Goal: Task Accomplishment & Management: Manage account settings

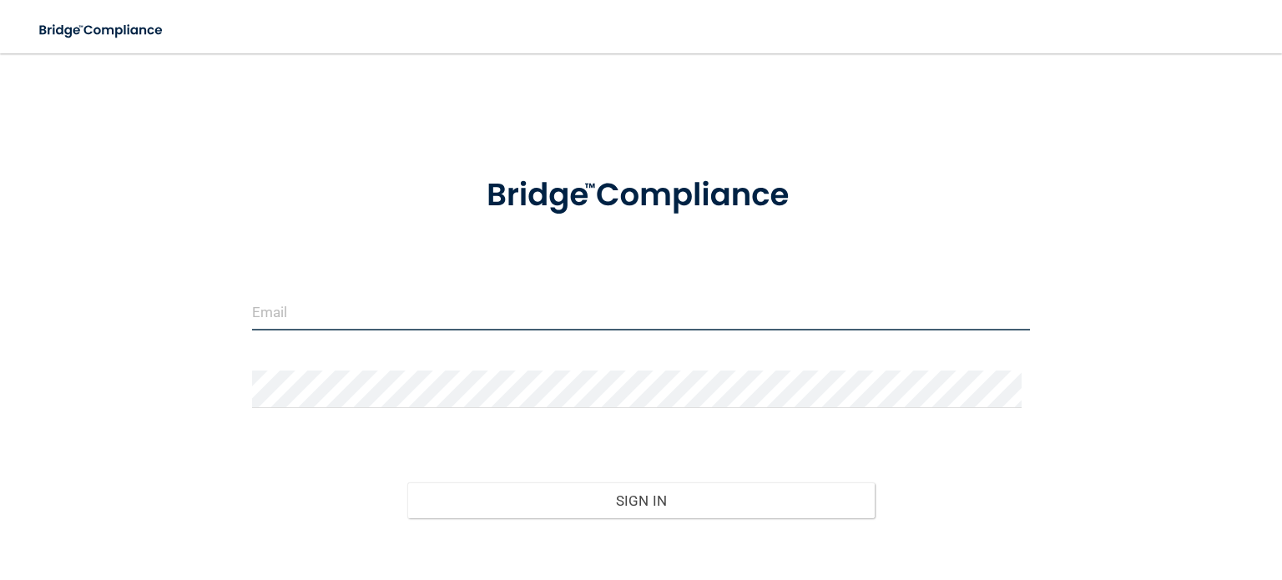
click at [292, 310] on input "email" at bounding box center [641, 312] width 778 height 38
type input "[EMAIL_ADDRESS][DOMAIN_NAME]"
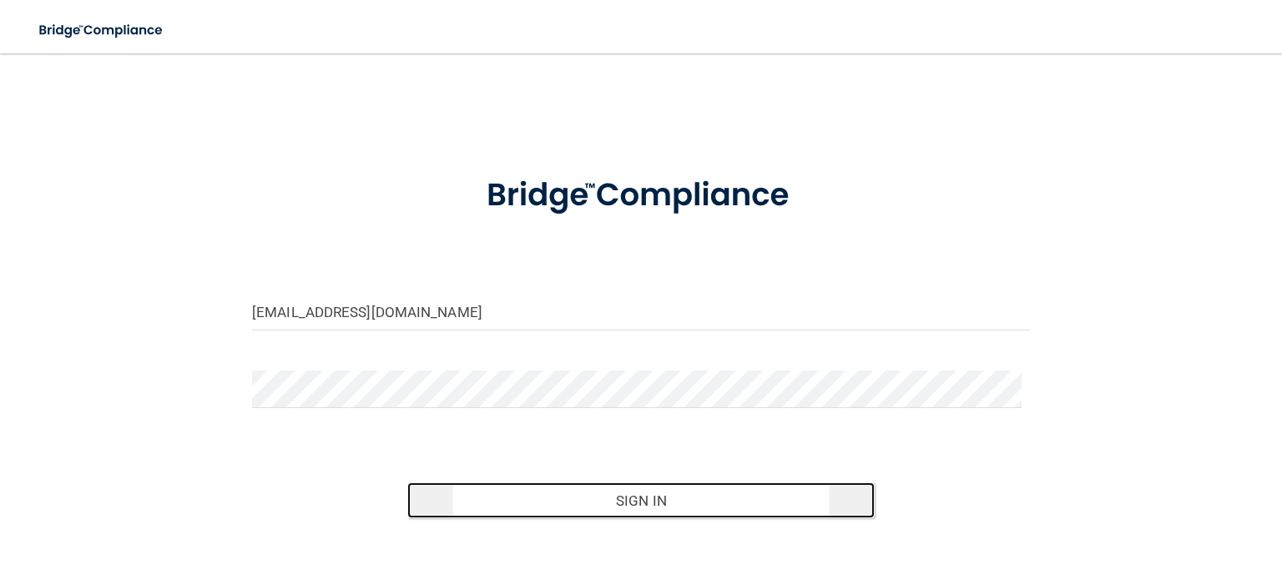
click at [632, 501] on button "Sign In" at bounding box center [640, 500] width 467 height 37
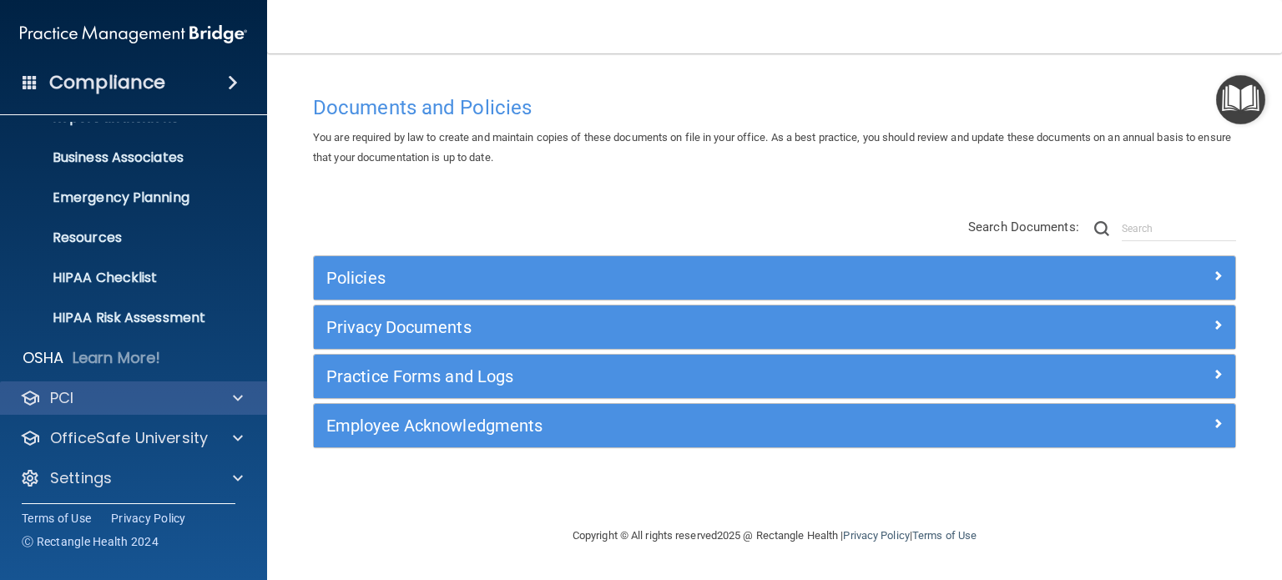
scroll to position [112, 0]
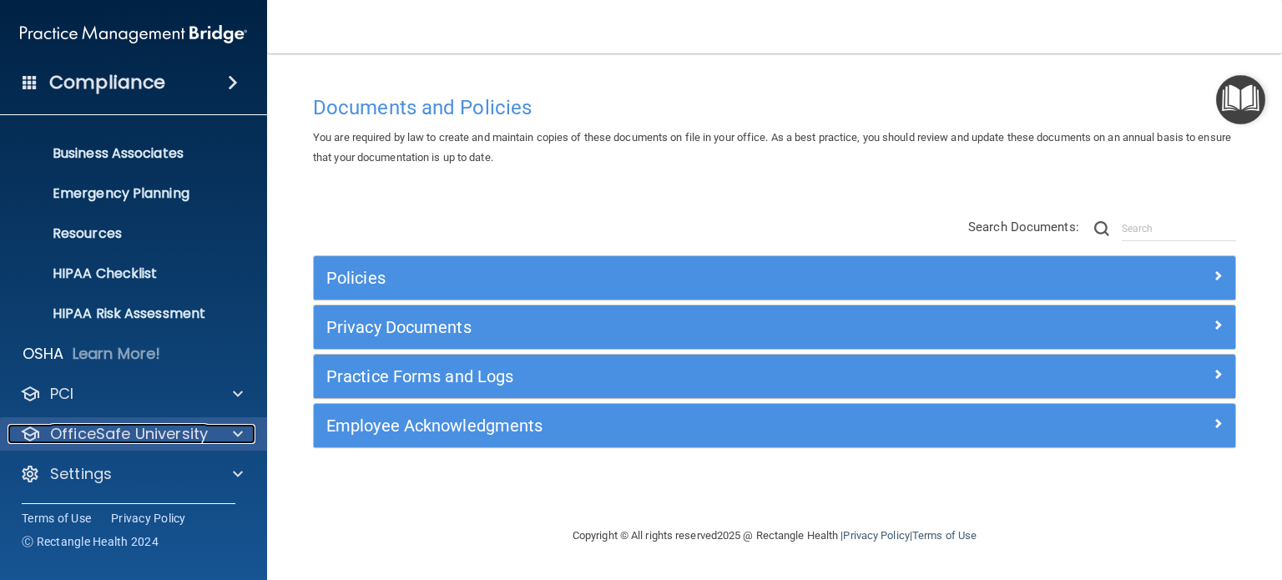
click at [196, 432] on p "OfficeSafe University" at bounding box center [129, 434] width 158 height 20
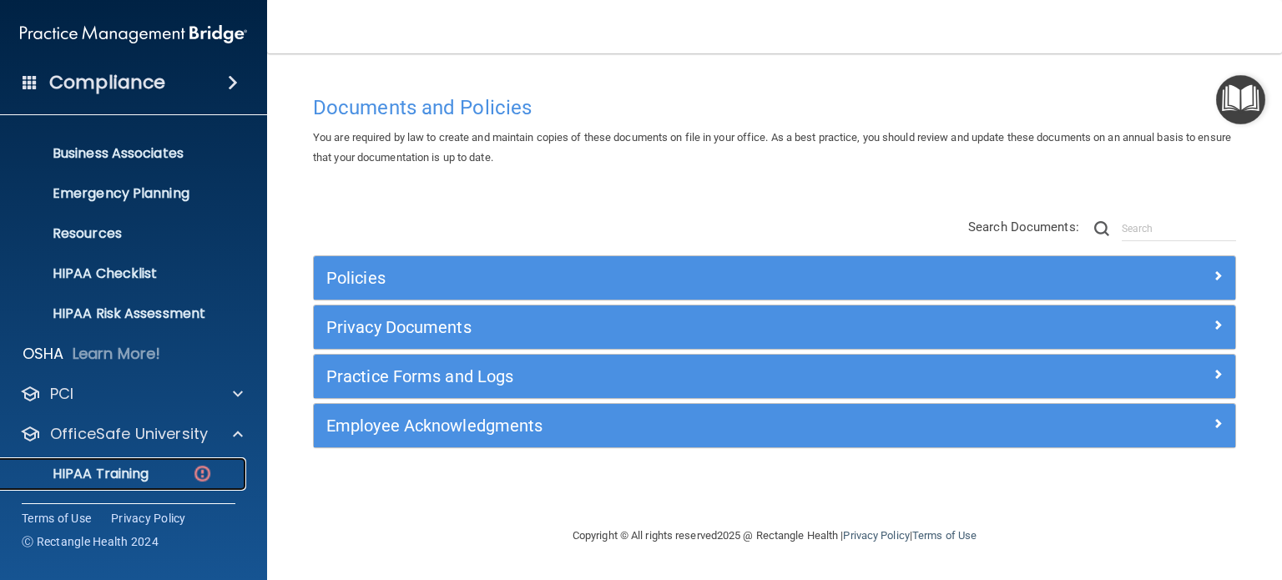
click at [200, 470] on img at bounding box center [202, 473] width 21 height 21
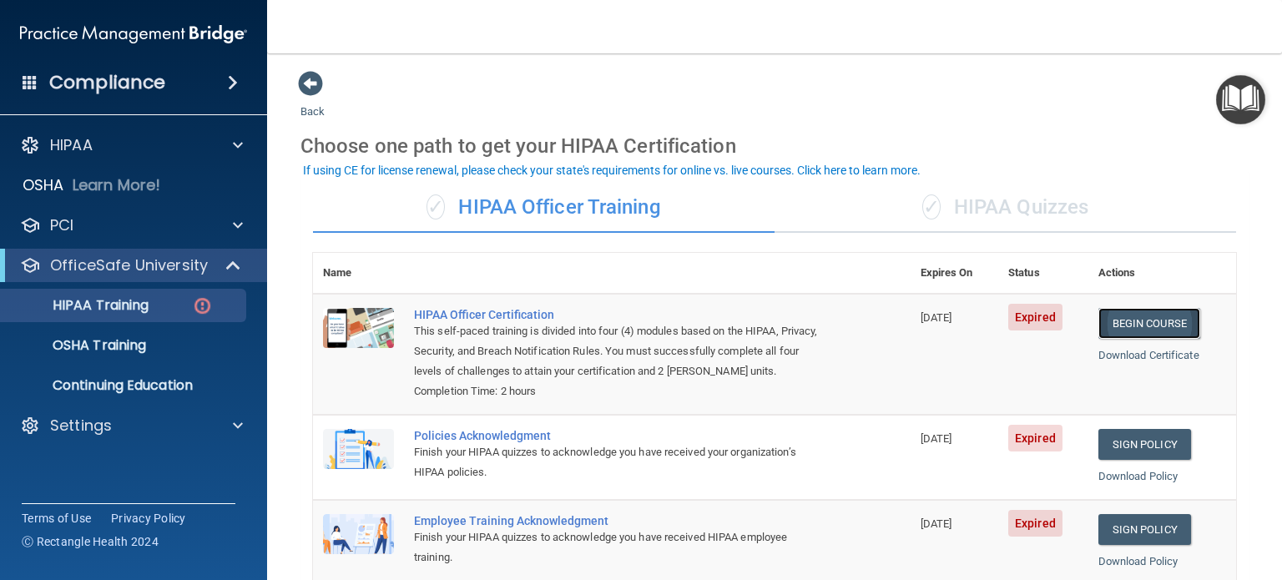
click at [1158, 322] on link "Begin Course" at bounding box center [1149, 323] width 102 height 31
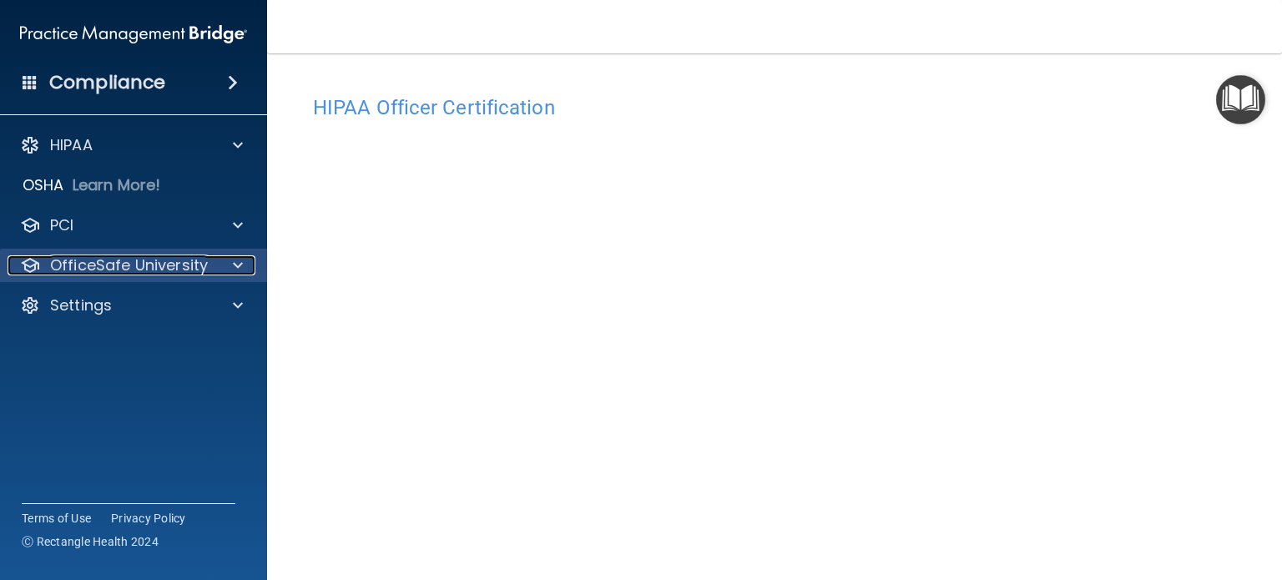
click at [230, 270] on div at bounding box center [235, 265] width 42 height 20
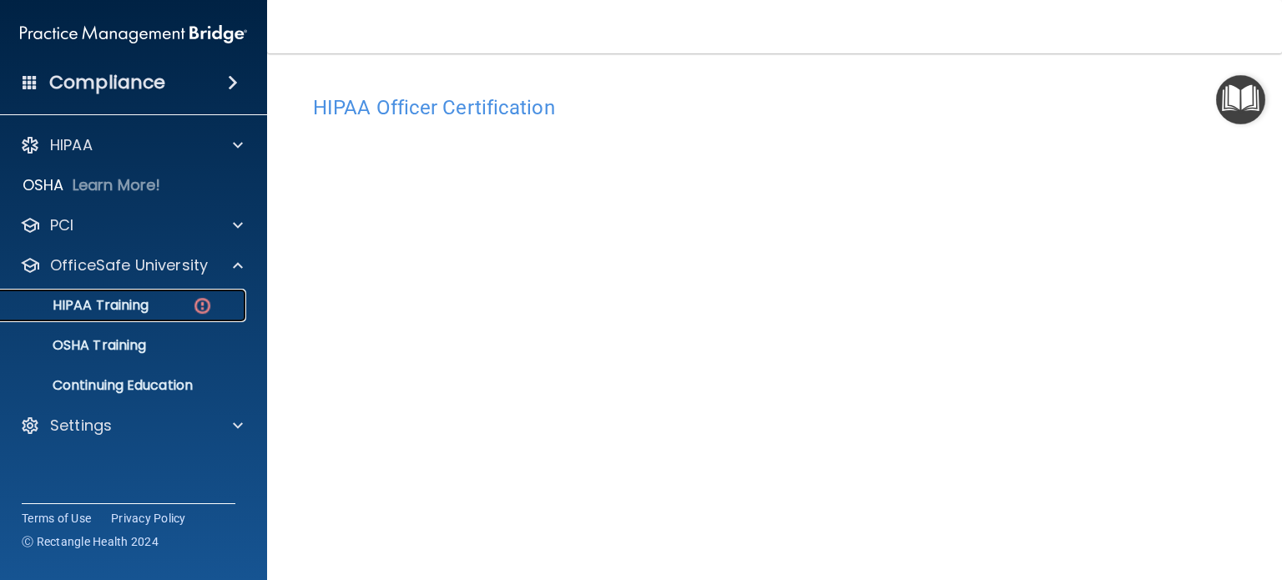
click at [147, 300] on p "HIPAA Training" at bounding box center [80, 305] width 138 height 17
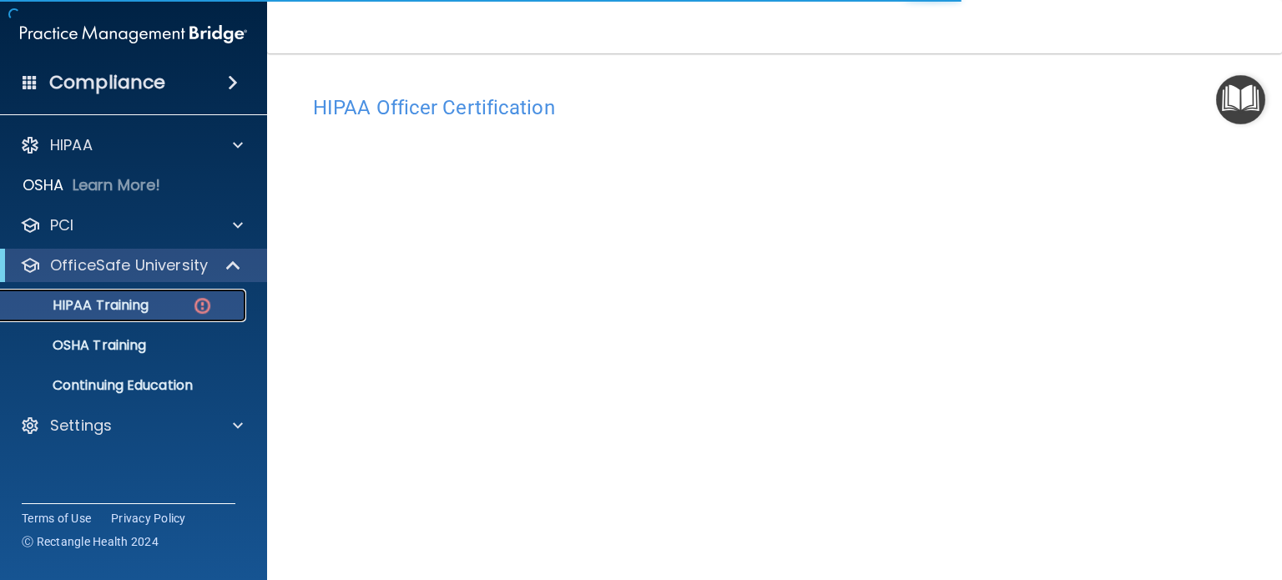
click at [128, 306] on p "HIPAA Training" at bounding box center [80, 305] width 138 height 17
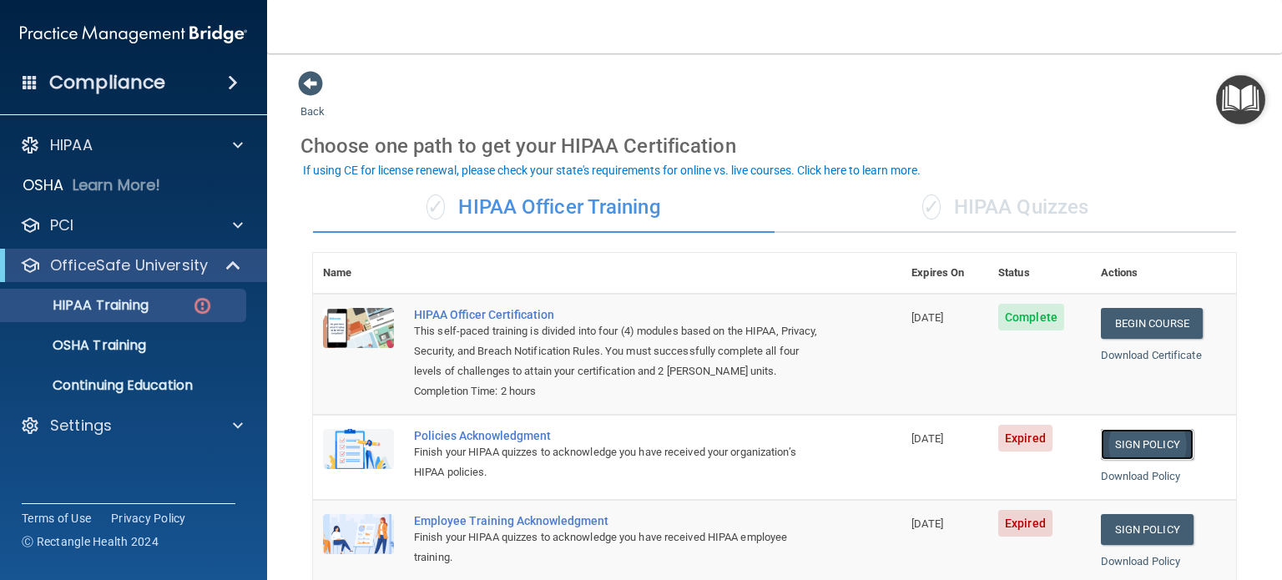
click at [1154, 460] on link "Sign Policy" at bounding box center [1147, 444] width 93 height 31
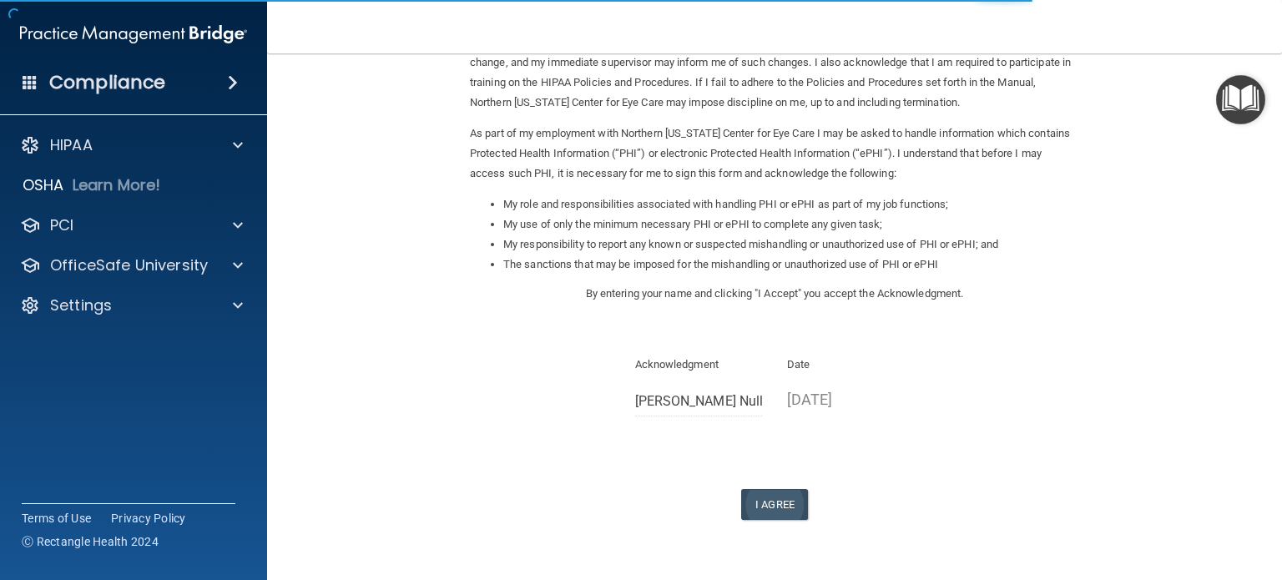
scroll to position [100, 0]
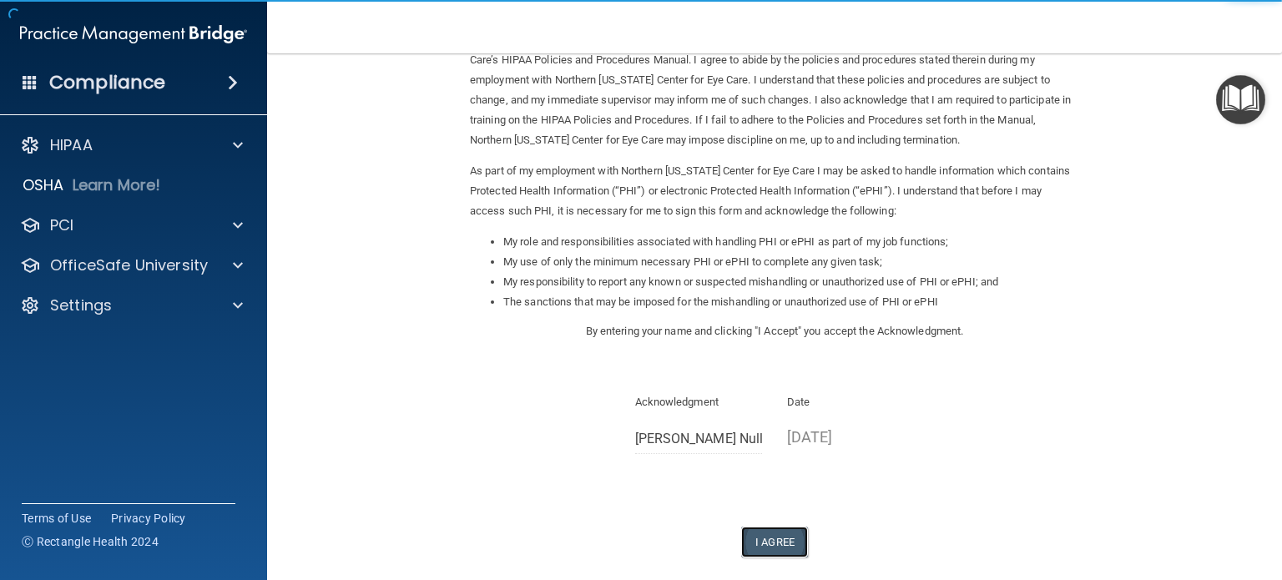
click at [765, 543] on button "I Agree" at bounding box center [774, 542] width 67 height 31
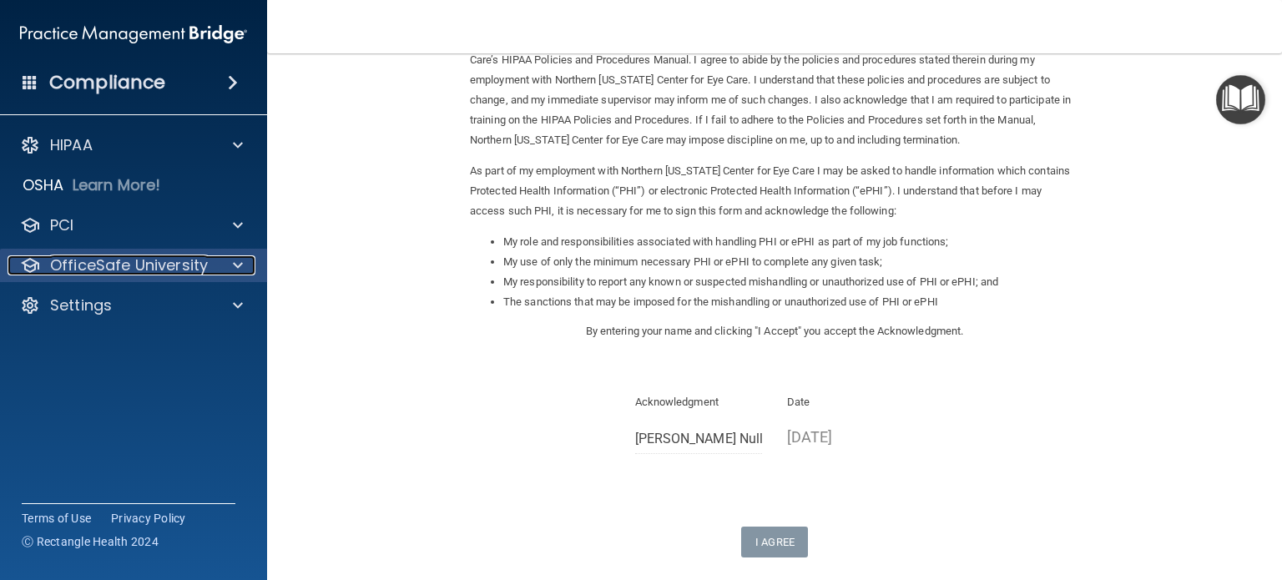
click at [247, 270] on div at bounding box center [235, 265] width 42 height 20
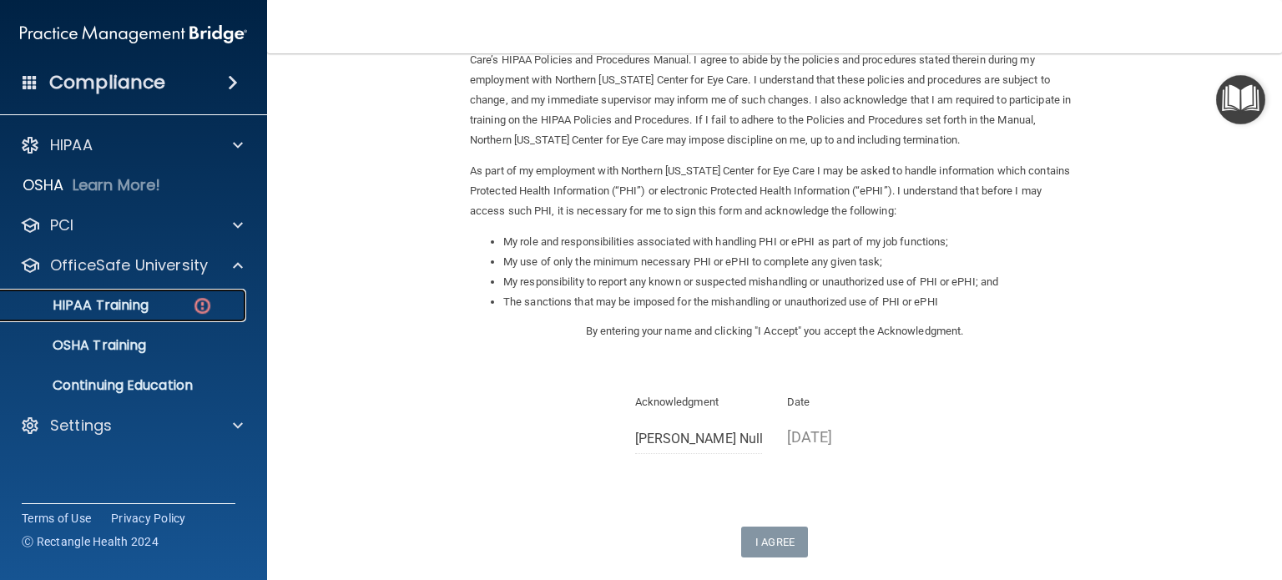
click at [197, 297] on img at bounding box center [202, 305] width 21 height 21
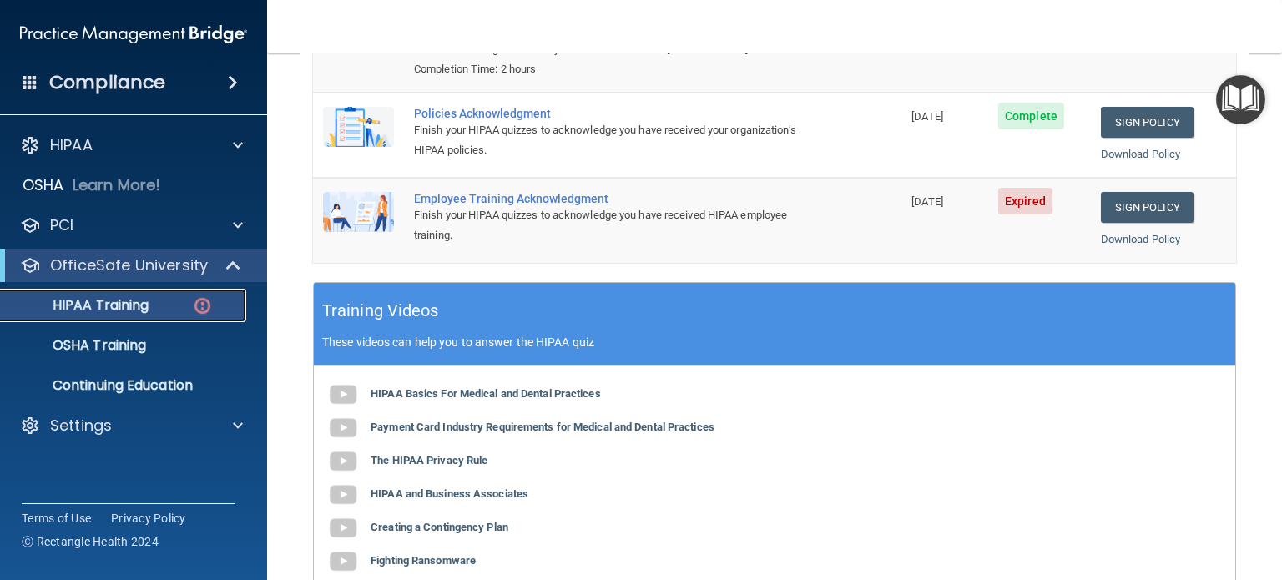
scroll to position [310, 0]
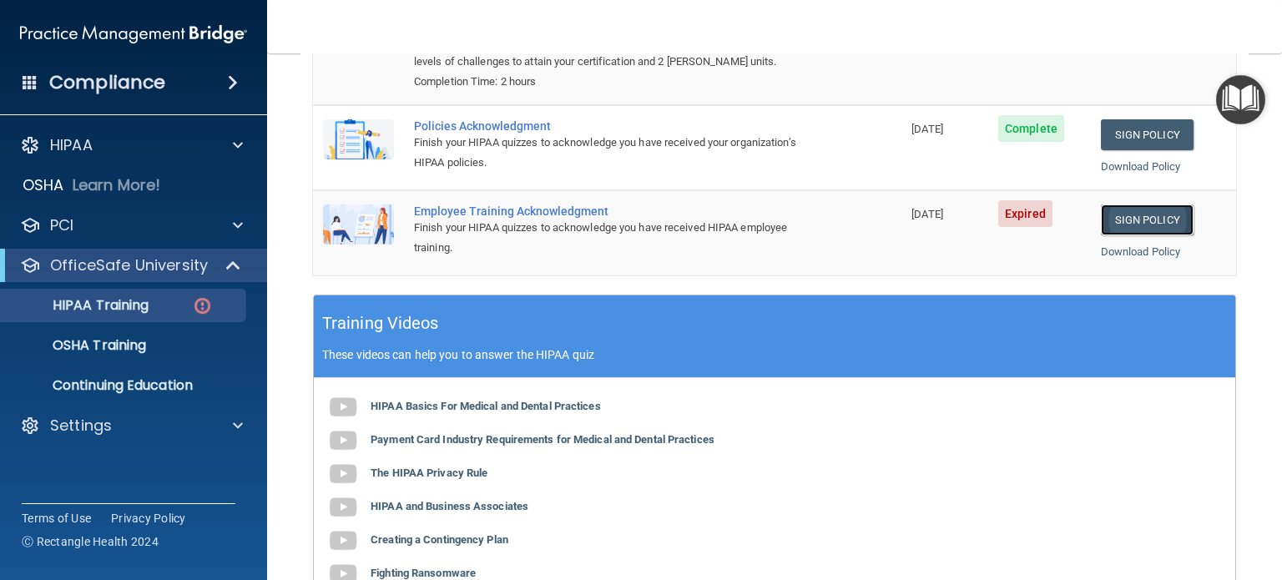
click at [1154, 234] on link "Sign Policy" at bounding box center [1147, 219] width 93 height 31
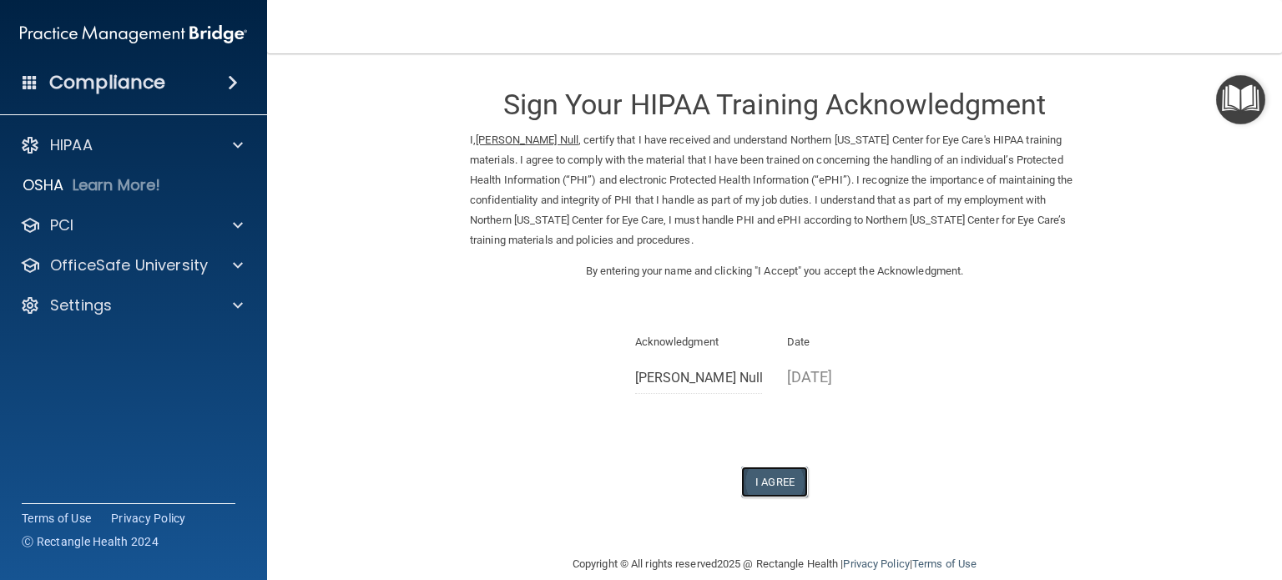
click at [772, 484] on button "I Agree" at bounding box center [774, 482] width 67 height 31
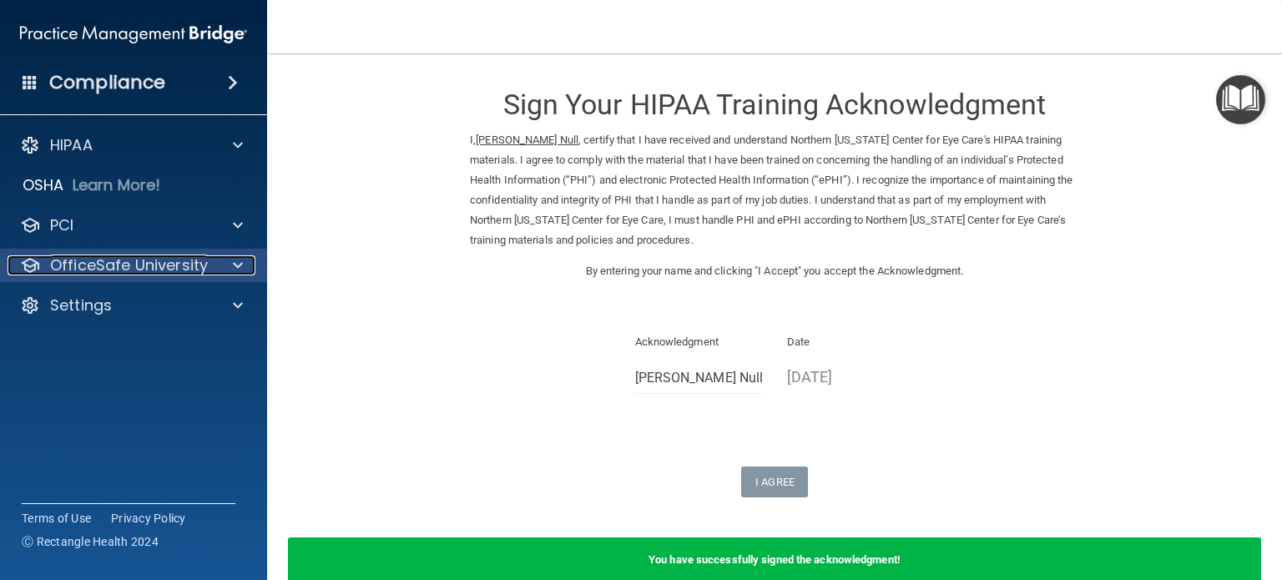
click at [236, 270] on span at bounding box center [238, 265] width 10 height 20
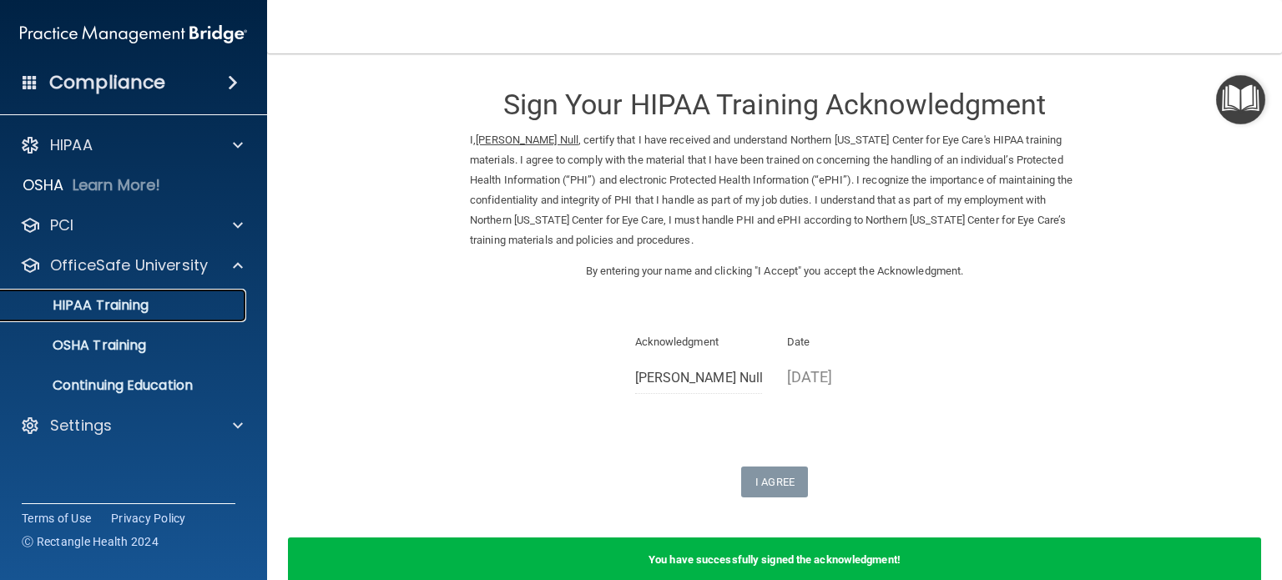
click at [113, 306] on p "HIPAA Training" at bounding box center [80, 305] width 138 height 17
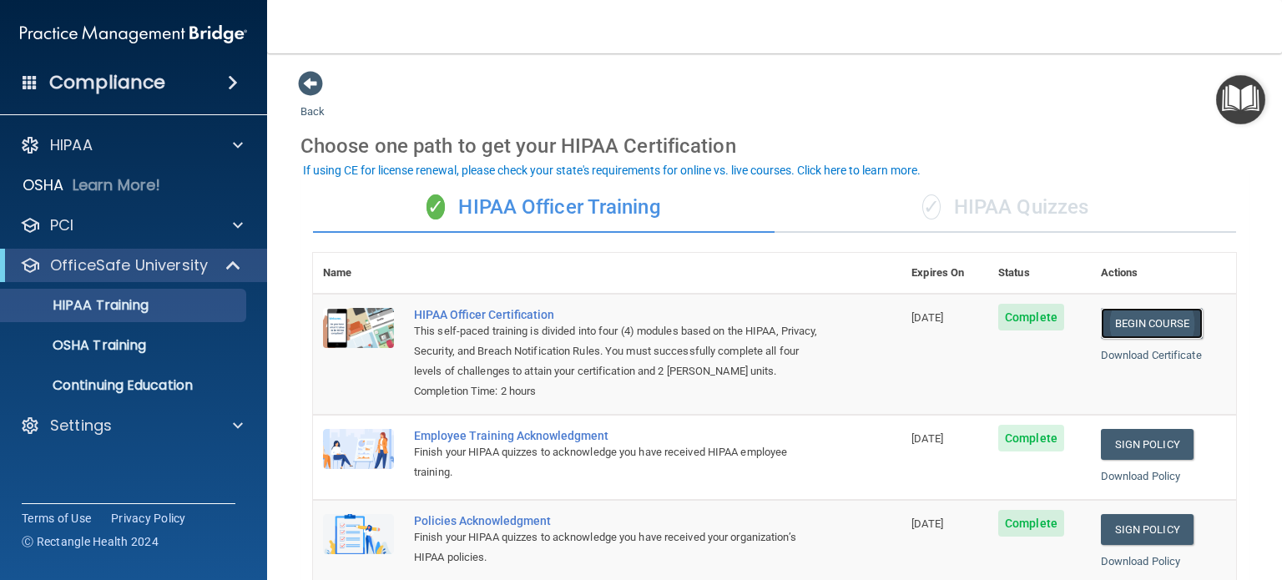
click at [1118, 323] on link "Begin Course" at bounding box center [1152, 323] width 102 height 31
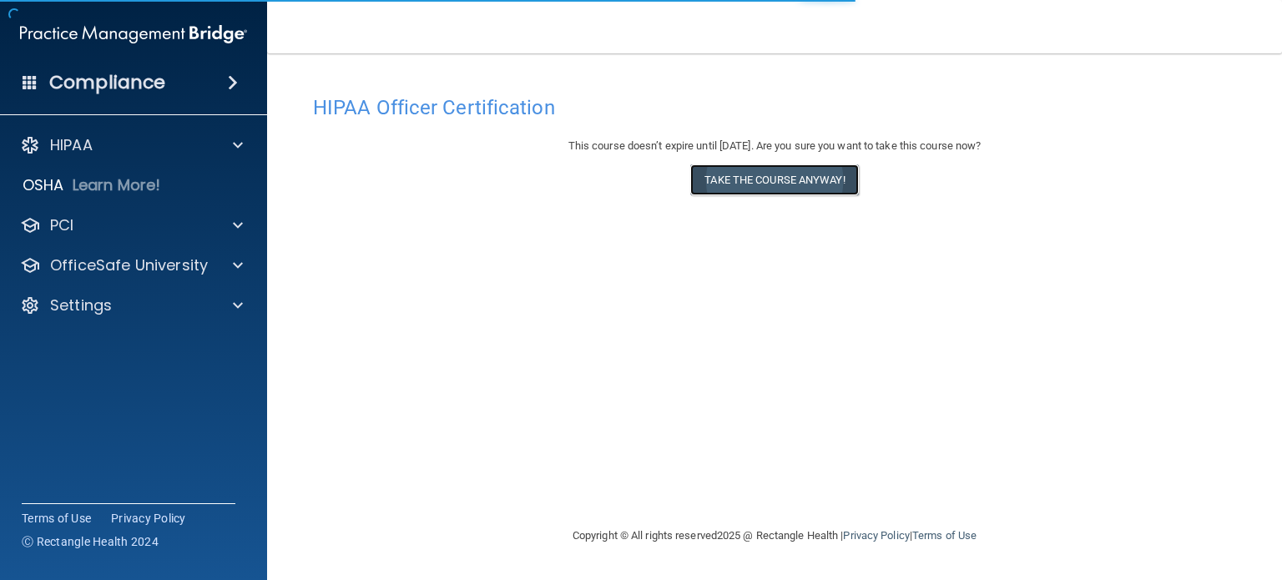
click at [732, 179] on button "Take the course anyway!" at bounding box center [774, 179] width 168 height 31
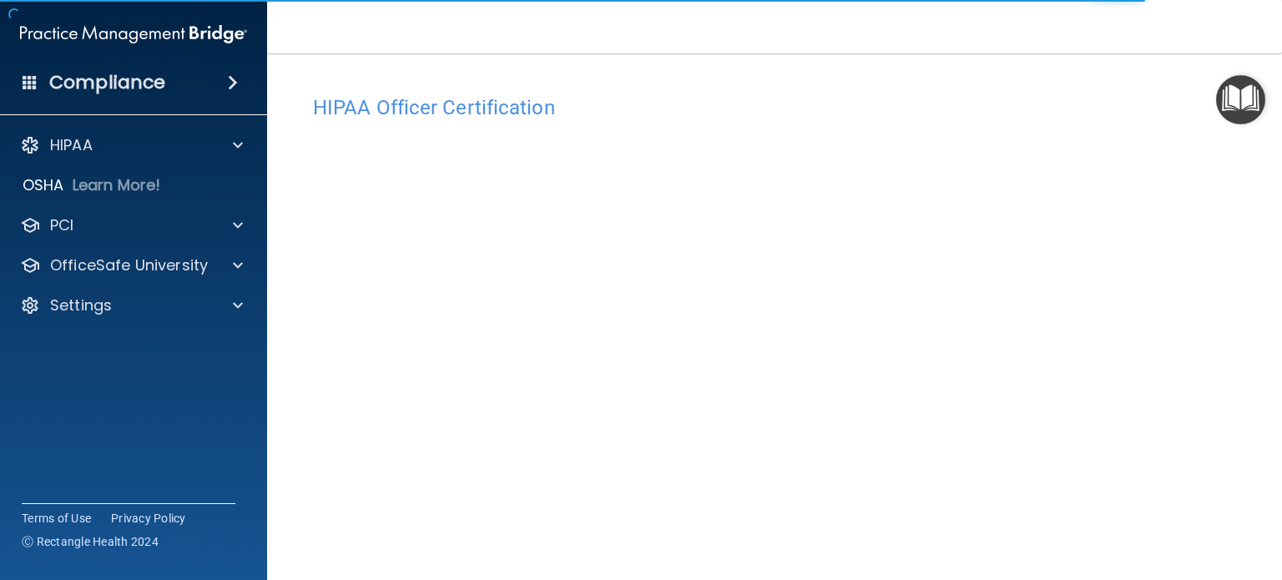
scroll to position [33, 0]
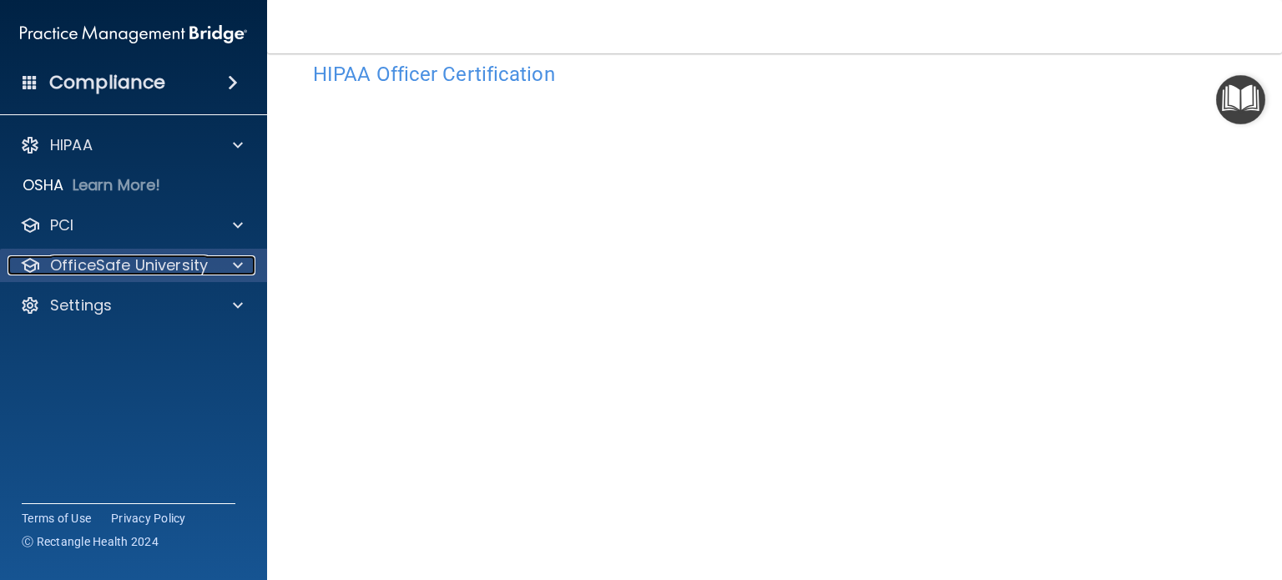
click at [177, 269] on p "OfficeSafe University" at bounding box center [129, 265] width 158 height 20
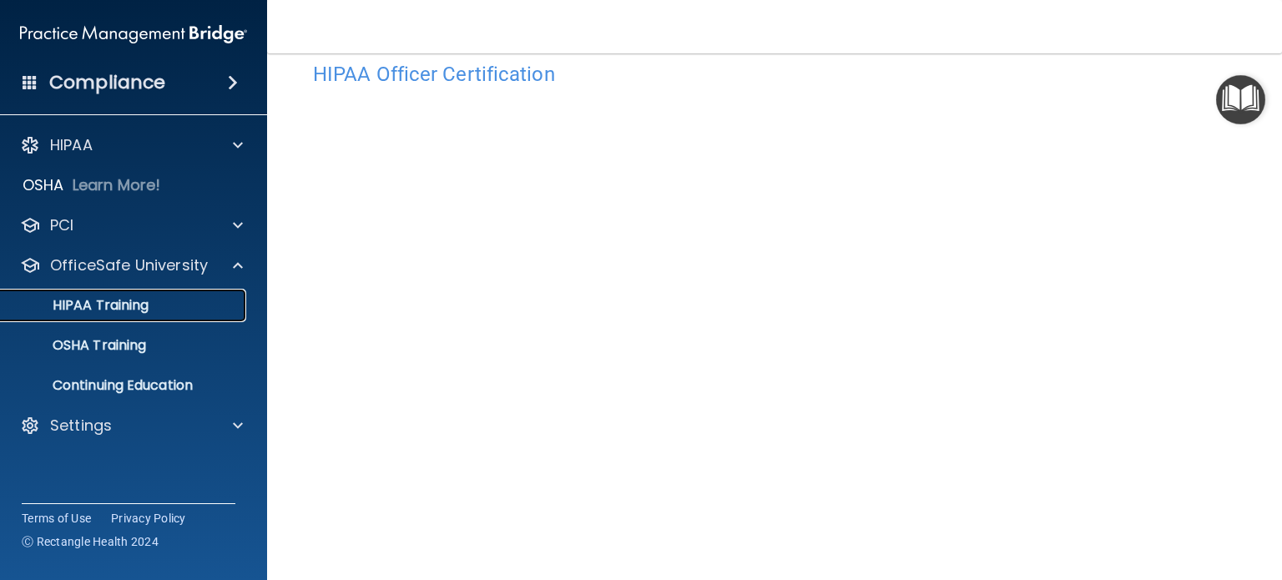
click at [152, 297] on div "HIPAA Training" at bounding box center [125, 305] width 228 height 17
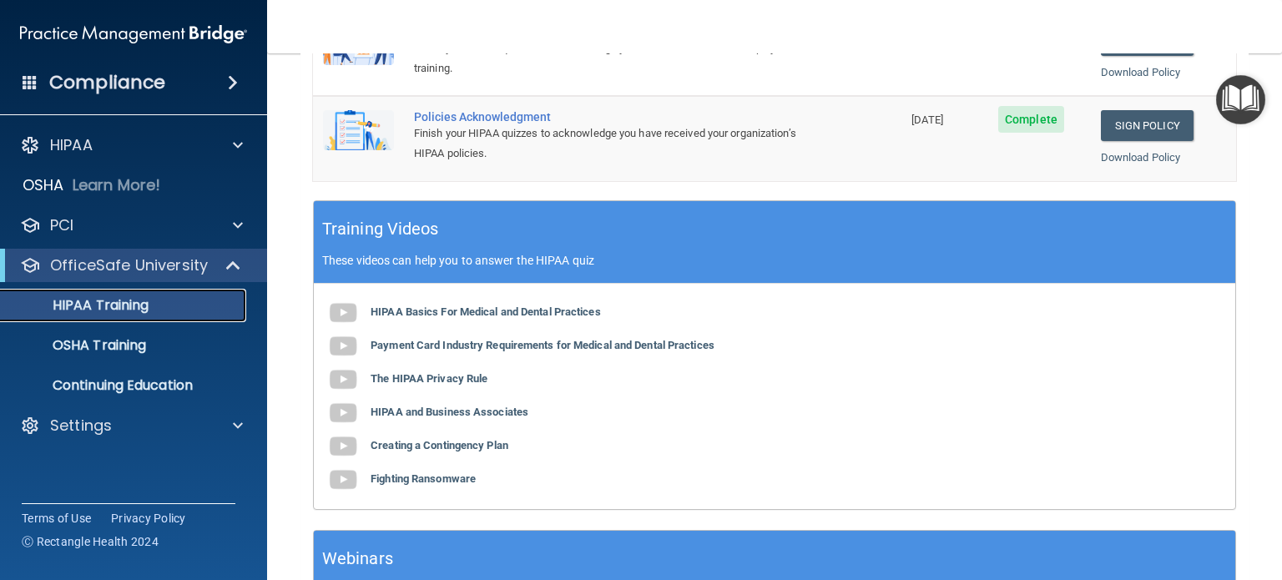
scroll to position [534, 0]
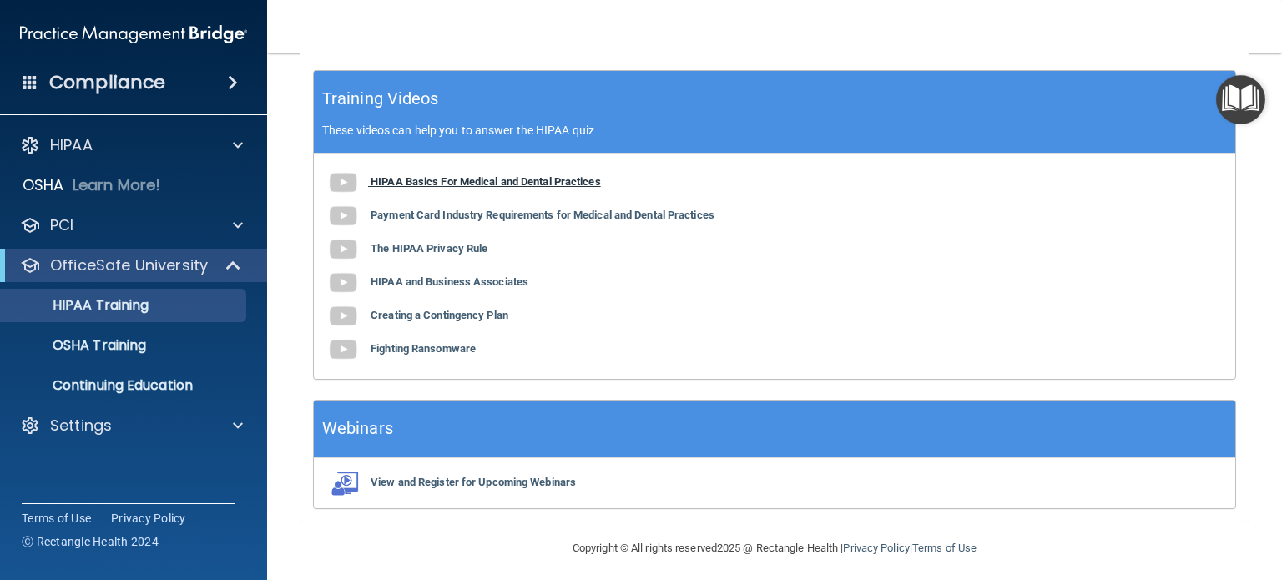
click at [493, 188] on b "HIPAA Basics For Medical and Dental Practices" at bounding box center [486, 181] width 230 height 13
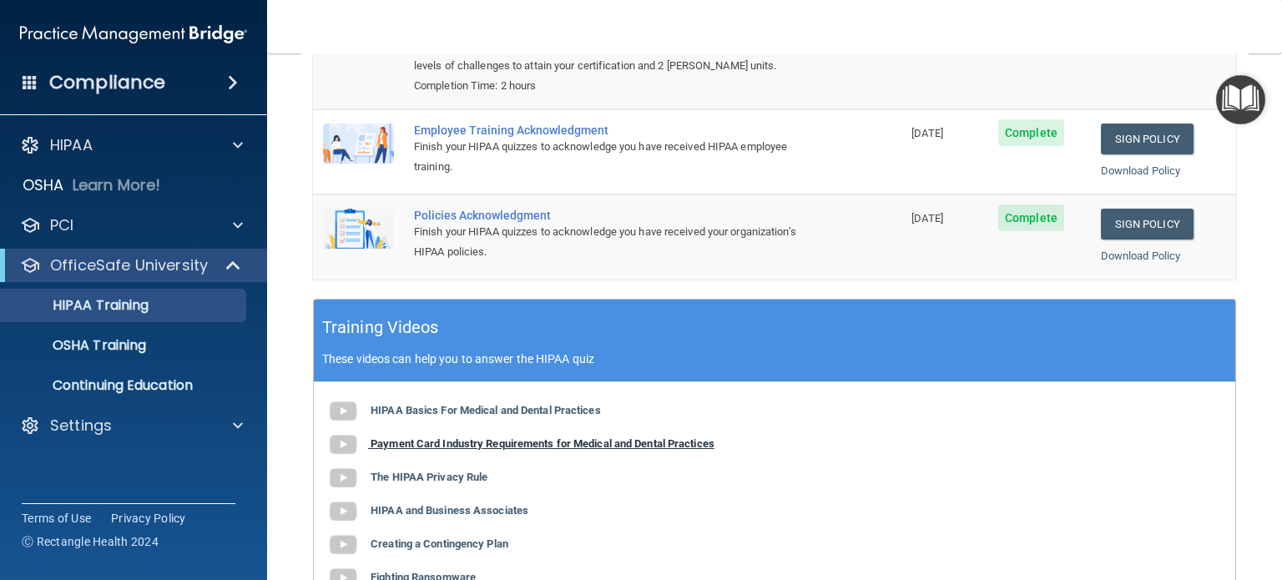
scroll to position [0, 0]
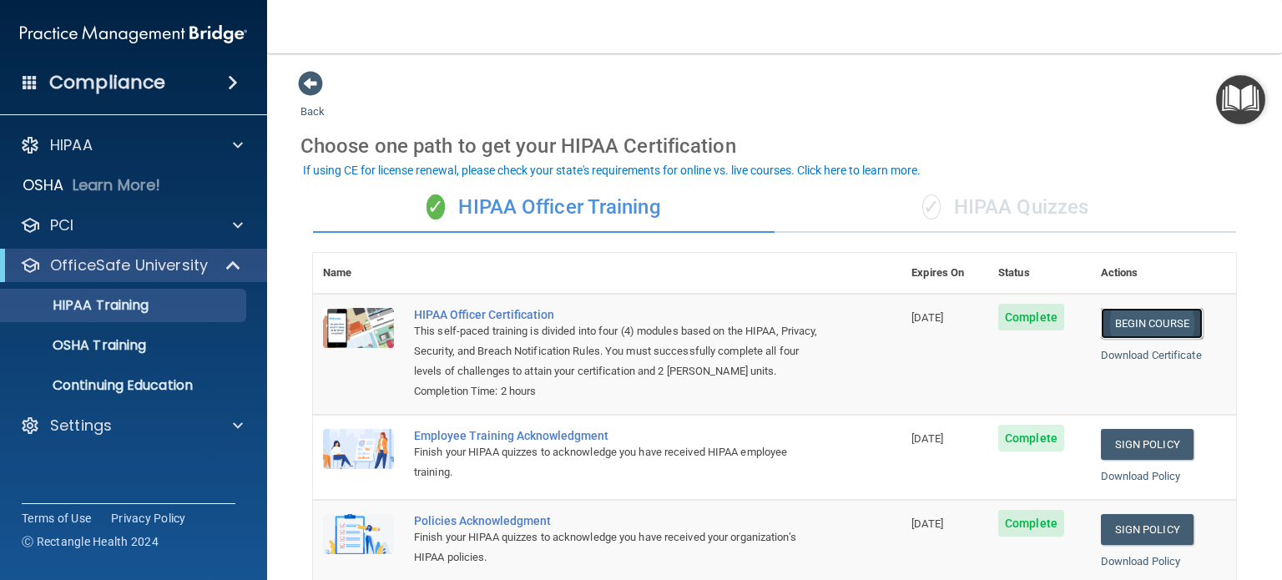
click at [1116, 317] on link "Begin Course" at bounding box center [1152, 323] width 102 height 31
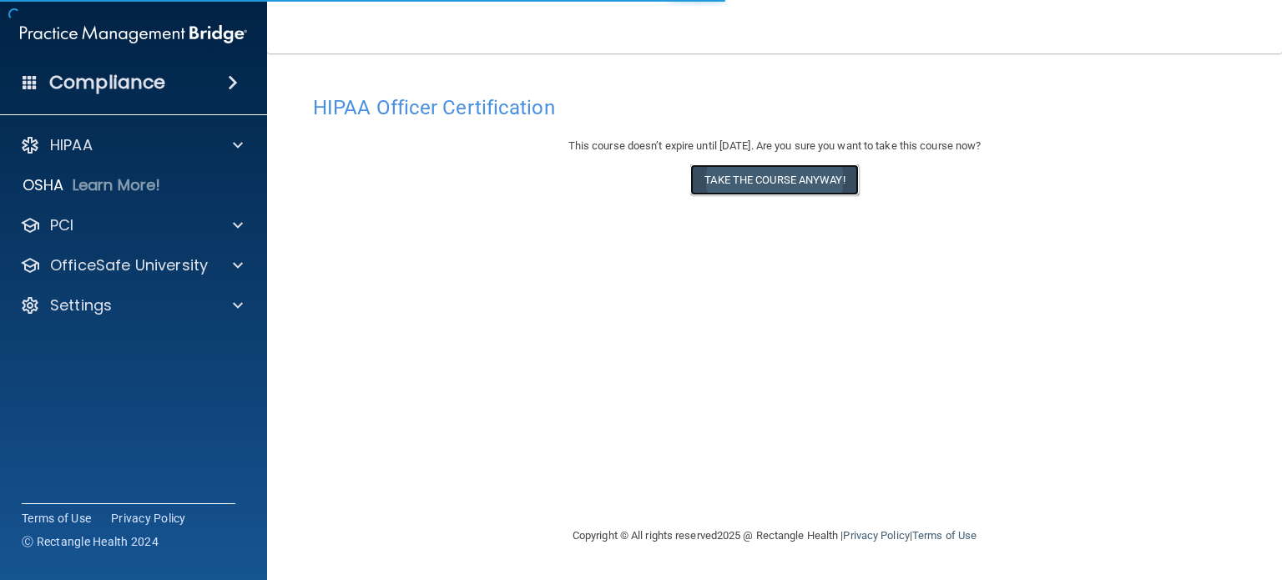
click at [811, 180] on button "Take the course anyway!" at bounding box center [774, 179] width 168 height 31
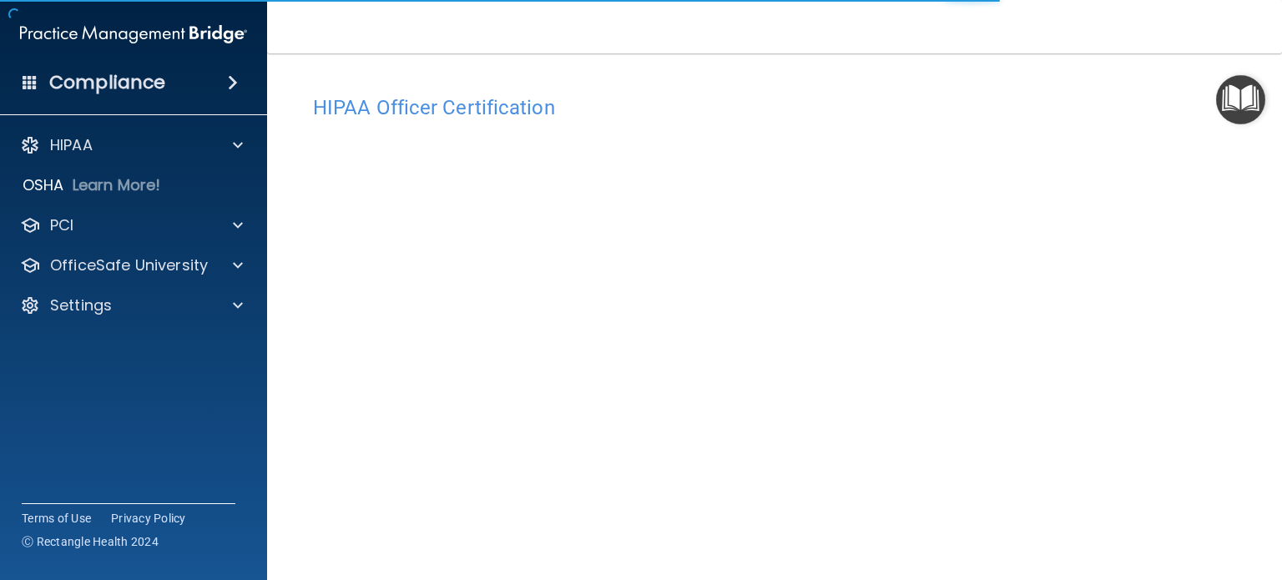
scroll to position [33, 0]
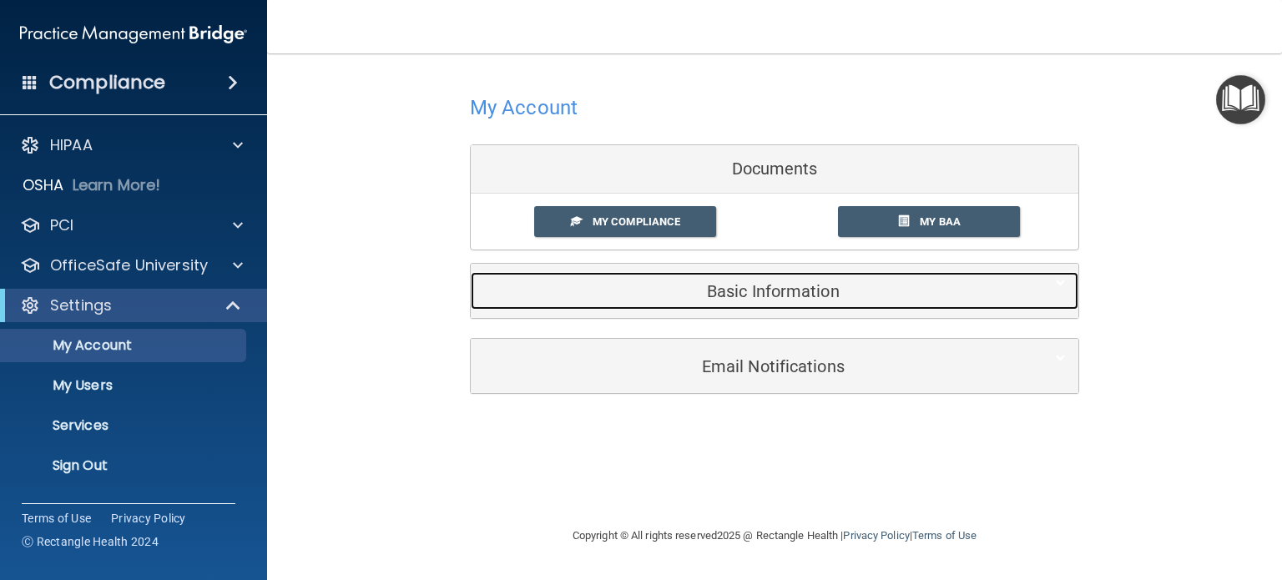
click at [764, 305] on div "Basic Information" at bounding box center [749, 291] width 557 height 38
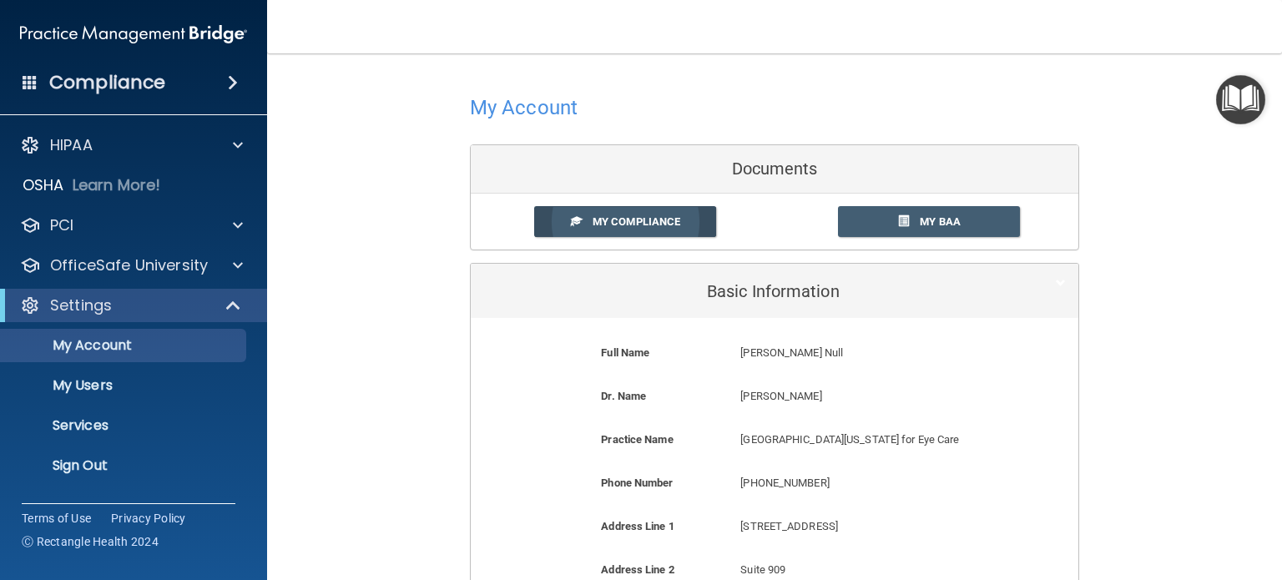
click at [572, 228] on link "My Compliance" at bounding box center [625, 221] width 183 height 31
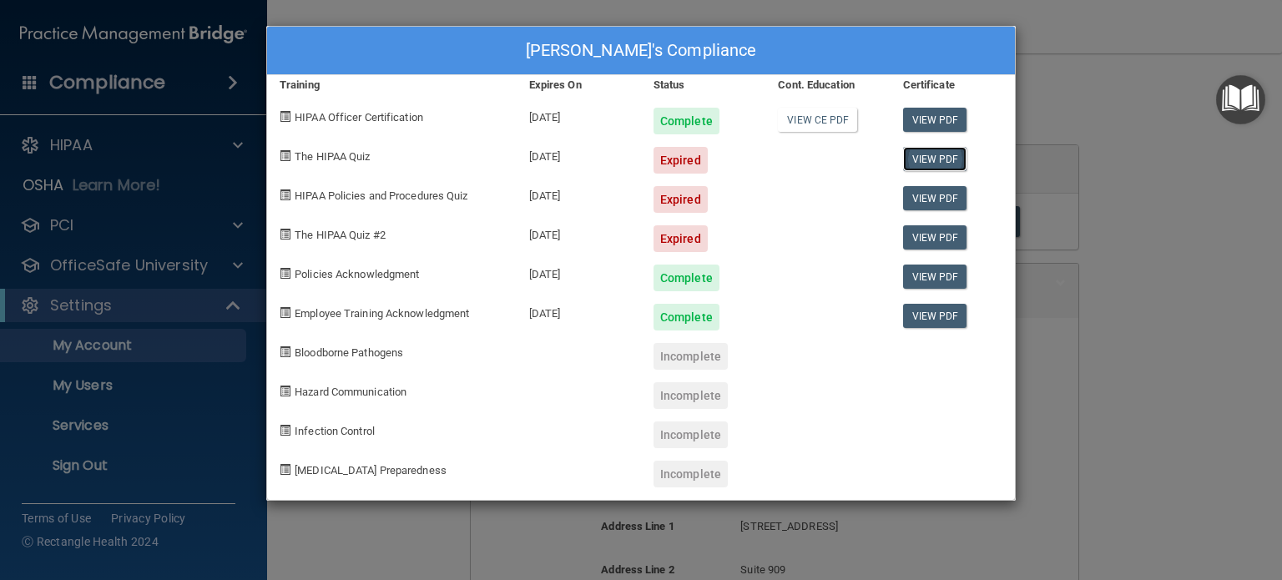
click at [946, 155] on link "View PDF" at bounding box center [935, 159] width 64 height 24
click at [308, 159] on span "The HIPAA Quiz" at bounding box center [332, 156] width 75 height 13
click at [280, 156] on span at bounding box center [285, 155] width 11 height 11
click at [287, 153] on span at bounding box center [285, 155] width 11 height 11
click at [1171, 241] on div "Yanet Null's Compliance Training Expires On Status Cont. Education Certificate …" at bounding box center [641, 290] width 1282 height 580
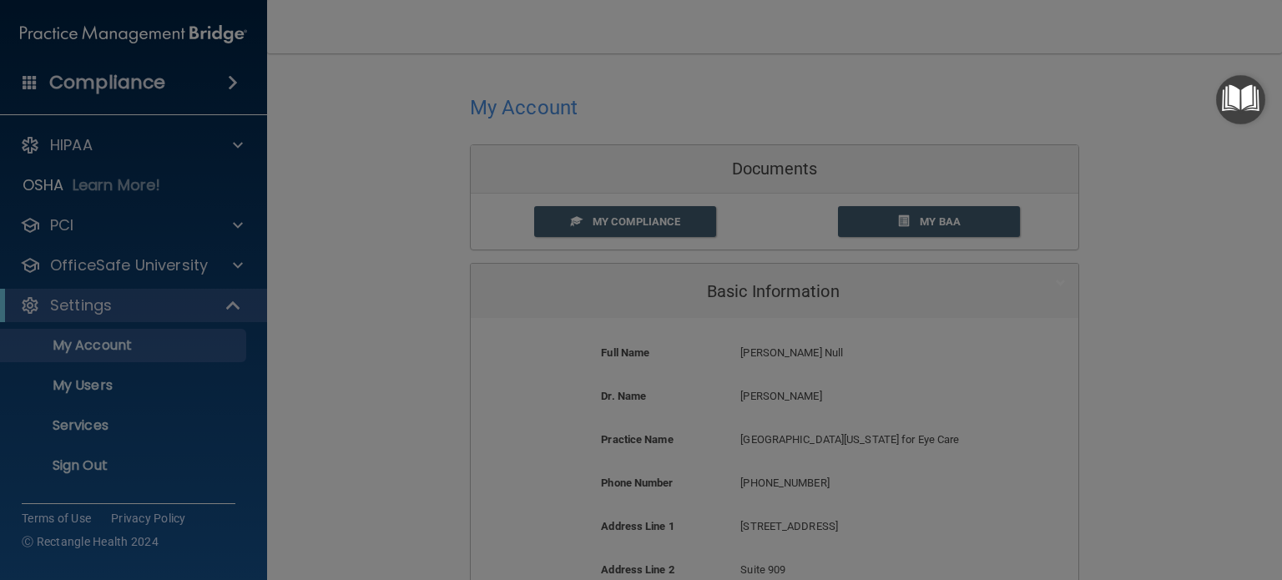
click at [1171, 241] on div "Yanet Null's Compliance Training Expires On Status Cont. Education Certificate …" at bounding box center [641, 290] width 1282 height 580
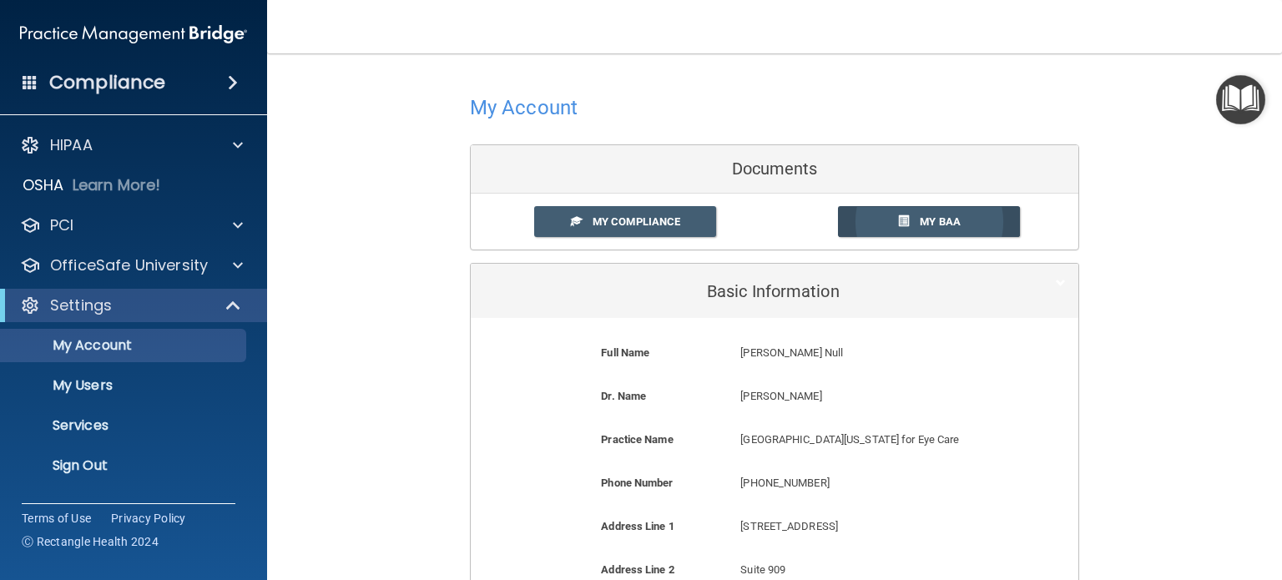
click at [901, 215] on span at bounding box center [903, 220] width 11 height 11
click at [240, 303] on span at bounding box center [235, 305] width 14 height 20
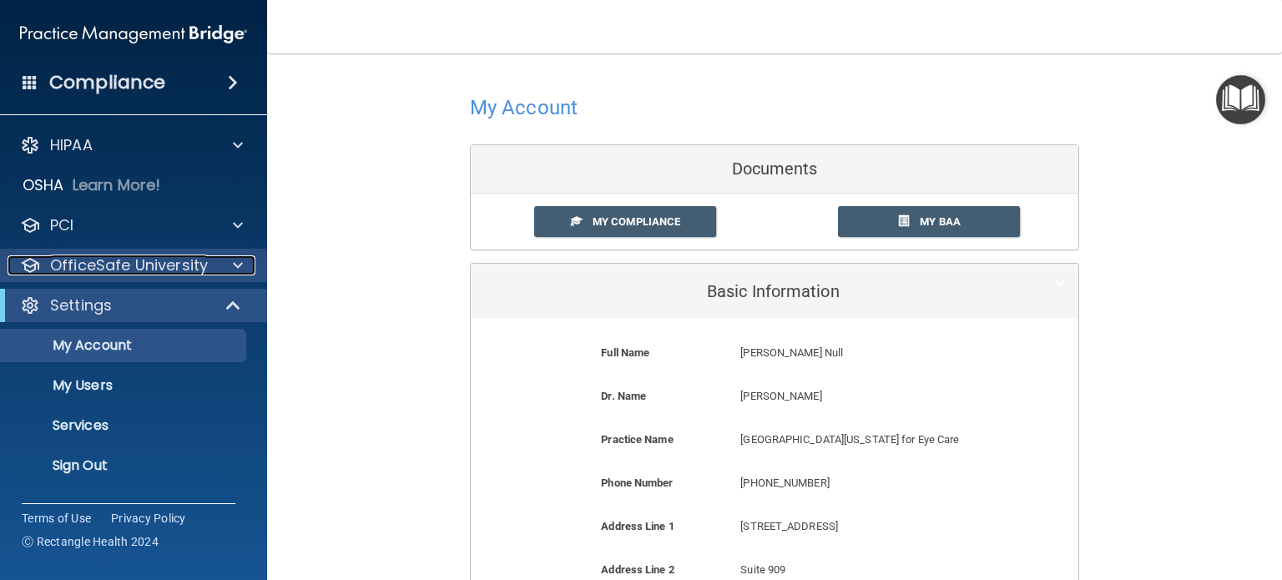
click at [234, 269] on span at bounding box center [238, 265] width 10 height 20
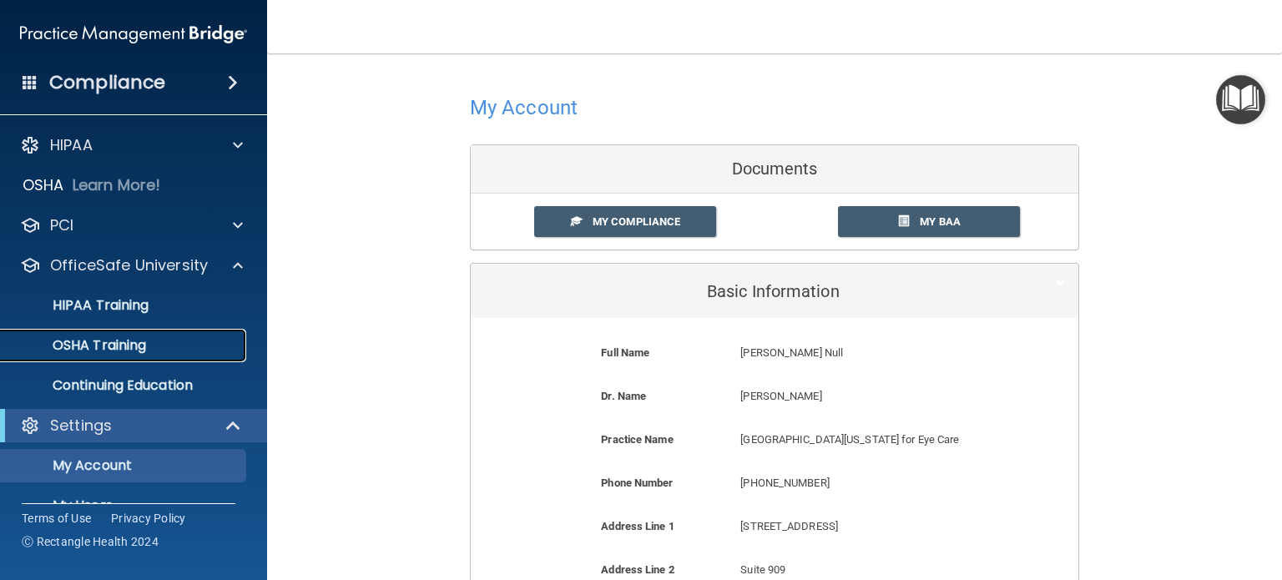
click at [119, 345] on p "OSHA Training" at bounding box center [78, 345] width 135 height 17
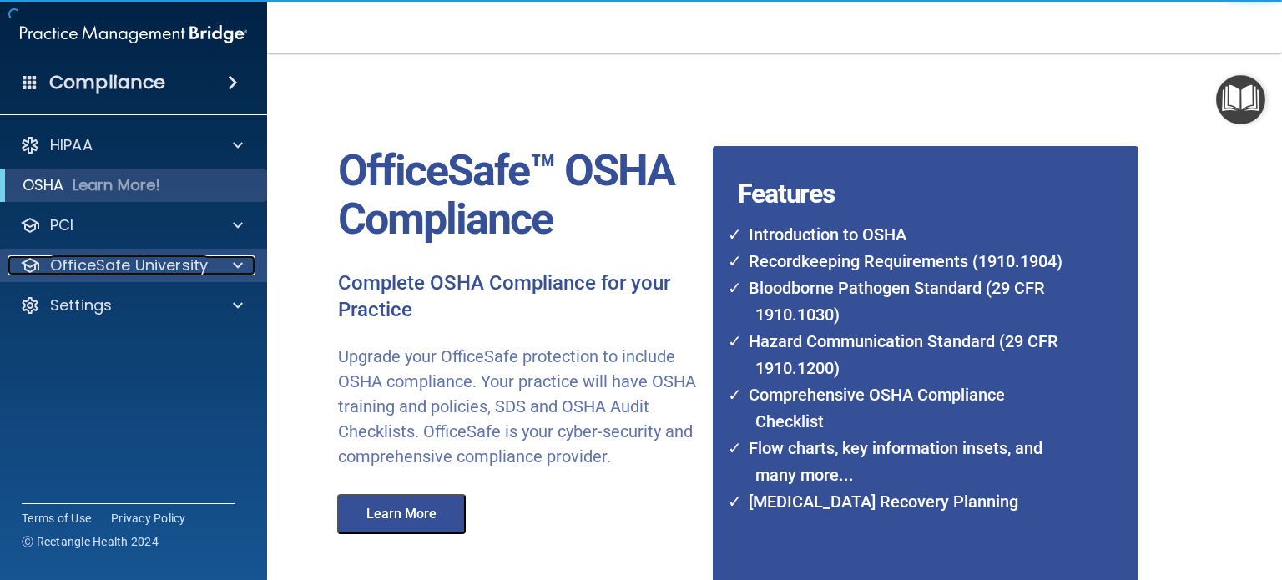
click at [237, 263] on span at bounding box center [238, 265] width 10 height 20
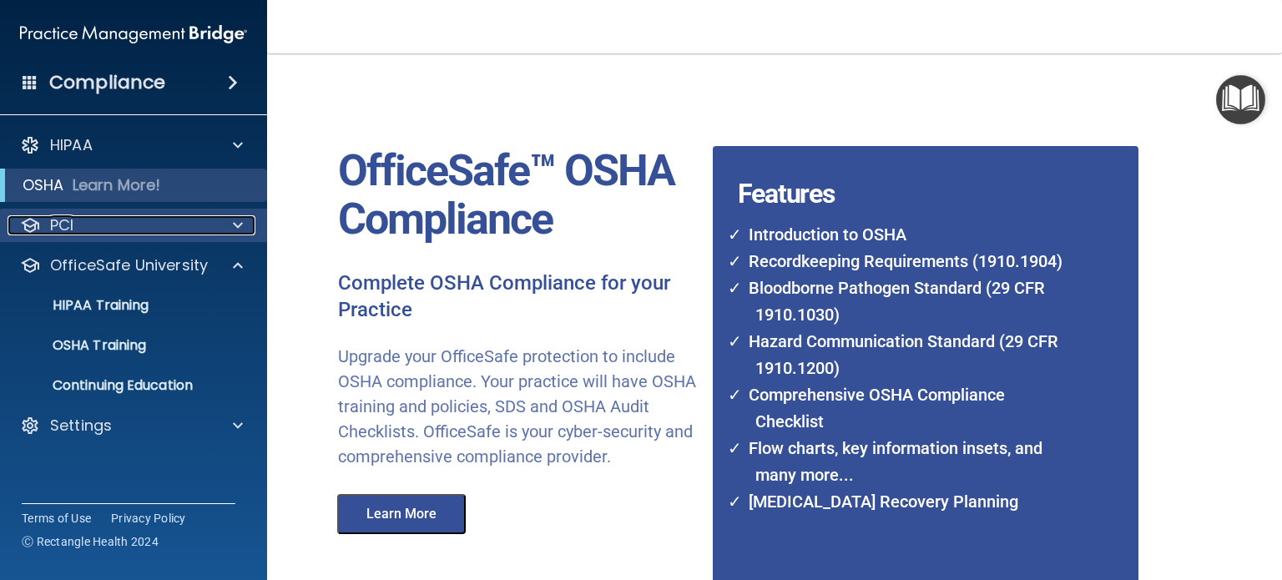
click at [234, 219] on span at bounding box center [238, 225] width 10 height 20
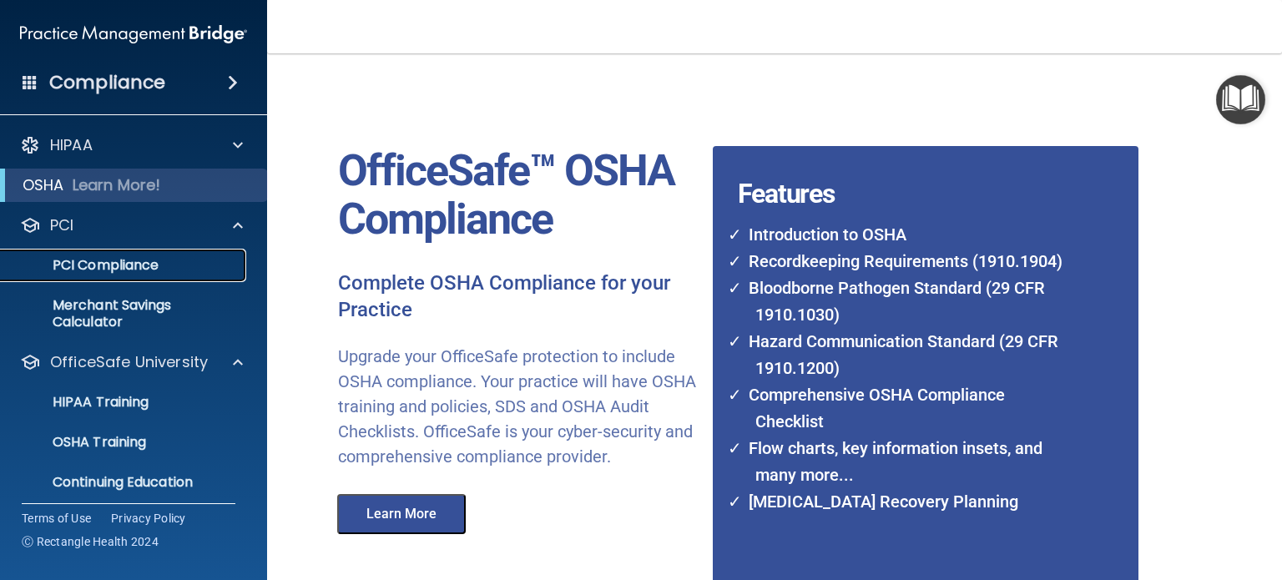
click at [167, 263] on p "PCI Compliance" at bounding box center [125, 265] width 228 height 17
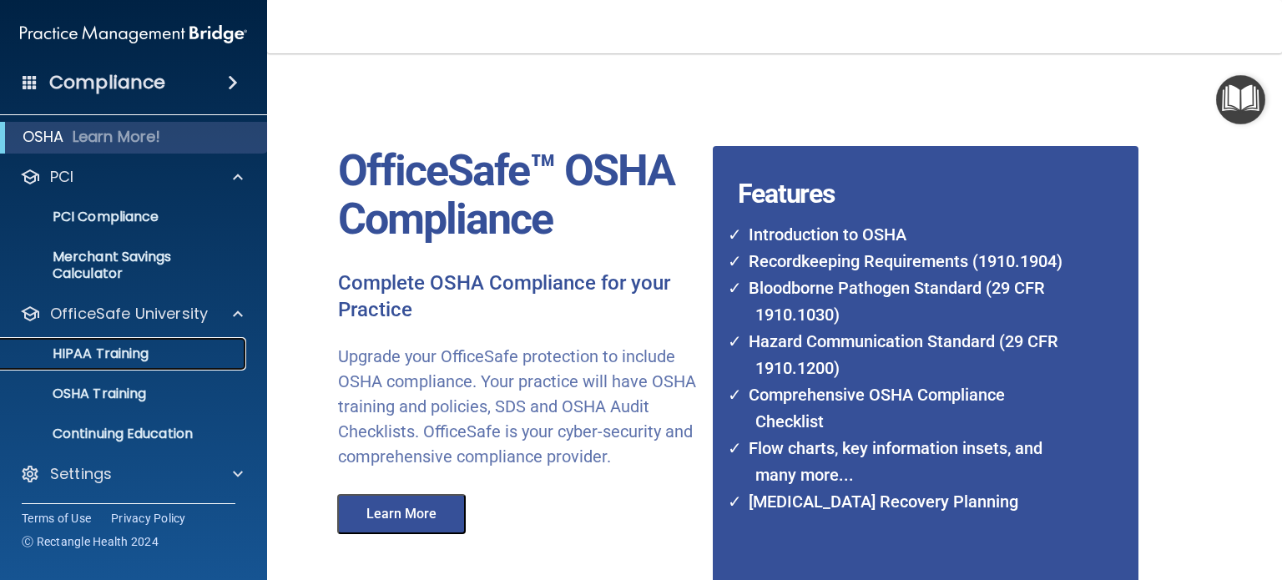
click at [121, 357] on p "HIPAA Training" at bounding box center [80, 354] width 138 height 17
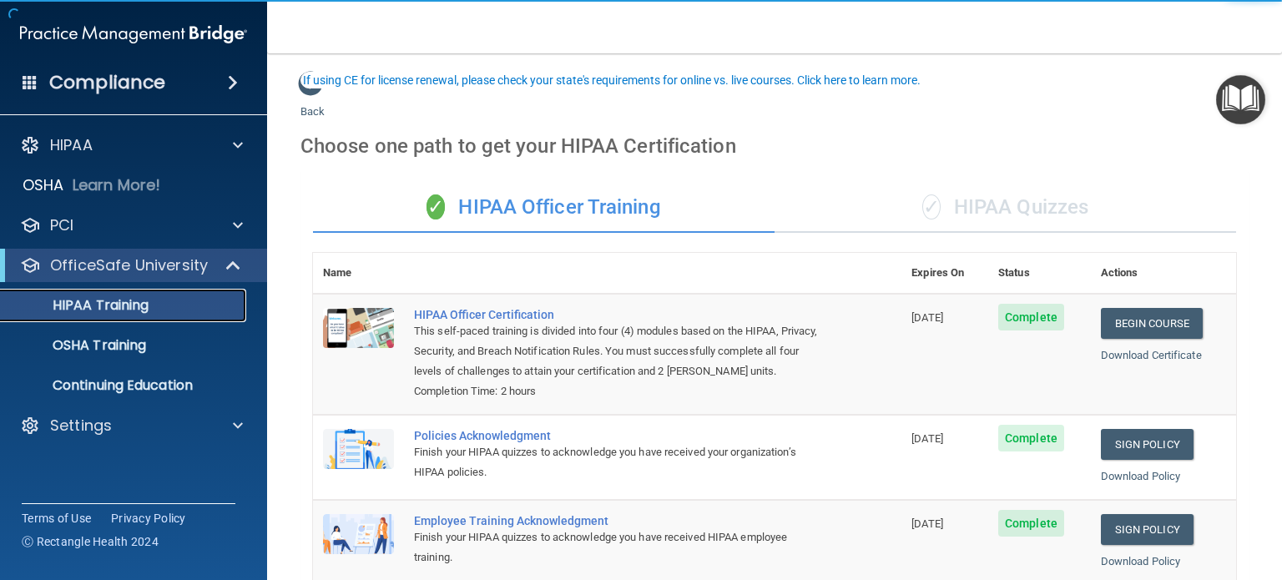
scroll to position [560, 0]
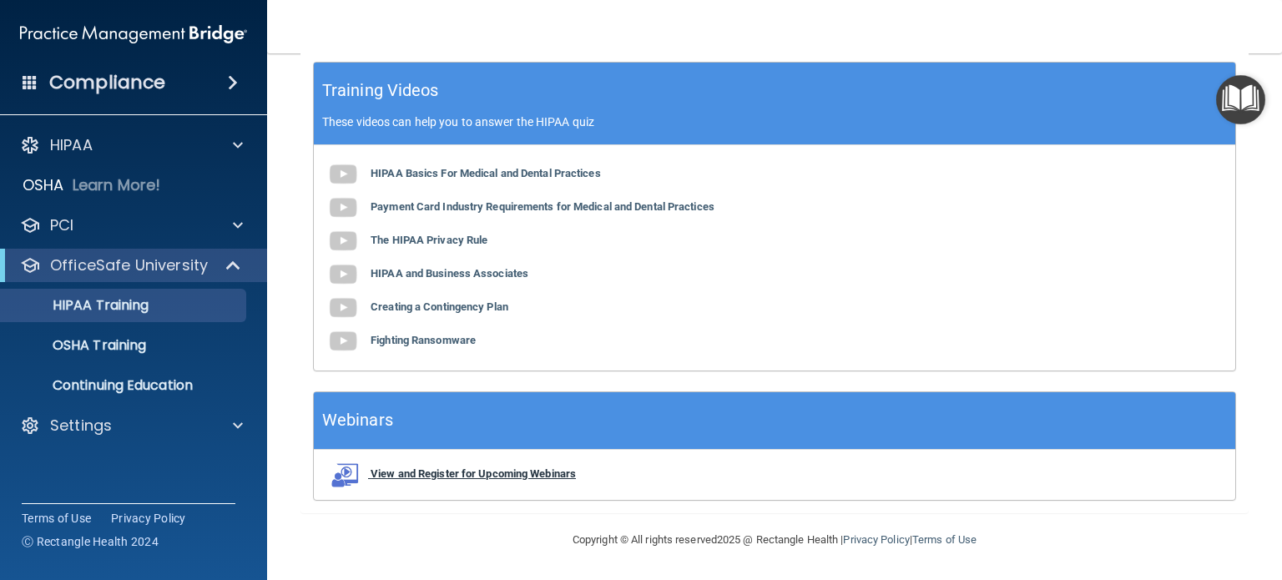
click at [431, 475] on b "View and Register for Upcoming Webinars" at bounding box center [473, 473] width 205 height 13
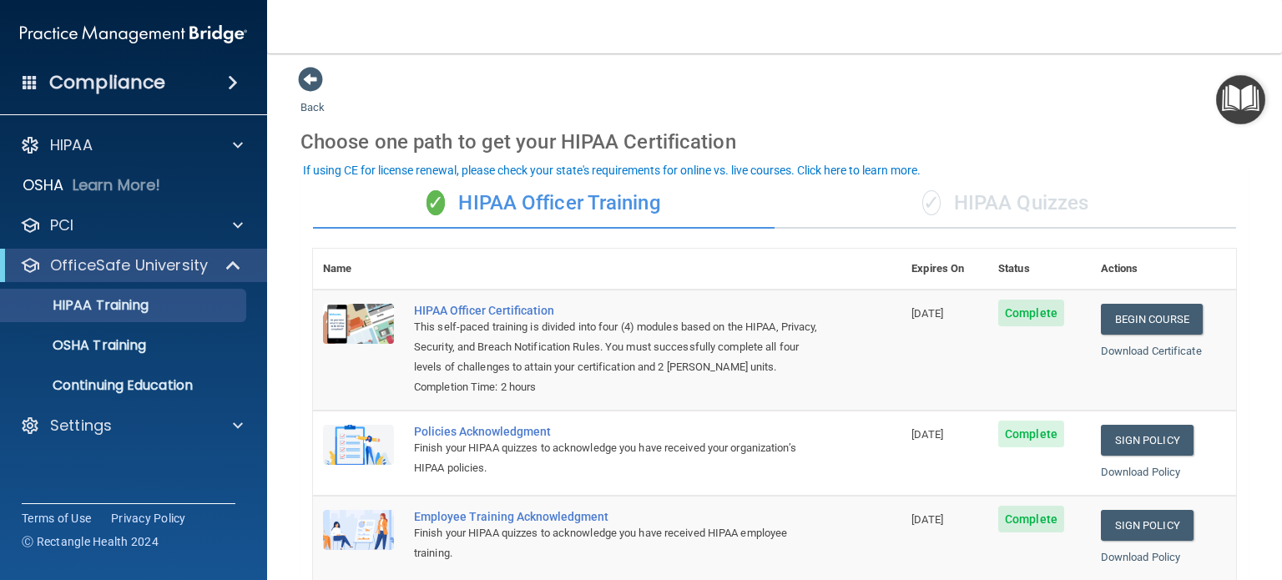
scroll to position [0, 0]
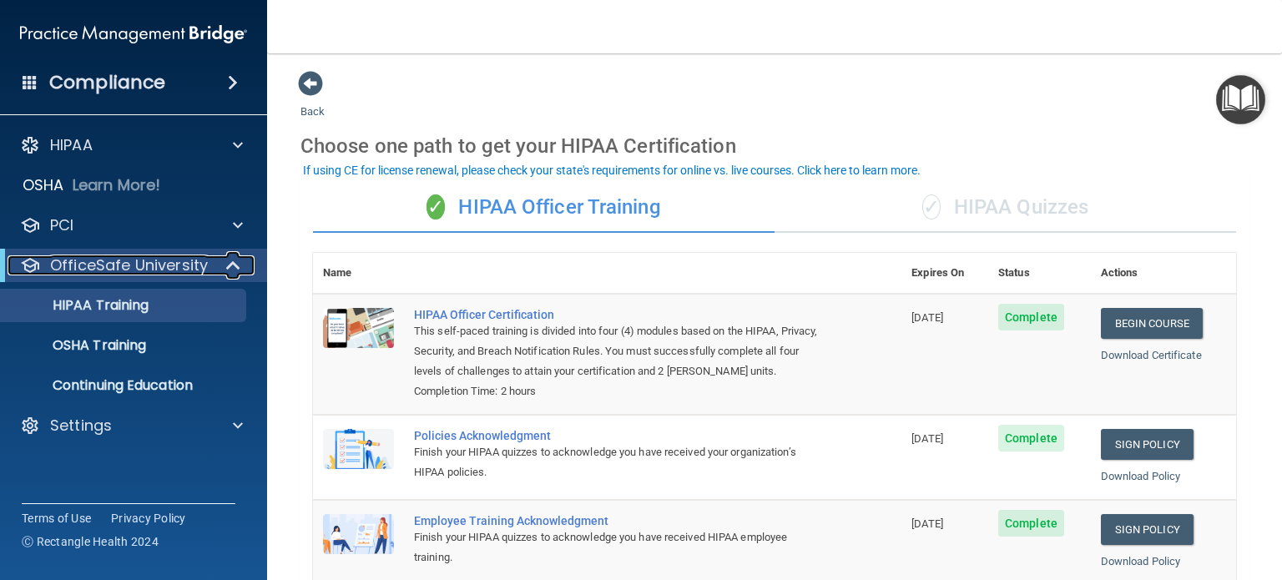
click at [235, 267] on span at bounding box center [235, 265] width 14 height 20
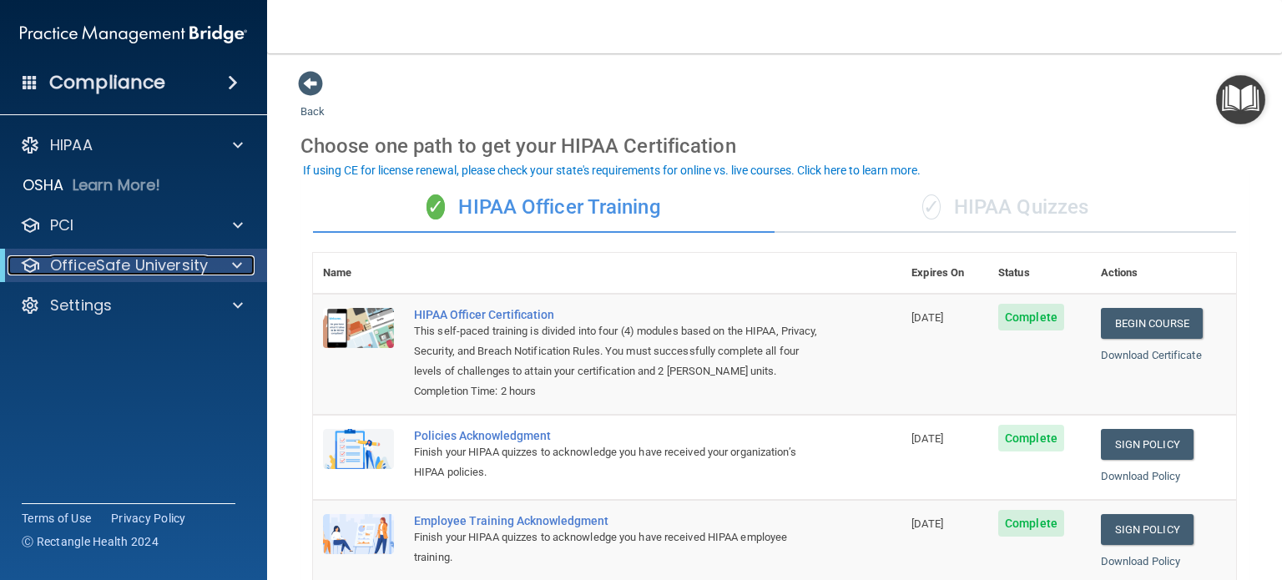
click at [235, 267] on span at bounding box center [237, 265] width 10 height 20
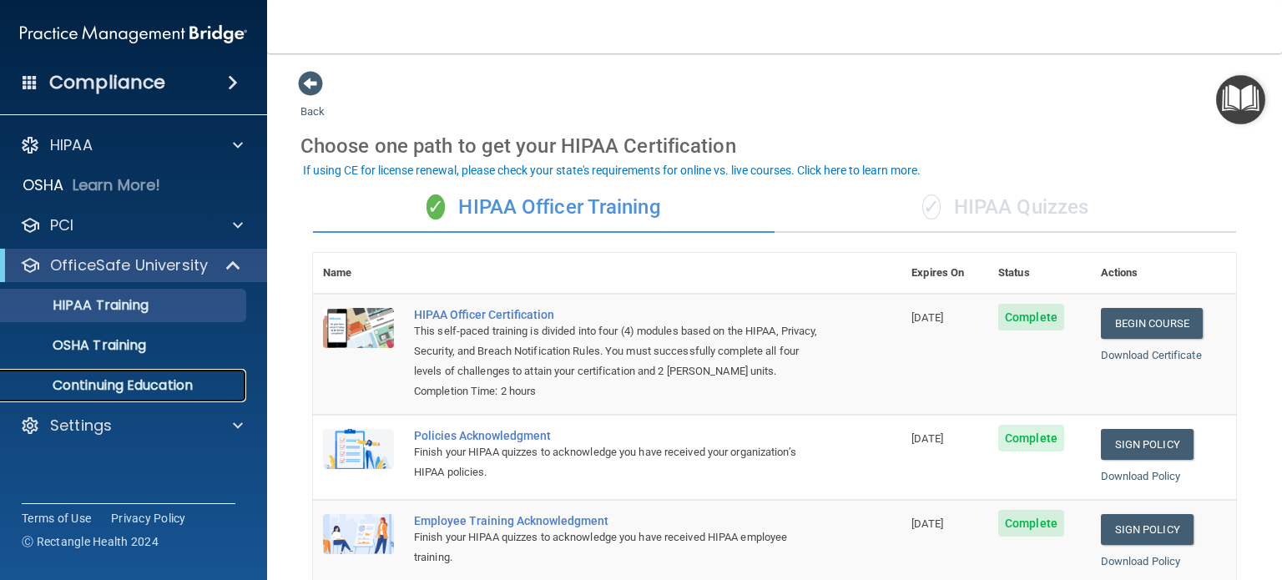
click at [192, 389] on p "Continuing Education" at bounding box center [125, 385] width 228 height 17
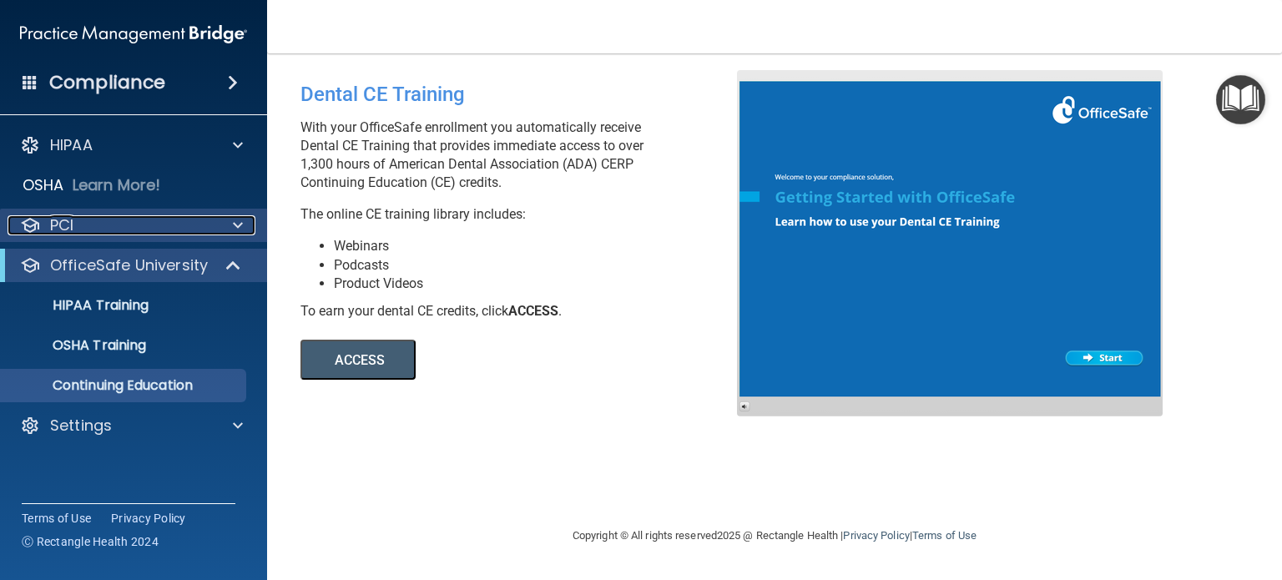
click at [235, 227] on span at bounding box center [238, 225] width 10 height 20
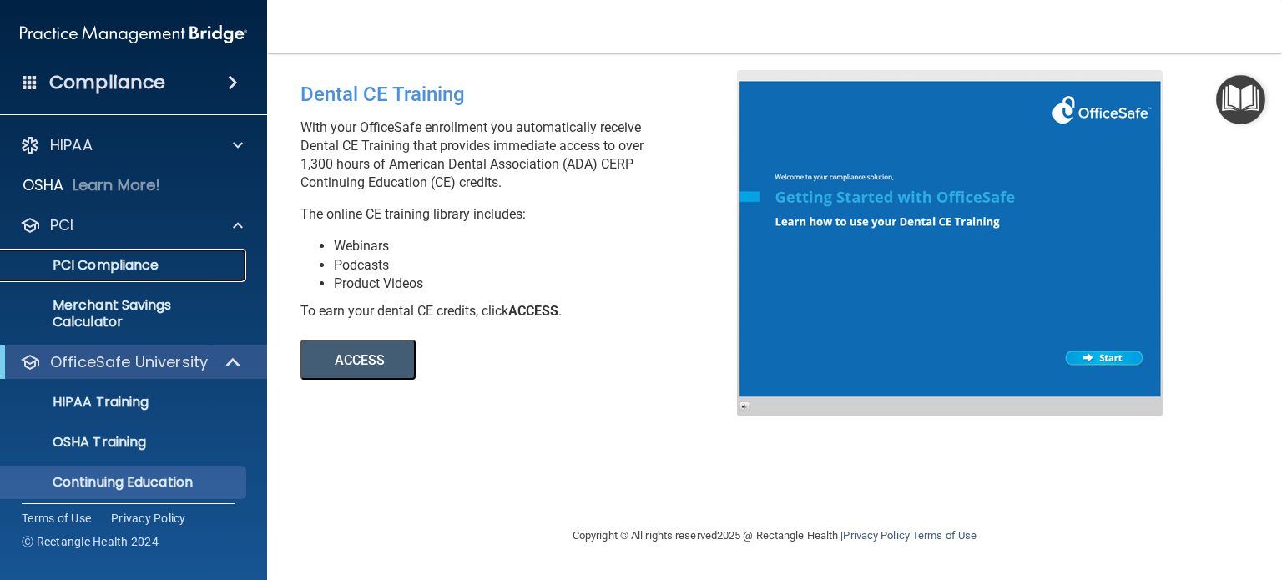
click at [133, 250] on link "PCI Compliance" at bounding box center [114, 265] width 263 height 33
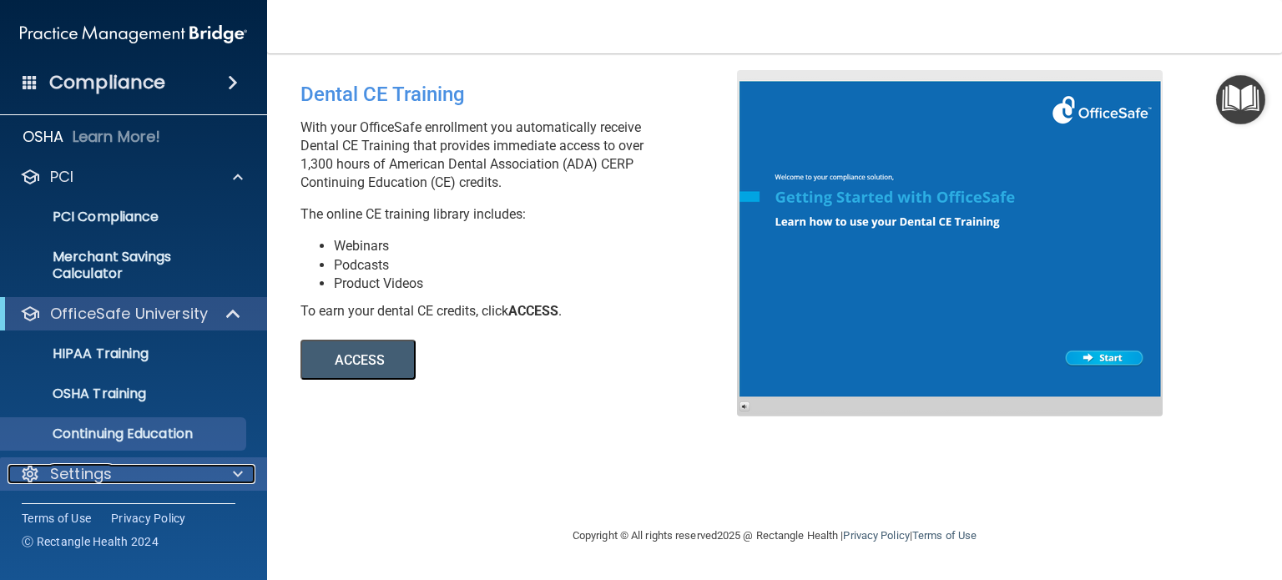
click at [240, 474] on span at bounding box center [238, 474] width 10 height 20
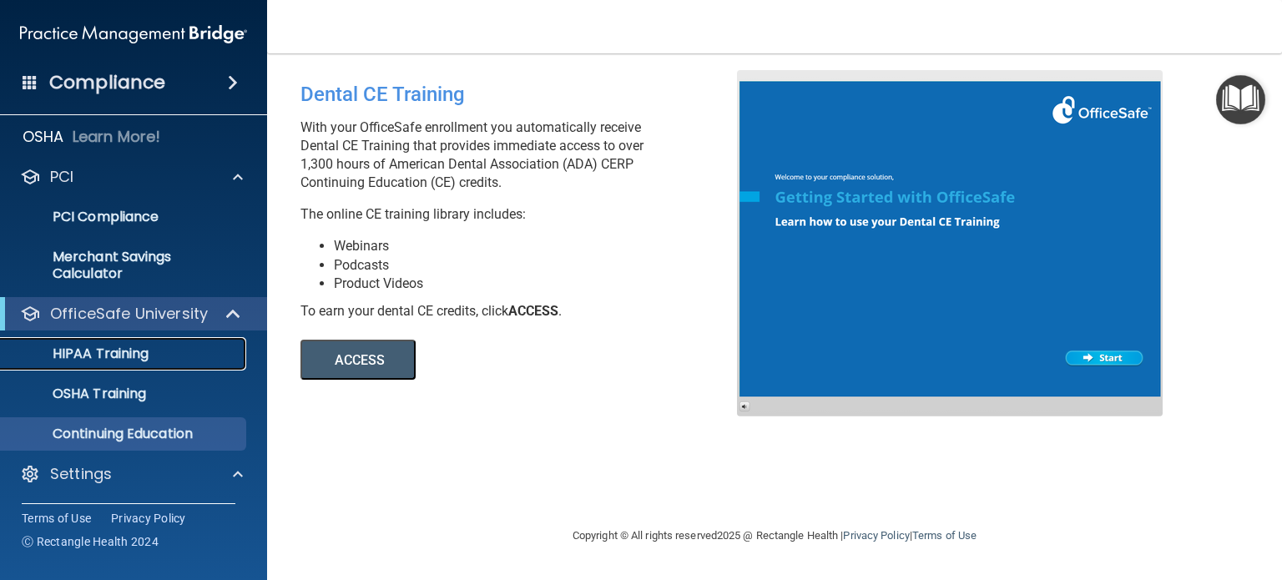
click at [101, 346] on p "HIPAA Training" at bounding box center [80, 354] width 138 height 17
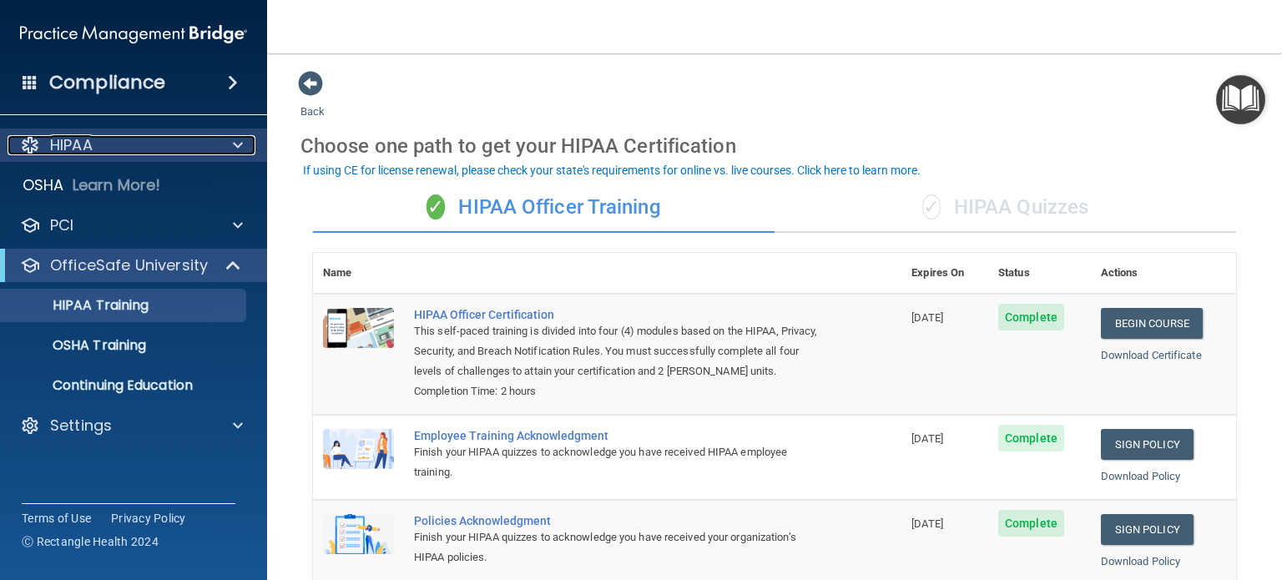
click at [242, 143] on span at bounding box center [238, 145] width 10 height 20
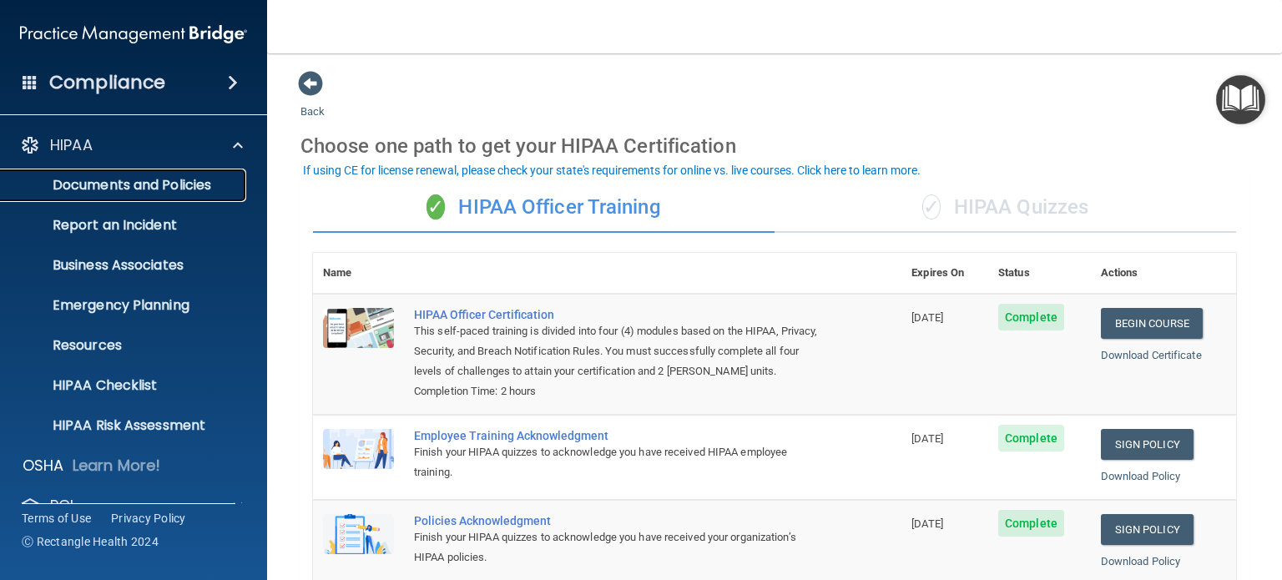
click at [180, 179] on p "Documents and Policies" at bounding box center [125, 185] width 228 height 17
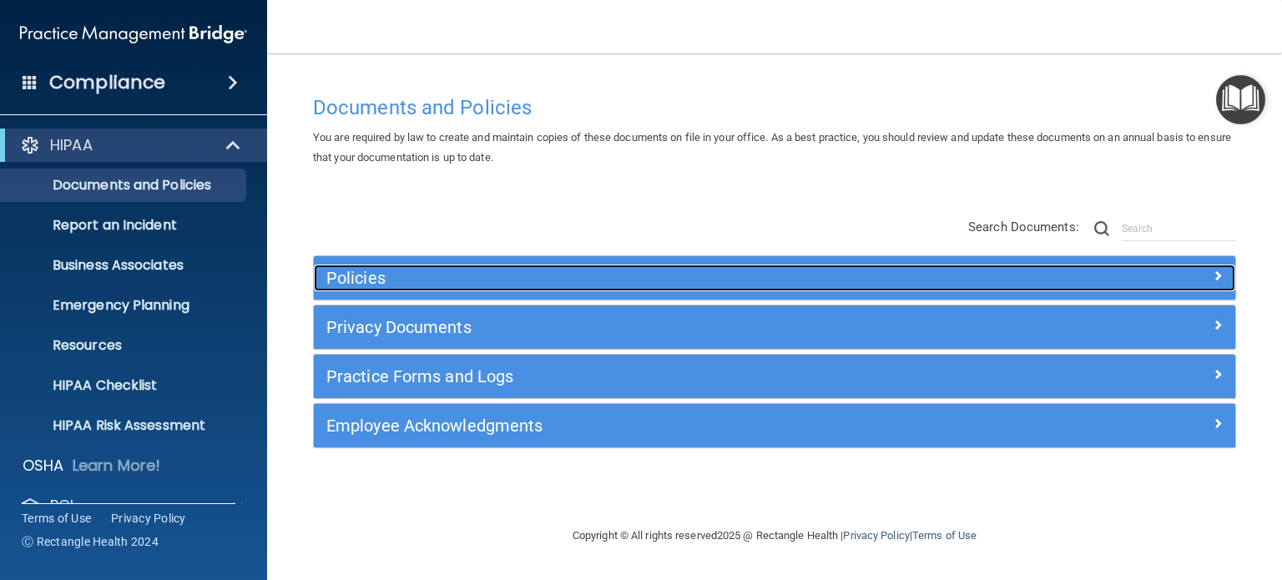
click at [1191, 273] on div at bounding box center [1120, 275] width 230 height 20
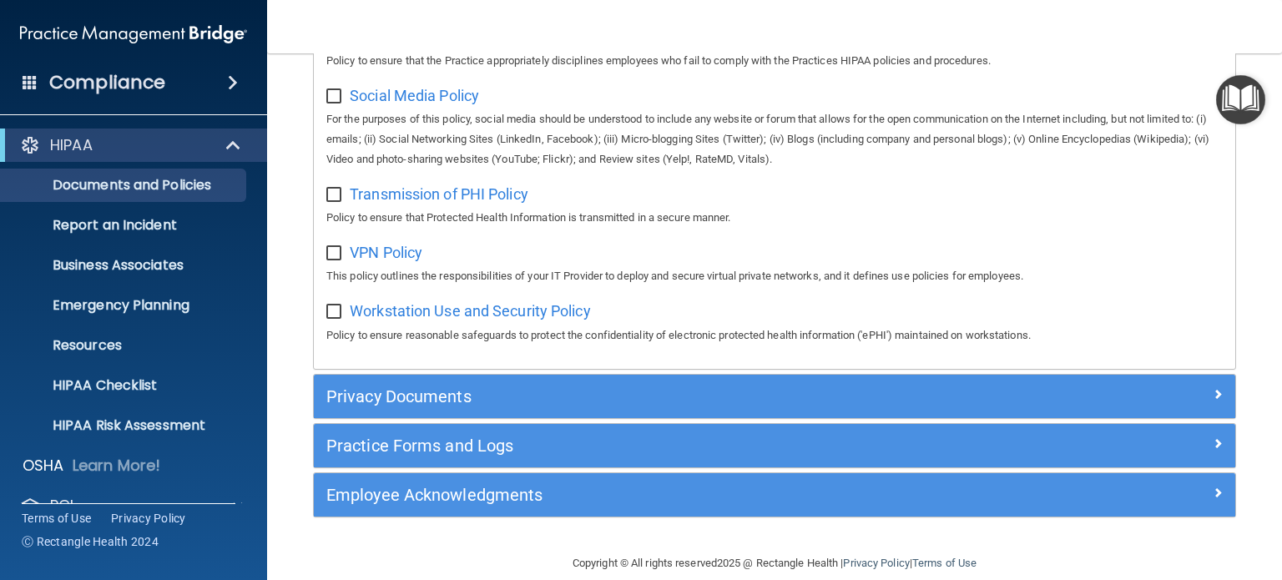
scroll to position [1335, 0]
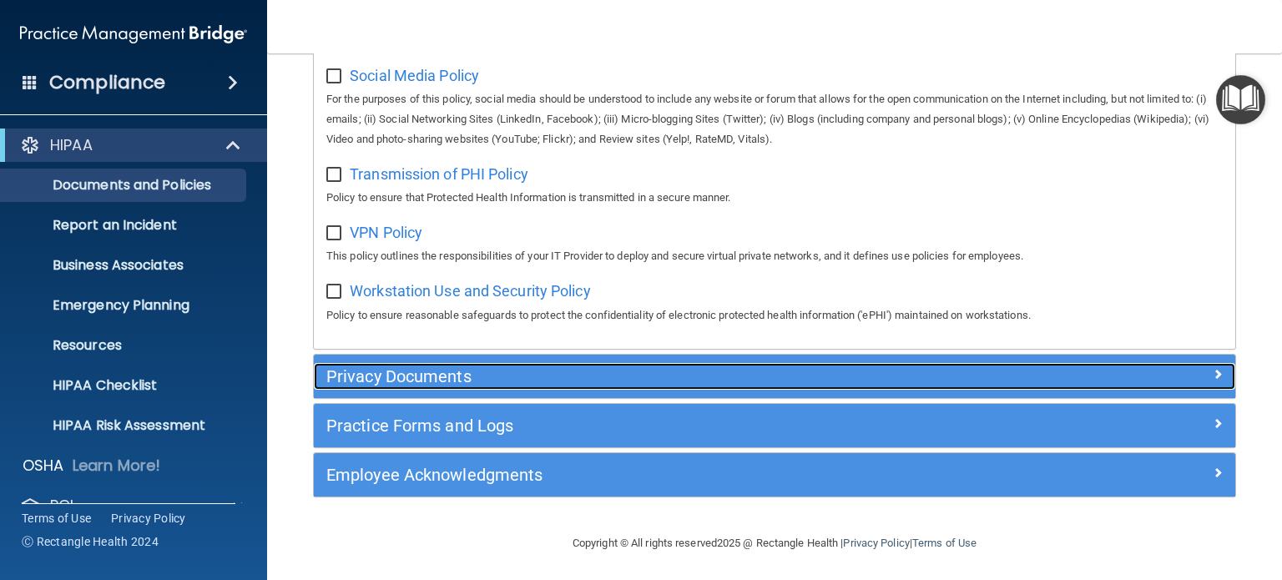
click at [1183, 383] on div at bounding box center [1120, 373] width 230 height 20
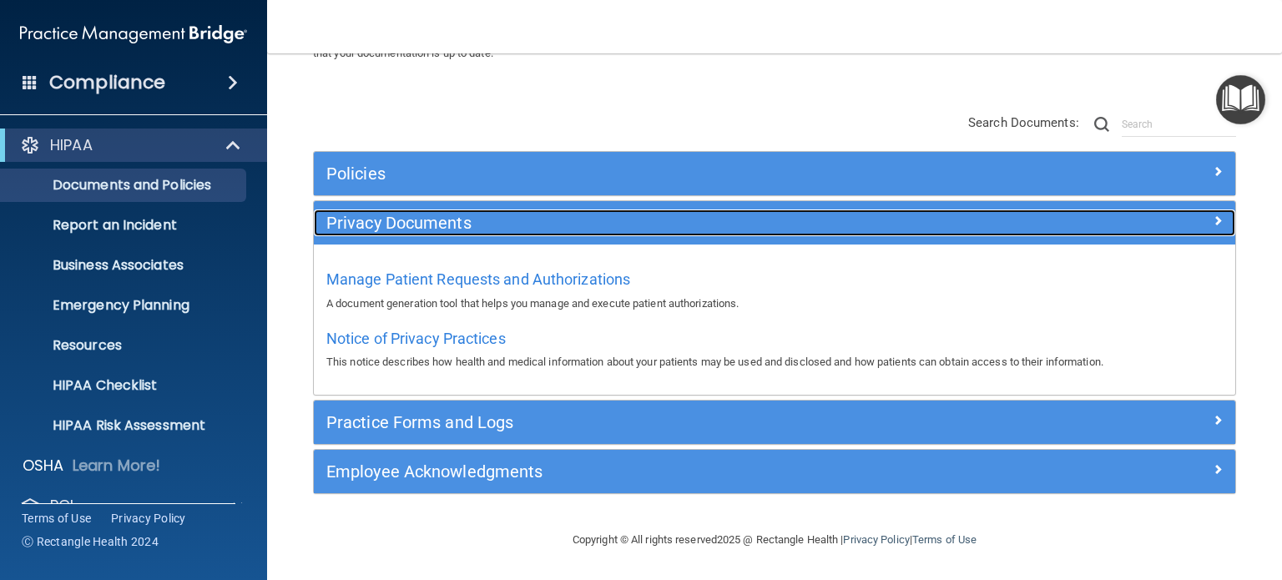
scroll to position [103, 0]
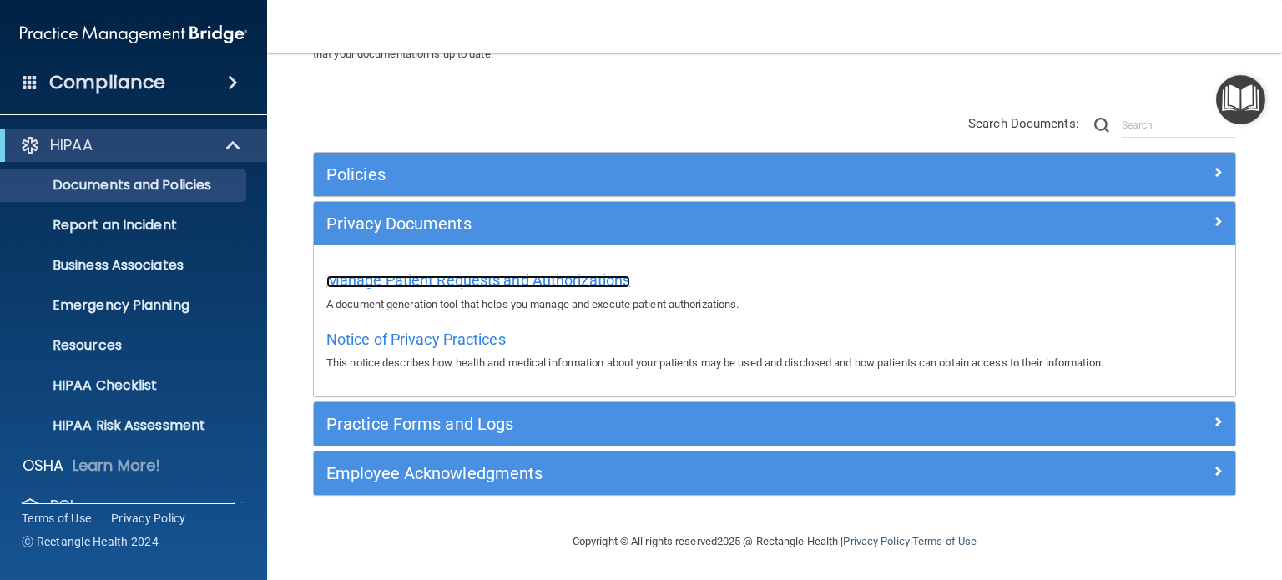
click at [524, 278] on span "Manage Patient Requests and Authorizations" at bounding box center [478, 280] width 304 height 18
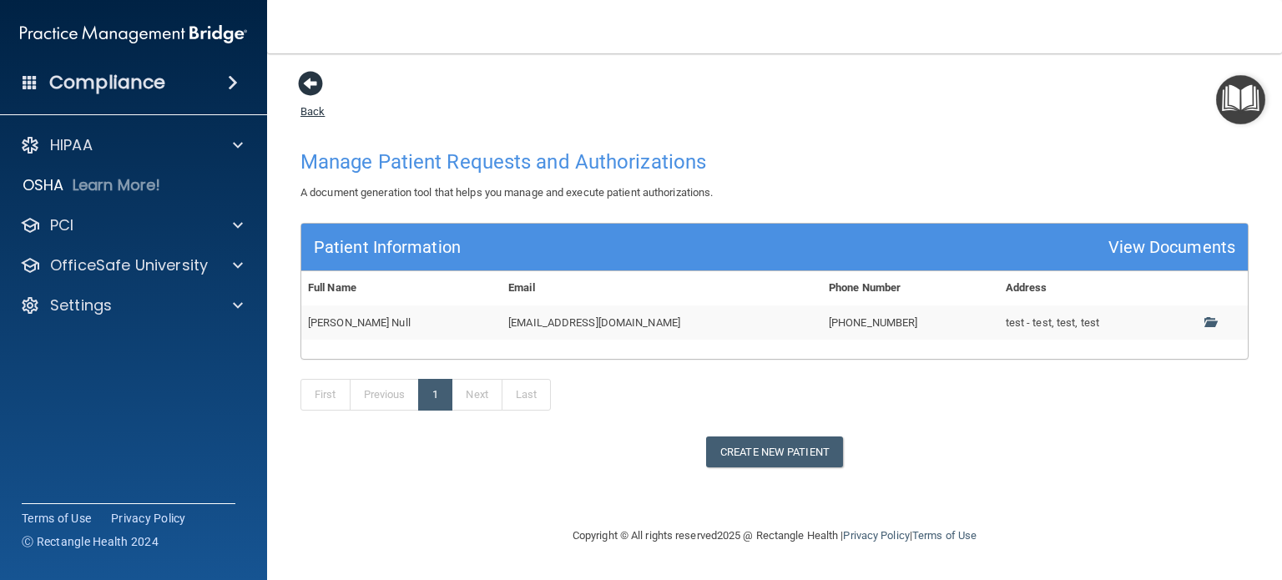
click at [305, 80] on span at bounding box center [310, 83] width 25 height 25
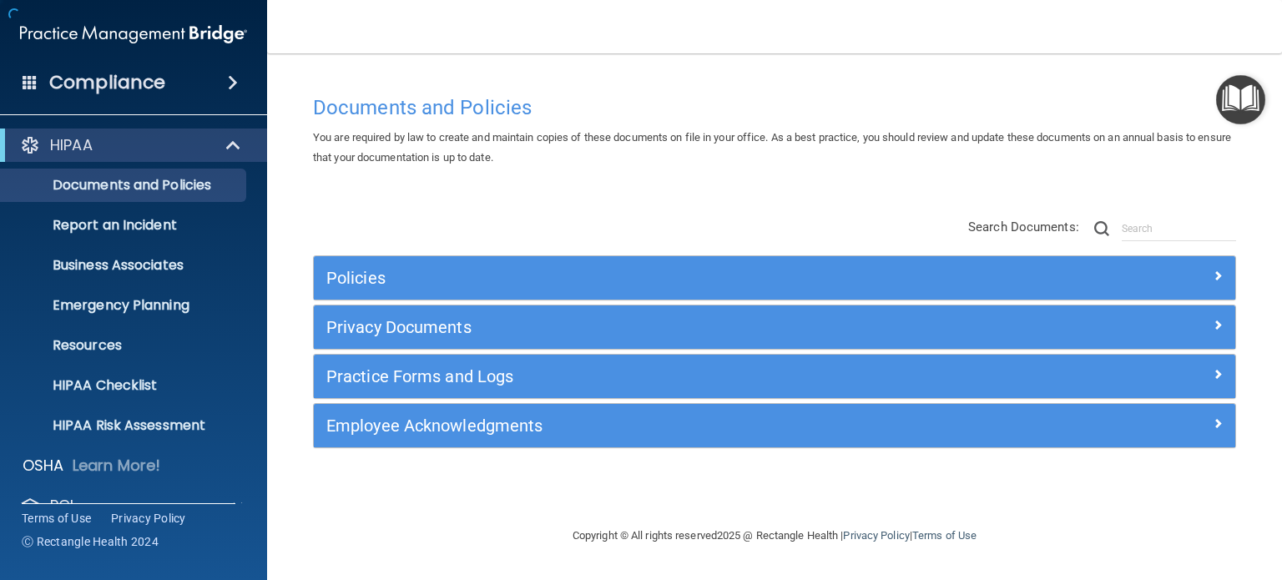
click at [305, 82] on div "Documents and Policies You are required by law to create and maintain copies of…" at bounding box center [774, 289] width 948 height 439
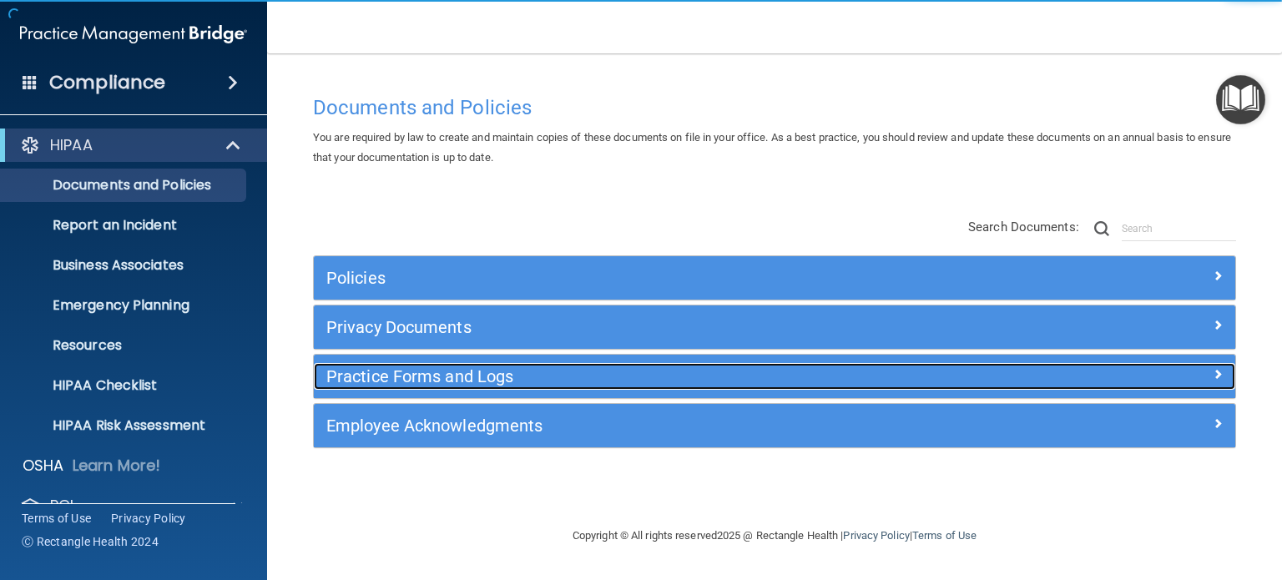
click at [461, 373] on h5 "Practice Forms and Logs" at bounding box center [659, 376] width 666 height 18
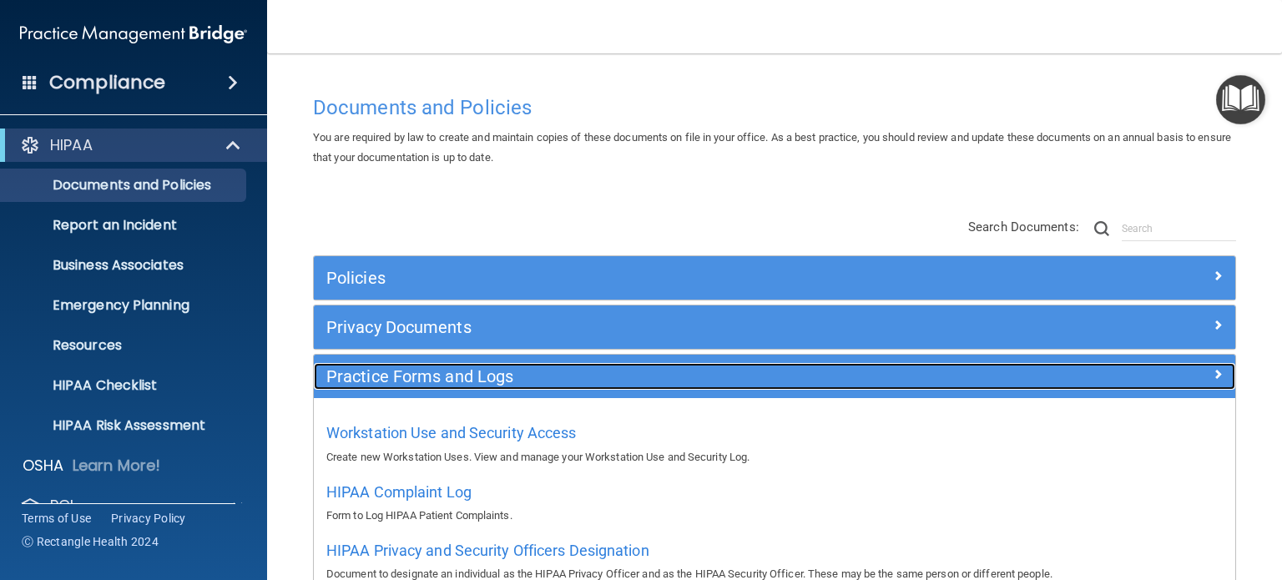
scroll to position [162, 0]
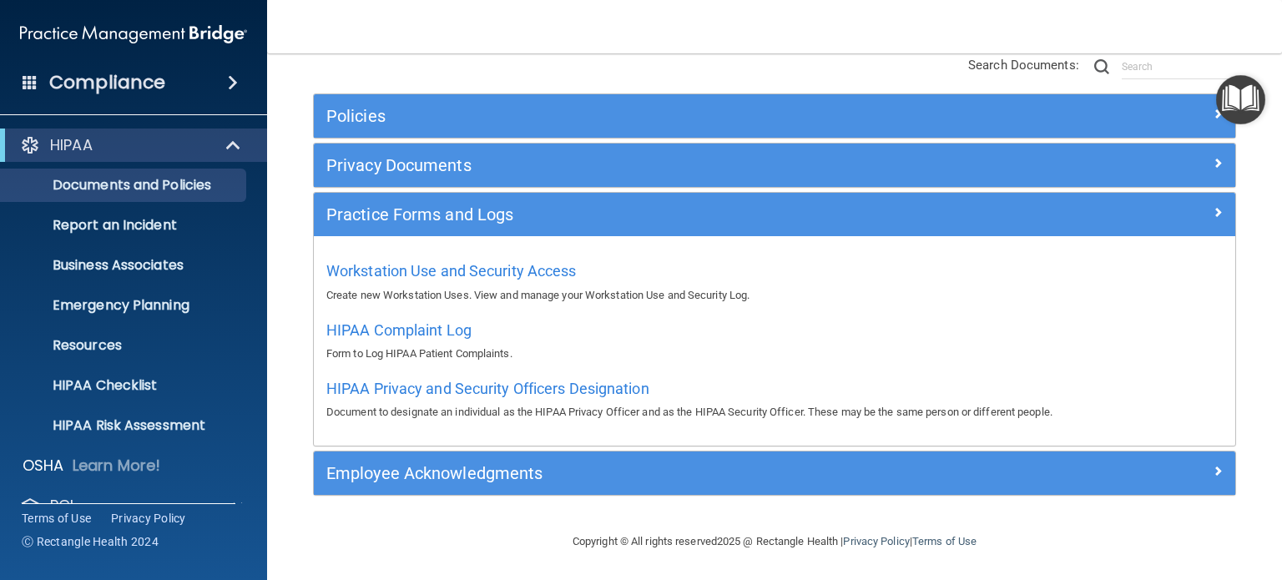
click at [524, 250] on div "Workstation Use and Security Access Create new Workstation Uses. View and manag…" at bounding box center [774, 340] width 921 height 209
click at [522, 270] on span "Workstation Use and Security Access" at bounding box center [451, 271] width 250 height 18
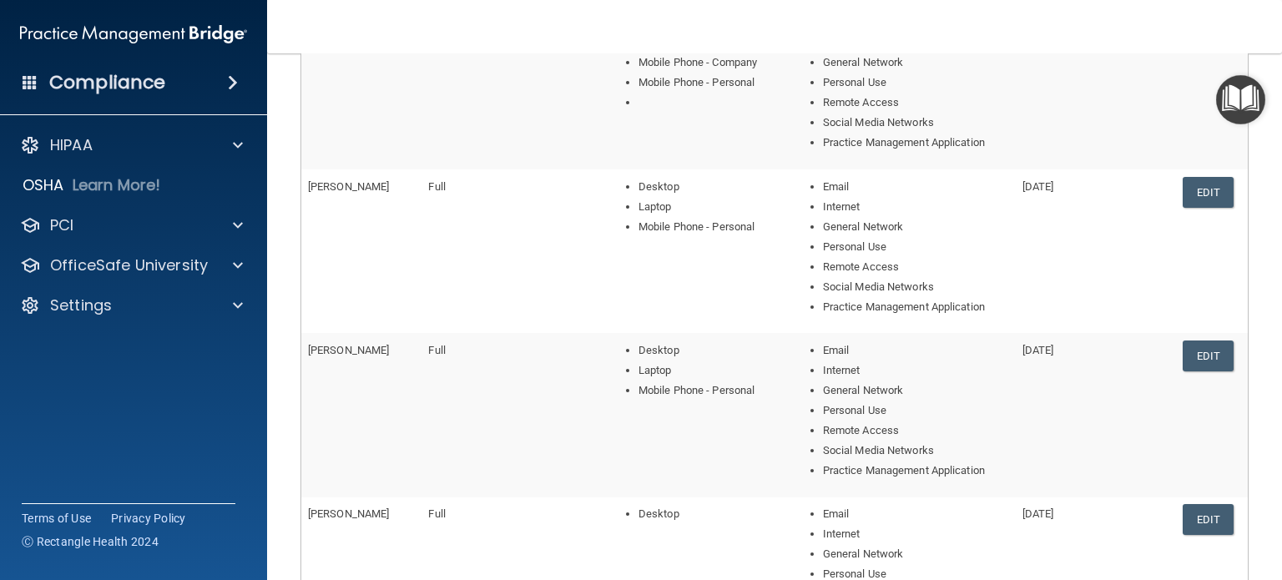
scroll to position [334, 0]
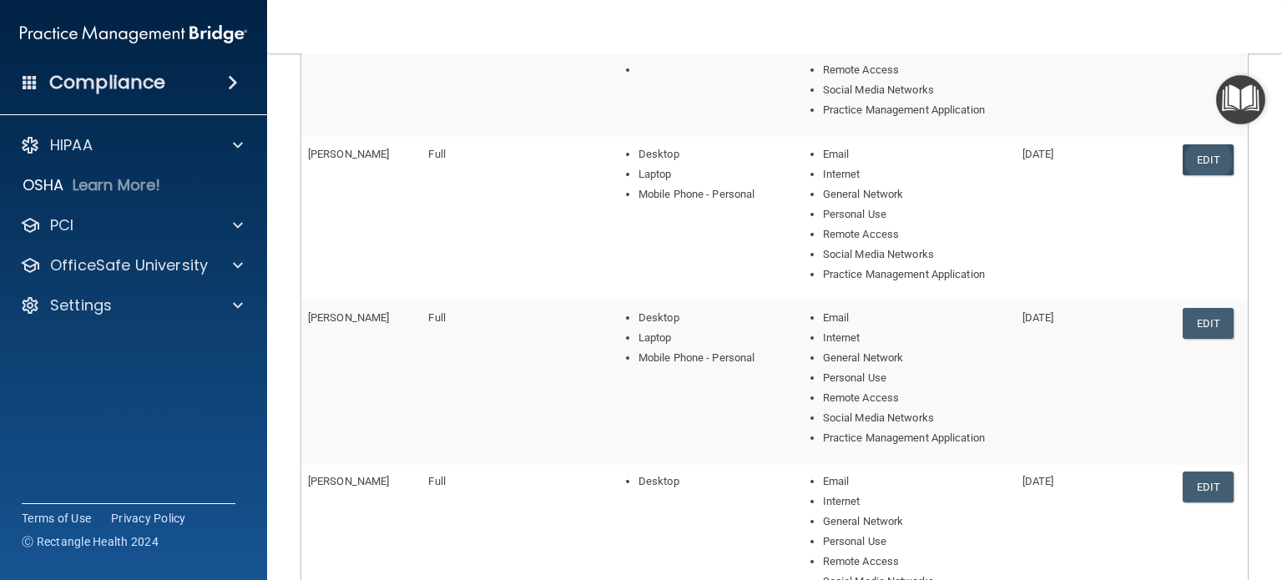
click at [1193, 163] on link "Edit" at bounding box center [1208, 159] width 51 height 31
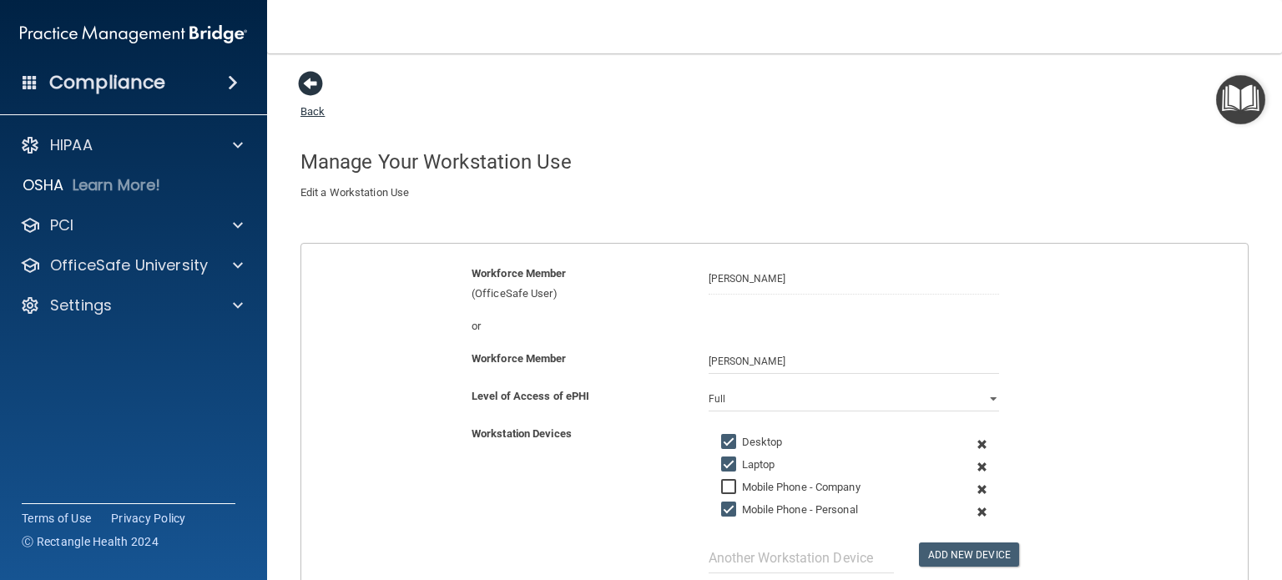
click at [318, 86] on span at bounding box center [310, 83] width 25 height 25
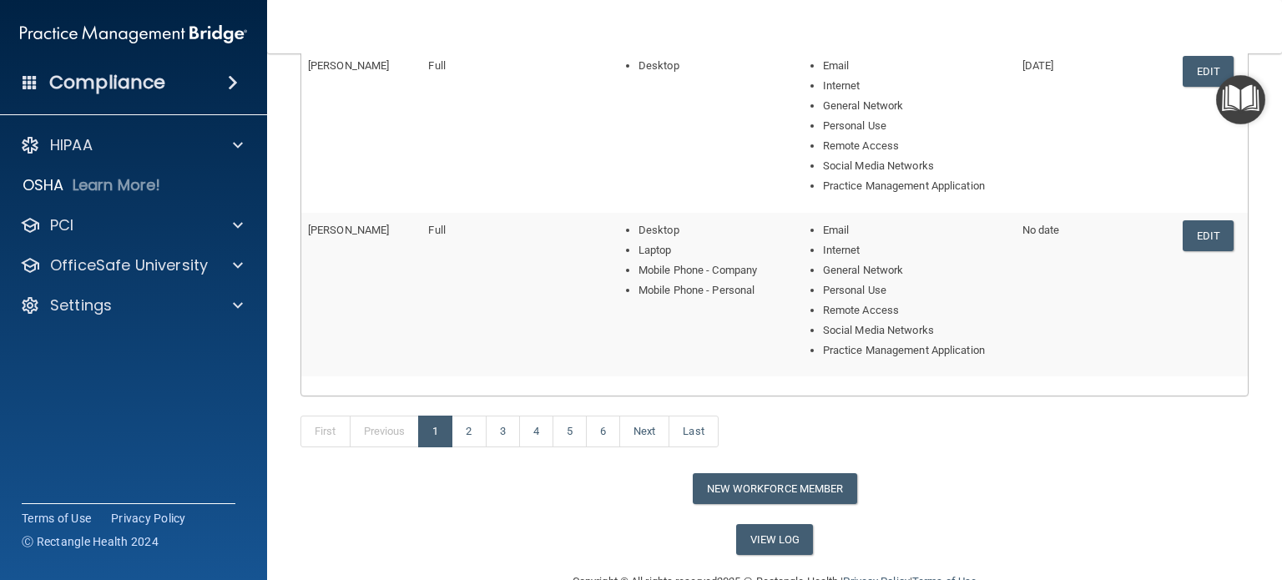
scroll to position [751, 0]
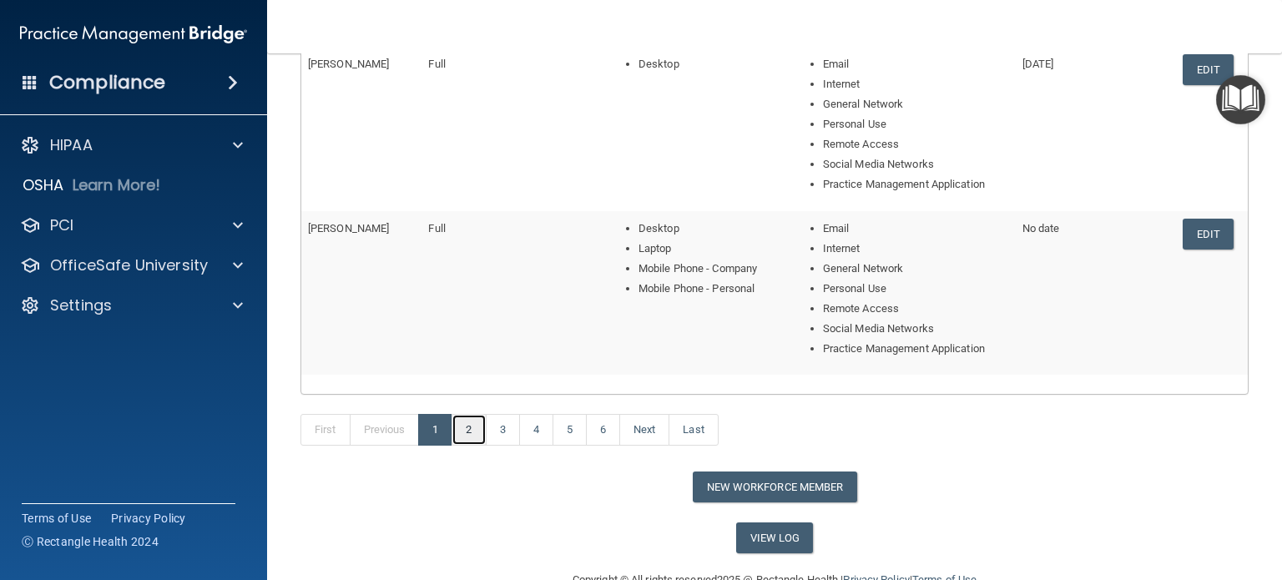
click at [466, 414] on link "2" at bounding box center [469, 430] width 34 height 32
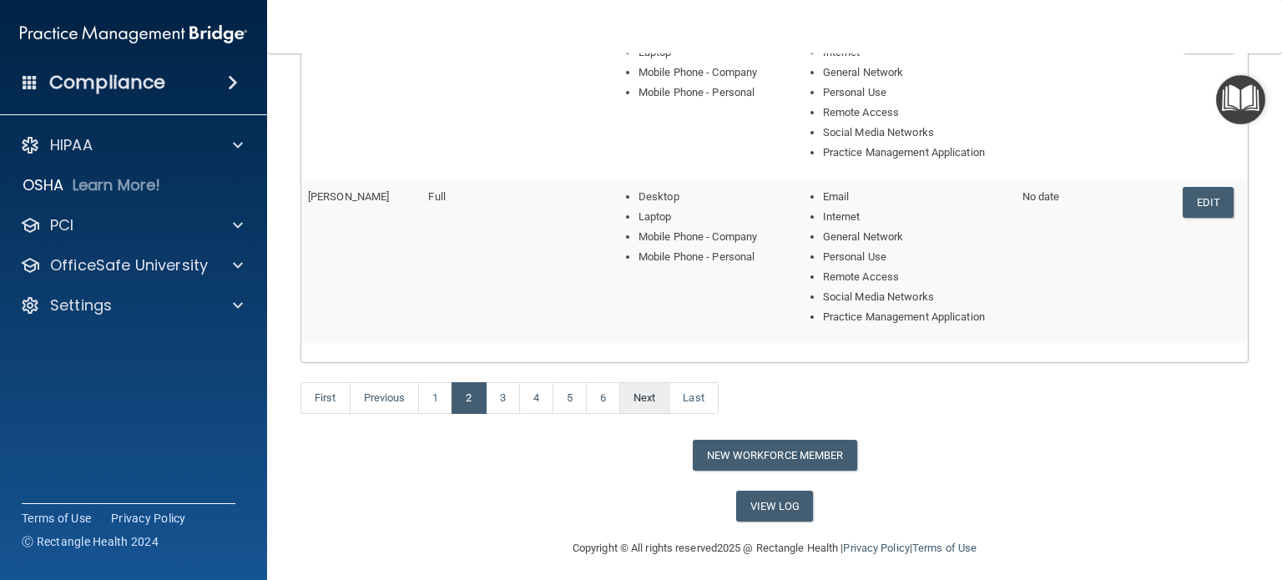
scroll to position [768, 0]
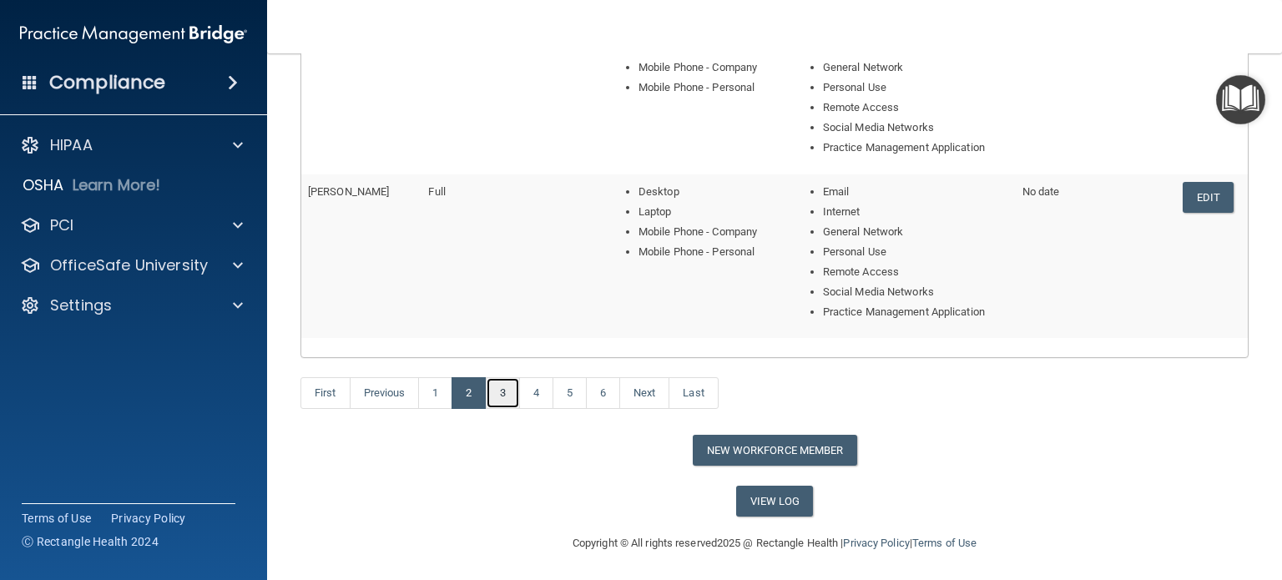
click at [505, 386] on link "3" at bounding box center [503, 393] width 34 height 32
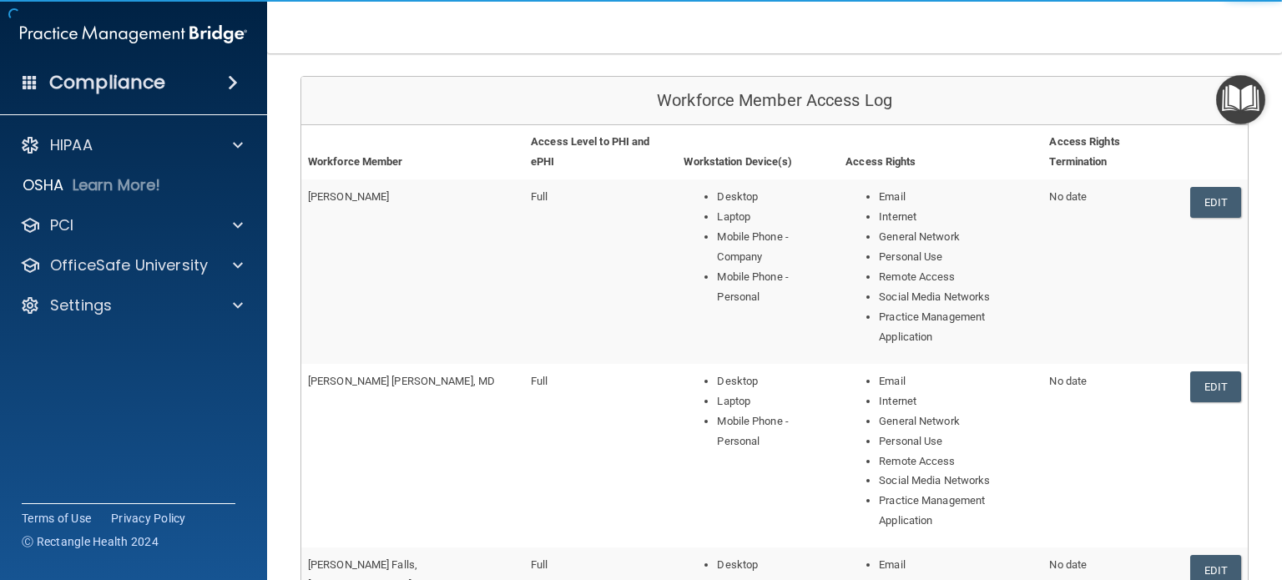
scroll to position [250, 0]
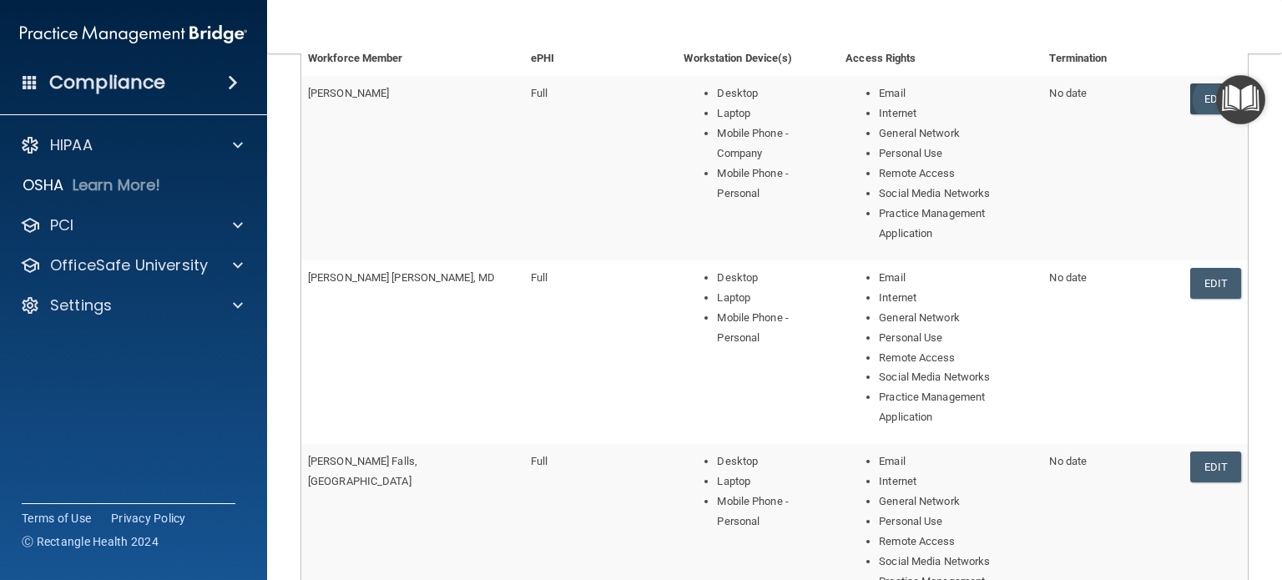
click at [1190, 83] on link "Edit" at bounding box center [1215, 98] width 51 height 31
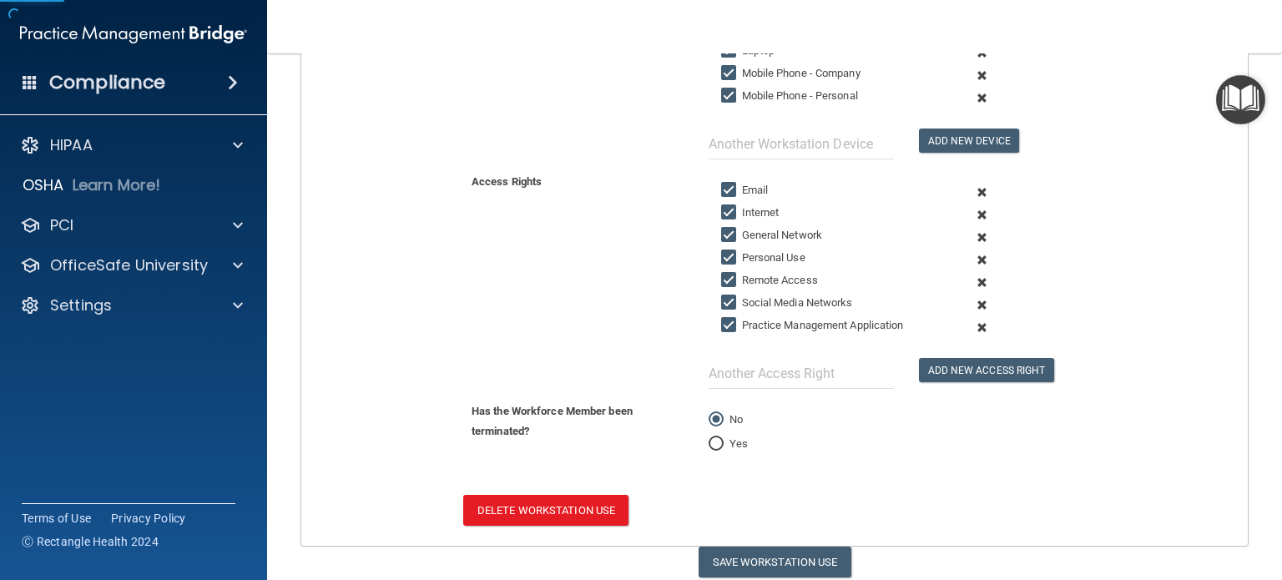
scroll to position [473, 0]
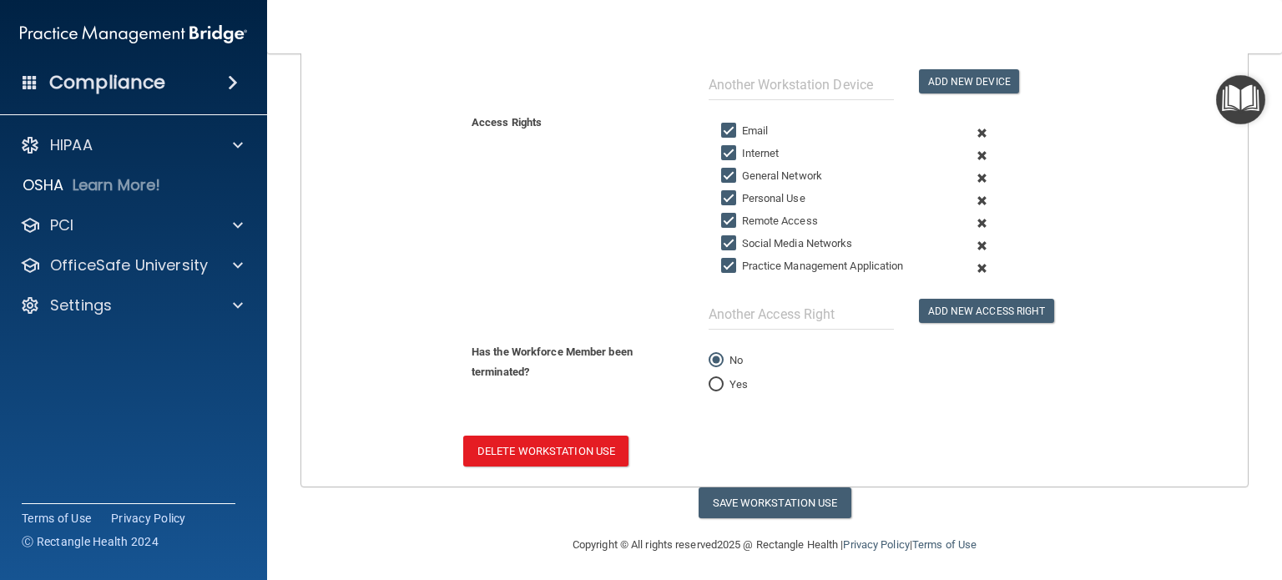
click at [709, 379] on input "Yes" at bounding box center [716, 385] width 15 height 13
radio input "true"
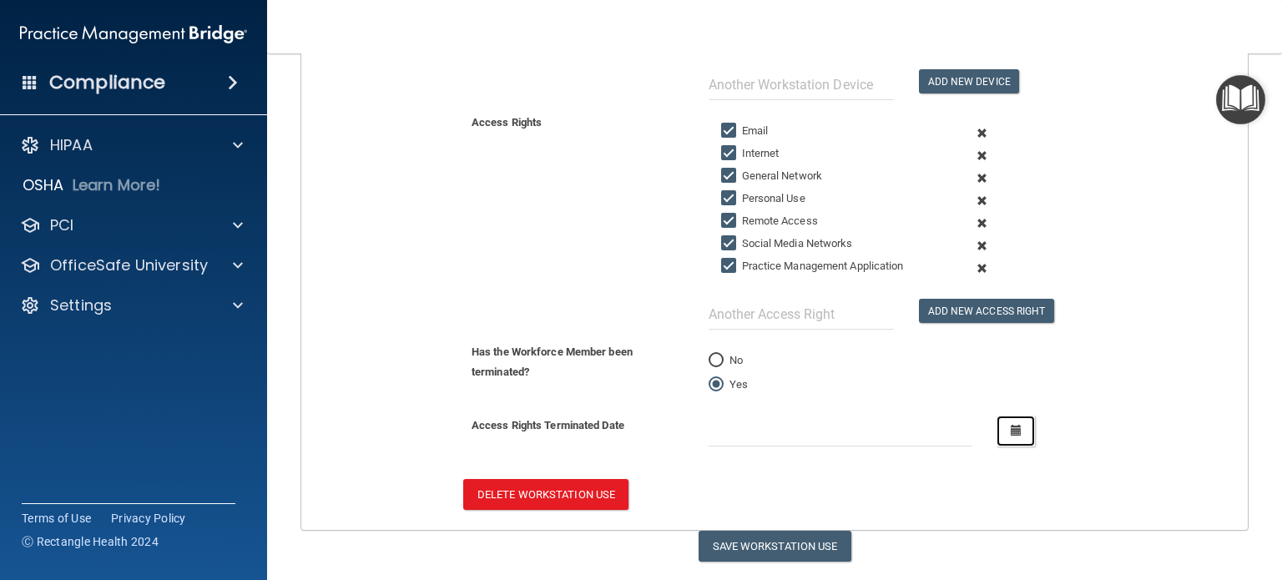
click at [1011, 426] on icon "button" at bounding box center [1016, 430] width 11 height 11
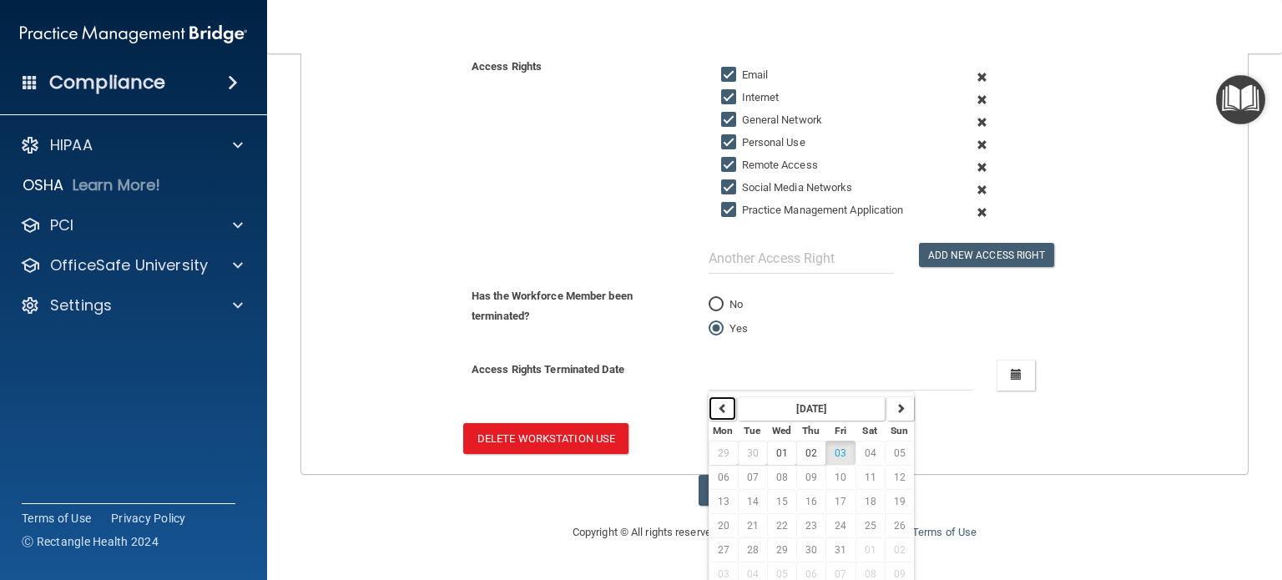
click at [718, 403] on icon "button" at bounding box center [723, 408] width 10 height 10
click at [835, 496] on span "18" at bounding box center [841, 502] width 12 height 12
type input "7/18/25"
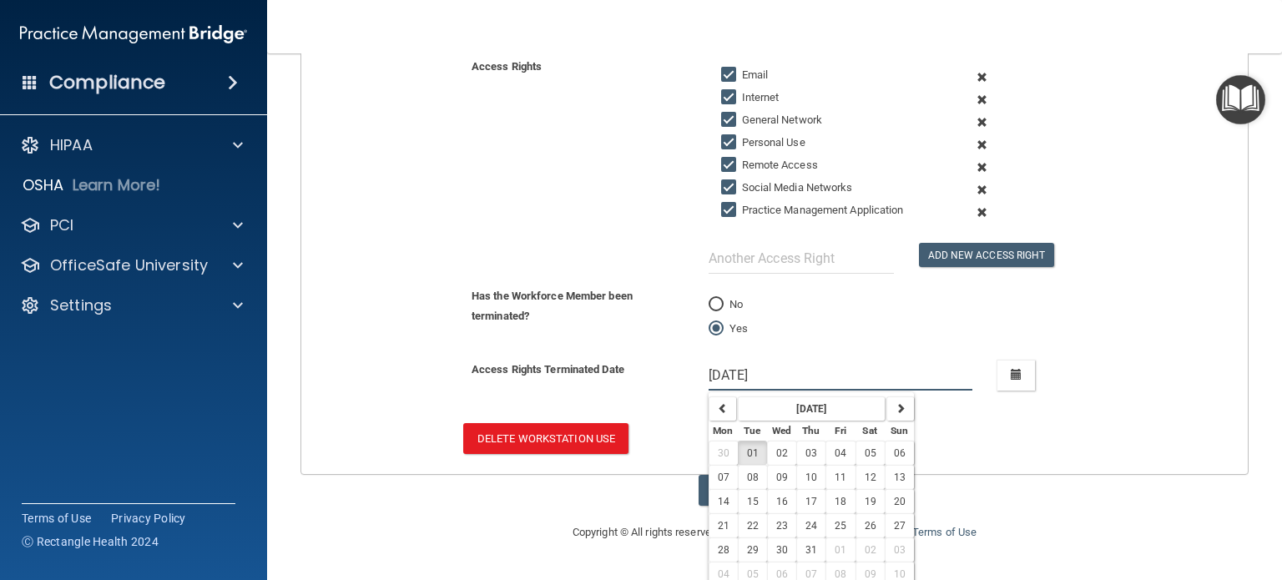
scroll to position [517, 0]
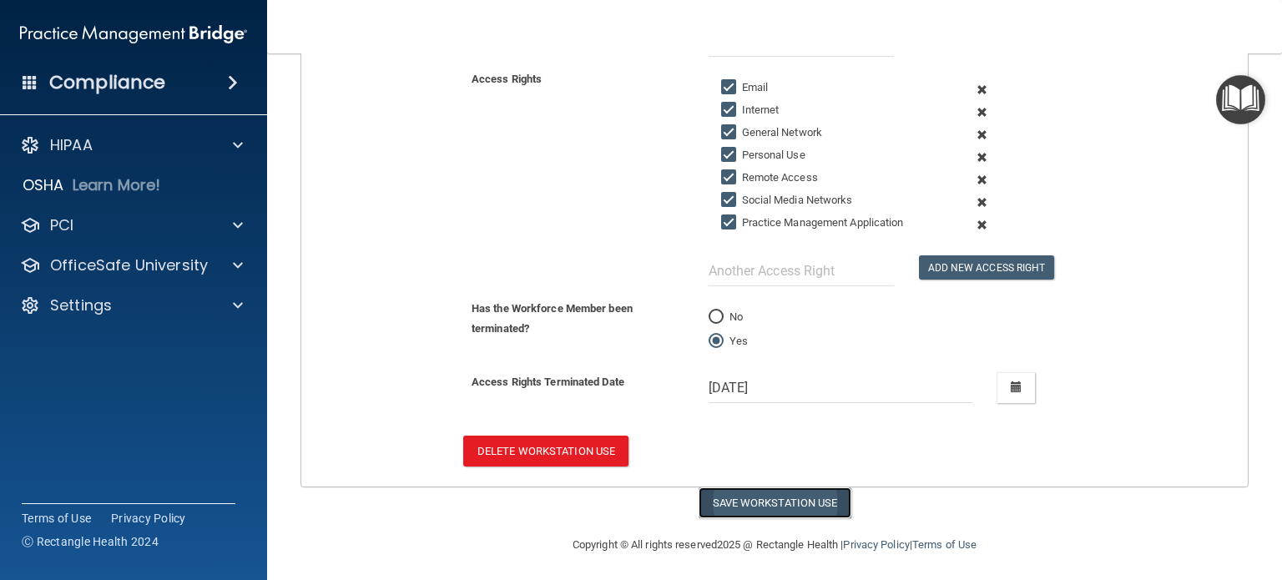
click at [781, 496] on button "Save Workstation Use" at bounding box center [775, 502] width 153 height 31
select select "? string:Full ?"
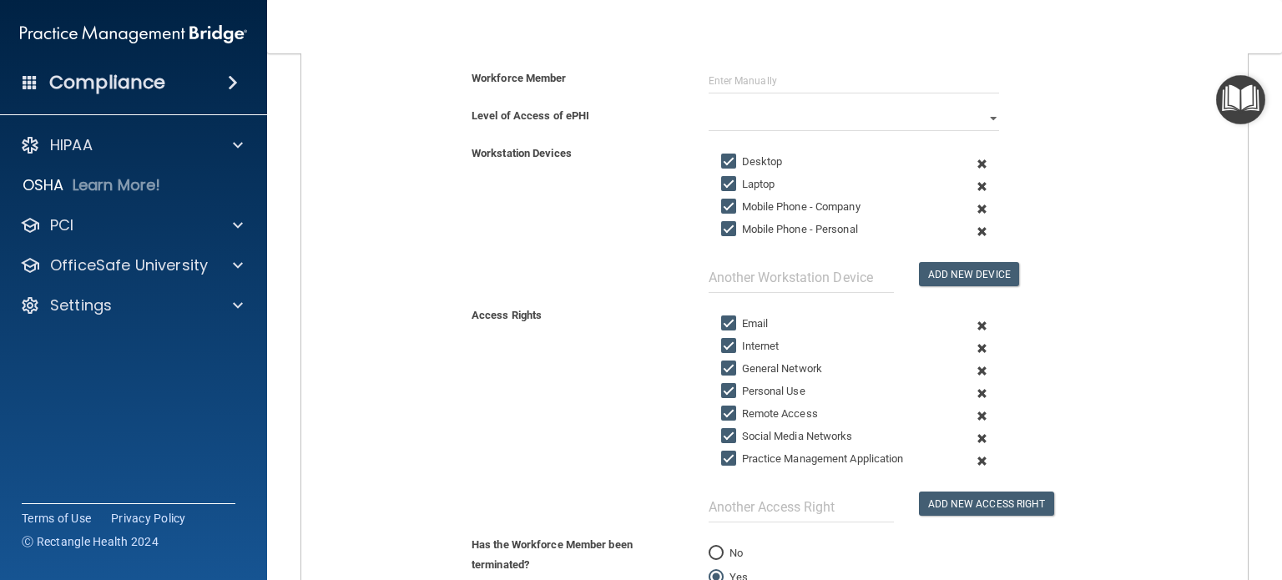
scroll to position [0, 0]
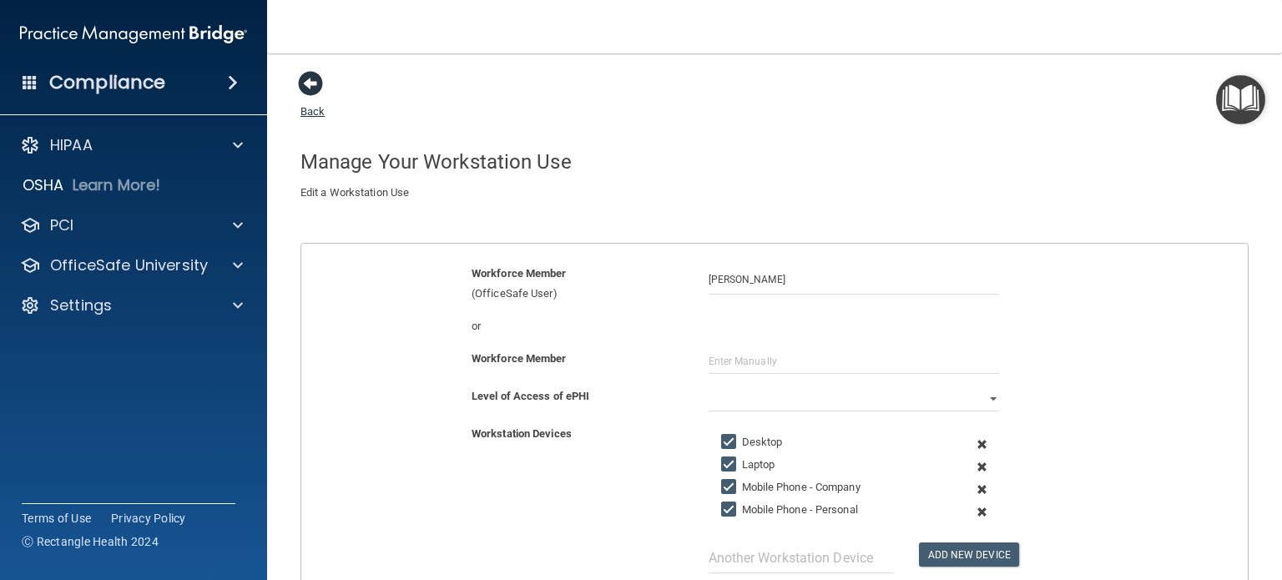
click at [298, 78] on span at bounding box center [310, 83] width 25 height 25
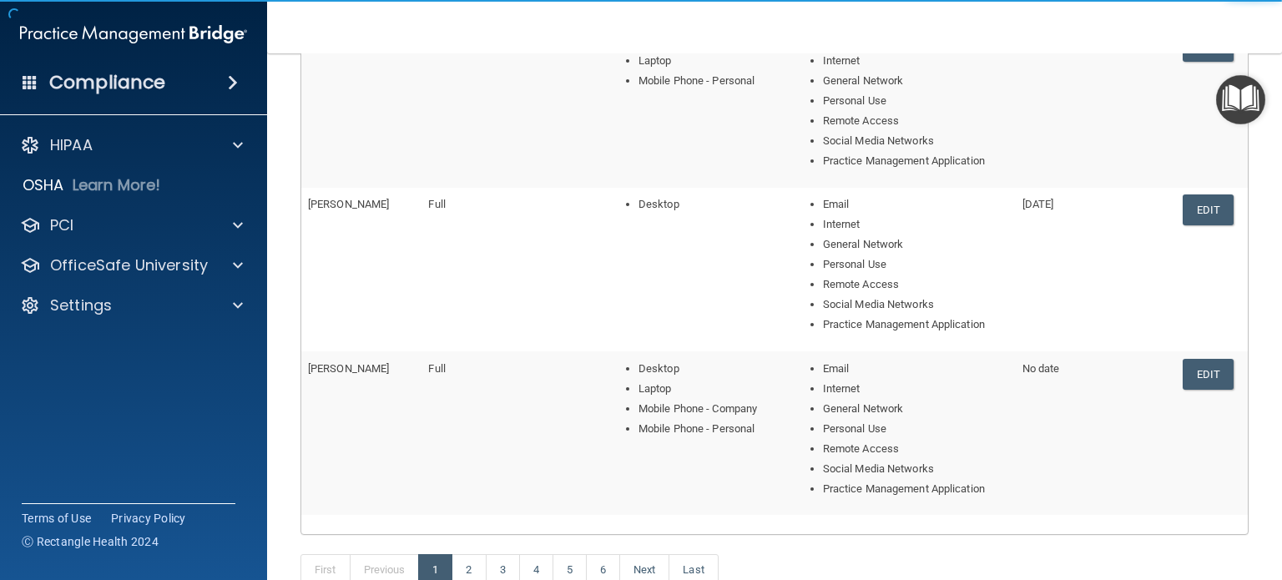
scroll to position [788, 0]
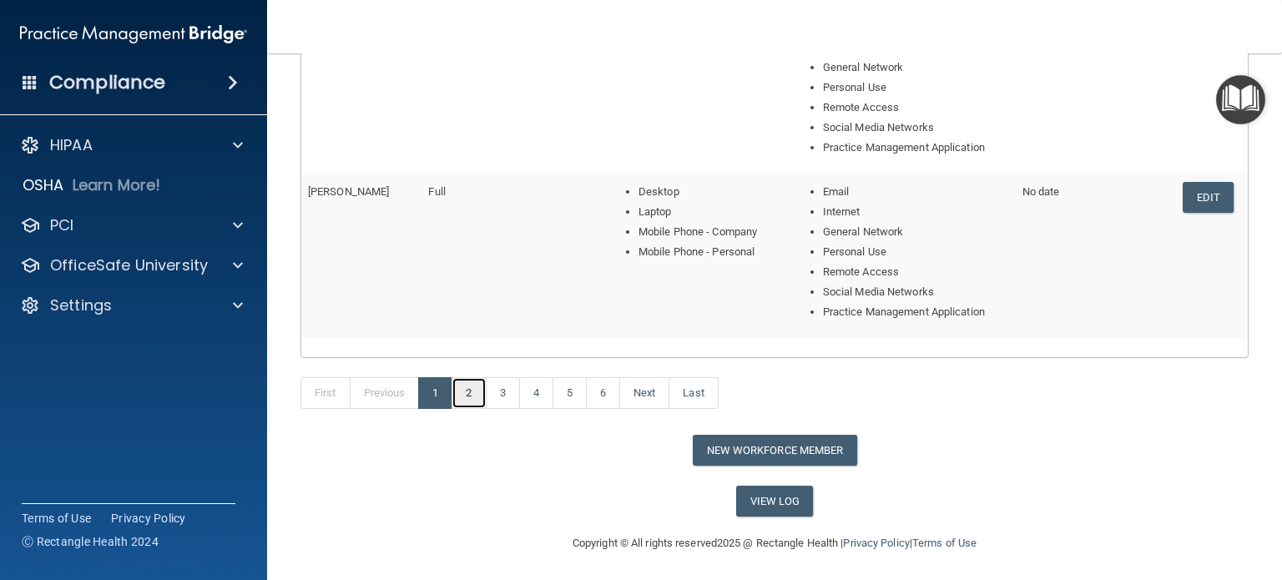
click at [473, 390] on link "2" at bounding box center [469, 393] width 34 height 32
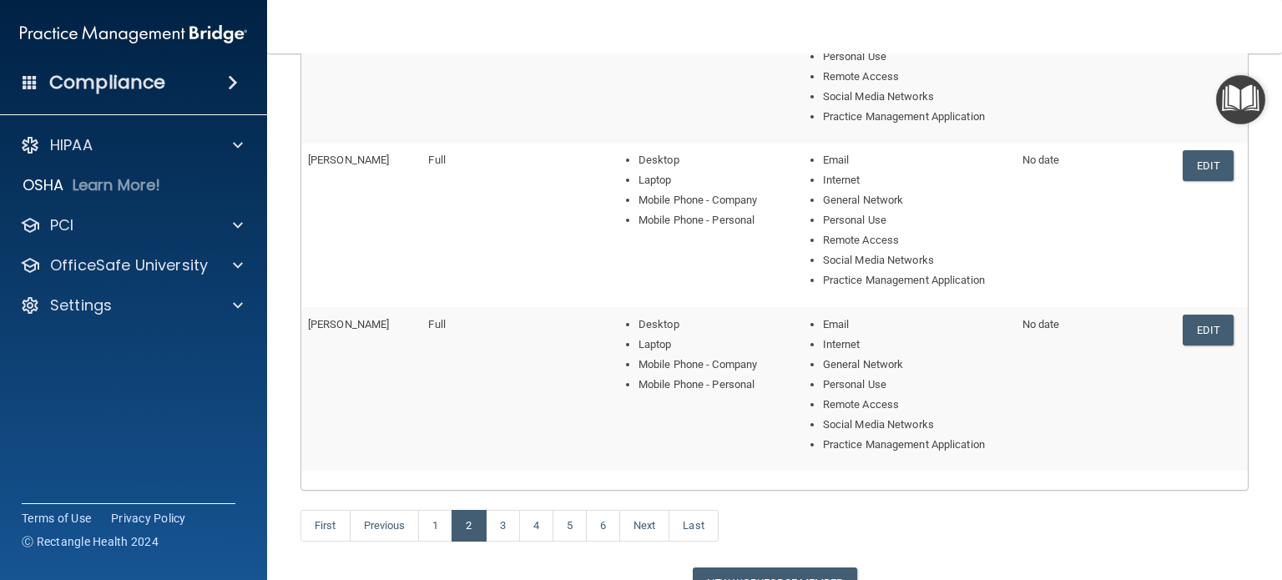
scroll to position [668, 0]
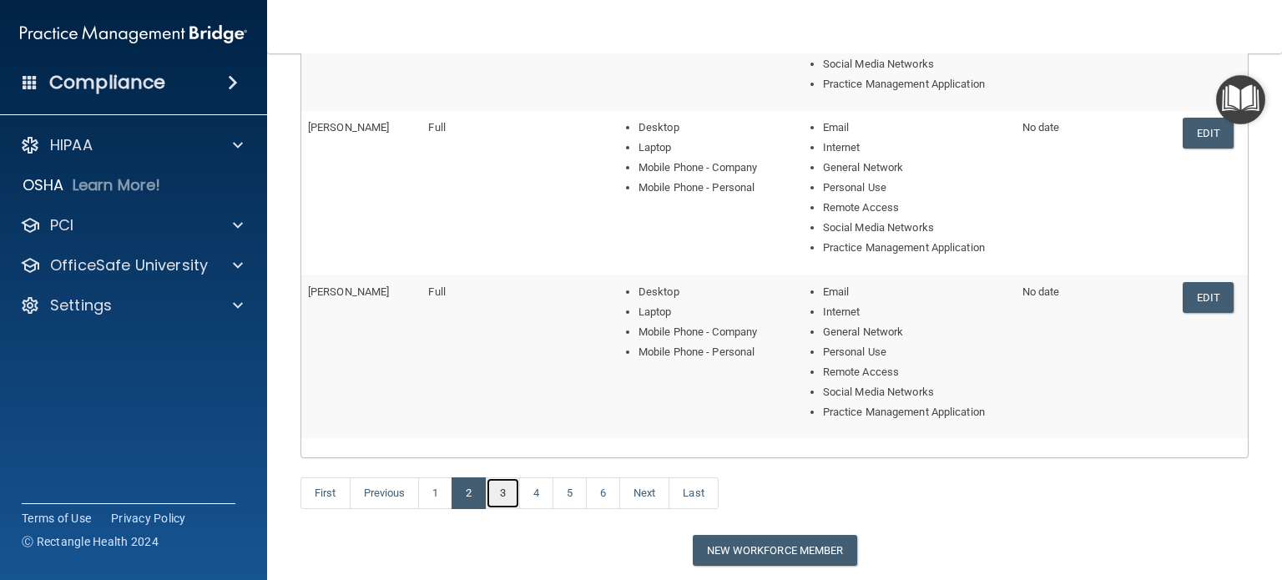
click at [496, 491] on link "3" at bounding box center [503, 493] width 34 height 32
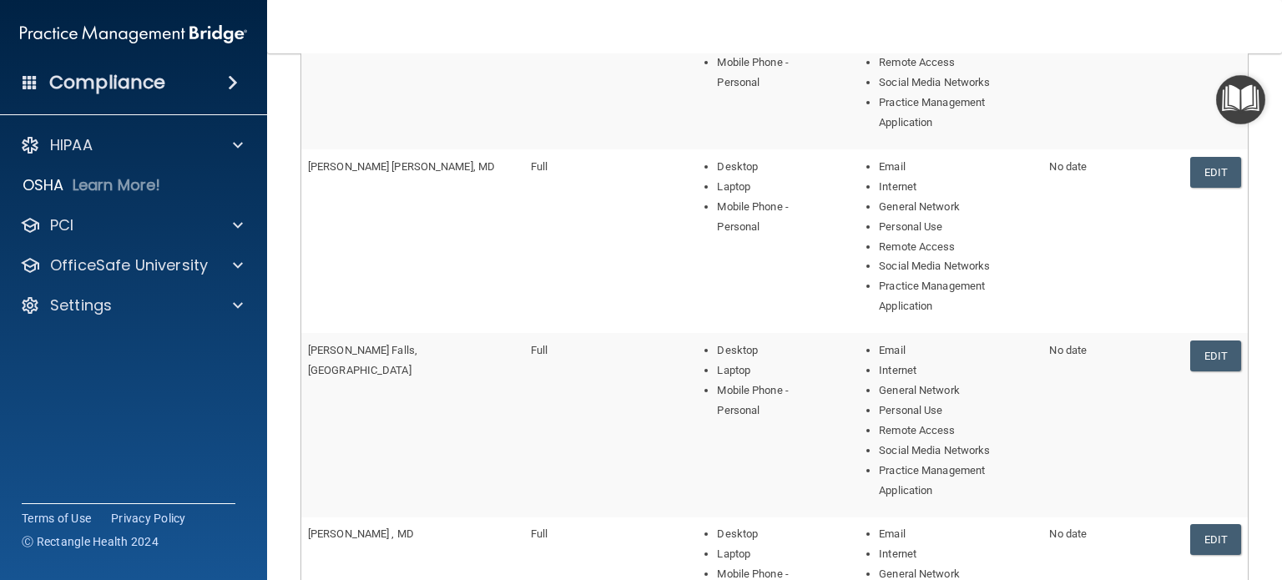
scroll to position [788, 0]
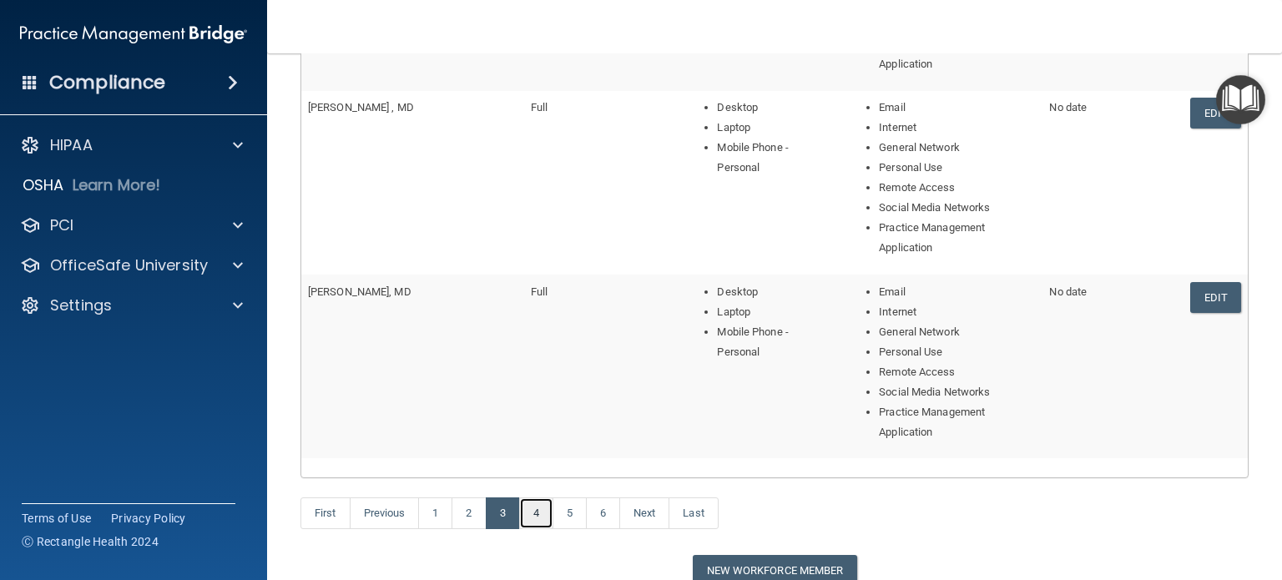
click at [544, 497] on link "4" at bounding box center [536, 513] width 34 height 32
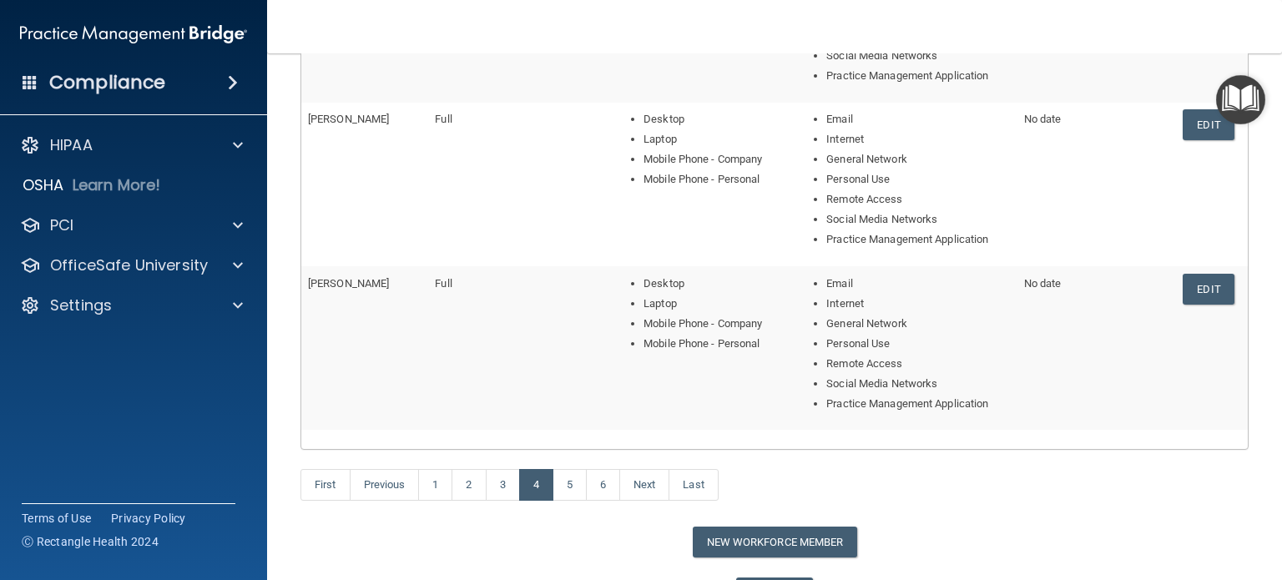
scroll to position [751, 0]
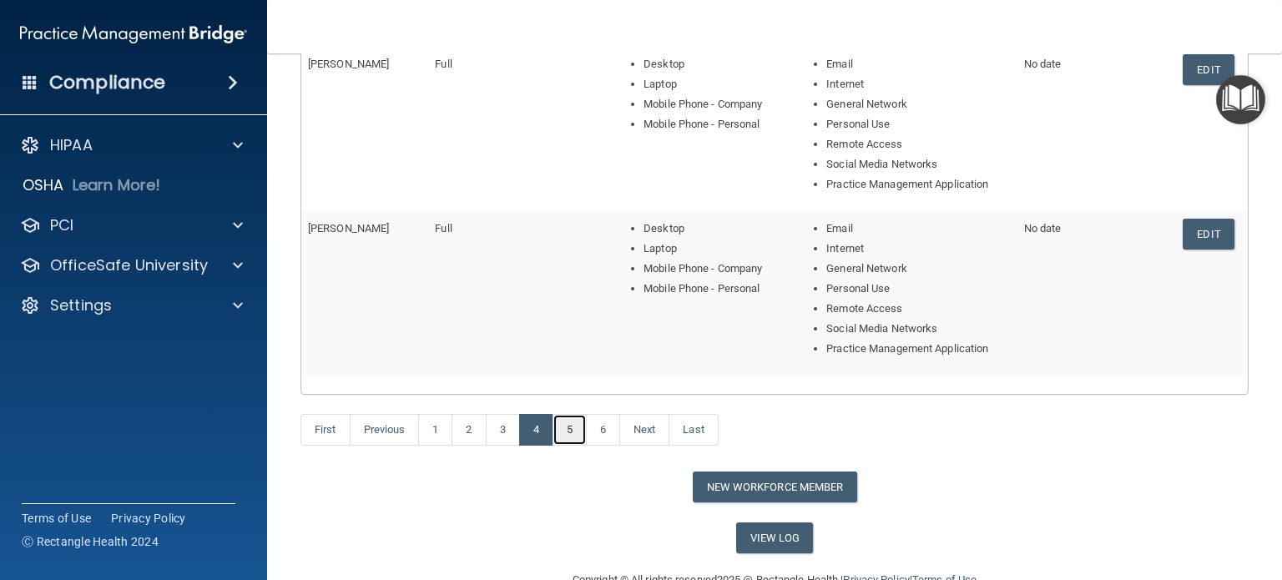
click at [565, 431] on link "5" at bounding box center [569, 430] width 34 height 32
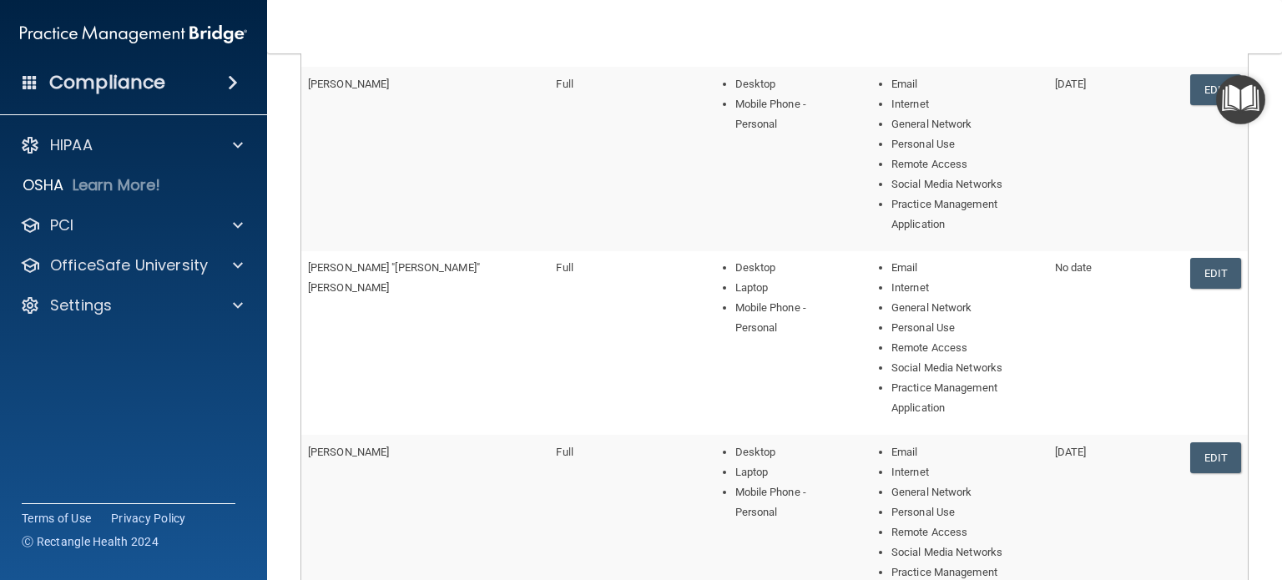
scroll to position [668, 0]
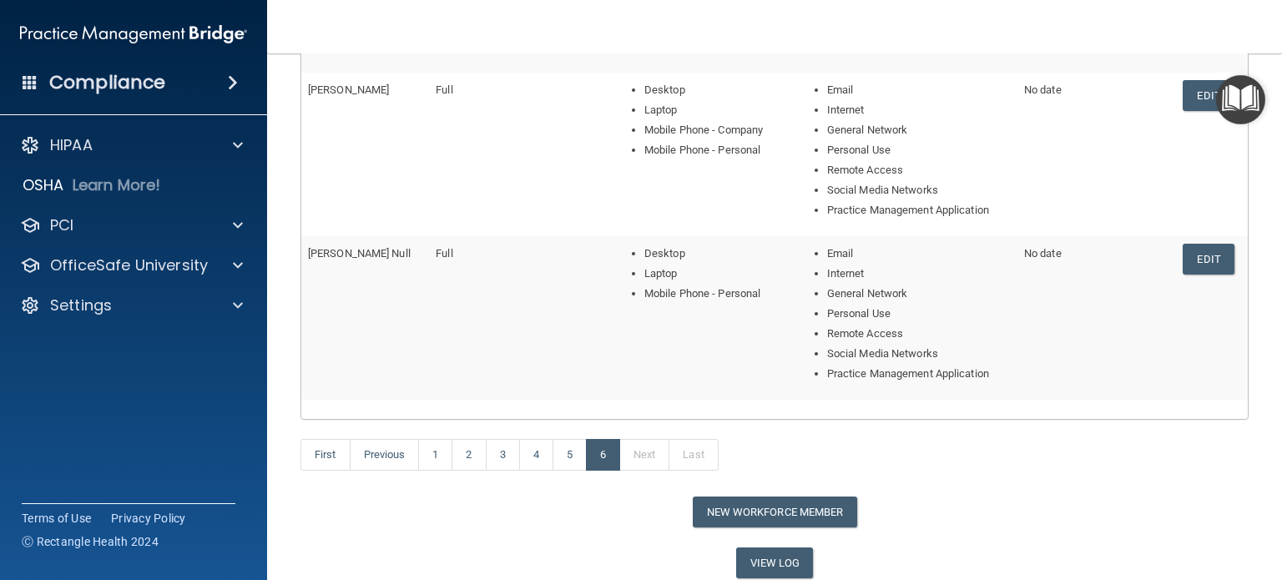
scroll to position [461, 0]
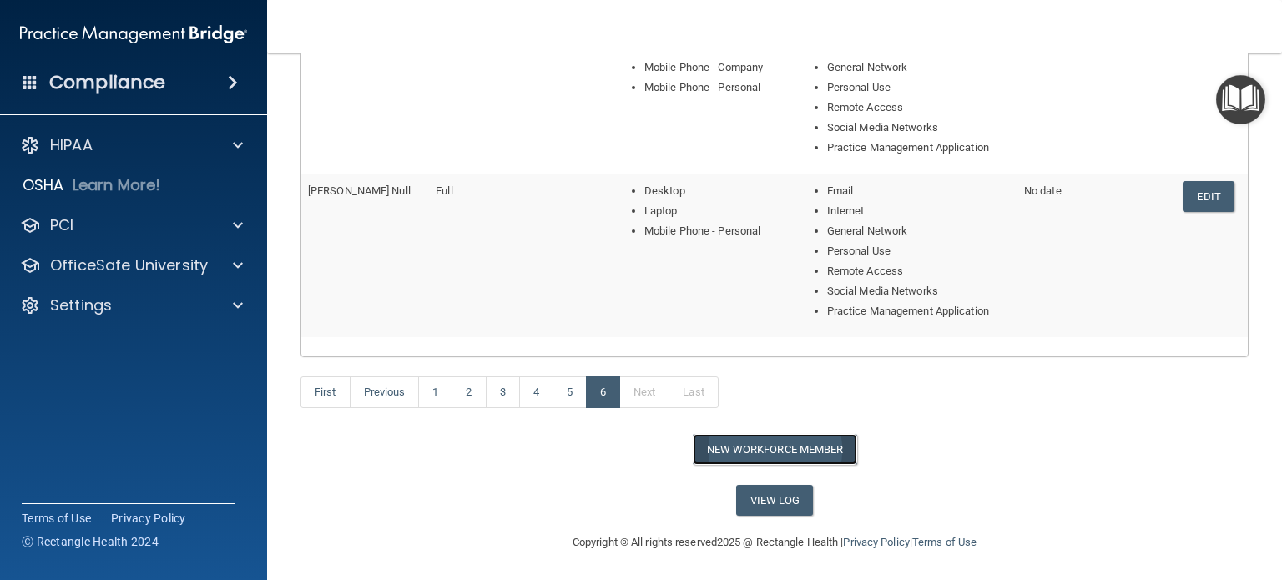
click at [747, 451] on button "New Workforce Member" at bounding box center [775, 449] width 164 height 31
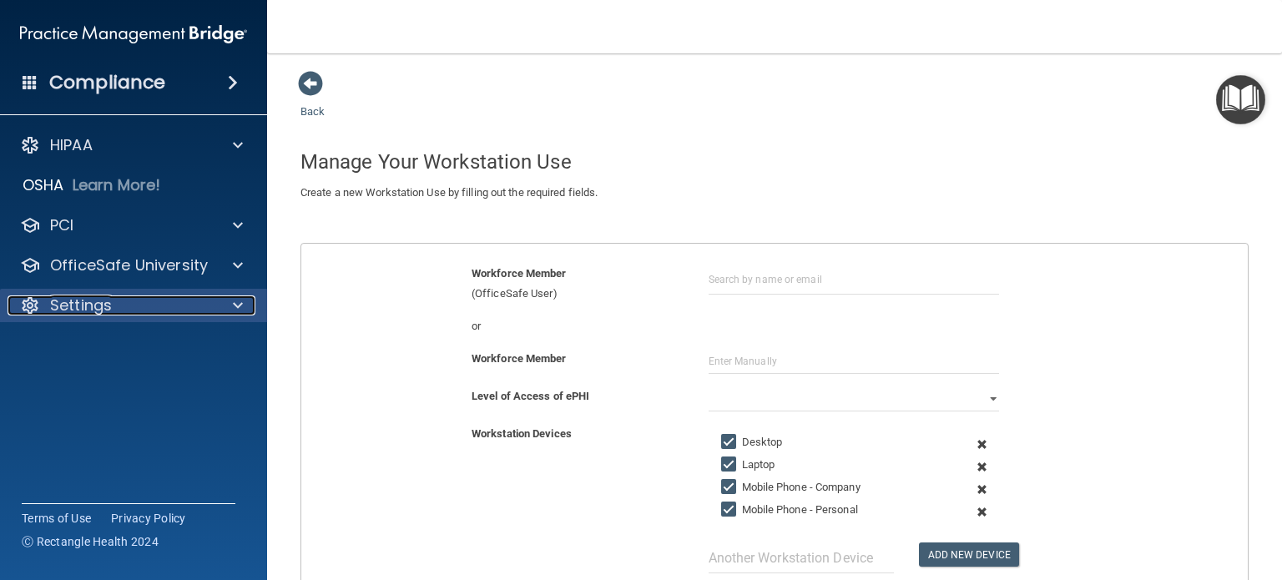
click at [237, 306] on span at bounding box center [238, 305] width 10 height 20
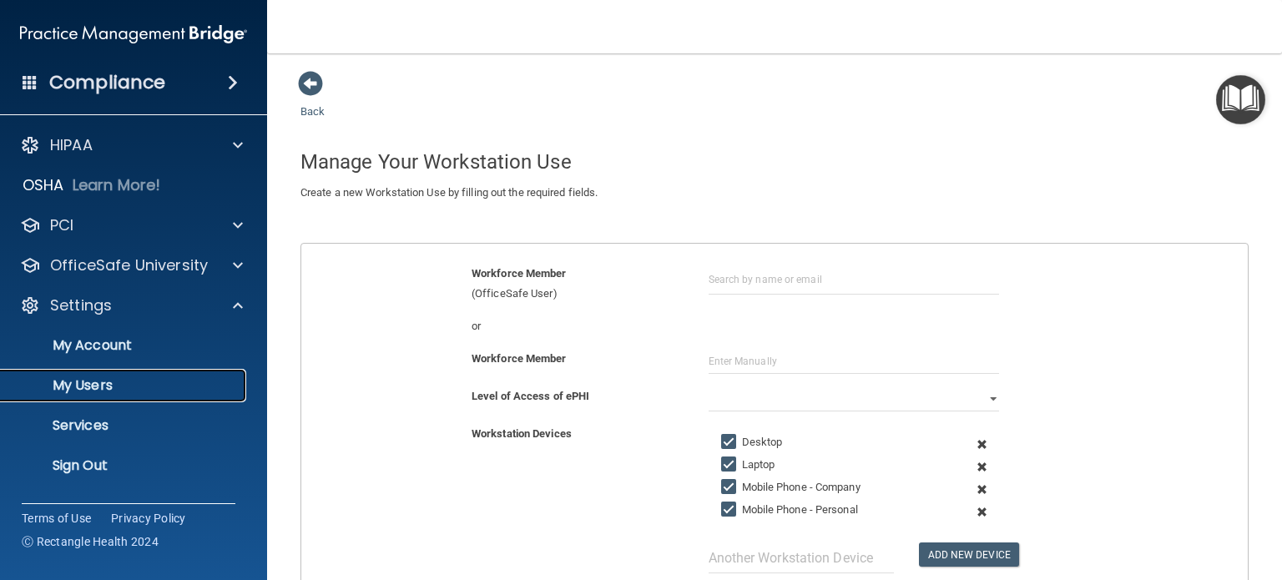
click at [89, 377] on p "My Users" at bounding box center [125, 385] width 228 height 17
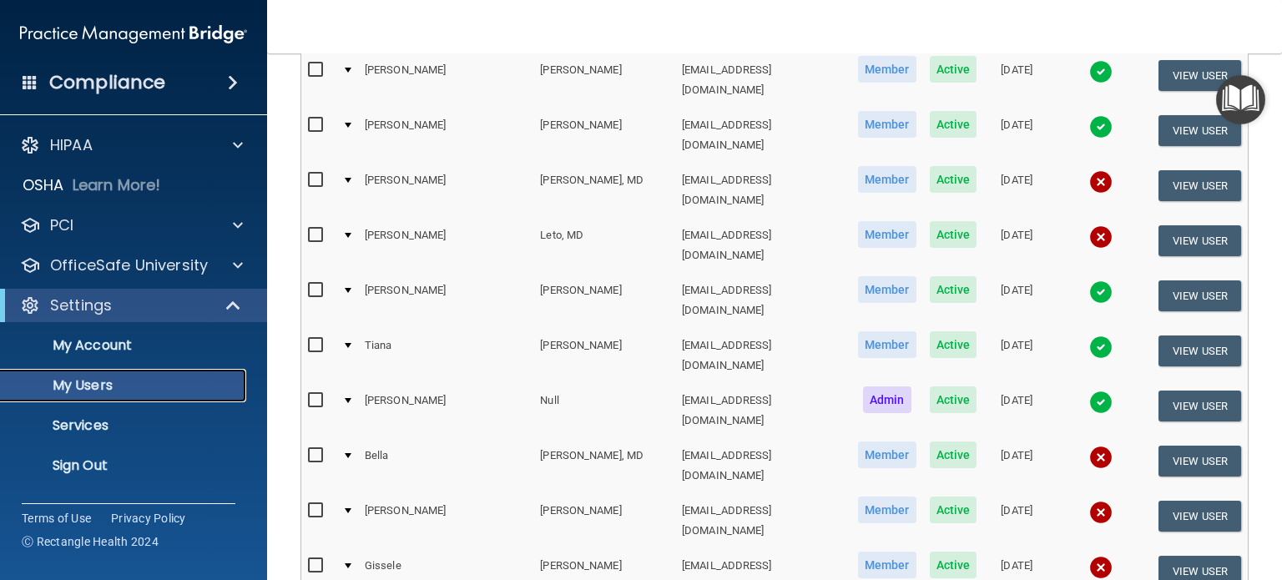
scroll to position [584, 0]
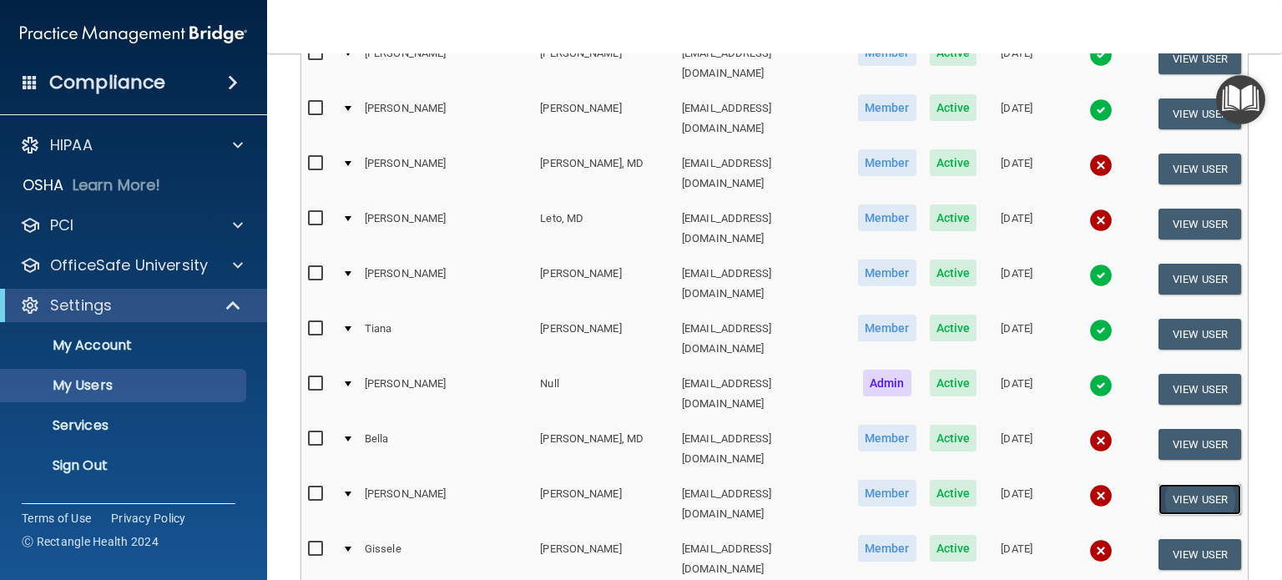
click at [1176, 484] on button "View User" at bounding box center [1199, 499] width 83 height 31
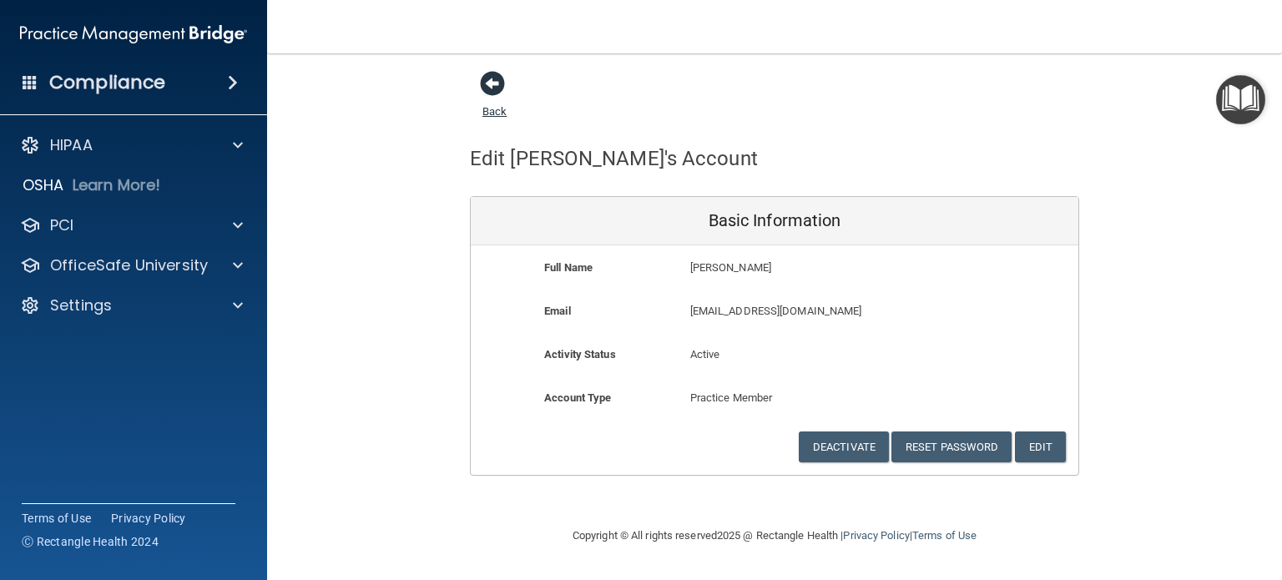
click at [495, 84] on span at bounding box center [492, 83] width 25 height 25
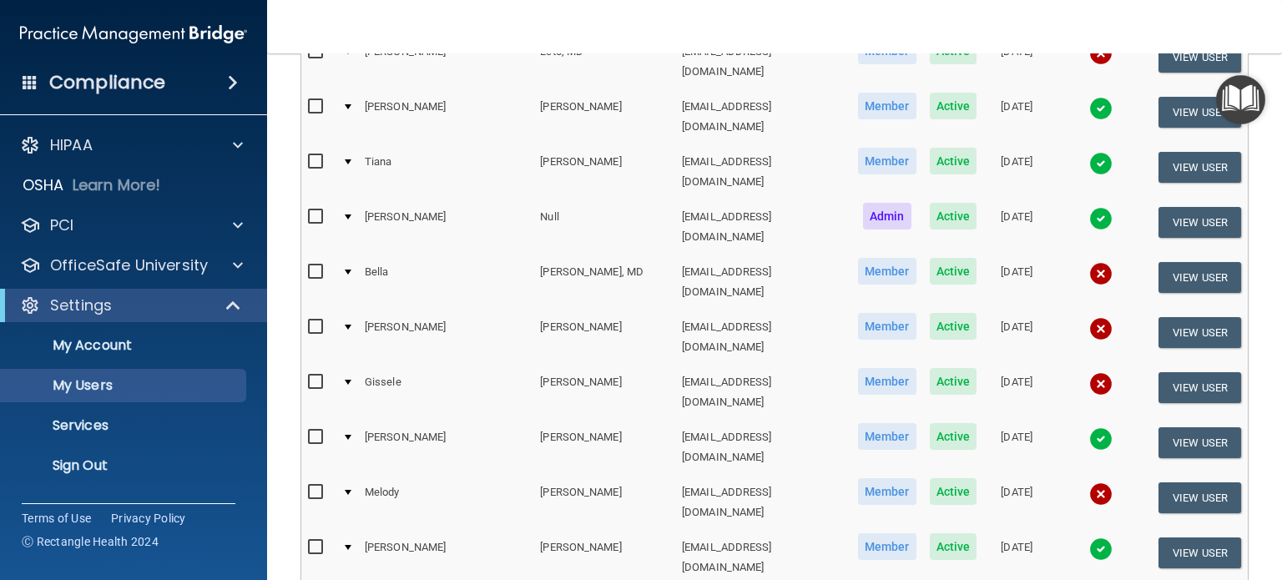
scroll to position [810, 0]
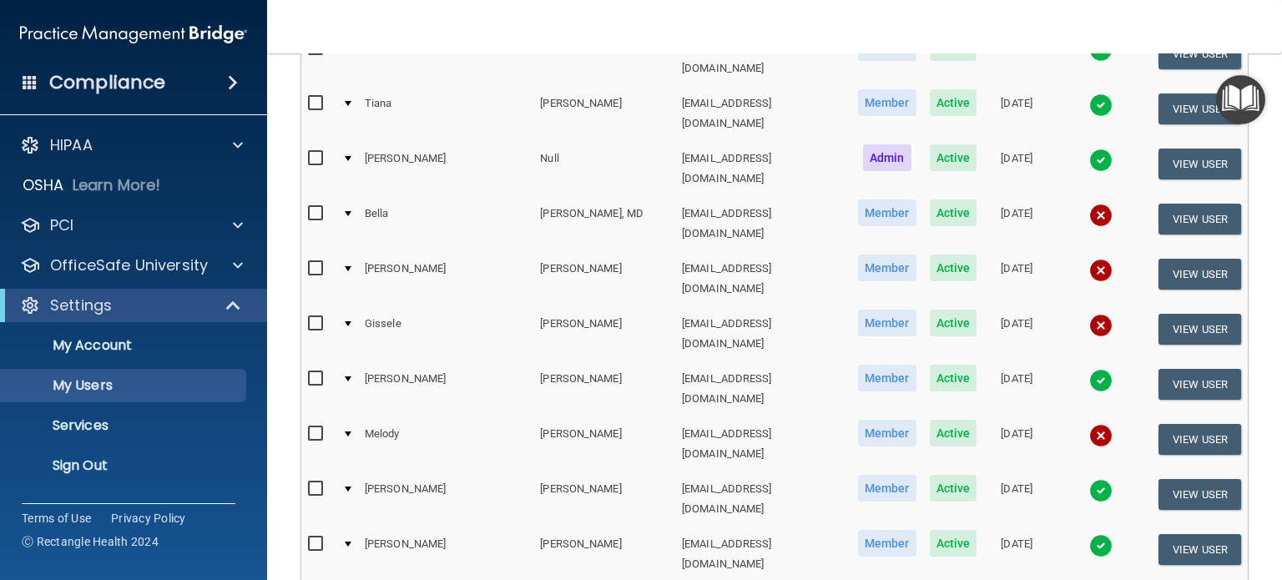
click at [351, 266] on div at bounding box center [348, 268] width 7 height 5
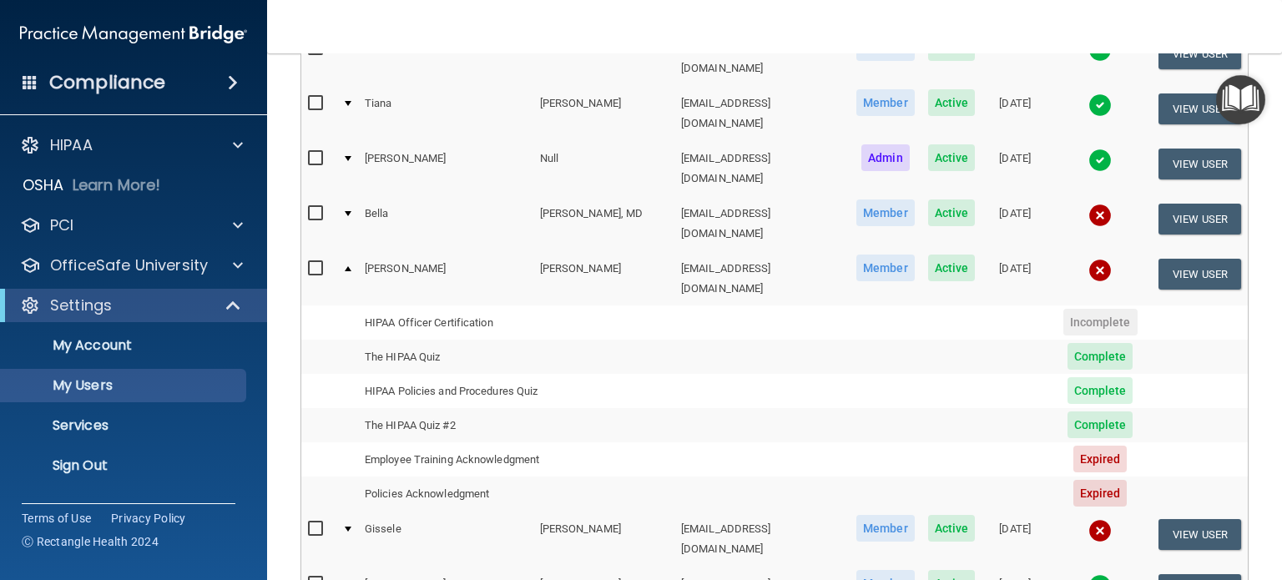
click at [312, 262] on input "checkbox" at bounding box center [317, 268] width 19 height 13
checkbox input "true"
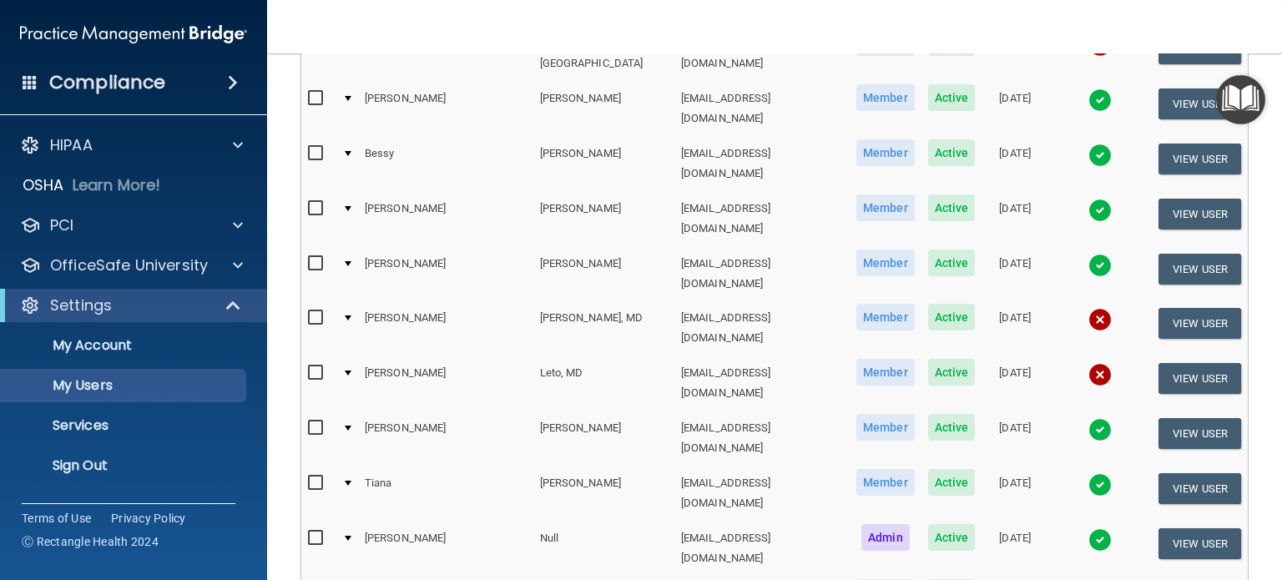
scroll to position [514, 0]
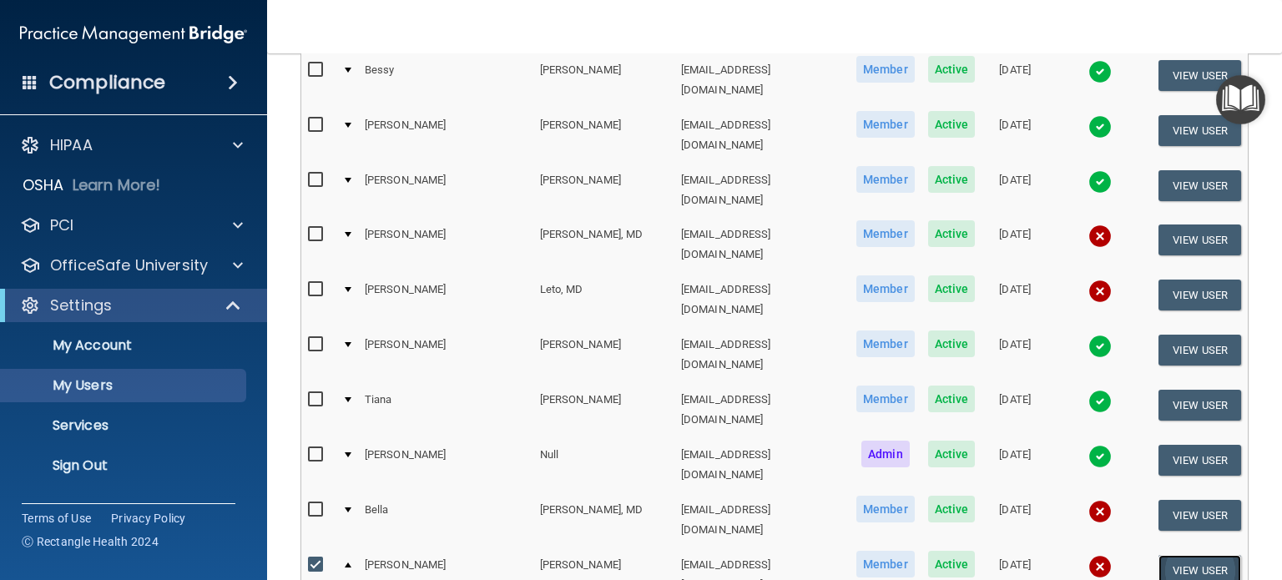
click at [1195, 555] on button "View User" at bounding box center [1199, 570] width 83 height 31
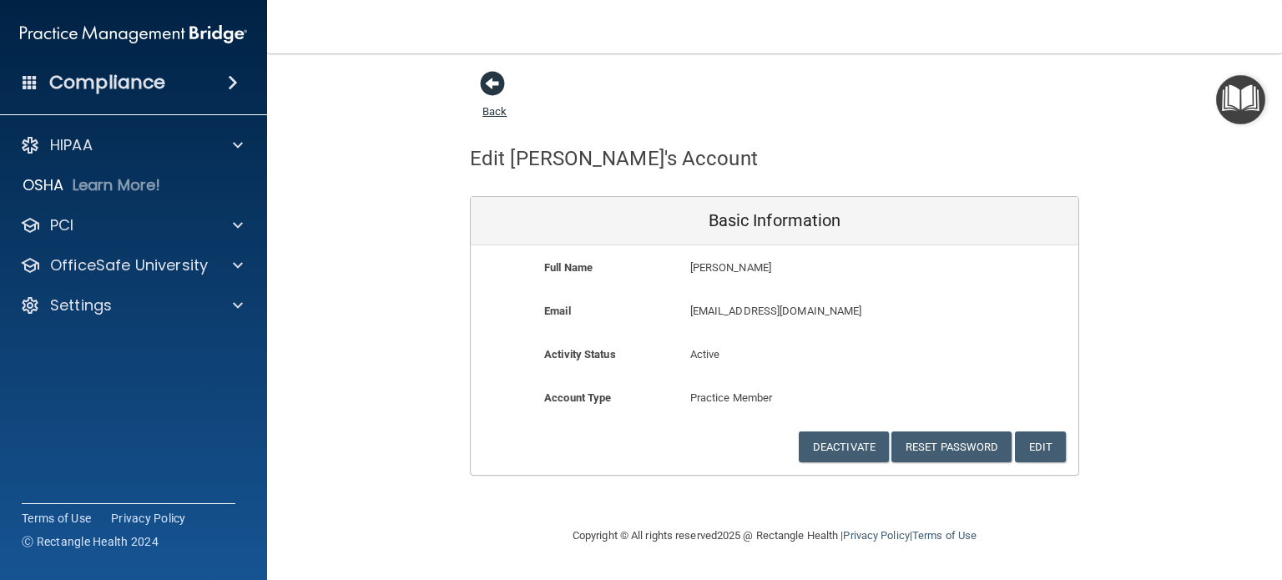
click at [498, 80] on span at bounding box center [492, 83] width 25 height 25
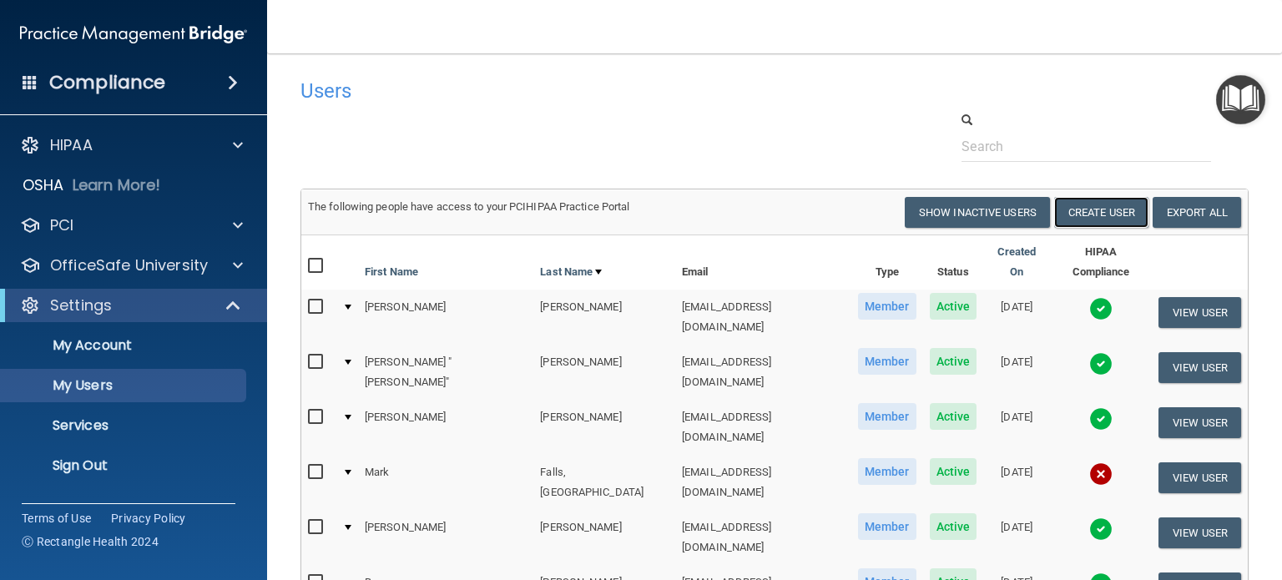
drag, startPoint x: 1077, startPoint y: 206, endPoint x: 858, endPoint y: 290, distance: 234.8
click at [1077, 206] on button "Create User" at bounding box center [1101, 212] width 94 height 31
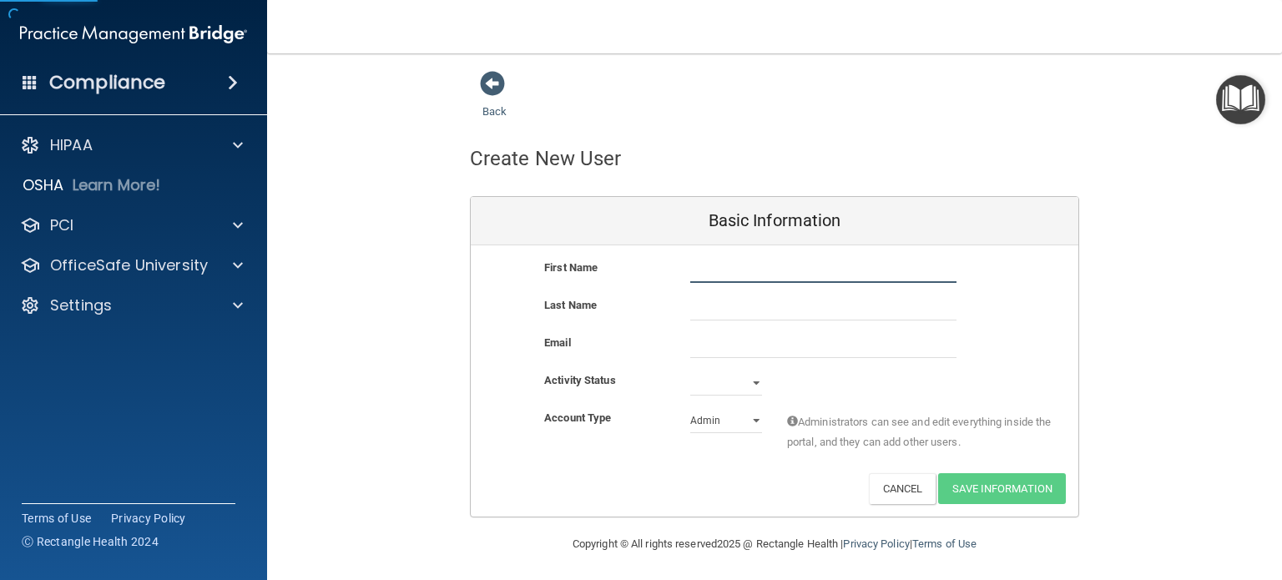
click at [724, 273] on input "text" at bounding box center [823, 270] width 266 height 25
type input "Chontae"
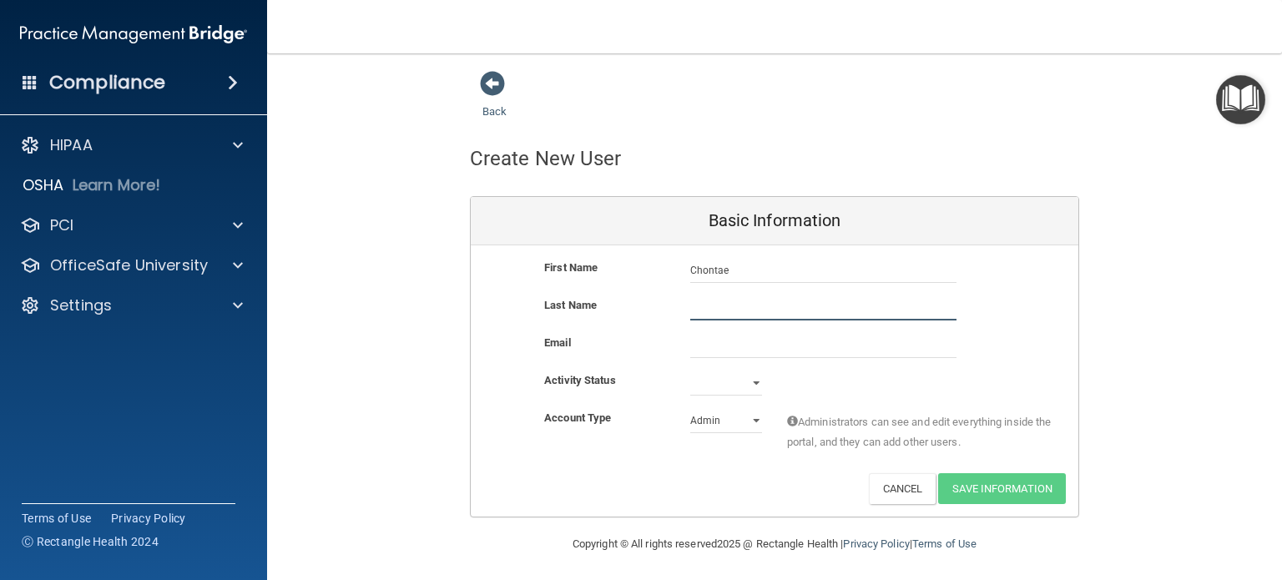
click at [698, 302] on input "text" at bounding box center [823, 307] width 266 height 25
type input "Meeks"
click at [741, 386] on select "Active Inactive" at bounding box center [726, 383] width 72 height 25
select select "active"
click at [690, 371] on select "Active Inactive" at bounding box center [726, 383] width 72 height 25
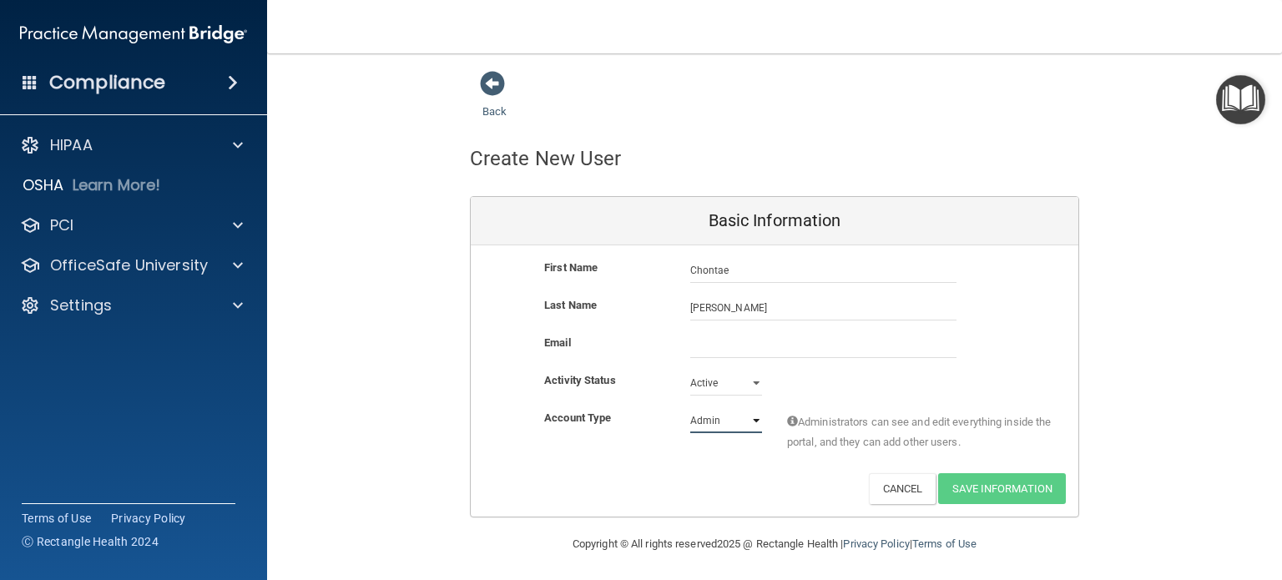
click at [709, 430] on select "Admin Member" at bounding box center [726, 420] width 72 height 25
select select "practice_member"
click at [690, 408] on select "Admin Member" at bounding box center [726, 420] width 72 height 25
click at [714, 344] on input "email" at bounding box center [823, 345] width 266 height 25
paste input "geminiheiress78@gmail.com"
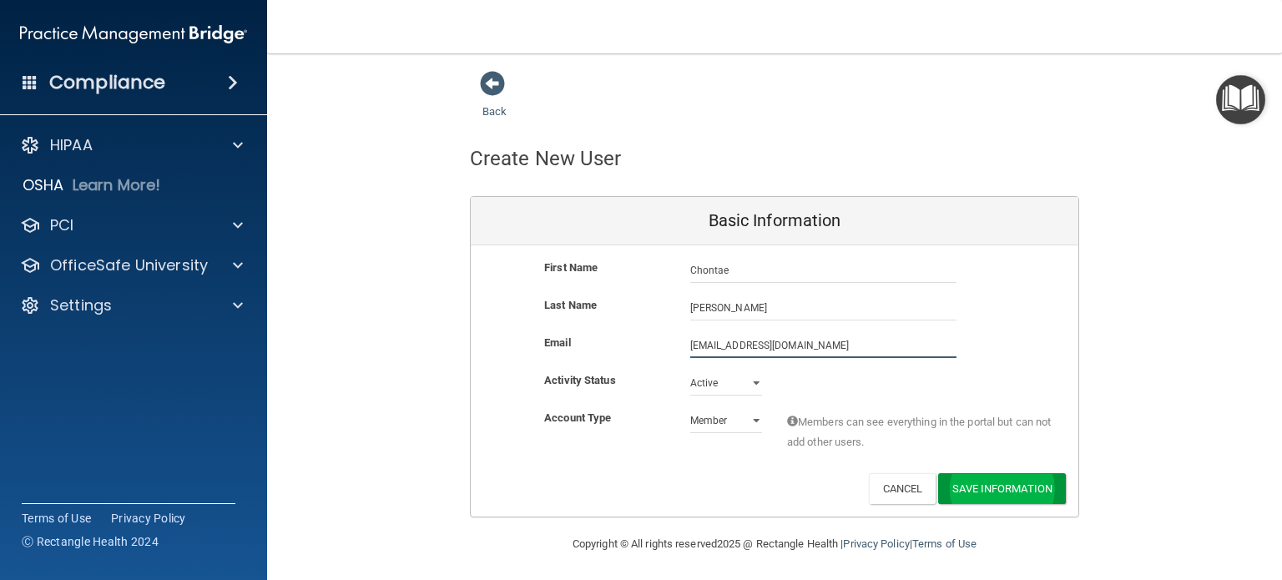
type input "geminiheiress78@gmail.com"
click at [999, 485] on button "Save Information" at bounding box center [1002, 488] width 128 height 31
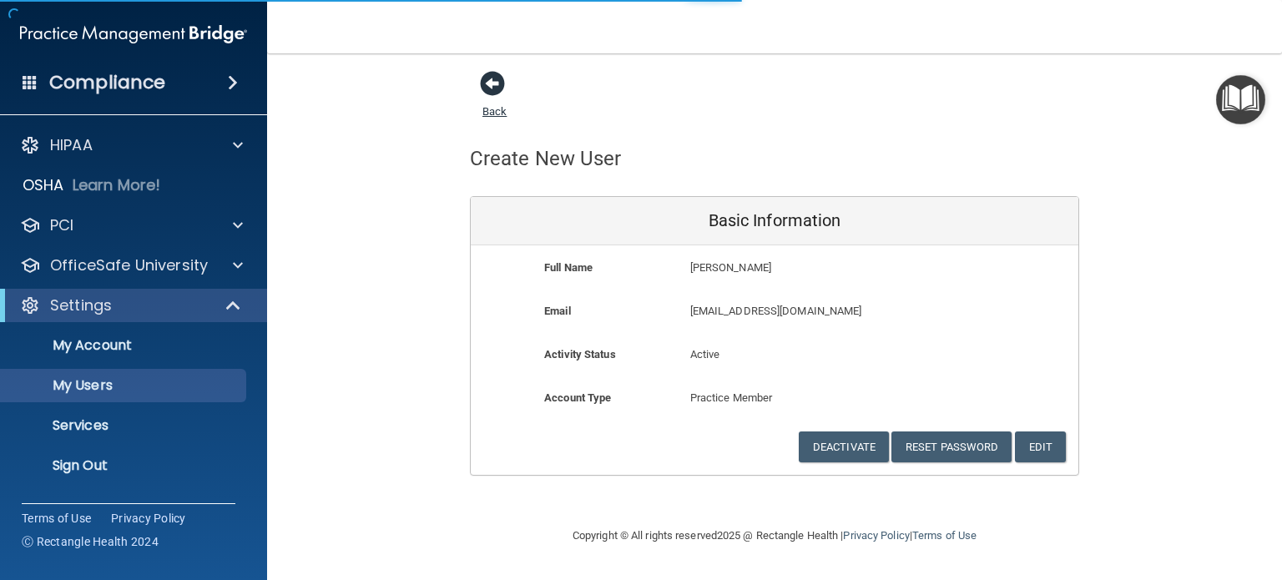
select select "20"
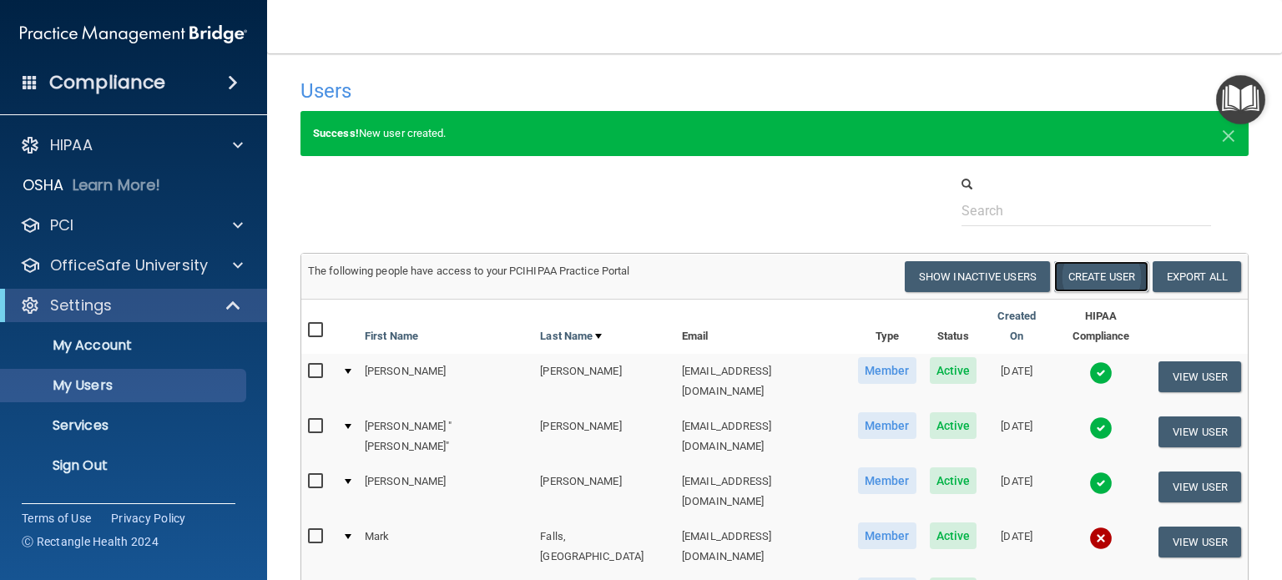
click at [1100, 273] on button "Create User" at bounding box center [1101, 276] width 94 height 31
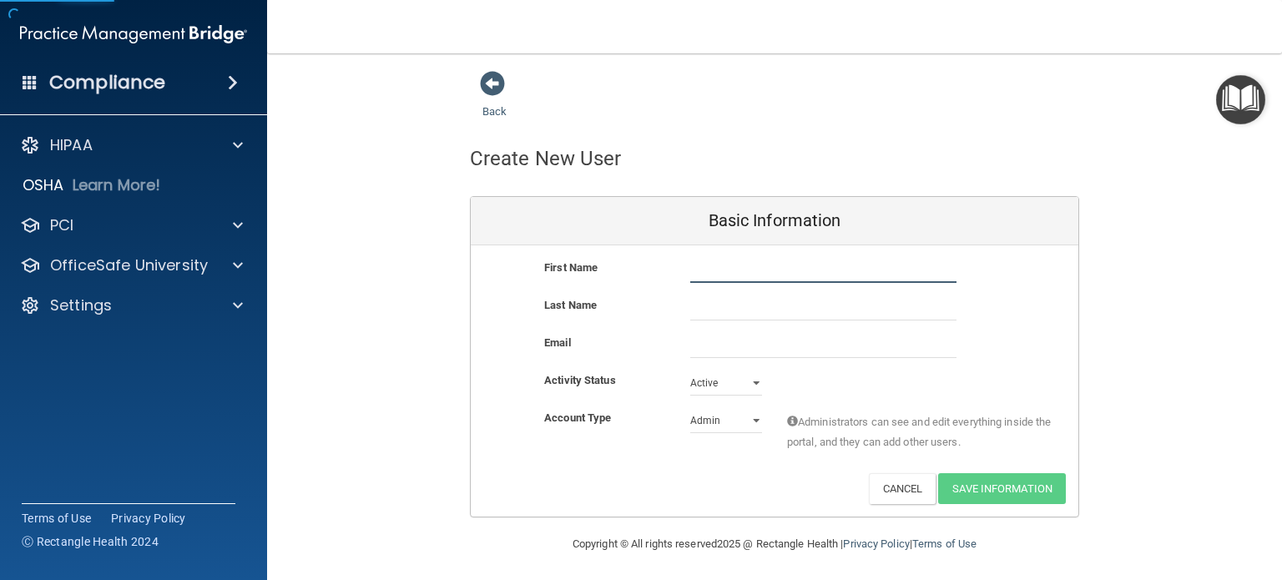
click at [690, 268] on input "text" at bounding box center [823, 270] width 266 height 25
type input "Tiffany"
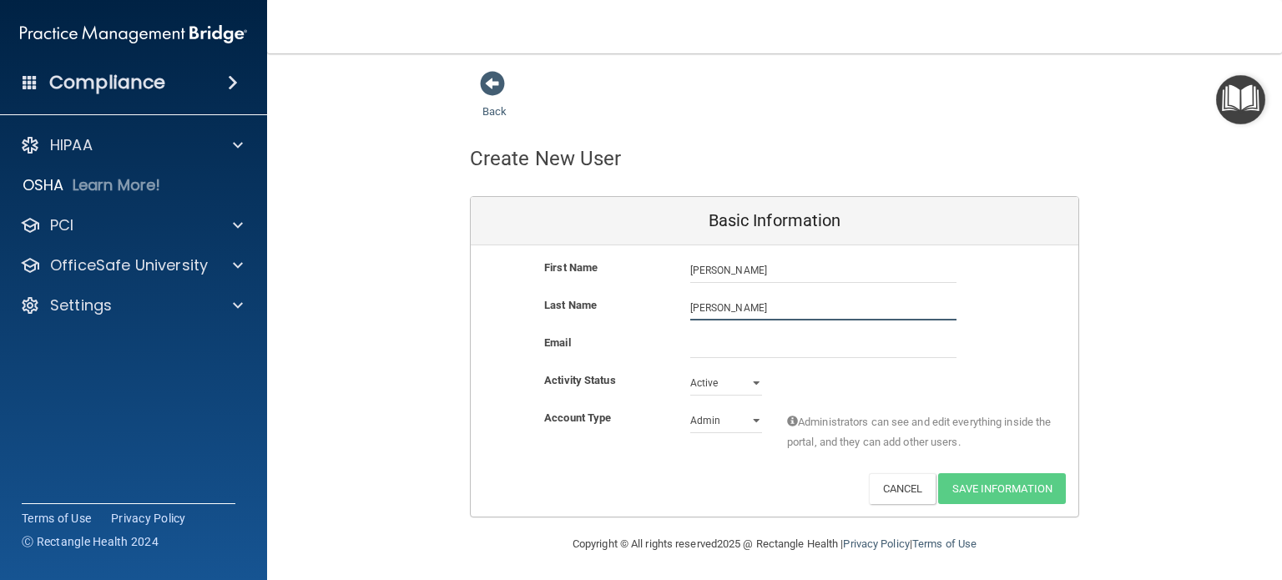
type input "Smith"
click at [741, 421] on select "Admin Member" at bounding box center [726, 420] width 72 height 25
select select "practice_member"
click at [690, 408] on select "Admin Member" at bounding box center [726, 420] width 72 height 25
click at [724, 340] on input "email" at bounding box center [823, 345] width 266 height 25
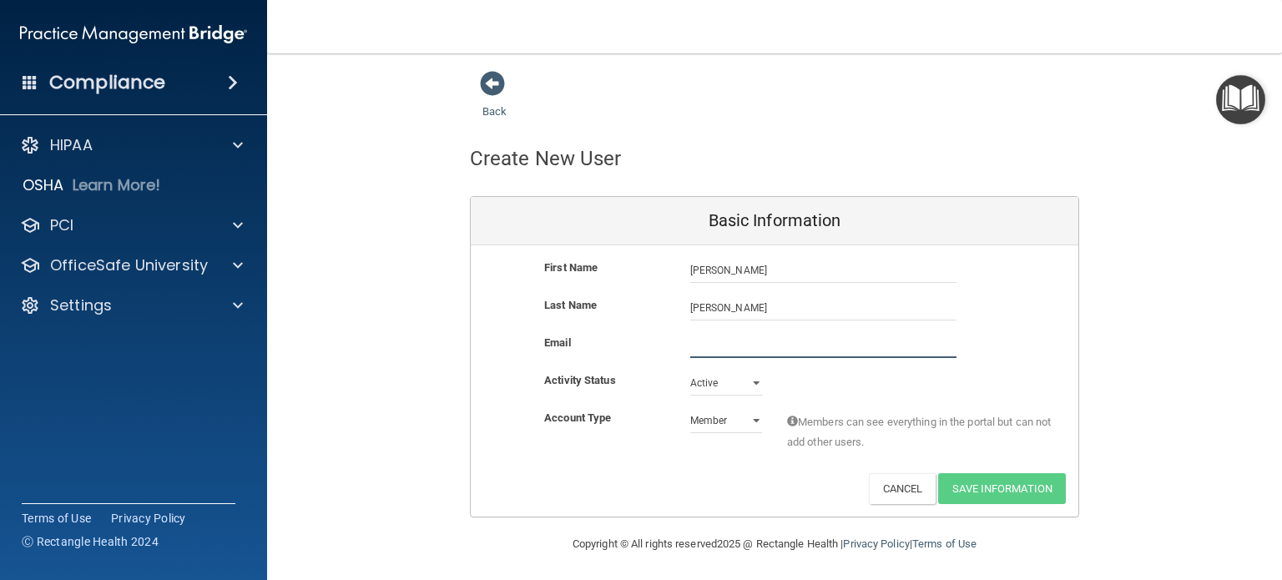
paste input "stiffany515@gmail.com"
type input "stiffany515@gmail.com"
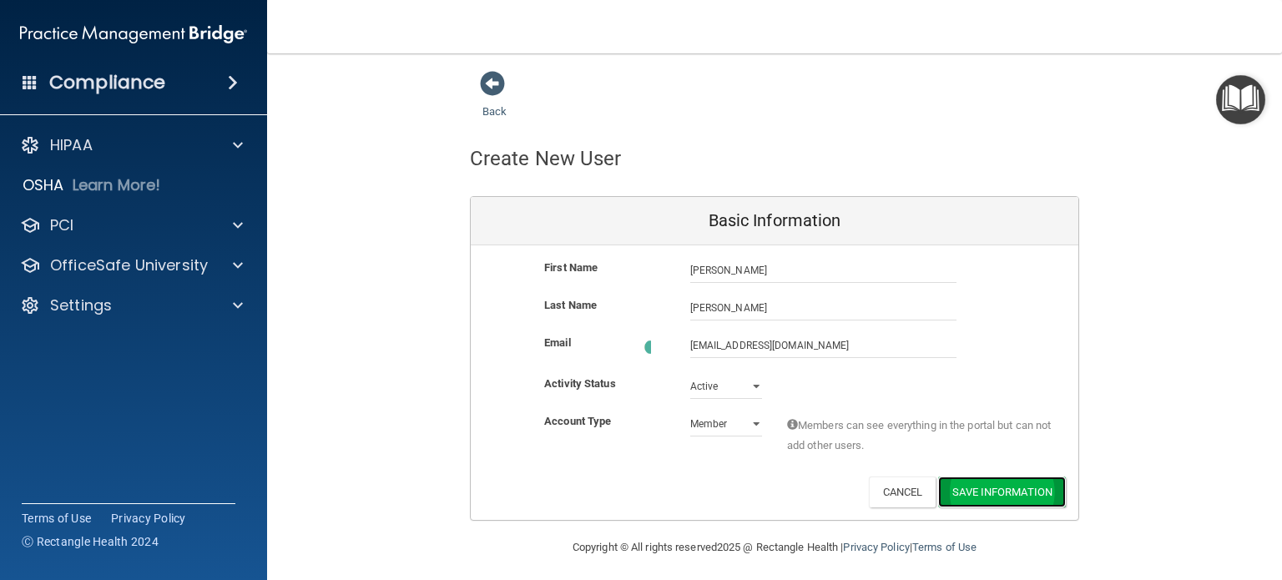
click at [1003, 487] on button "Save Information" at bounding box center [1002, 492] width 128 height 31
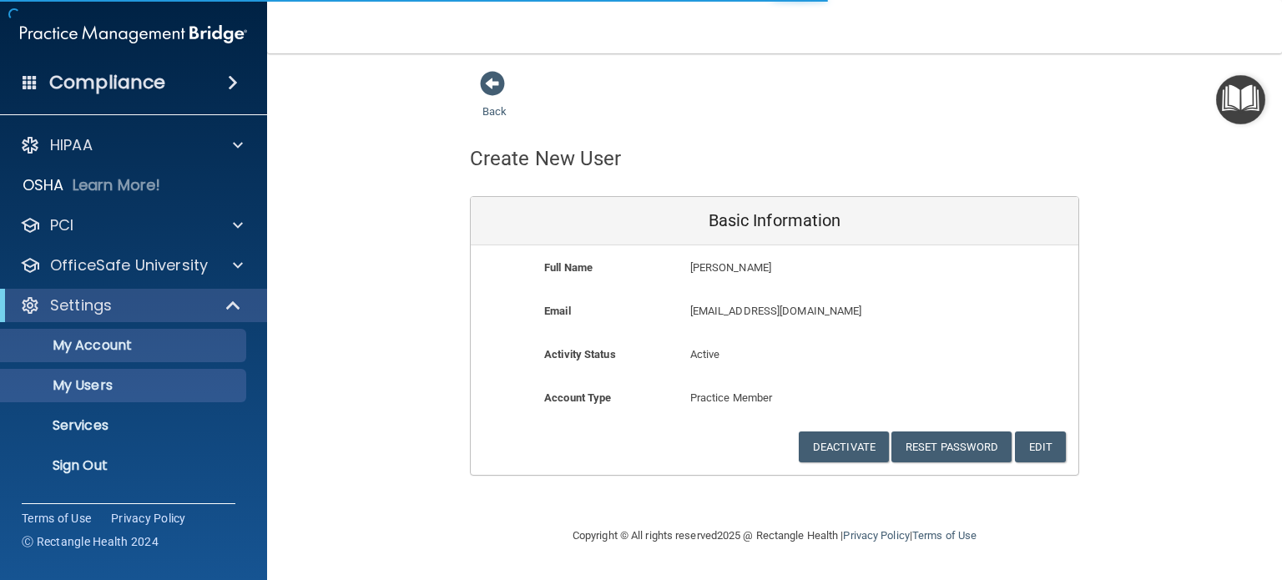
select select "20"
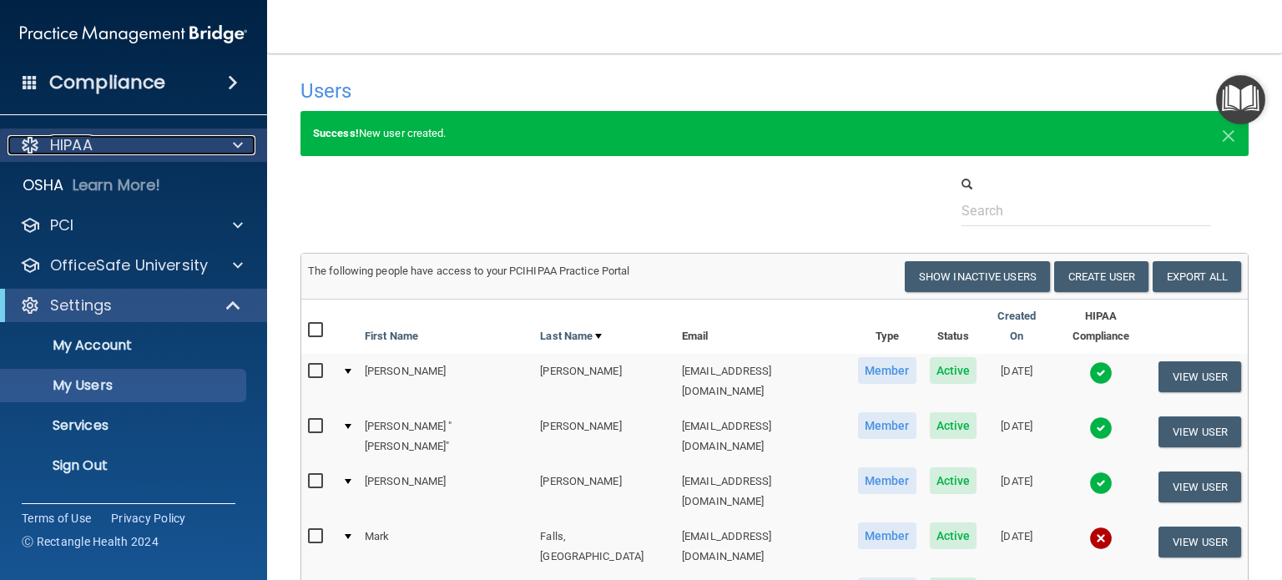
click at [244, 142] on div at bounding box center [235, 145] width 42 height 20
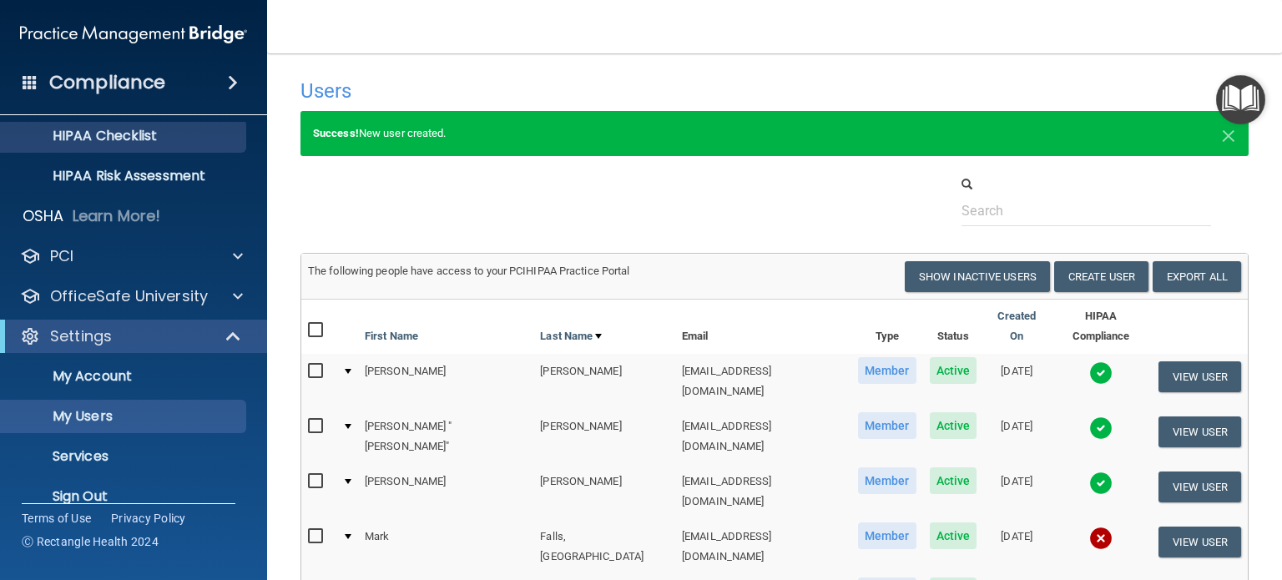
scroll to position [250, 0]
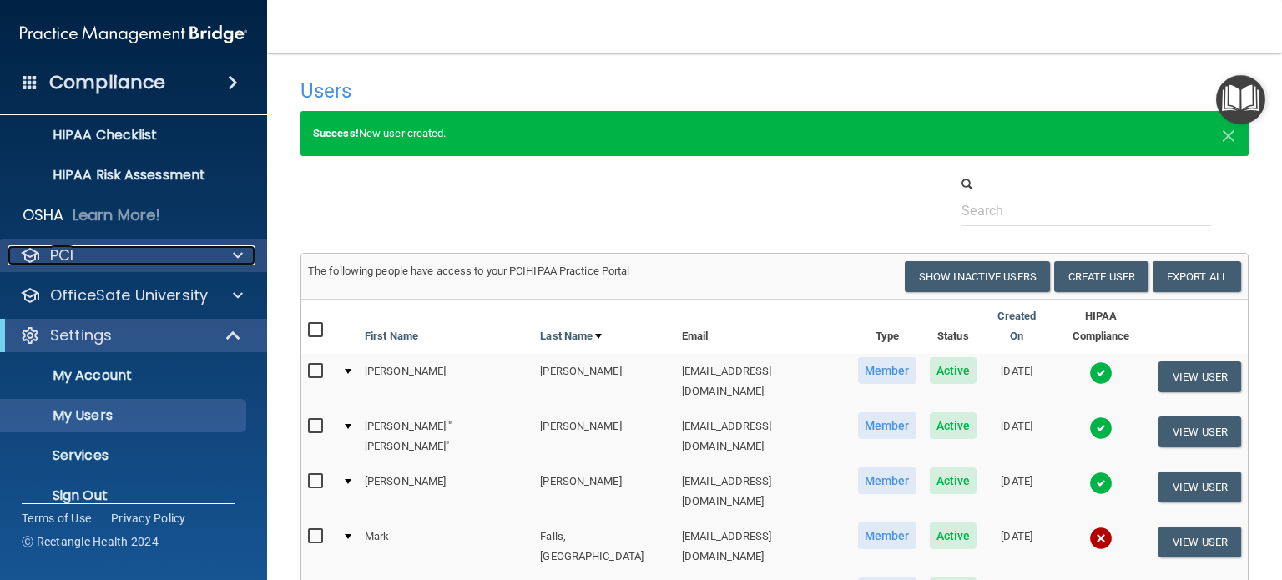
click at [230, 260] on div at bounding box center [235, 255] width 42 height 20
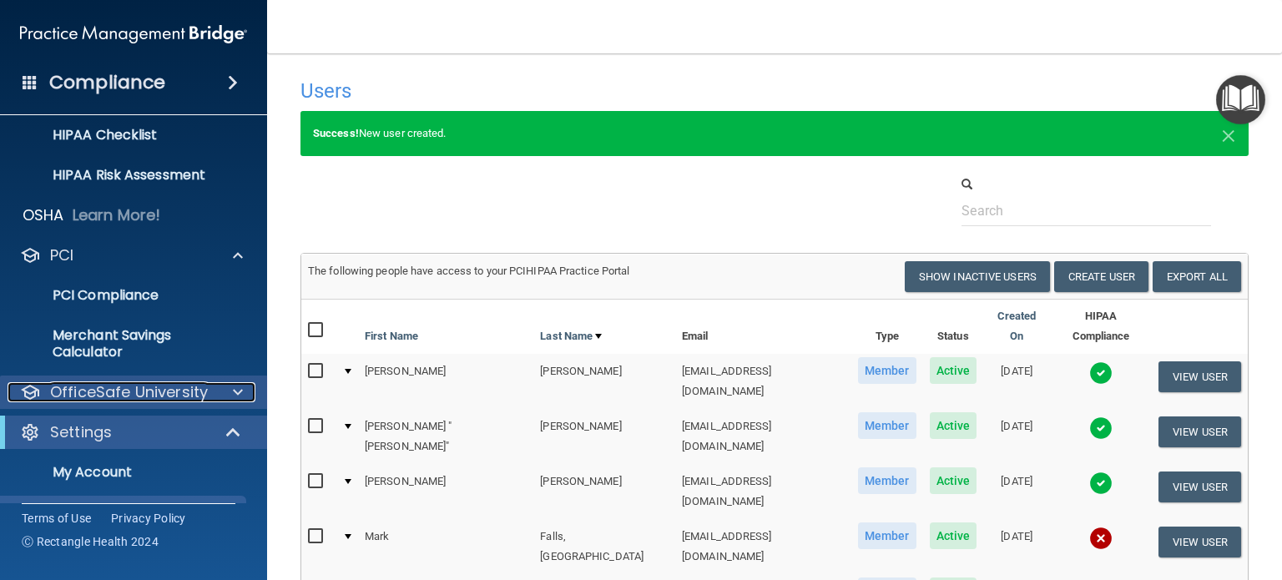
click at [240, 391] on span at bounding box center [238, 392] width 10 height 20
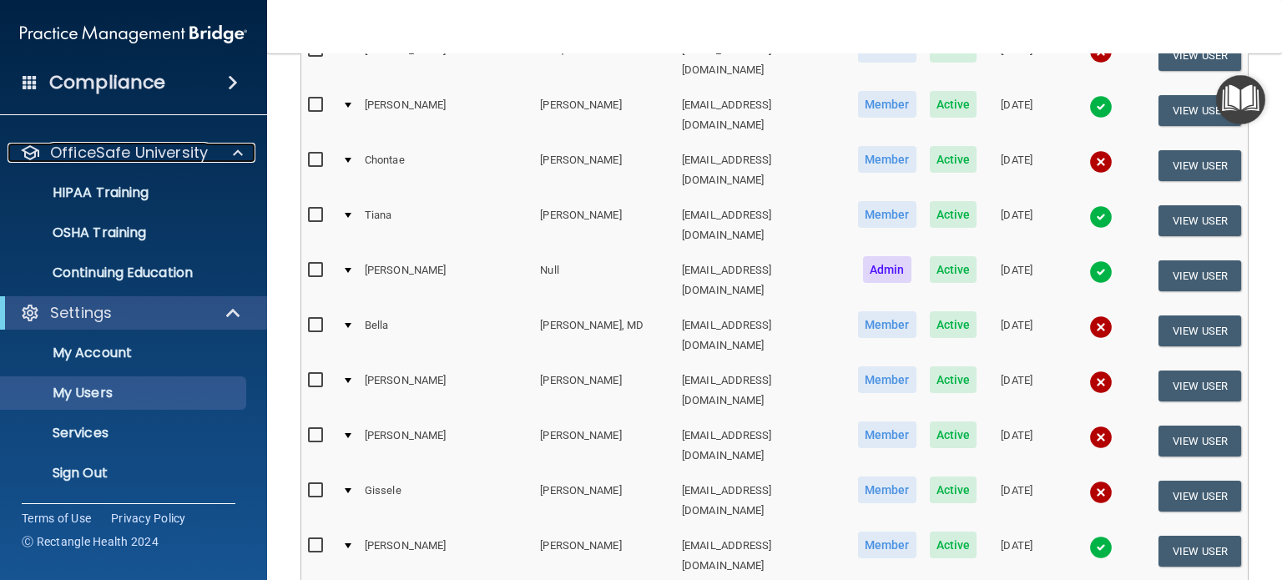
scroll to position [835, 0]
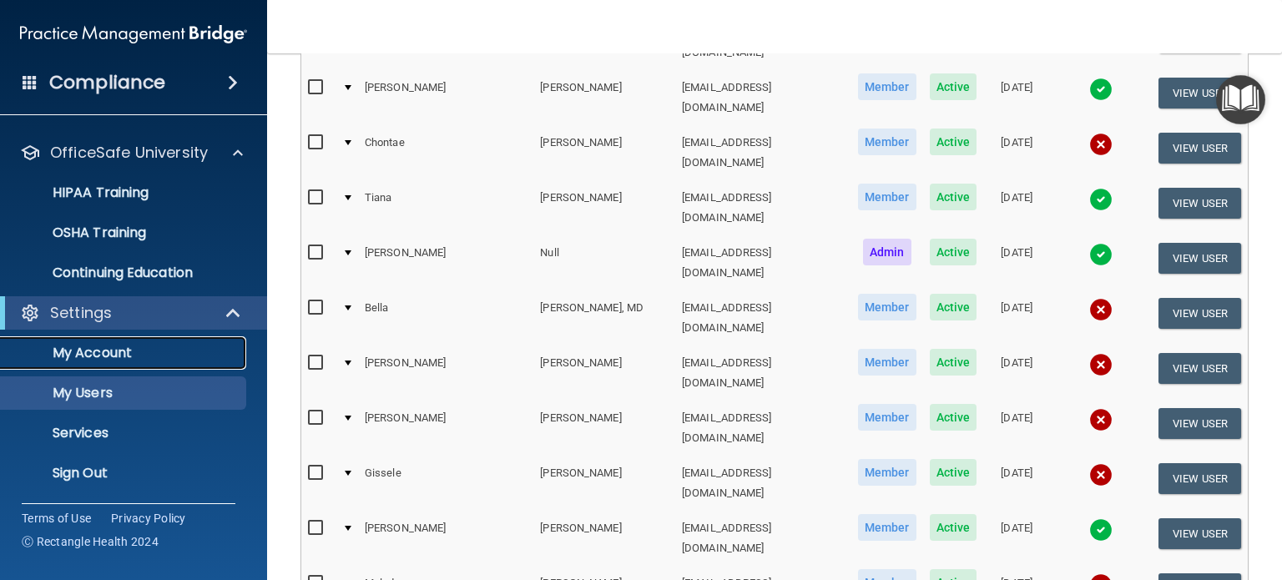
click at [127, 350] on p "My Account" at bounding box center [125, 353] width 228 height 17
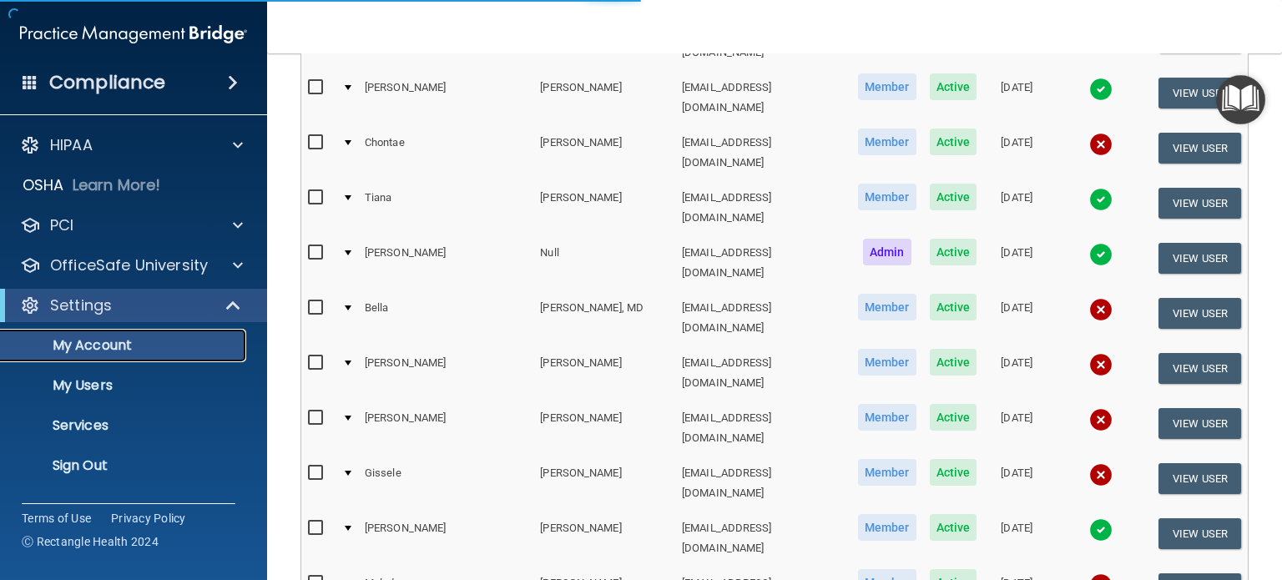
click at [129, 346] on p "My Account" at bounding box center [125, 345] width 228 height 17
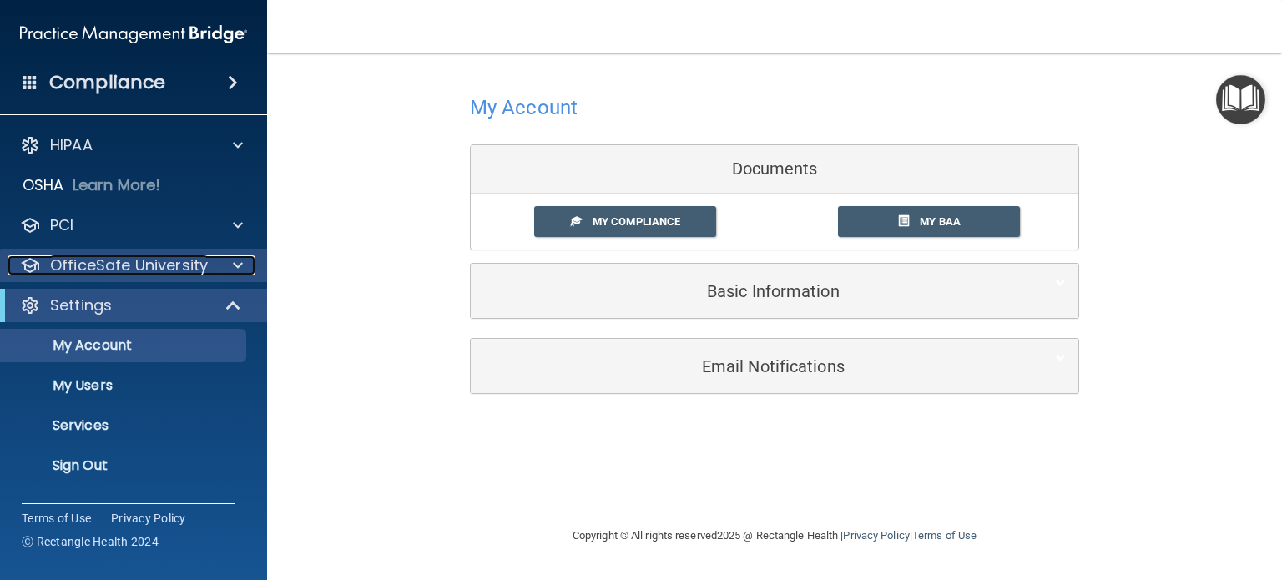
click at [239, 270] on span at bounding box center [238, 265] width 10 height 20
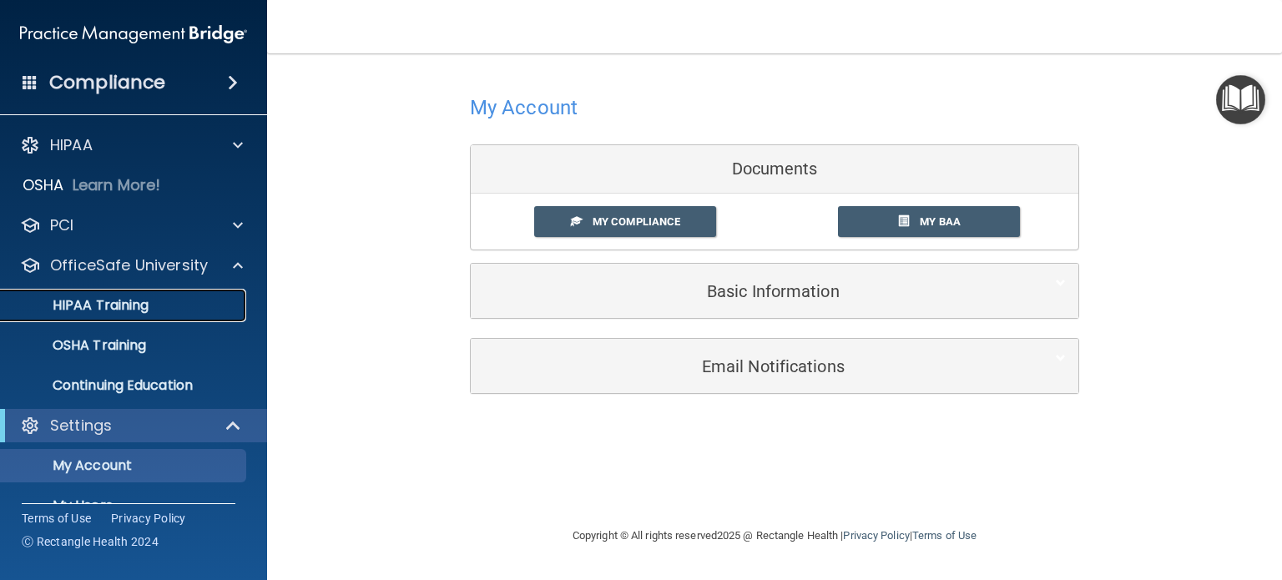
click at [102, 309] on p "HIPAA Training" at bounding box center [80, 305] width 138 height 17
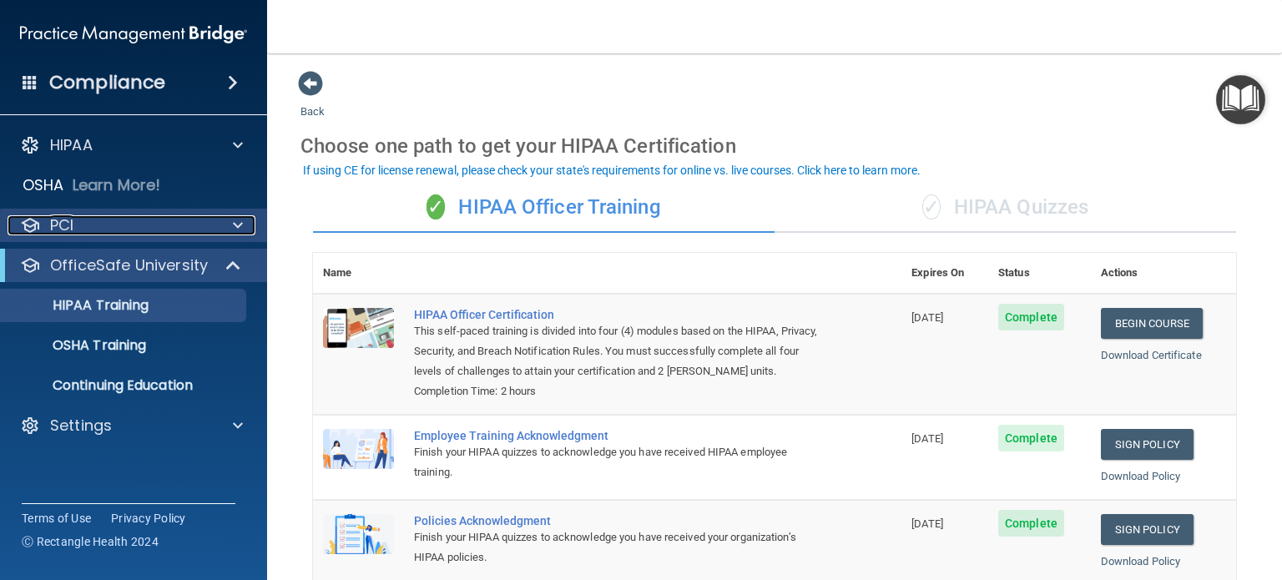
click at [235, 221] on span at bounding box center [238, 225] width 10 height 20
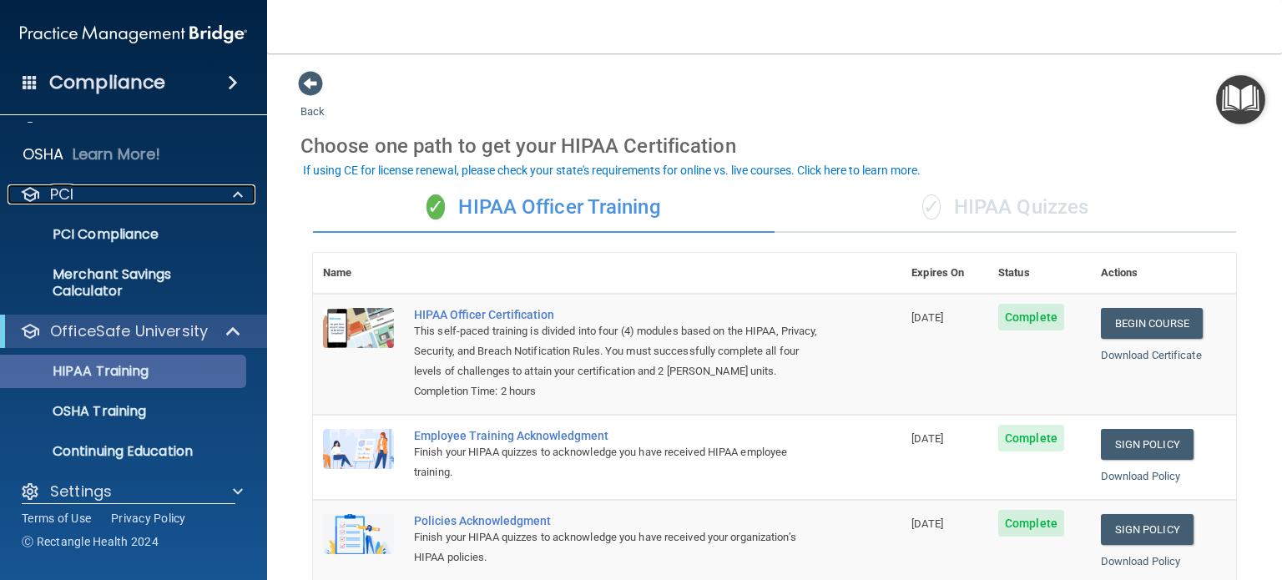
scroll to position [48, 0]
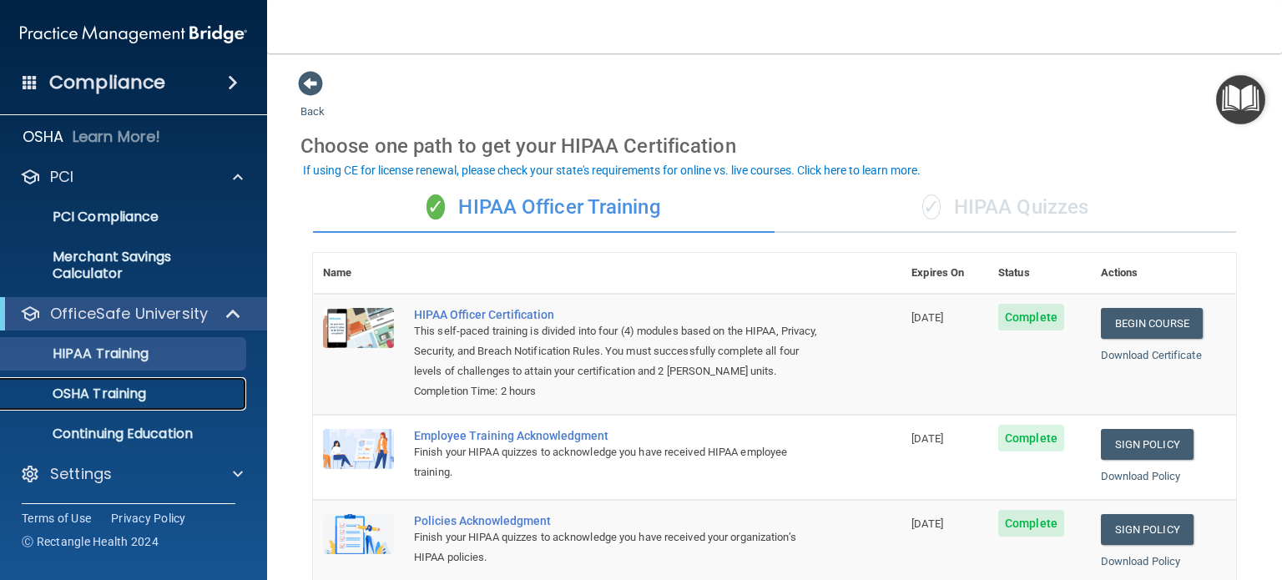
click at [94, 392] on p "OSHA Training" at bounding box center [78, 394] width 135 height 17
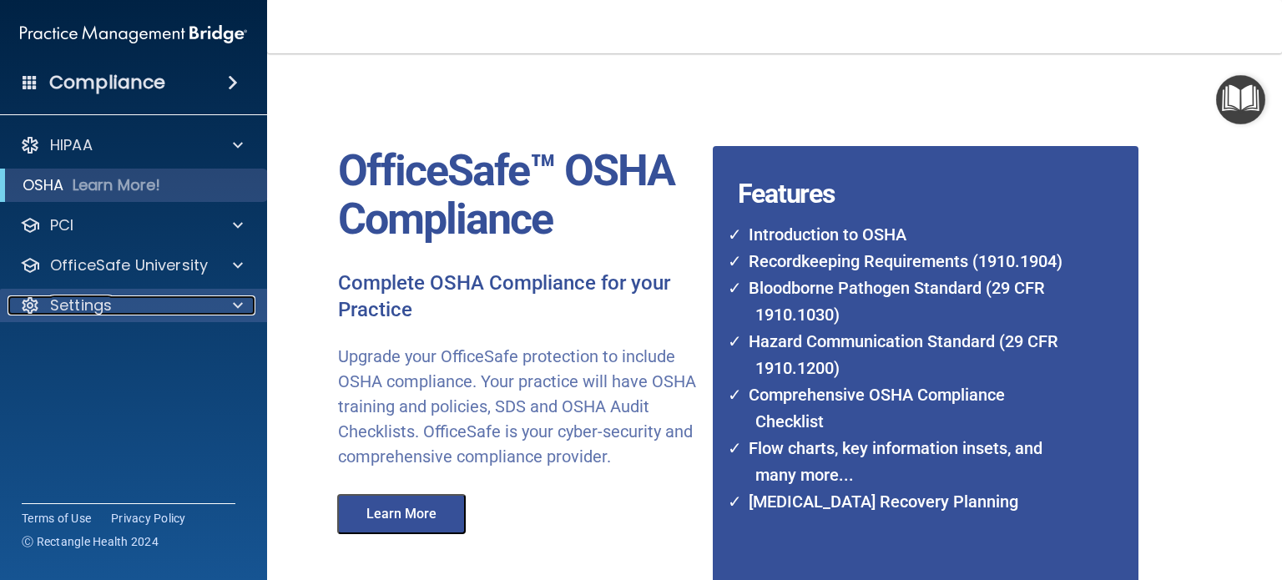
click at [234, 304] on span at bounding box center [238, 305] width 10 height 20
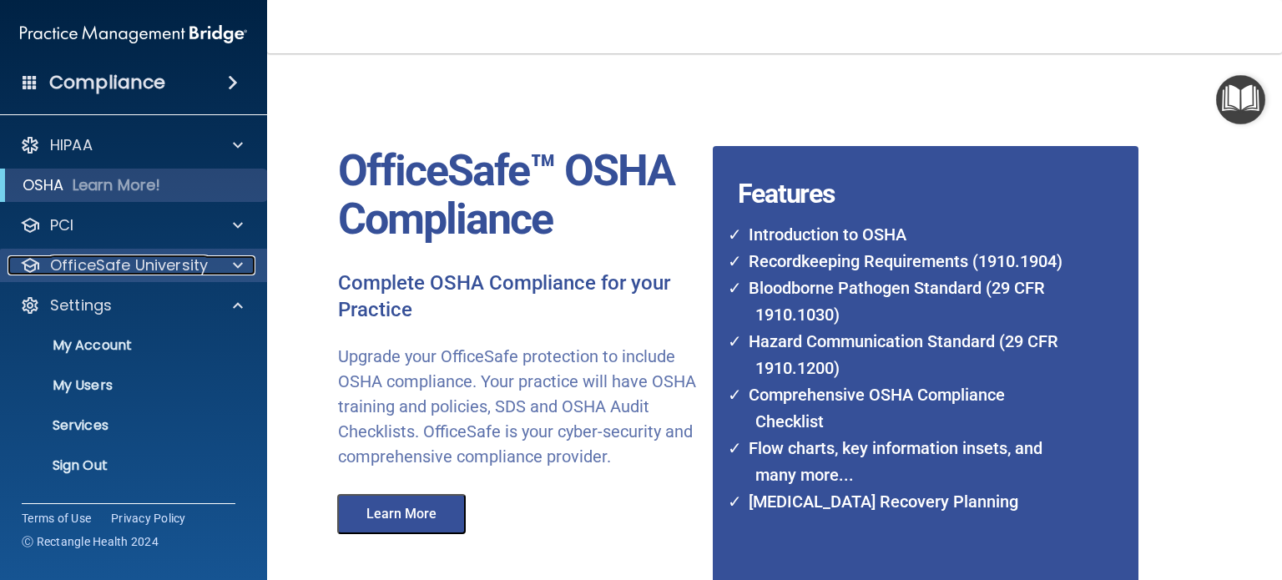
click at [241, 264] on span at bounding box center [238, 265] width 10 height 20
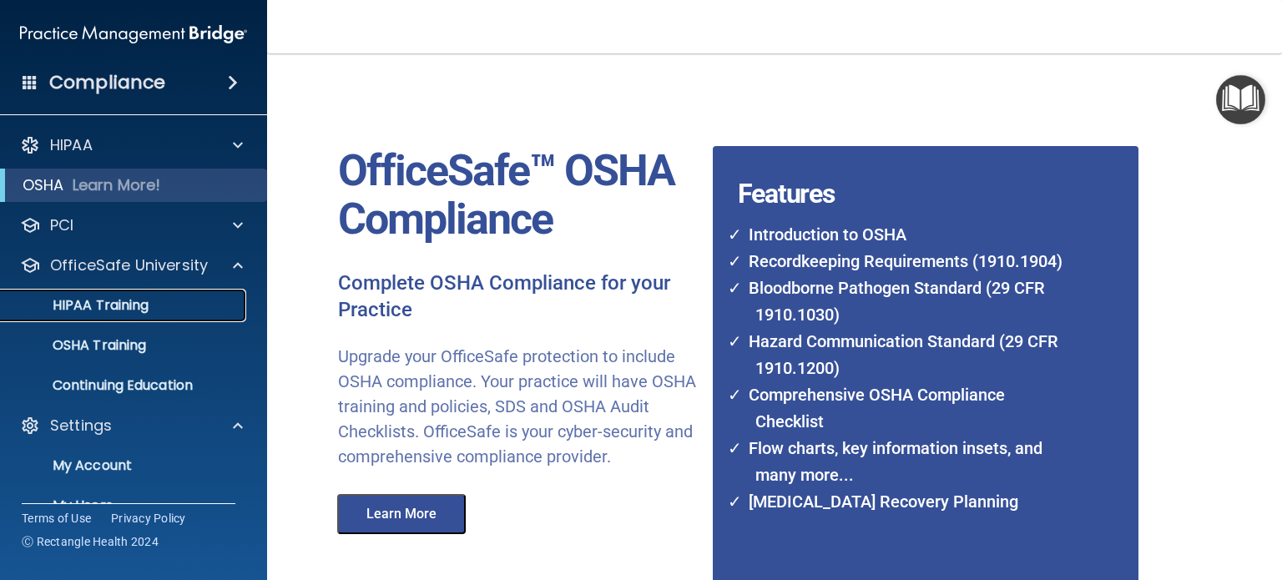
click at [97, 305] on p "HIPAA Training" at bounding box center [80, 305] width 138 height 17
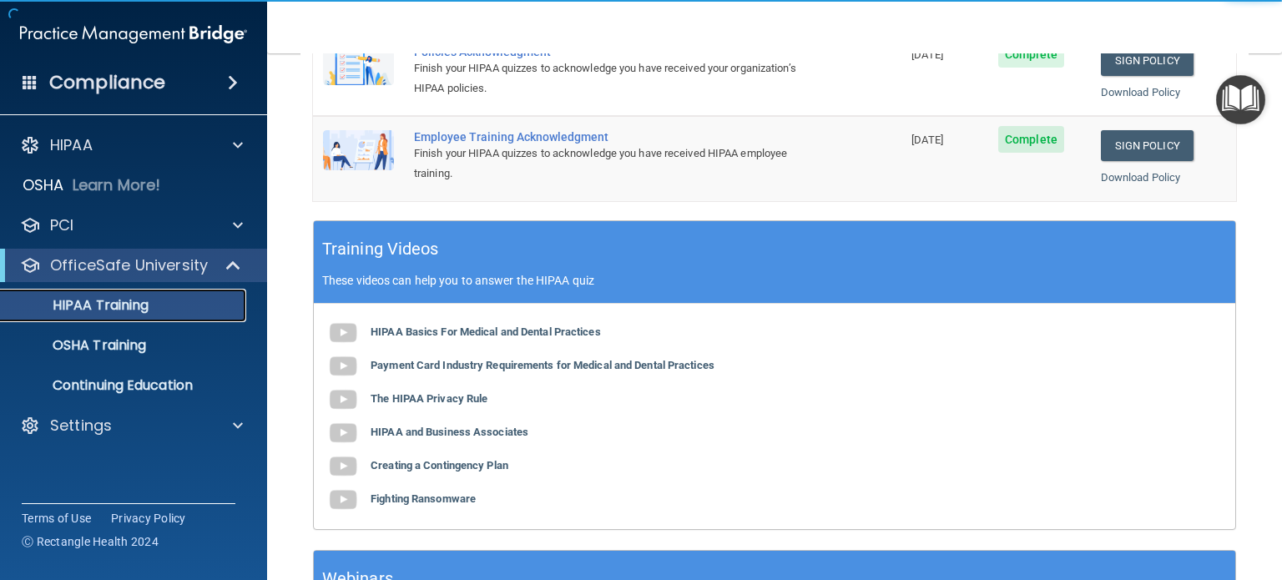
scroll to position [560, 0]
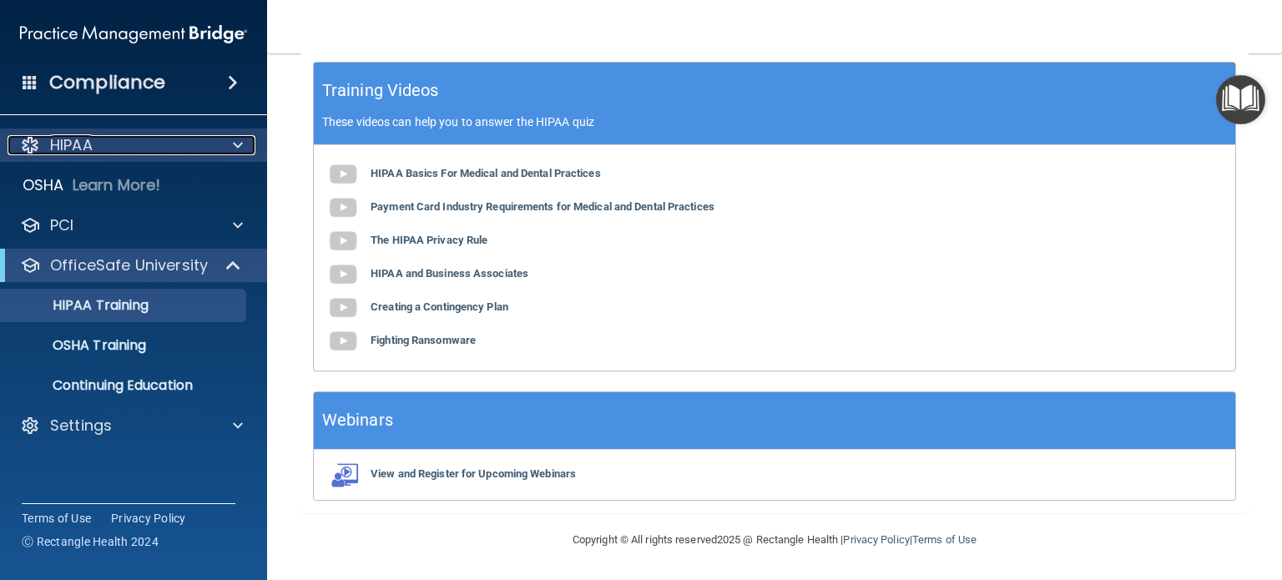
click at [230, 144] on div at bounding box center [235, 145] width 42 height 20
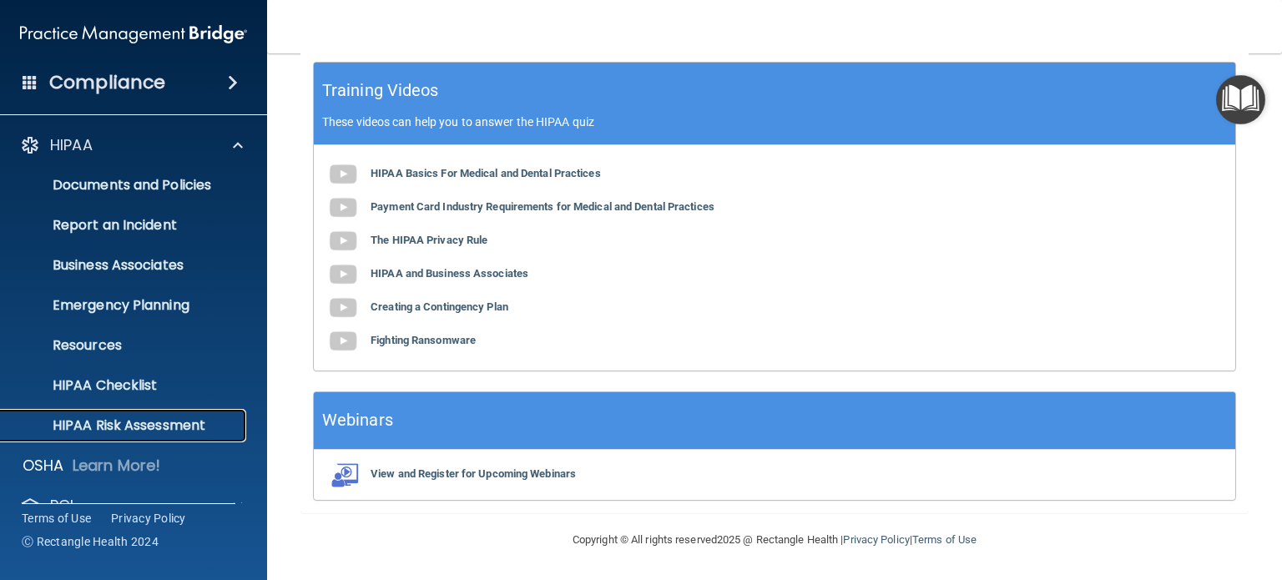
click at [158, 421] on p "HIPAA Risk Assessment" at bounding box center [125, 425] width 228 height 17
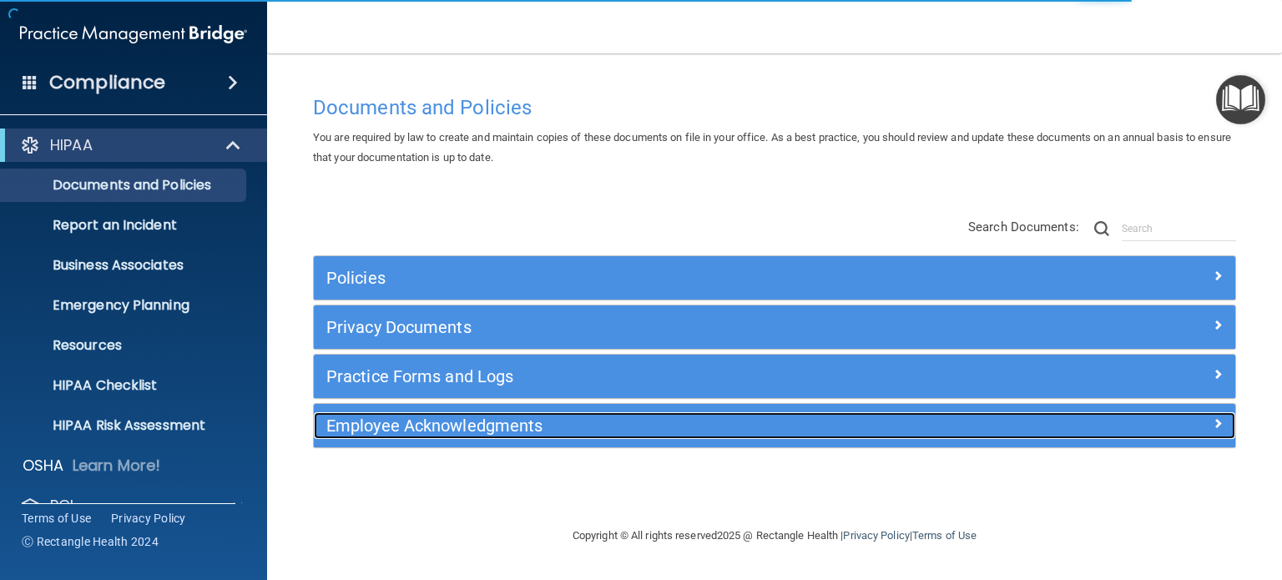
click at [442, 432] on h5 "Employee Acknowledgments" at bounding box center [659, 425] width 666 height 18
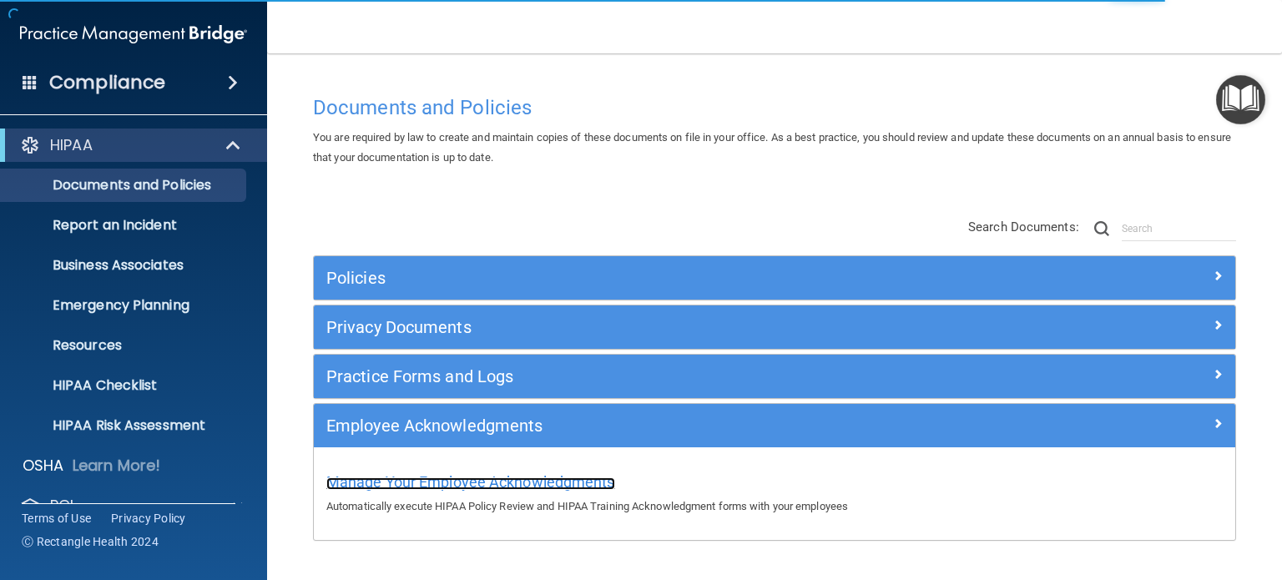
click at [417, 486] on span "Manage Your Employee Acknowledgments" at bounding box center [470, 482] width 289 height 18
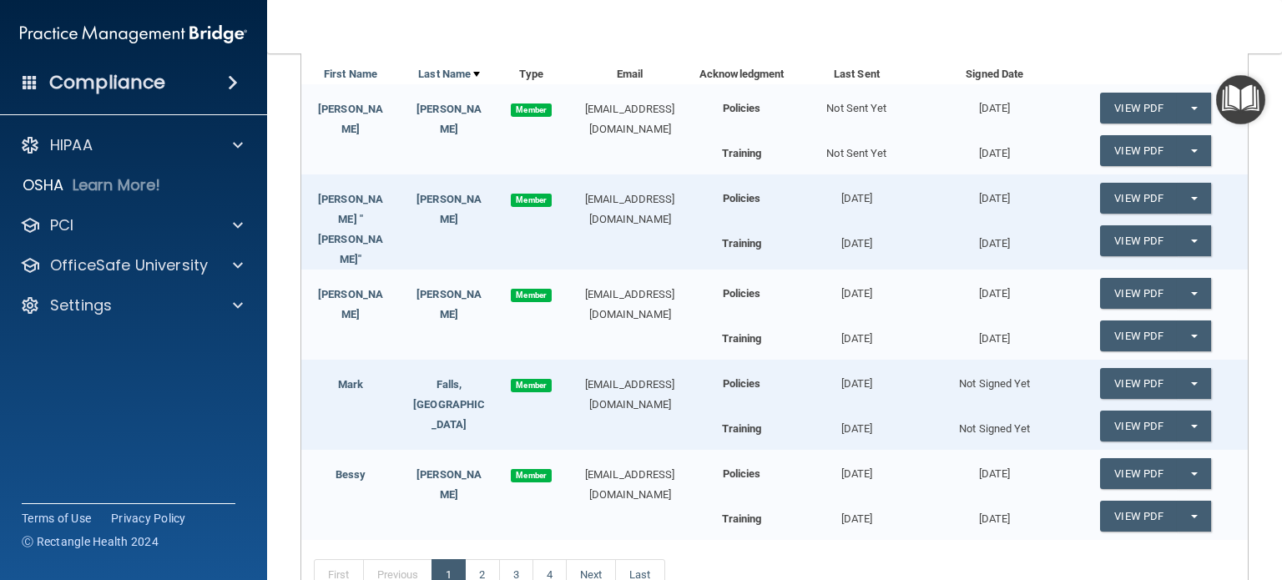
scroll to position [334, 0]
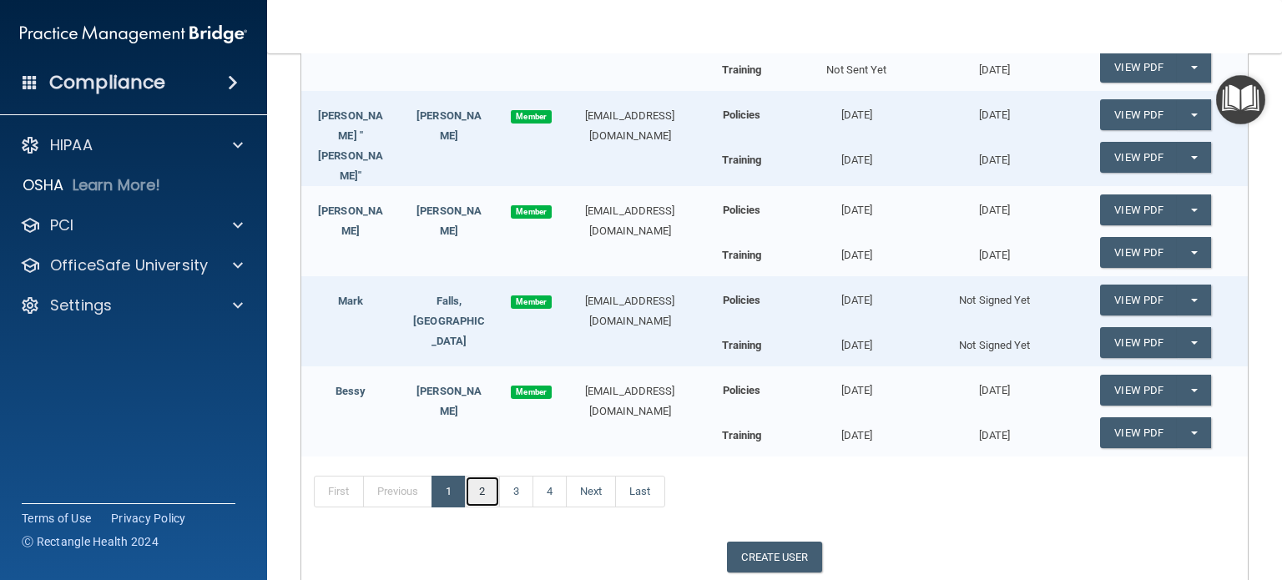
click at [487, 482] on link "2" at bounding box center [482, 492] width 34 height 32
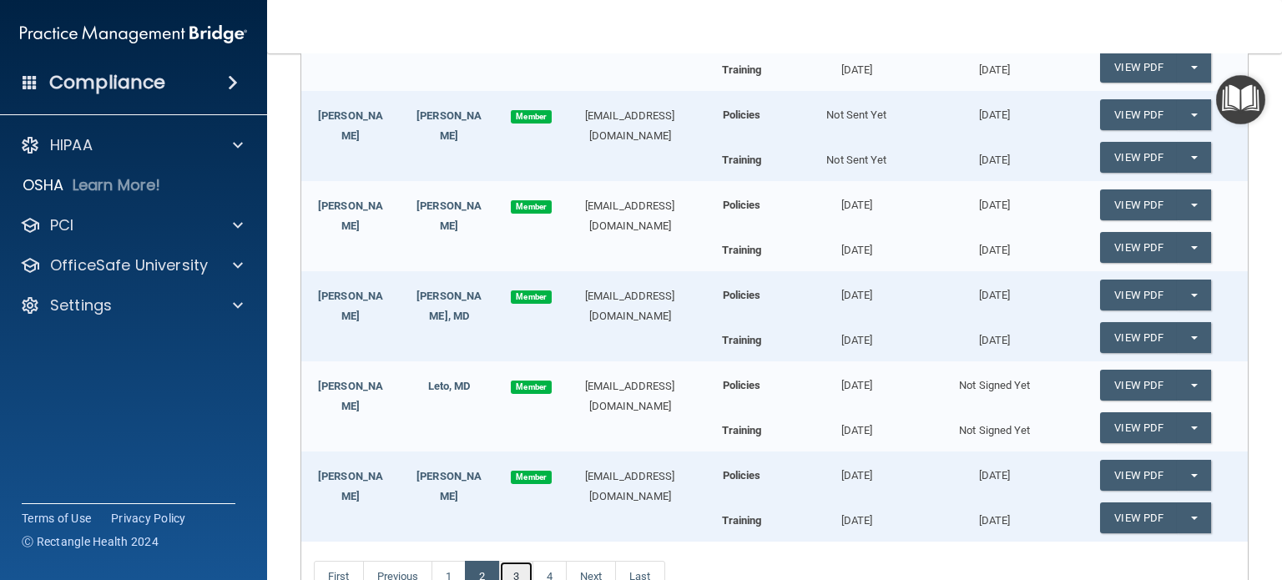
click at [520, 570] on link "3" at bounding box center [516, 577] width 34 height 32
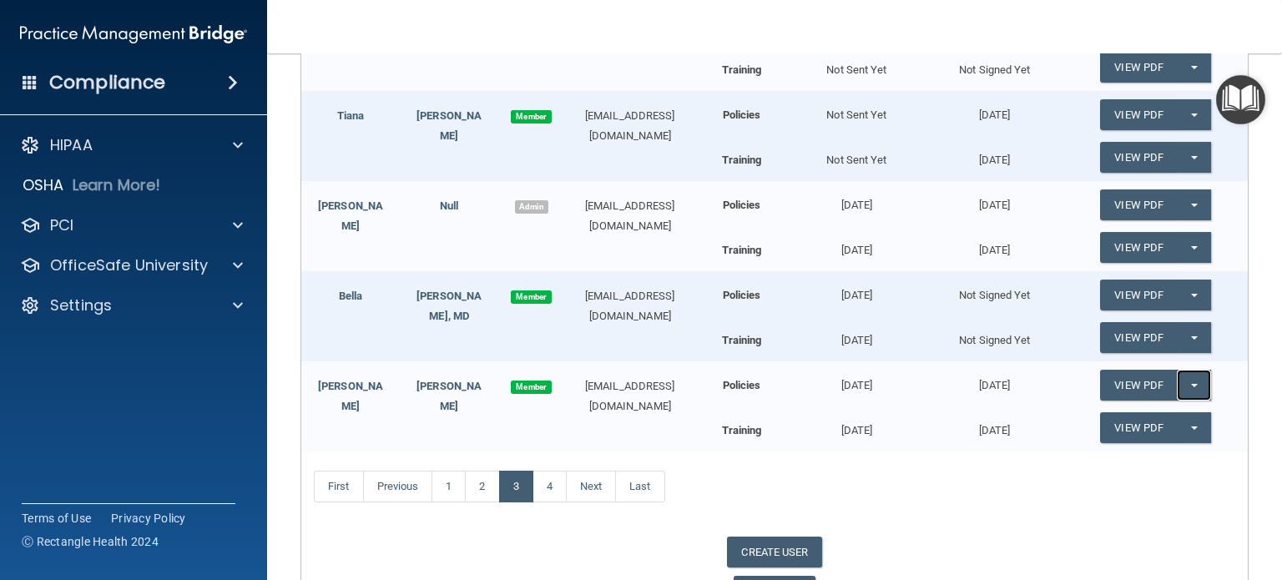
click at [1189, 386] on button "Split button!" at bounding box center [1194, 385] width 34 height 31
click at [1158, 411] on link "Update Acknowledgment" at bounding box center [1177, 418] width 154 height 25
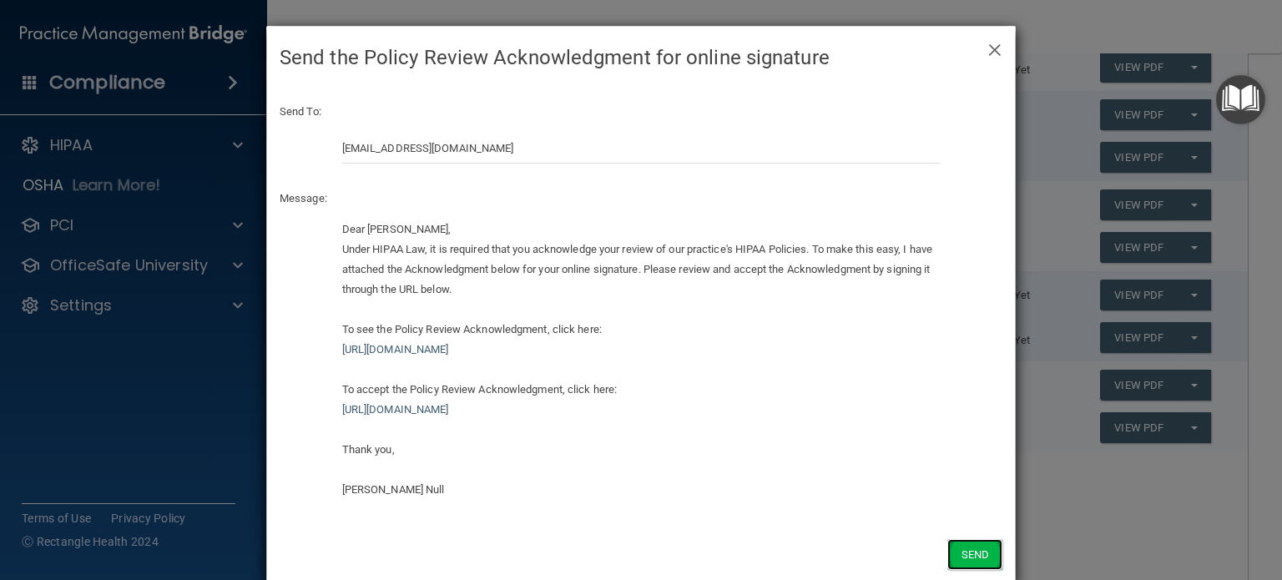
click at [971, 553] on button "Send" at bounding box center [974, 554] width 55 height 31
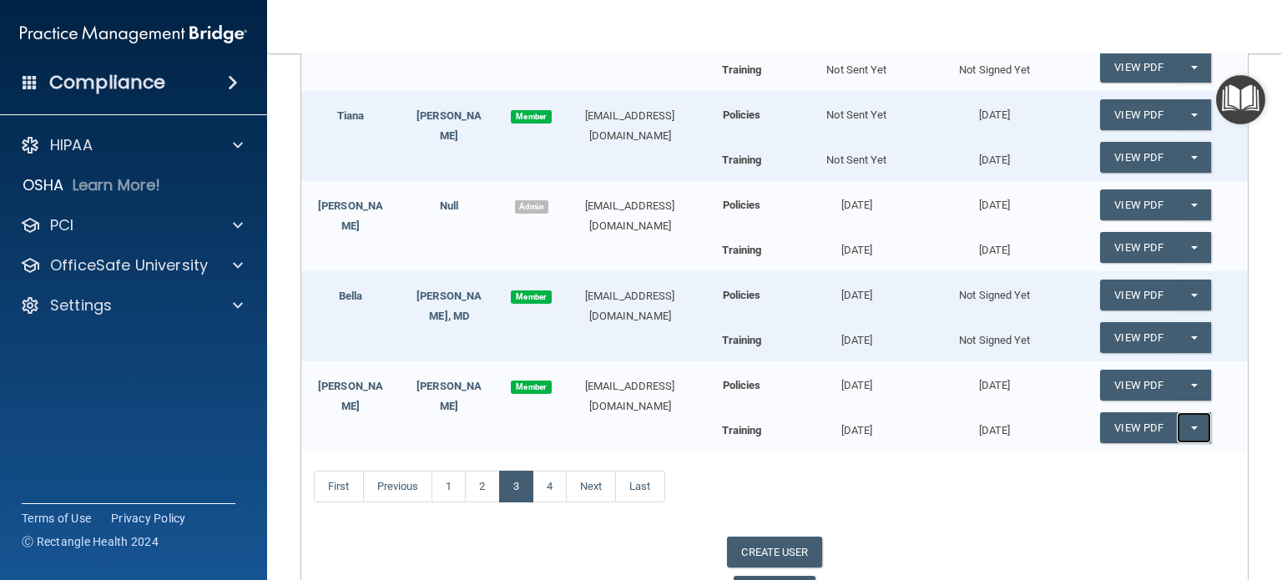
click at [1188, 423] on button "Split button!" at bounding box center [1194, 427] width 34 height 31
click at [1151, 460] on link "Update Acknowledgment" at bounding box center [1177, 461] width 154 height 25
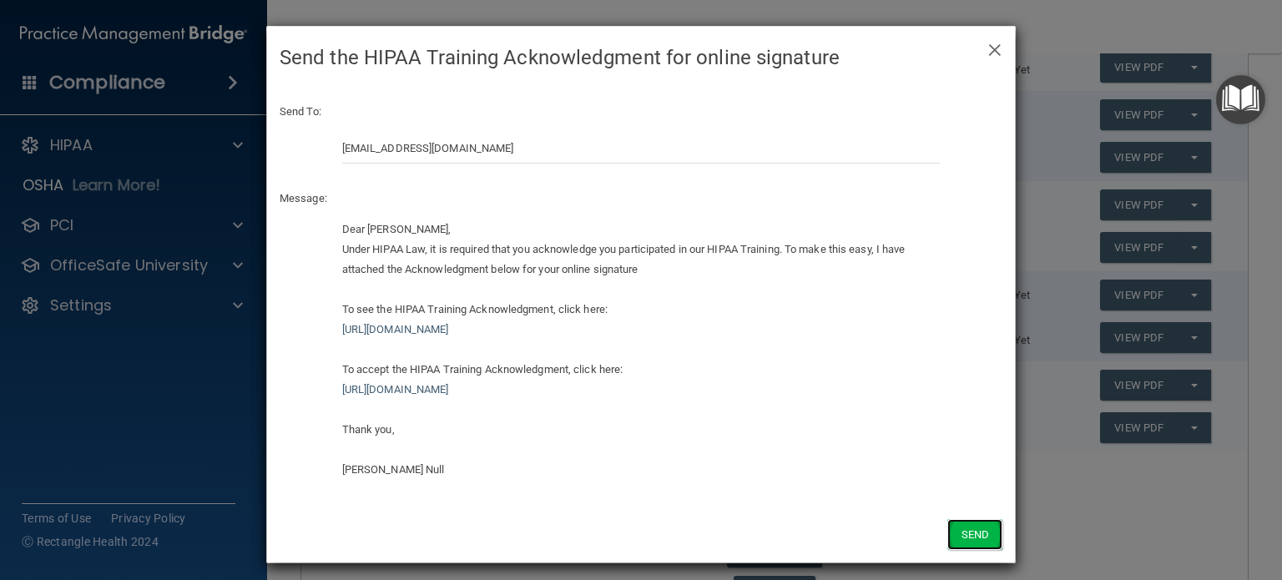
click at [974, 524] on button "Send" at bounding box center [974, 534] width 55 height 31
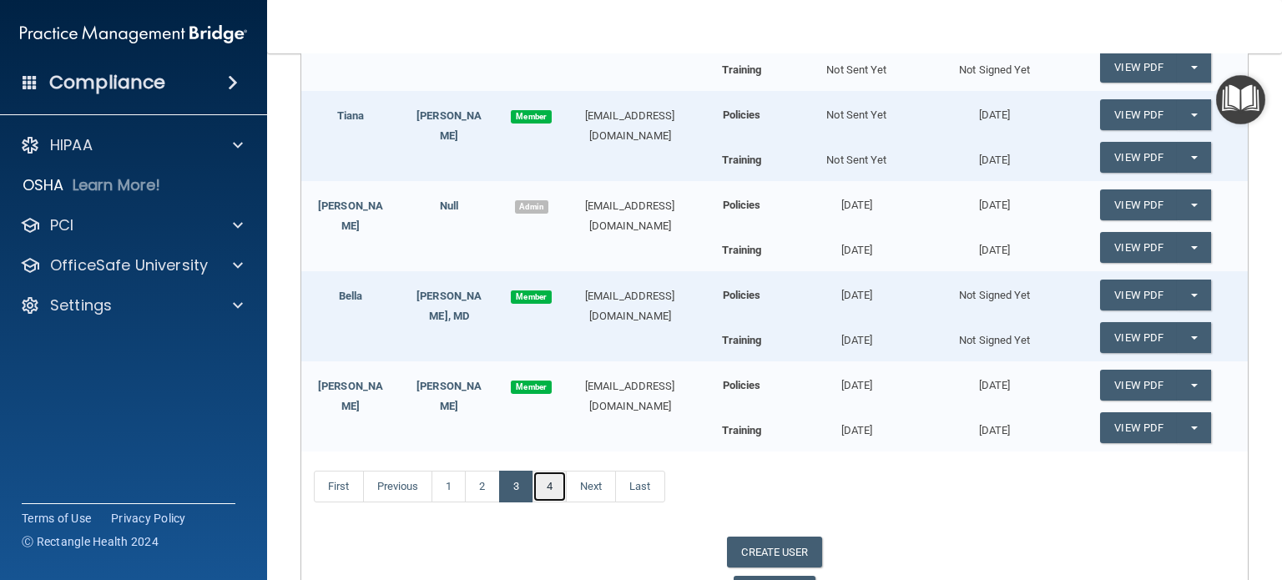
click at [555, 477] on link "4" at bounding box center [549, 487] width 34 height 32
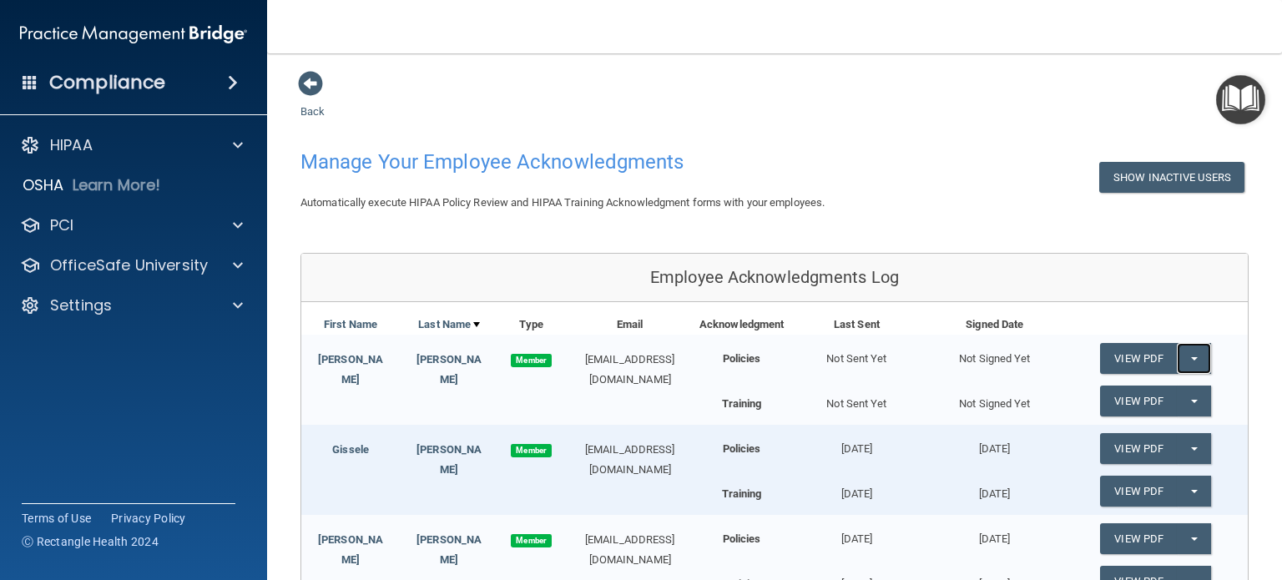
click at [1190, 350] on button "Split button!" at bounding box center [1194, 358] width 34 height 31
click at [1188, 387] on link "Send Acknowledgment" at bounding box center [1172, 392] width 144 height 25
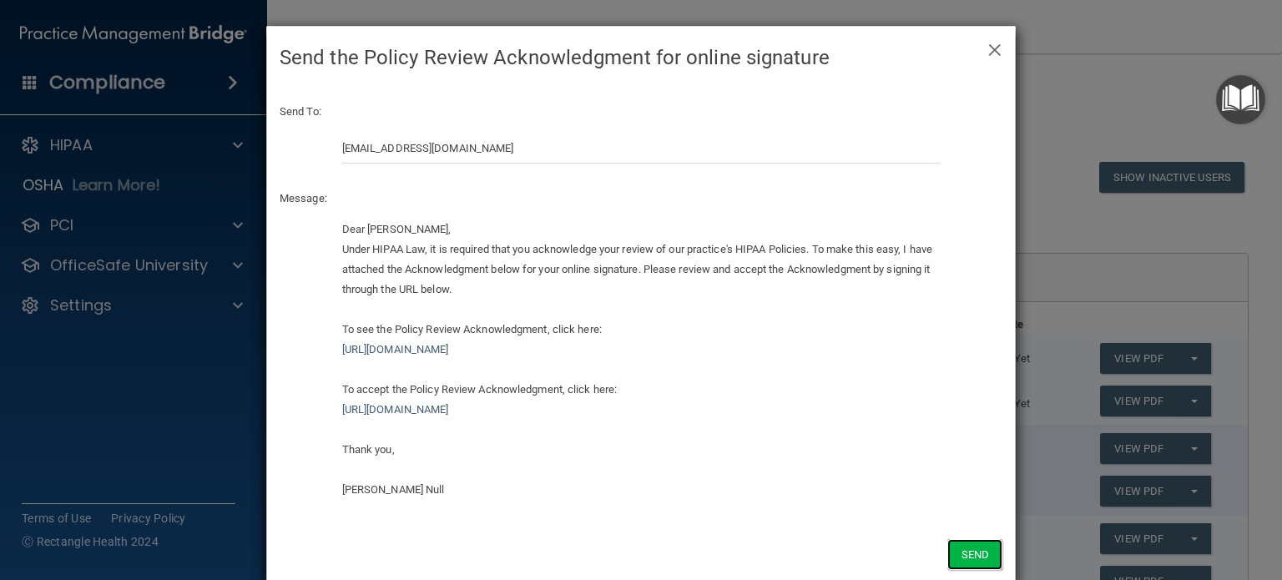
drag, startPoint x: 952, startPoint y: 554, endPoint x: 1100, endPoint y: 534, distance: 149.1
click at [972, 547] on button "Send" at bounding box center [974, 554] width 55 height 31
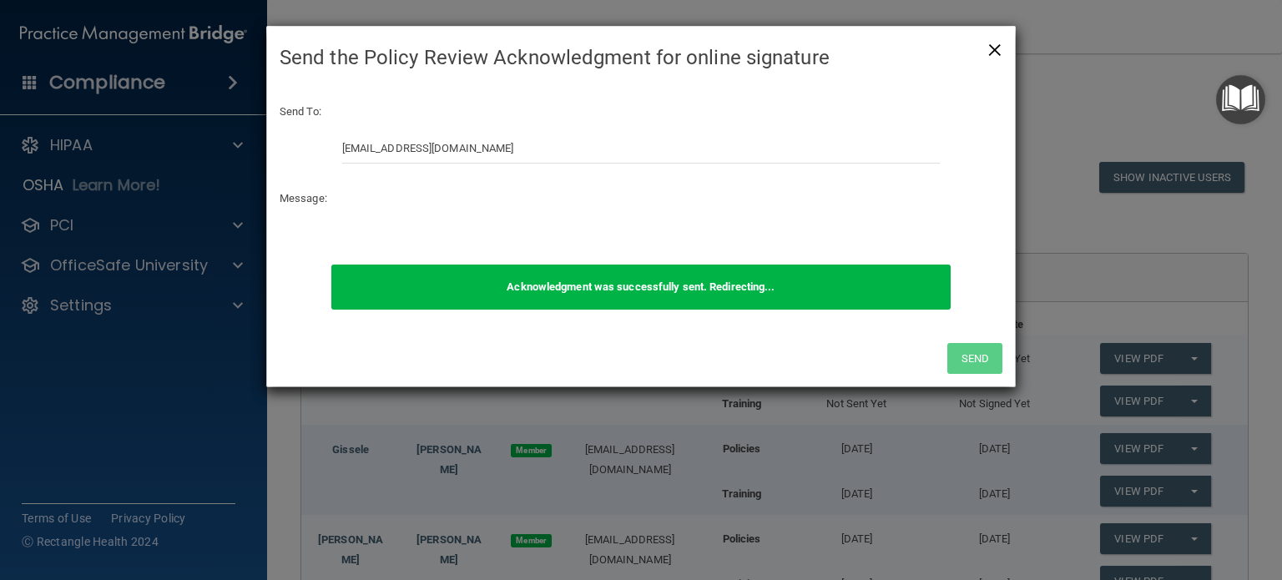
click at [998, 48] on span "×" at bounding box center [994, 47] width 15 height 33
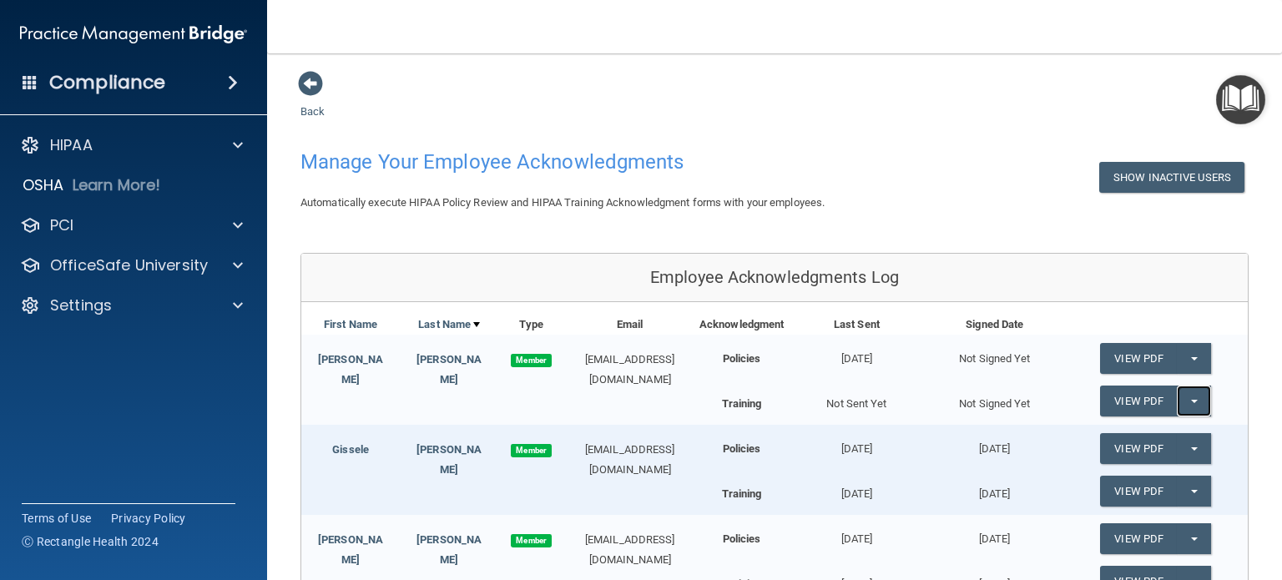
click at [1191, 400] on span "button" at bounding box center [1194, 401] width 7 height 3
click at [1125, 437] on link "Send Acknowledgment PDF" at bounding box center [1183, 434] width 167 height 25
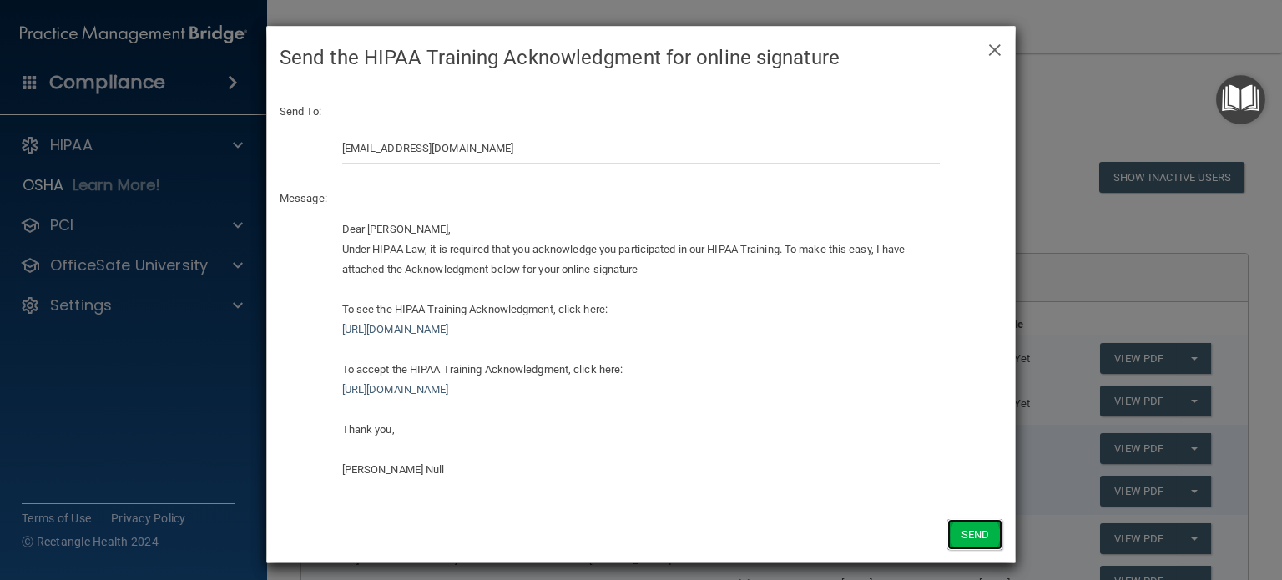
click at [977, 539] on button "Send" at bounding box center [974, 534] width 55 height 31
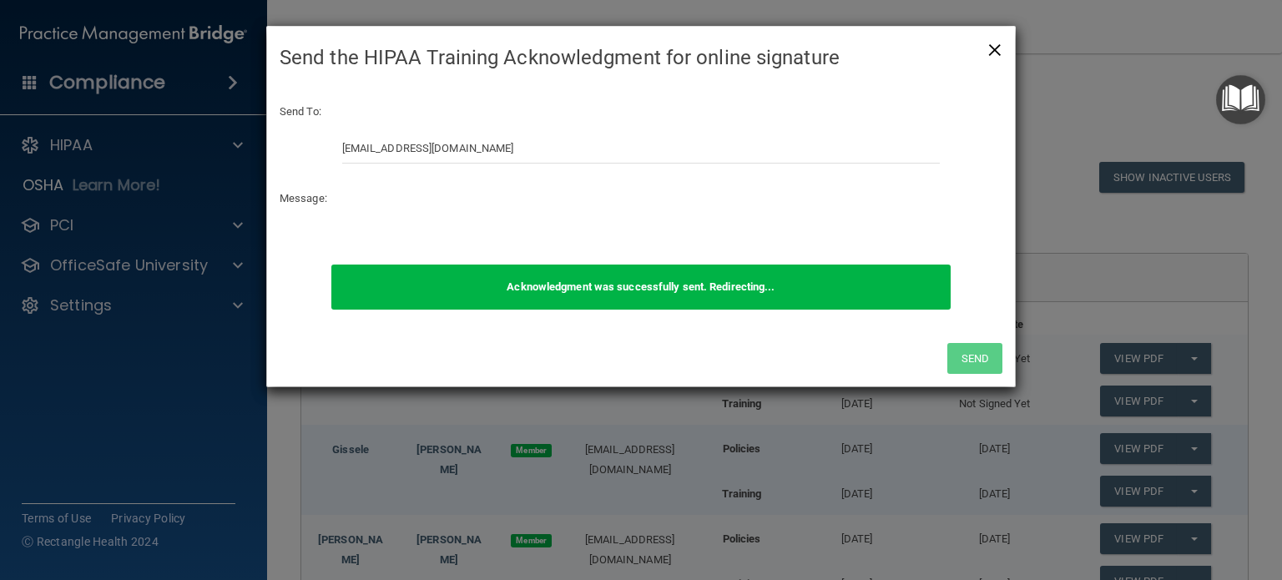
click at [991, 44] on span "×" at bounding box center [994, 47] width 15 height 33
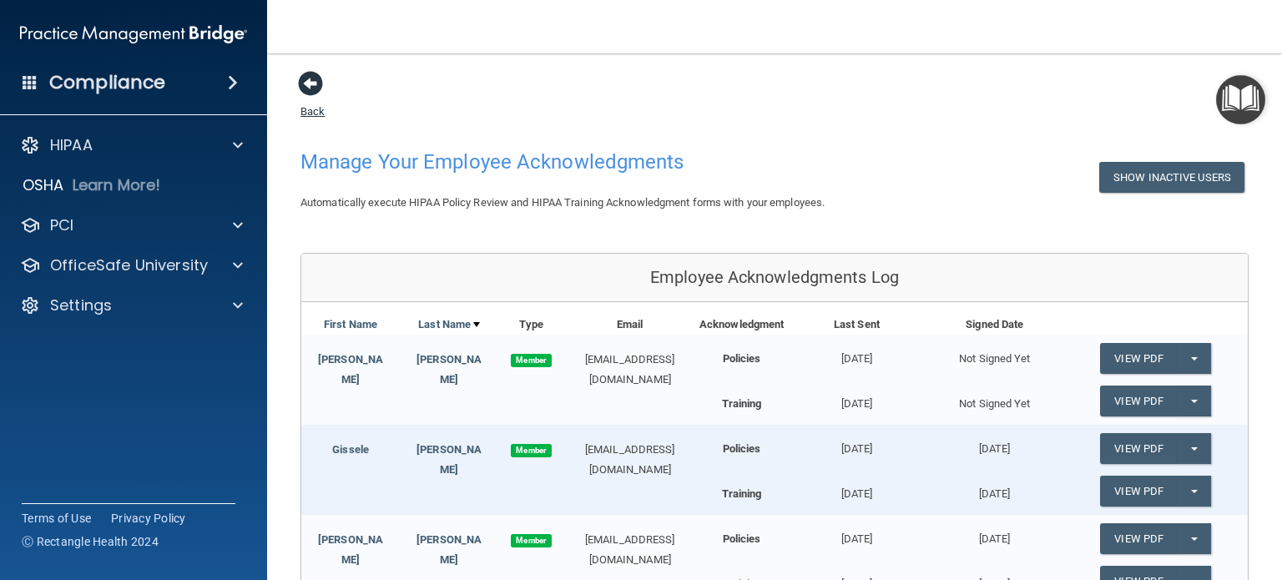
click at [303, 77] on span at bounding box center [310, 83] width 25 height 25
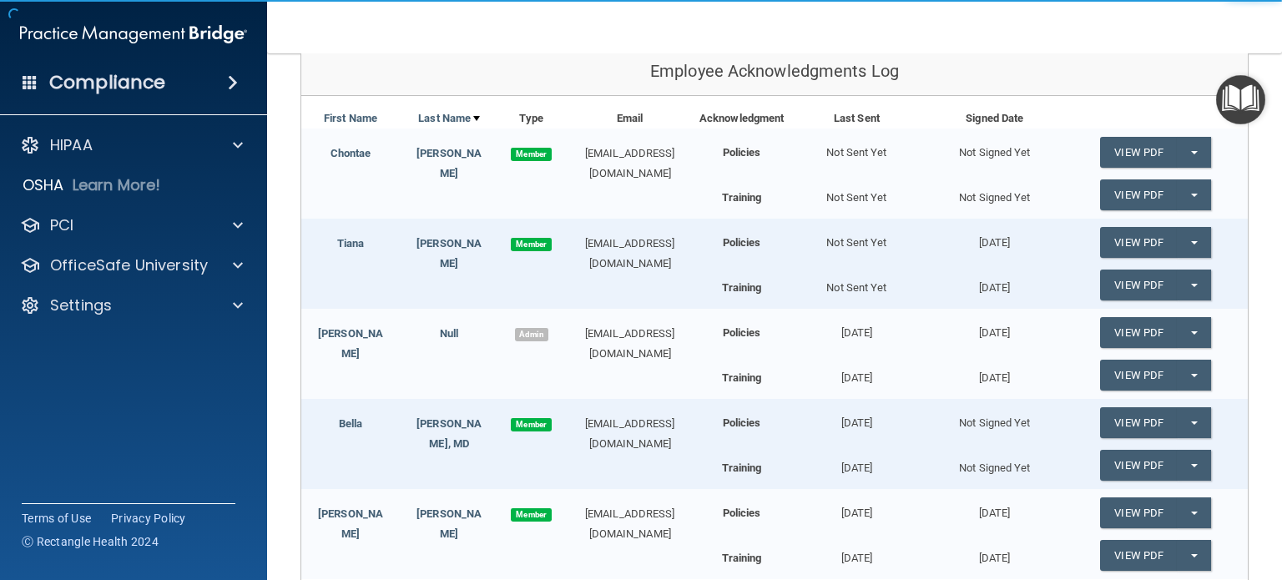
scroll to position [167, 0]
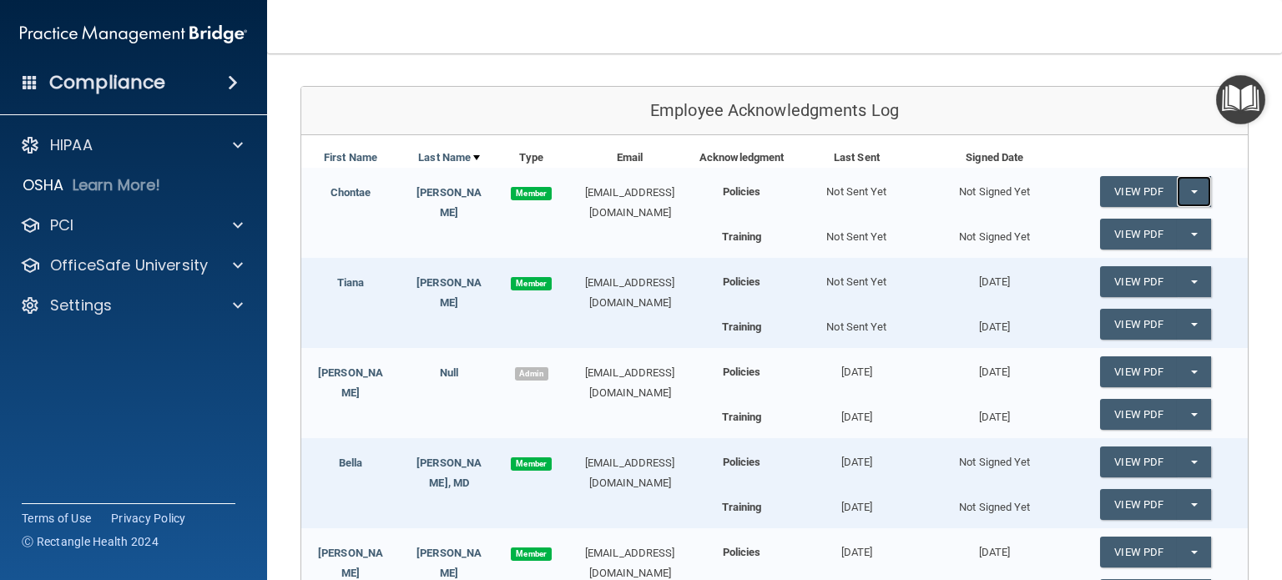
click at [1185, 193] on button "Split button!" at bounding box center [1194, 191] width 34 height 31
click at [1132, 219] on link "Send Acknowledgment" at bounding box center [1172, 225] width 144 height 25
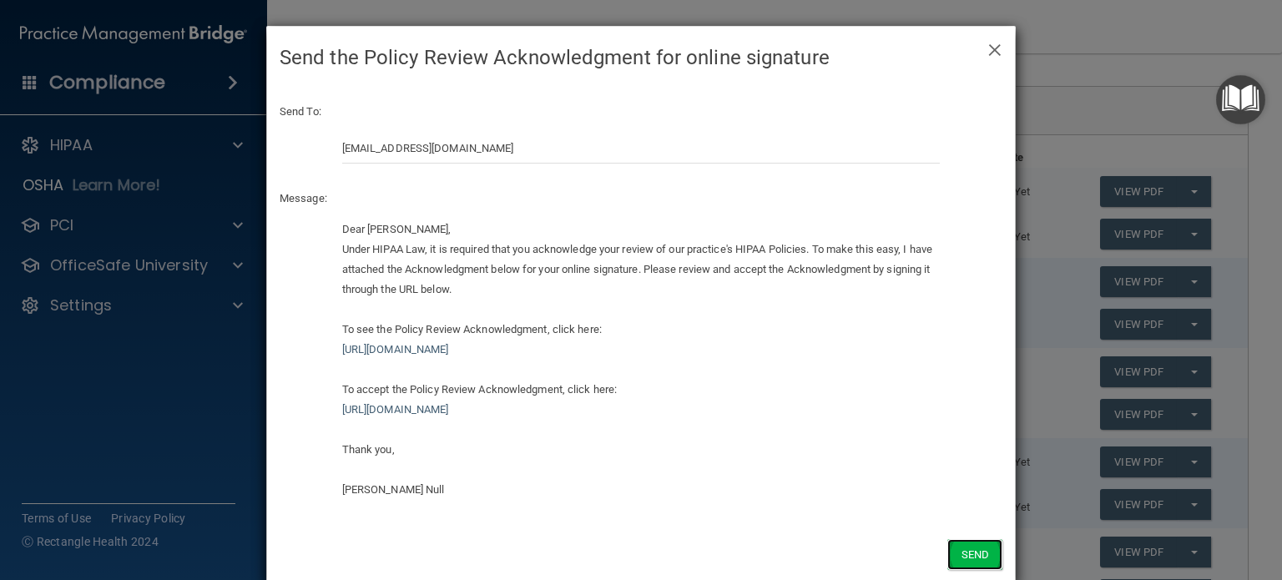
click at [981, 551] on button "Send" at bounding box center [974, 554] width 55 height 31
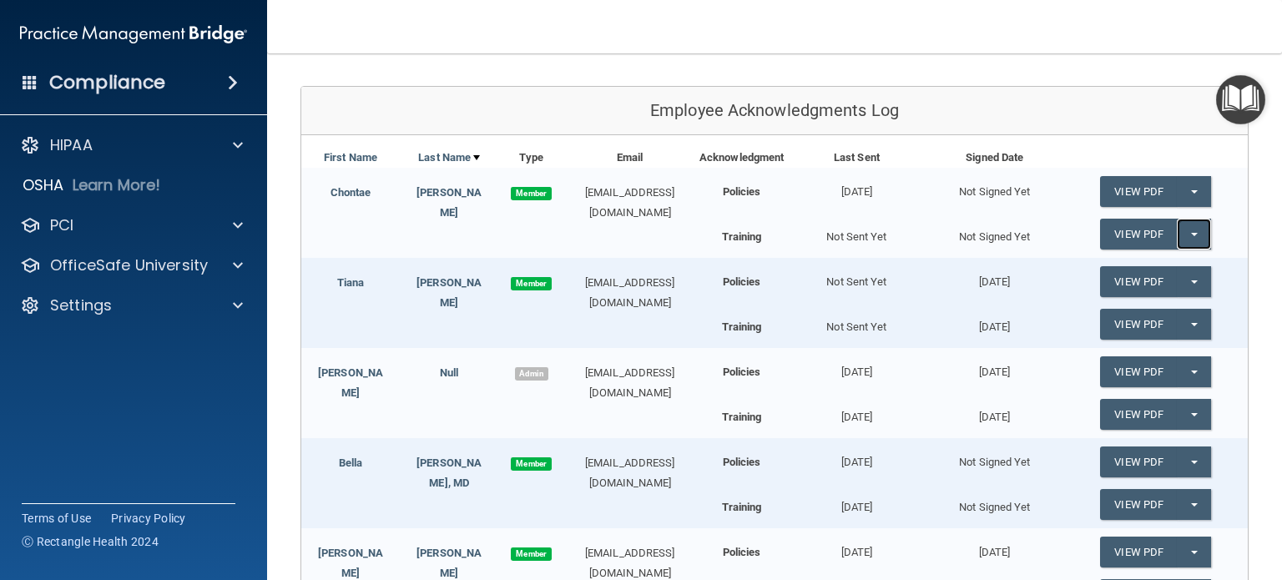
click at [1193, 231] on button "Split button!" at bounding box center [1194, 234] width 34 height 31
click at [1132, 266] on link "Send Acknowledgment PDF" at bounding box center [1183, 267] width 167 height 25
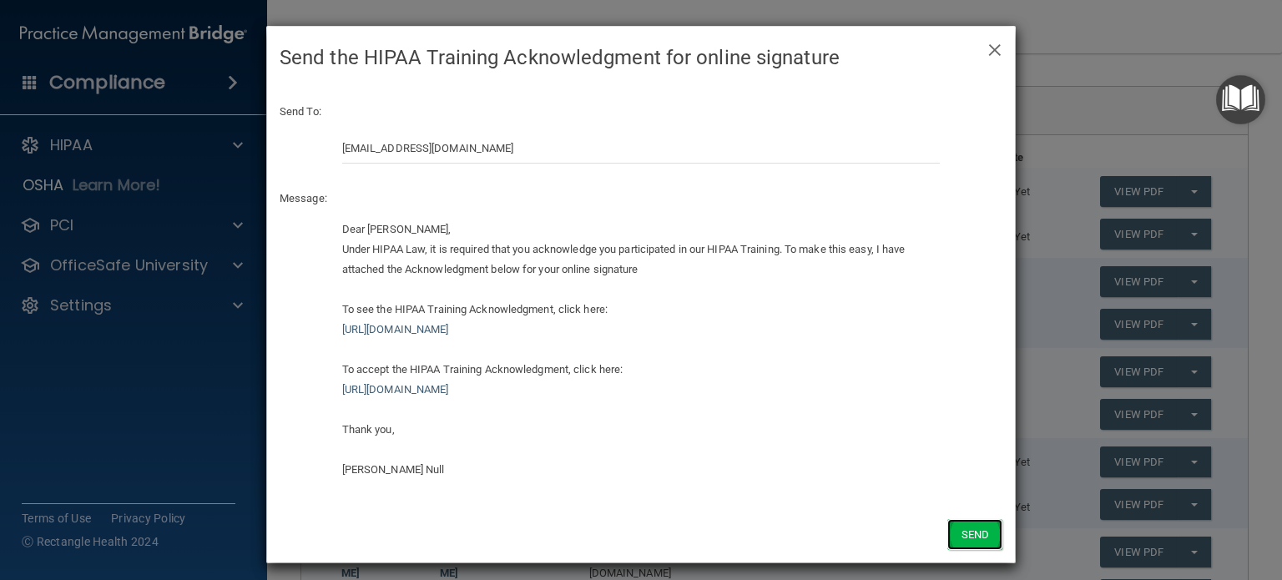
click at [961, 537] on button "Send" at bounding box center [974, 534] width 55 height 31
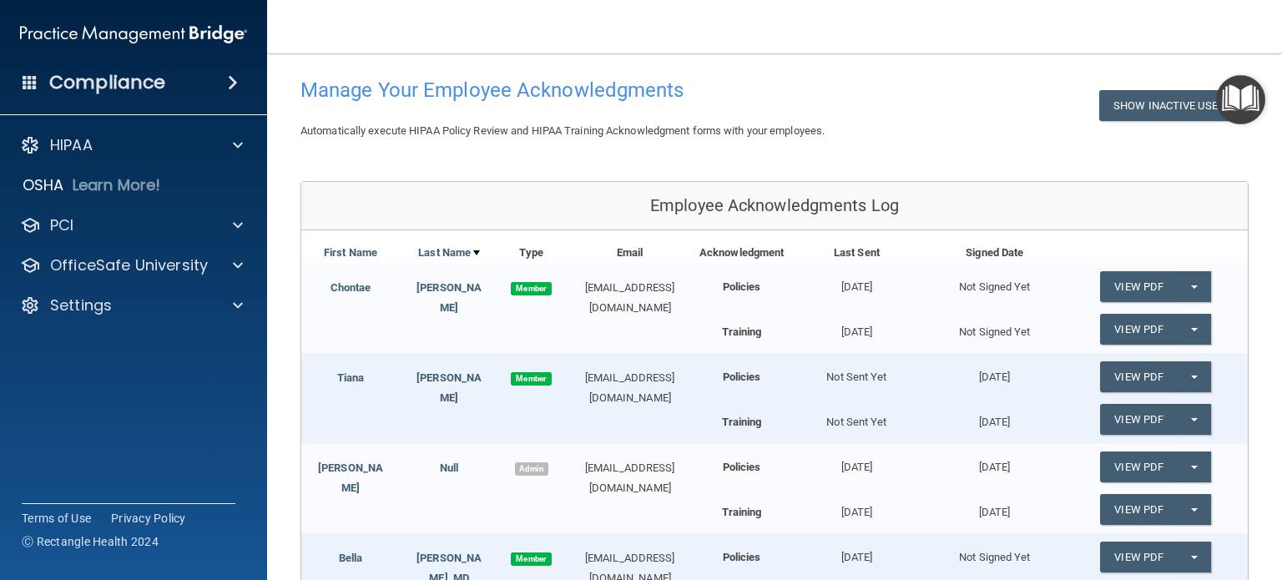
scroll to position [0, 0]
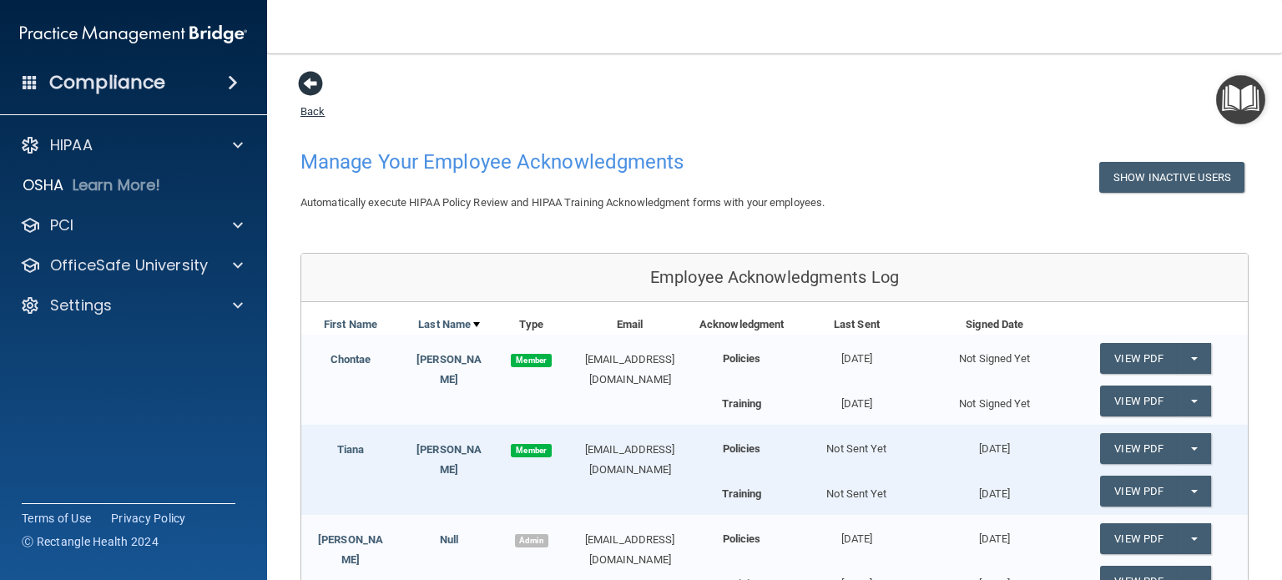
click at [312, 79] on span at bounding box center [310, 83] width 25 height 25
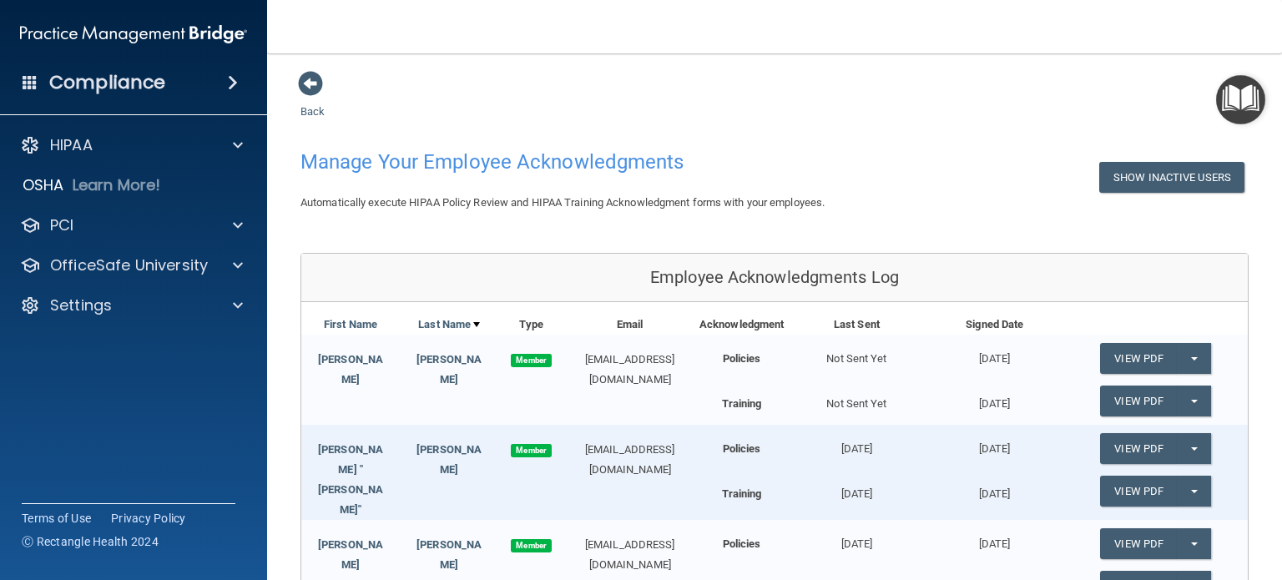
click at [312, 79] on span at bounding box center [310, 83] width 25 height 25
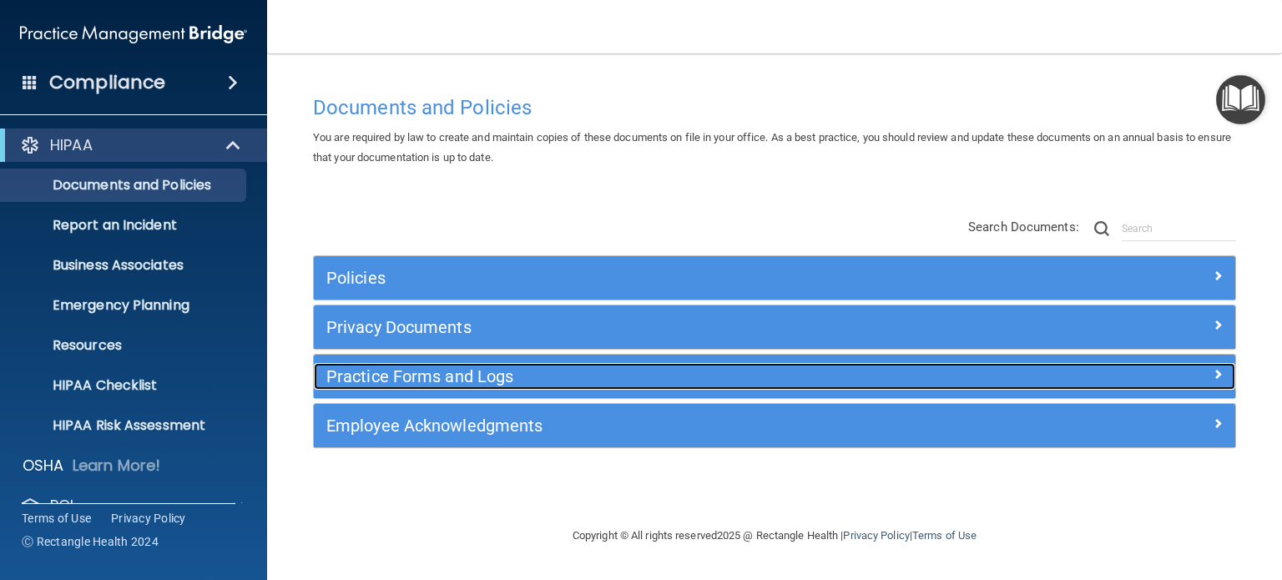
click at [411, 373] on h5 "Practice Forms and Logs" at bounding box center [659, 376] width 666 height 18
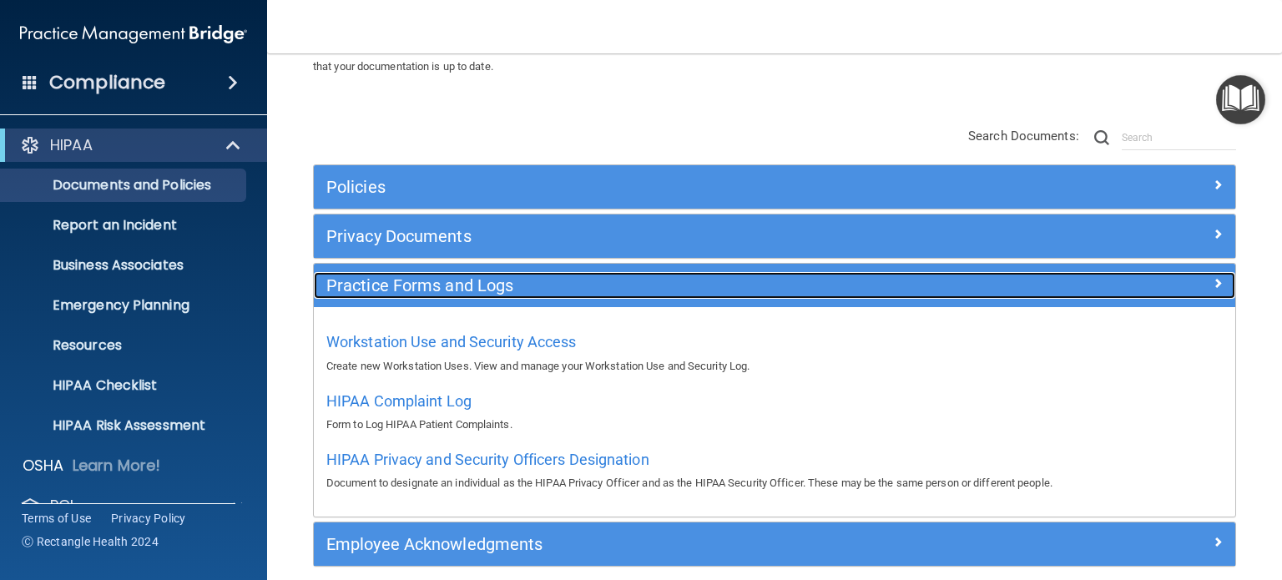
scroll to position [162, 0]
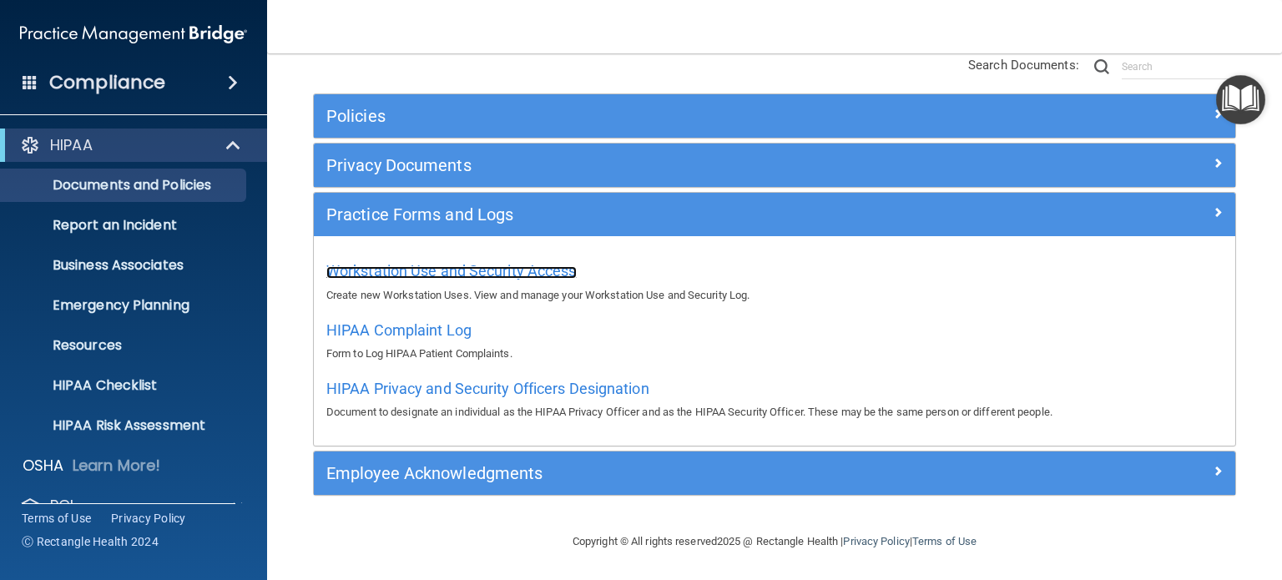
click at [439, 267] on span "Workstation Use and Security Access" at bounding box center [451, 271] width 250 height 18
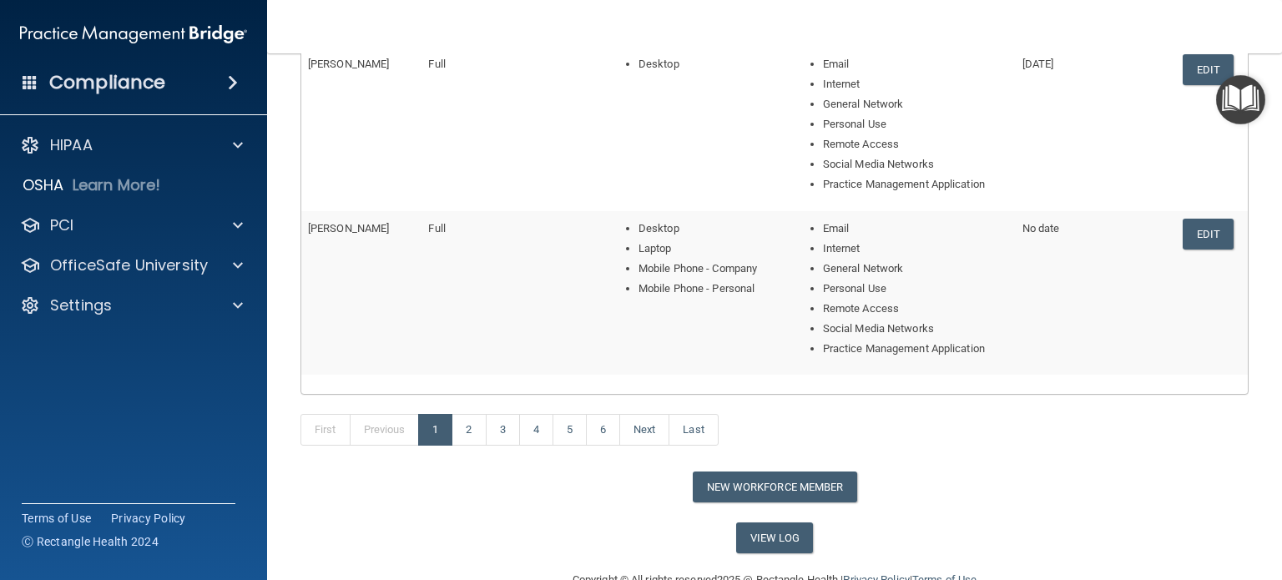
scroll to position [788, 0]
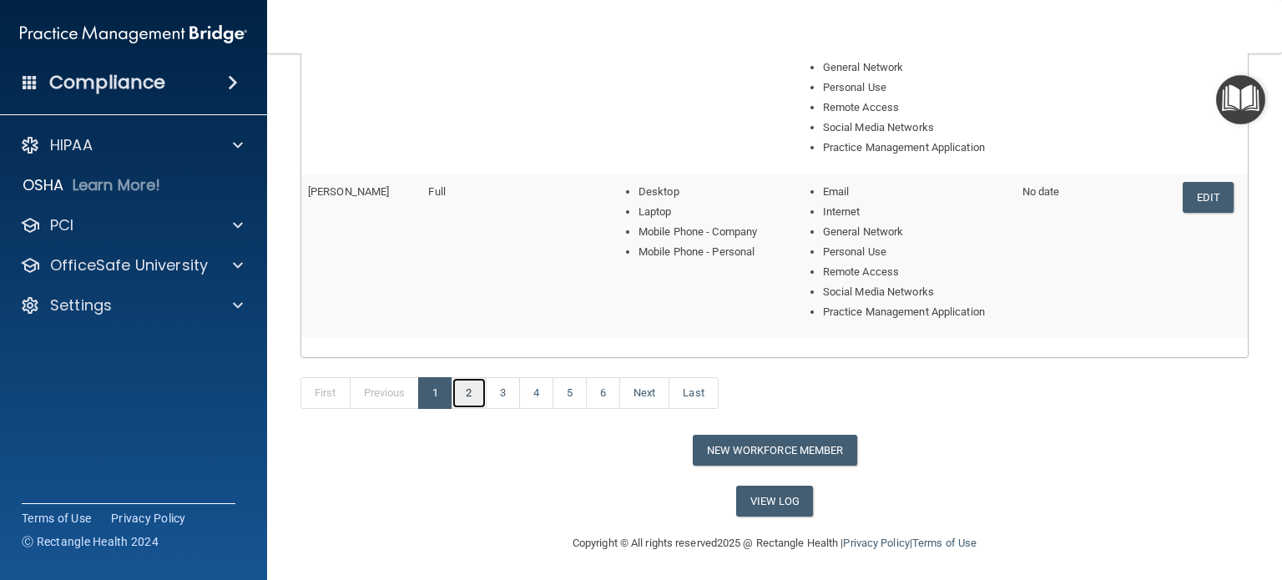
click at [473, 387] on link "2" at bounding box center [469, 393] width 34 height 32
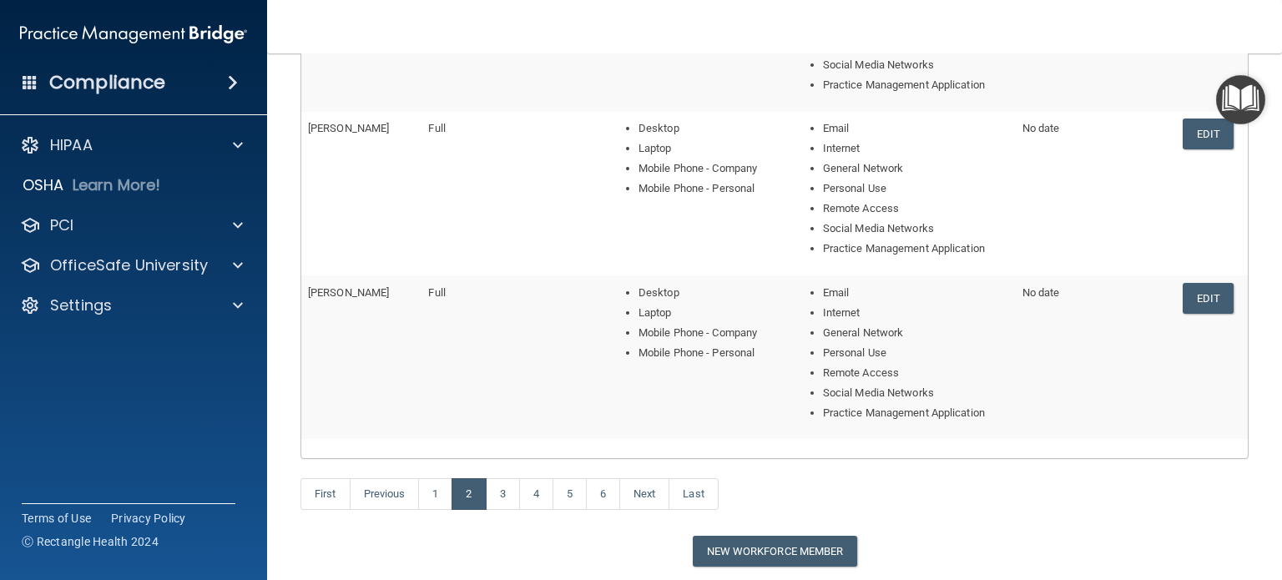
scroll to position [668, 0]
click at [510, 489] on link "3" at bounding box center [503, 493] width 34 height 32
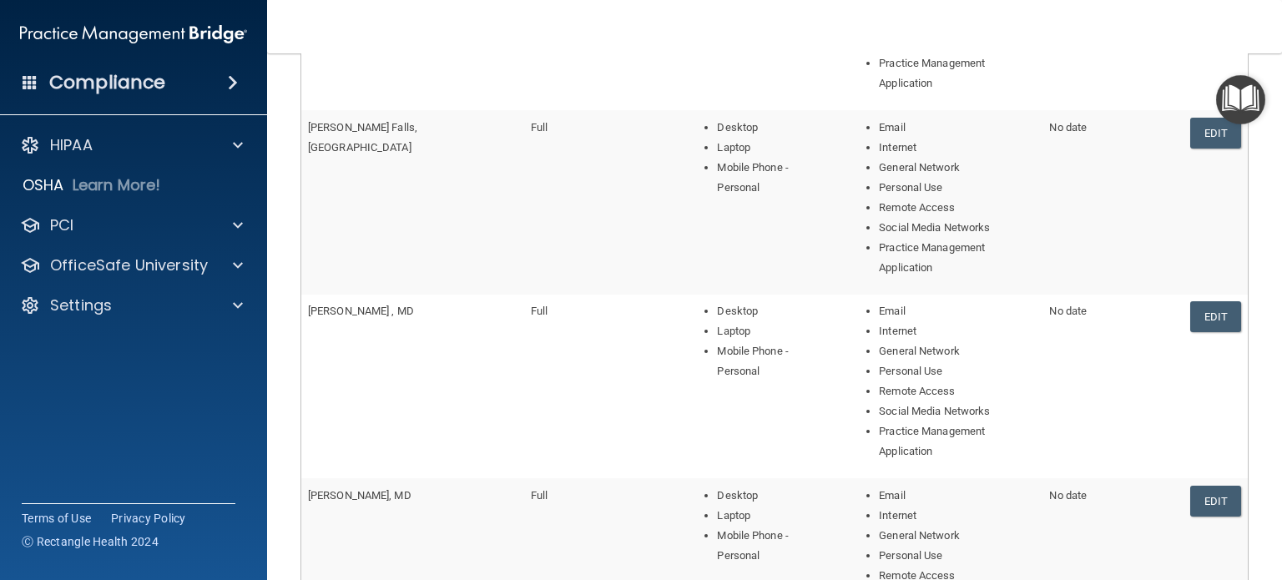
scroll to position [788, 0]
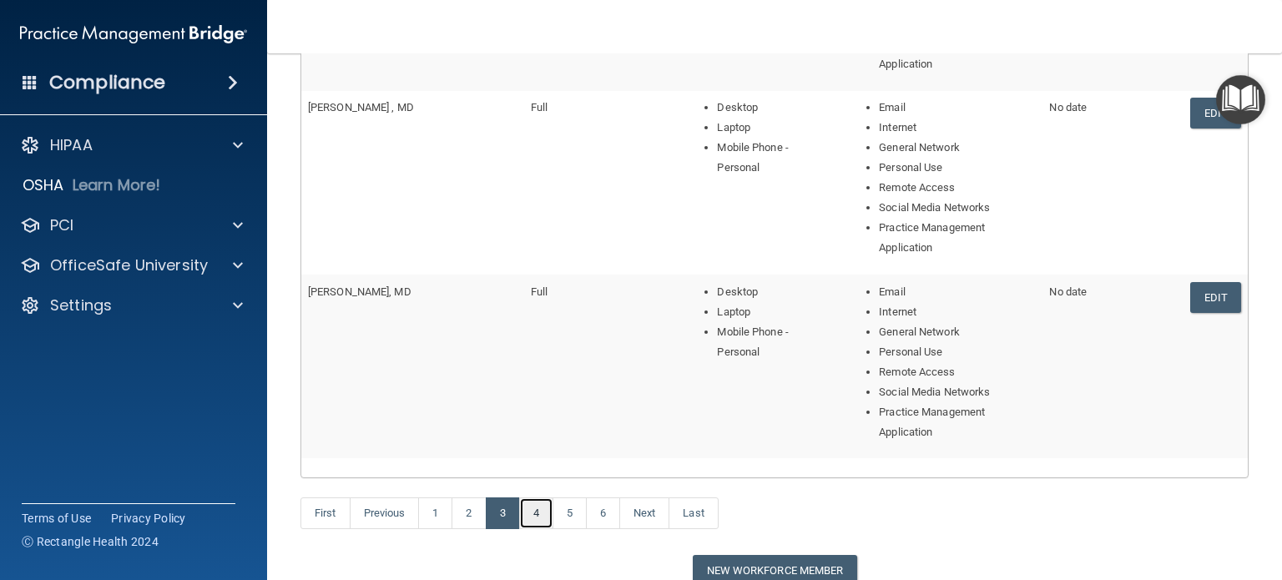
click at [535, 497] on link "4" at bounding box center [536, 513] width 34 height 32
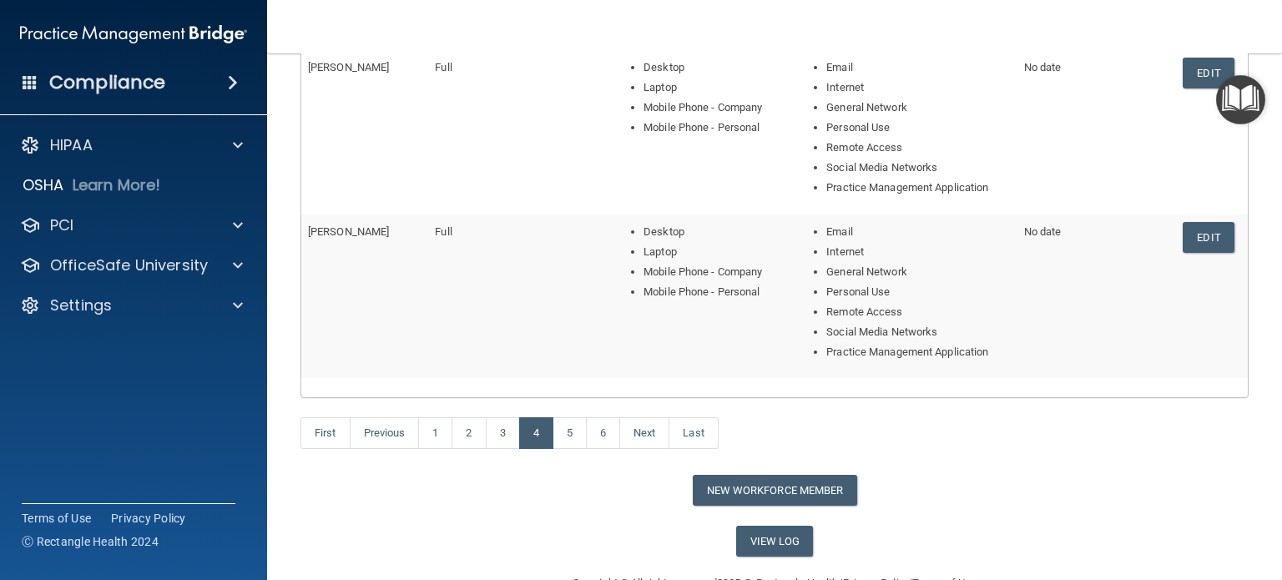
scroll to position [788, 0]
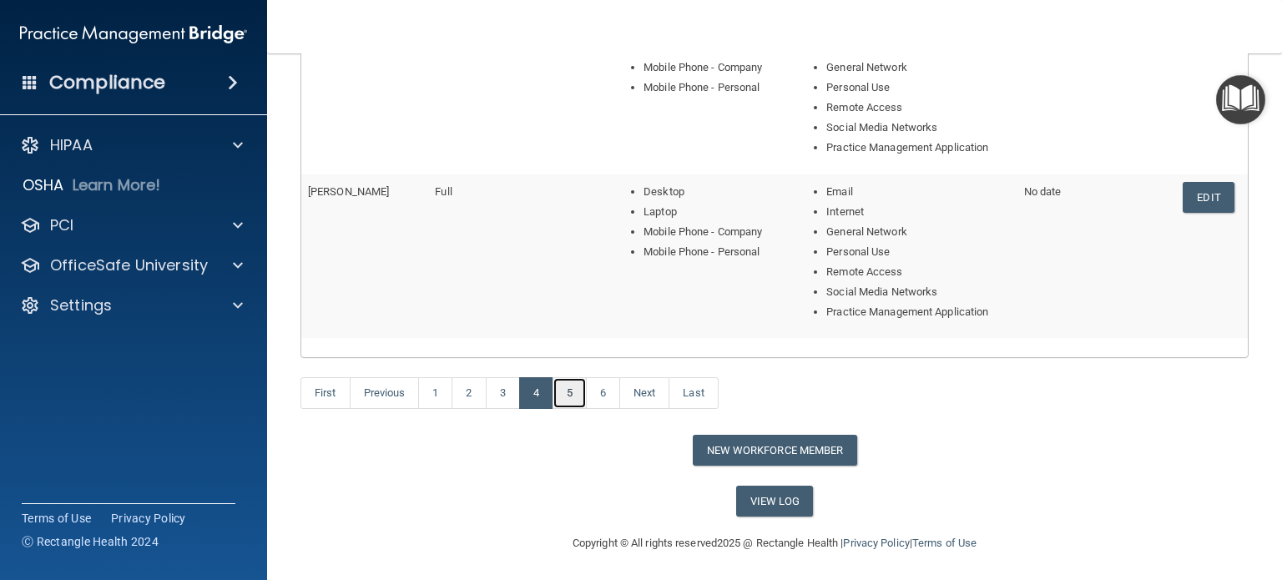
click at [568, 386] on link "5" at bounding box center [569, 393] width 34 height 32
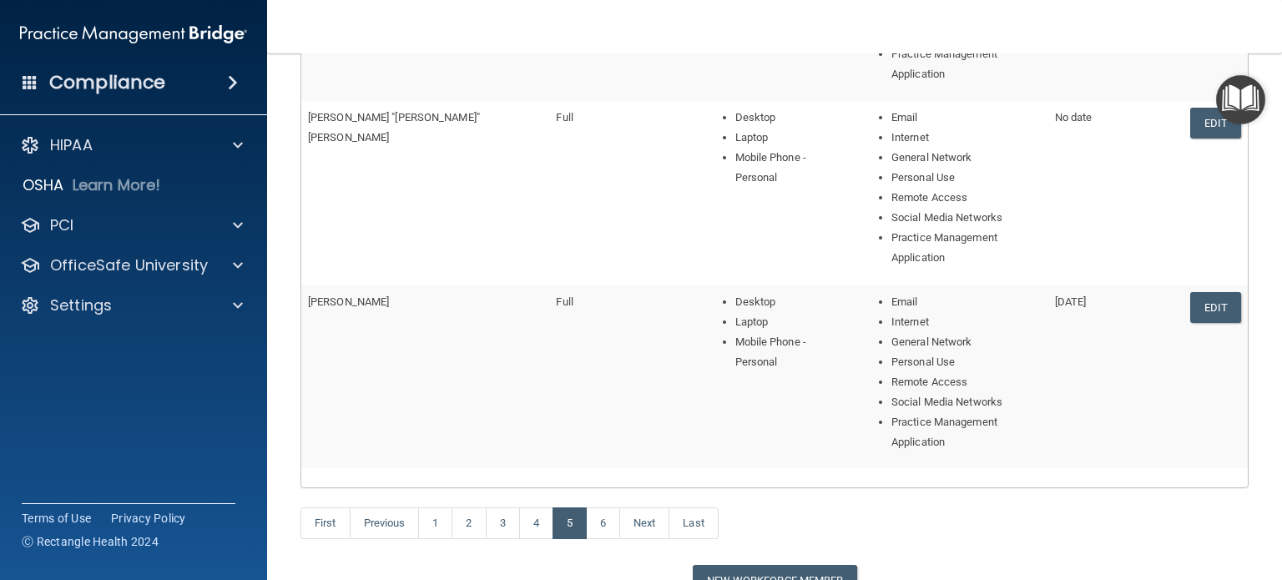
scroll to position [788, 0]
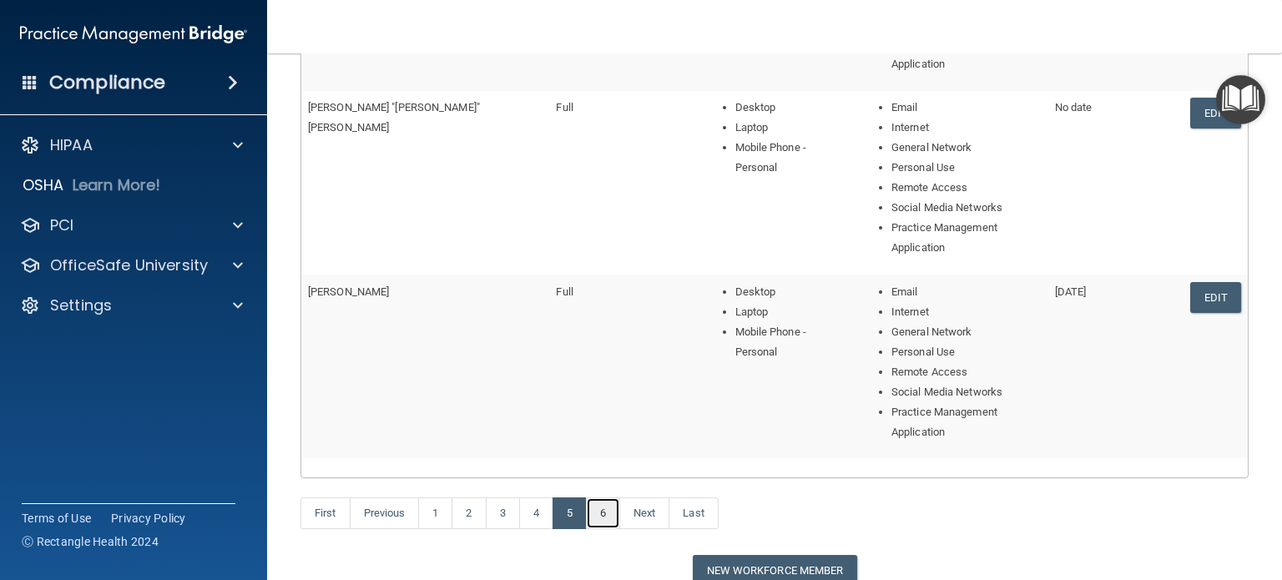
click at [601, 497] on link "6" at bounding box center [603, 513] width 34 height 32
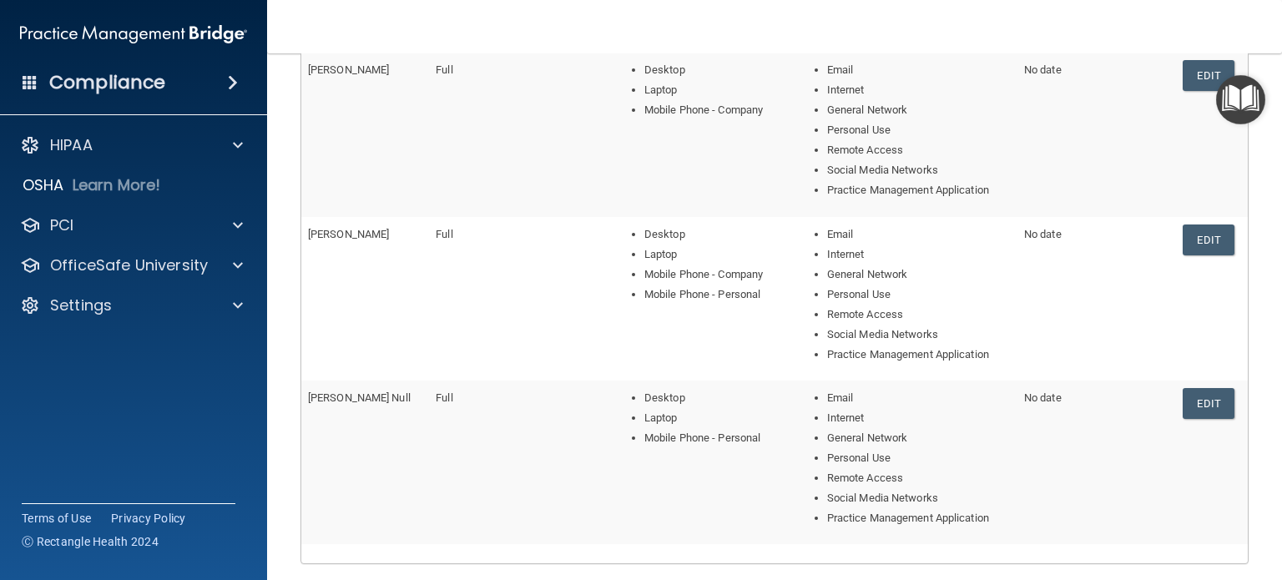
scroll to position [334, 0]
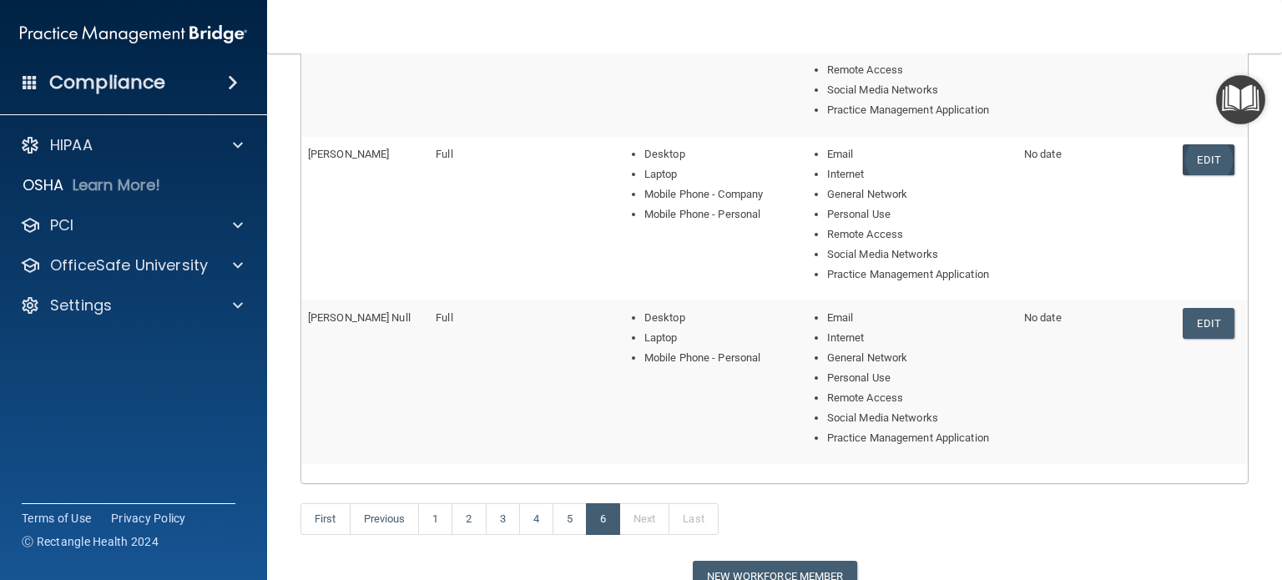
click at [1183, 148] on link "Edit" at bounding box center [1208, 159] width 51 height 31
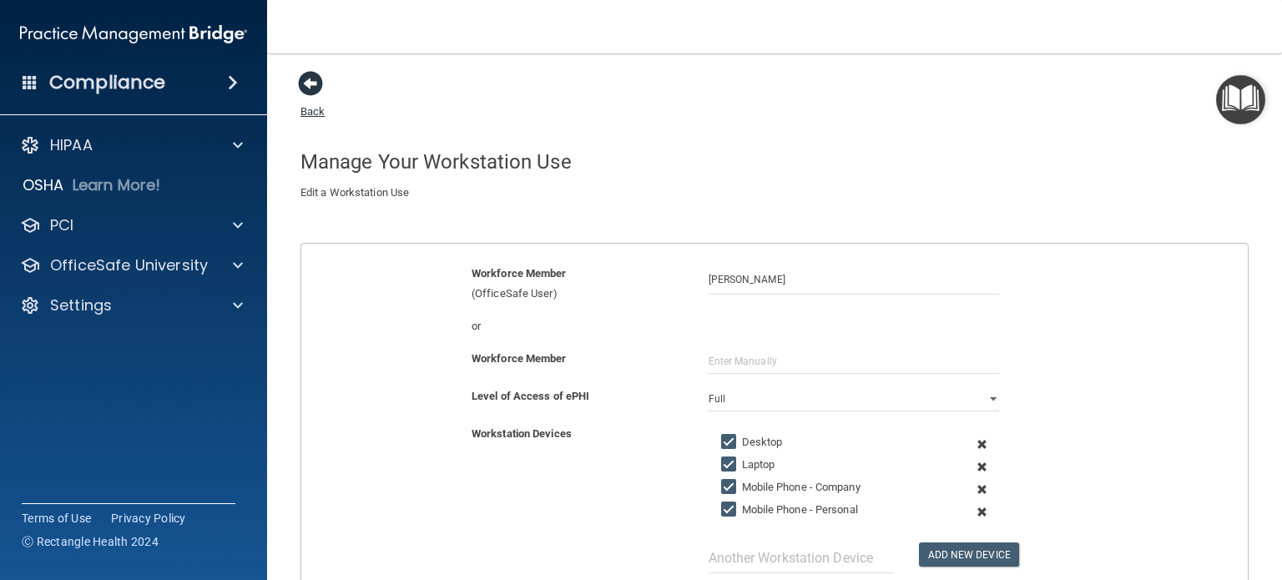
click at [303, 77] on span at bounding box center [310, 83] width 25 height 25
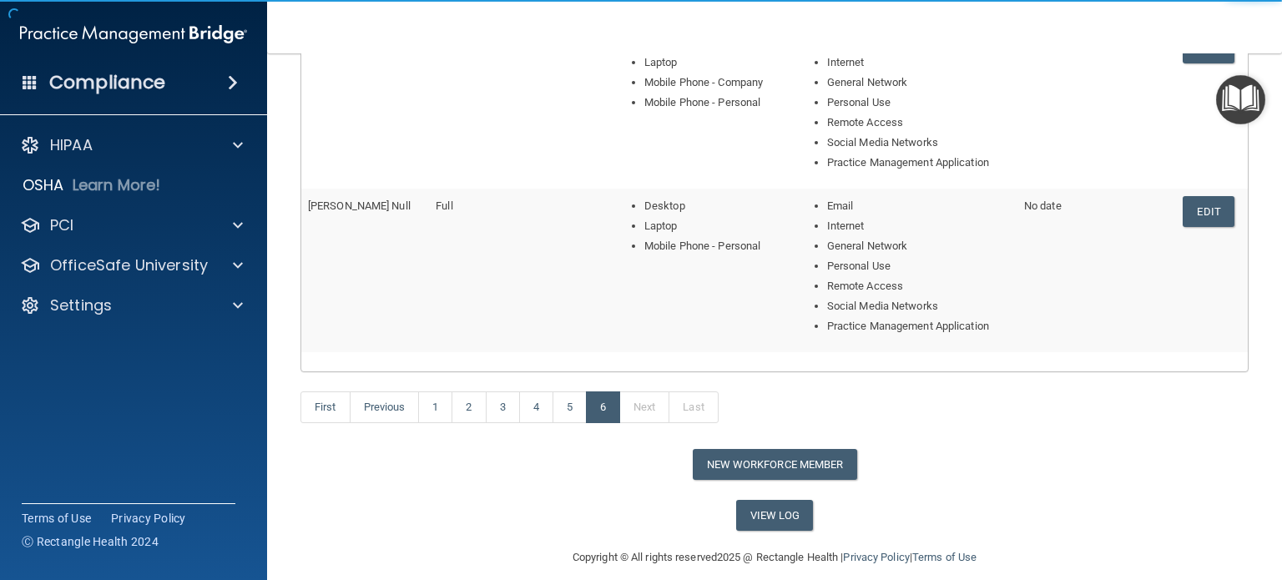
scroll to position [461, 0]
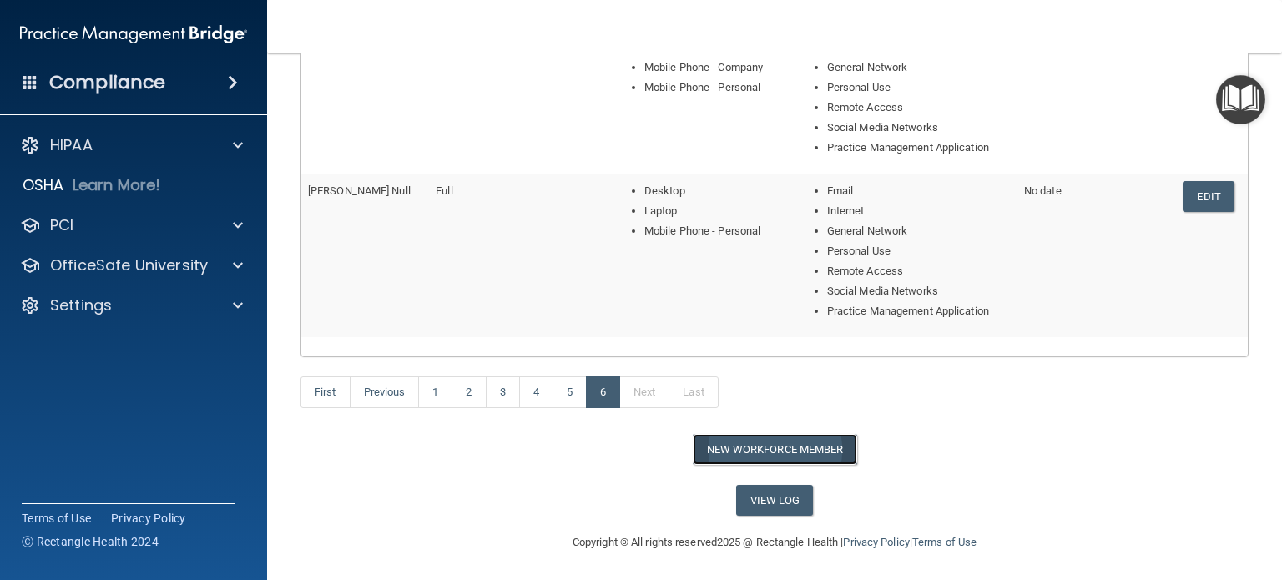
click at [755, 440] on button "New Workforce Member" at bounding box center [775, 449] width 164 height 31
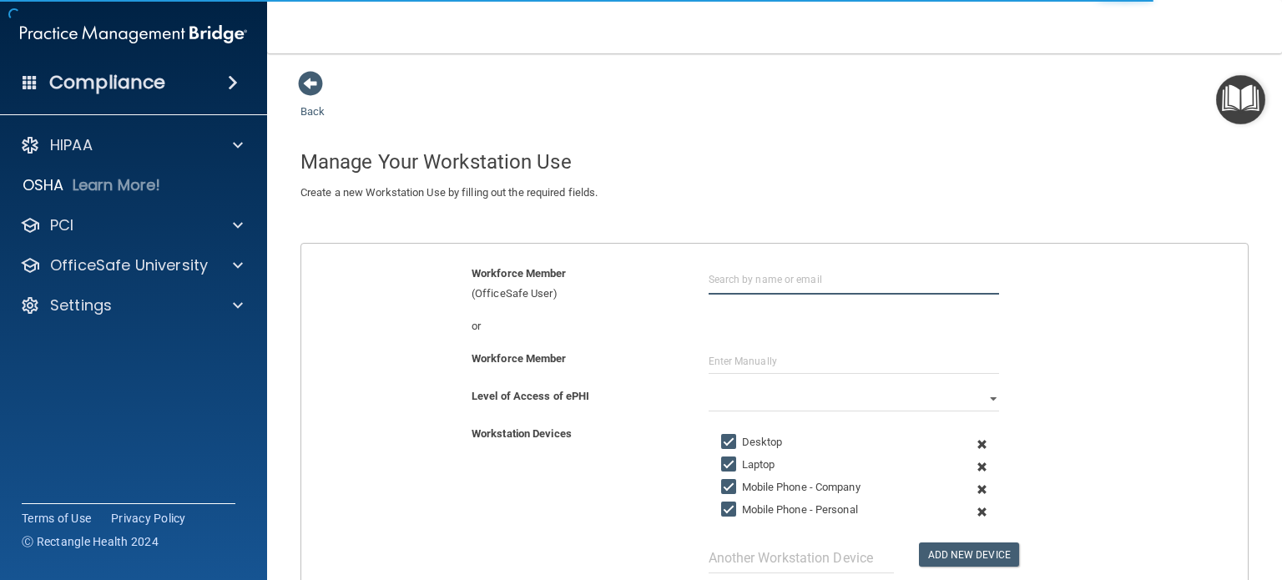
click at [741, 286] on input "text" at bounding box center [854, 279] width 290 height 31
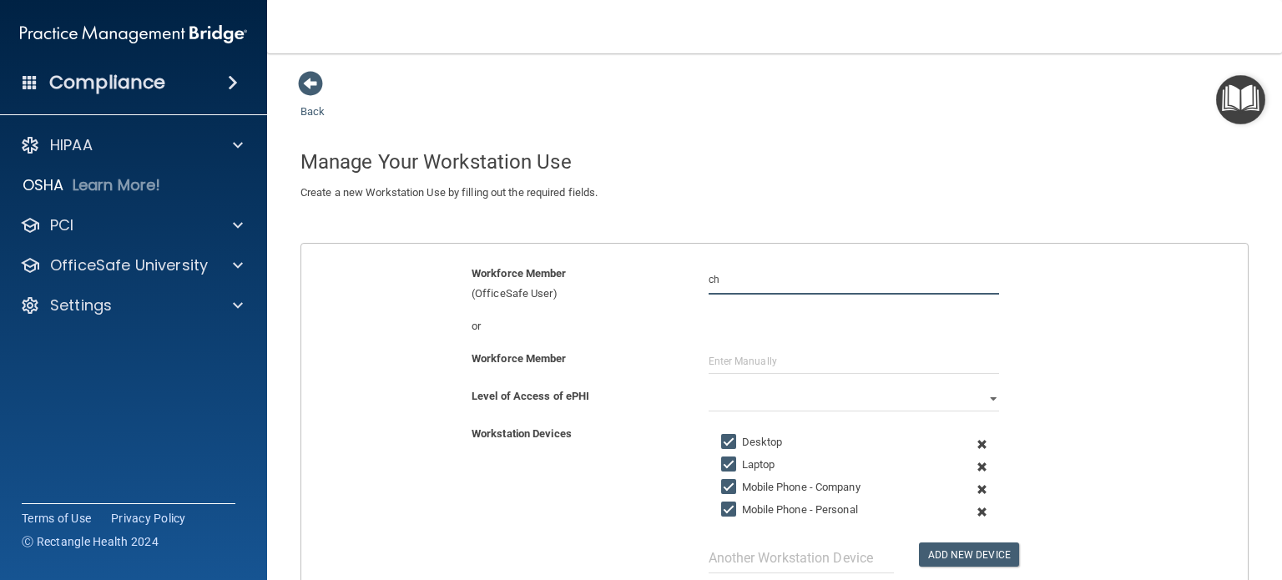
type input "c"
click at [919, 542] on button "Add New Device" at bounding box center [969, 554] width 100 height 24
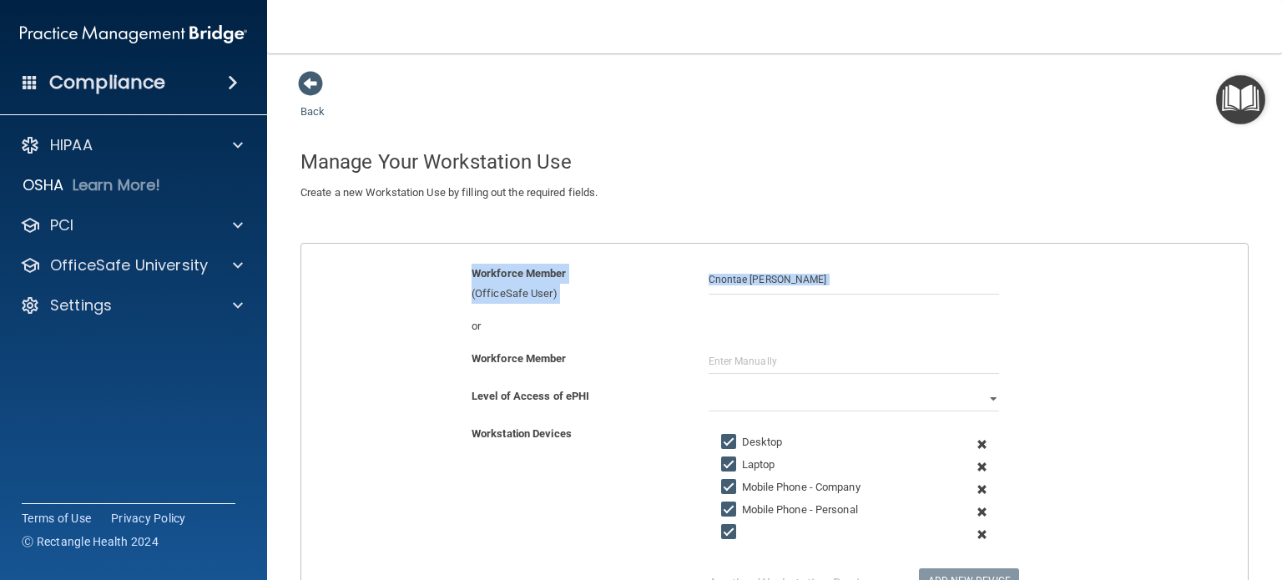
drag, startPoint x: 721, startPoint y: 277, endPoint x: 1072, endPoint y: 316, distance: 352.7
click at [835, 283] on input "Cnontae Meeks" at bounding box center [854, 279] width 290 height 31
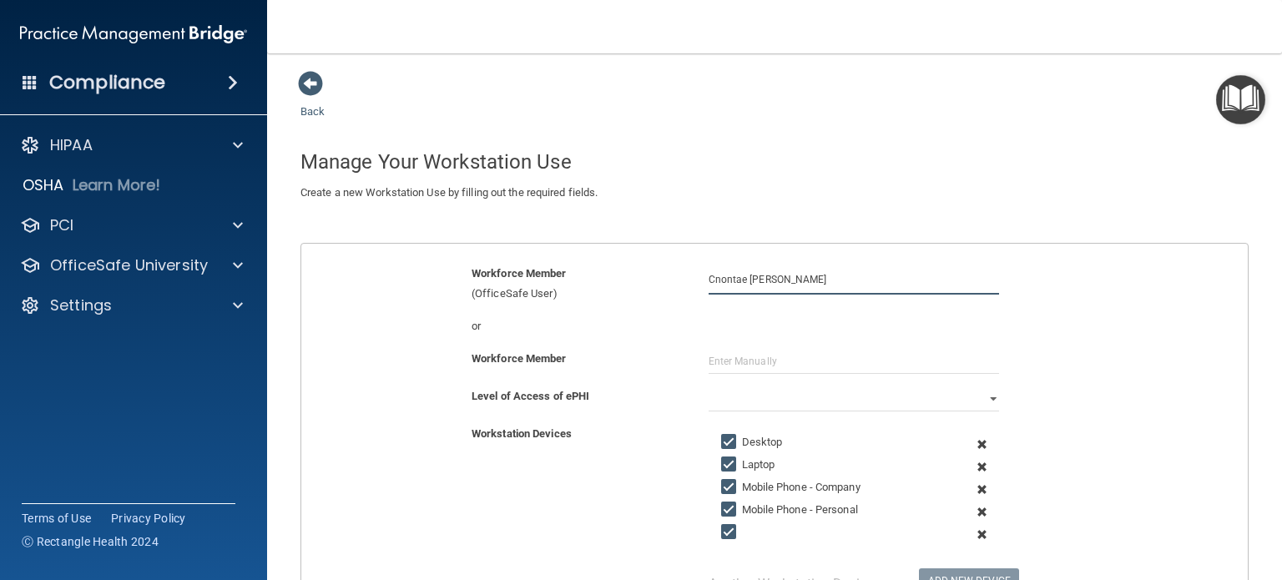
click at [738, 276] on input "Cnontae Meeks" at bounding box center [854, 279] width 290 height 31
type input "Chontae Meeks"
click at [784, 332] on div "or" at bounding box center [774, 326] width 971 height 20
drag, startPoint x: 731, startPoint y: 285, endPoint x: 562, endPoint y: 288, distance: 169.5
click at [563, 289] on div "Workforce Member (OfficeSafe User) Chontae Meeks" at bounding box center [774, 284] width 971 height 40
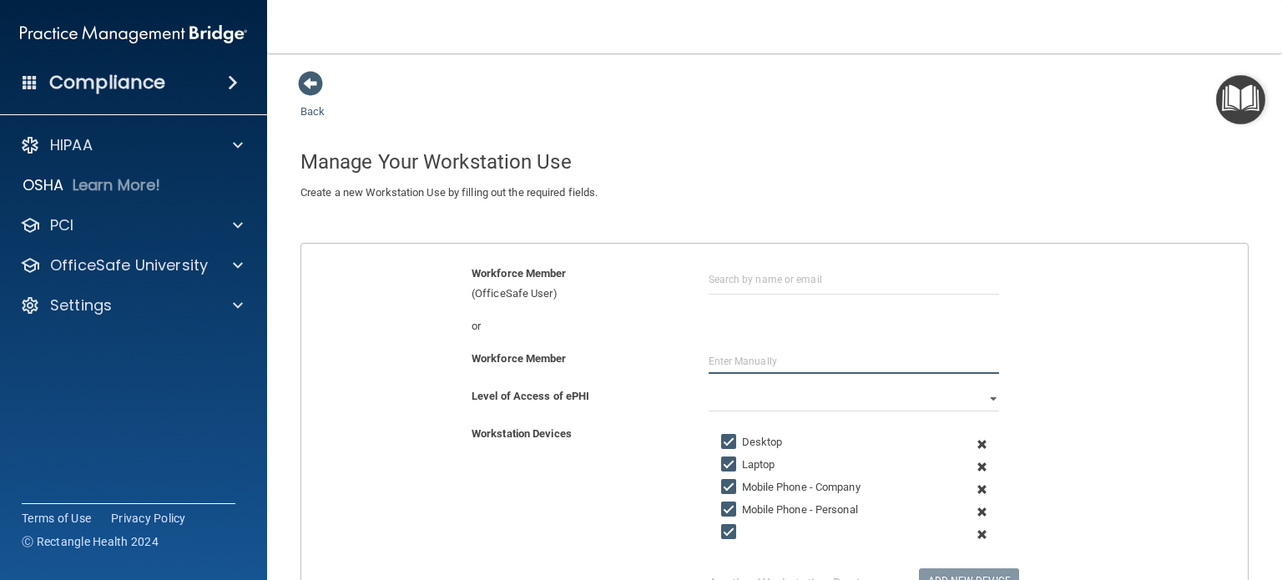
click at [722, 363] on input "text" at bounding box center [854, 361] width 290 height 25
type input "c"
type input "Chontae Meeks"
click at [1074, 340] on div "or" at bounding box center [774, 332] width 971 height 33
click at [984, 406] on select "Full Limited None" at bounding box center [854, 398] width 290 height 25
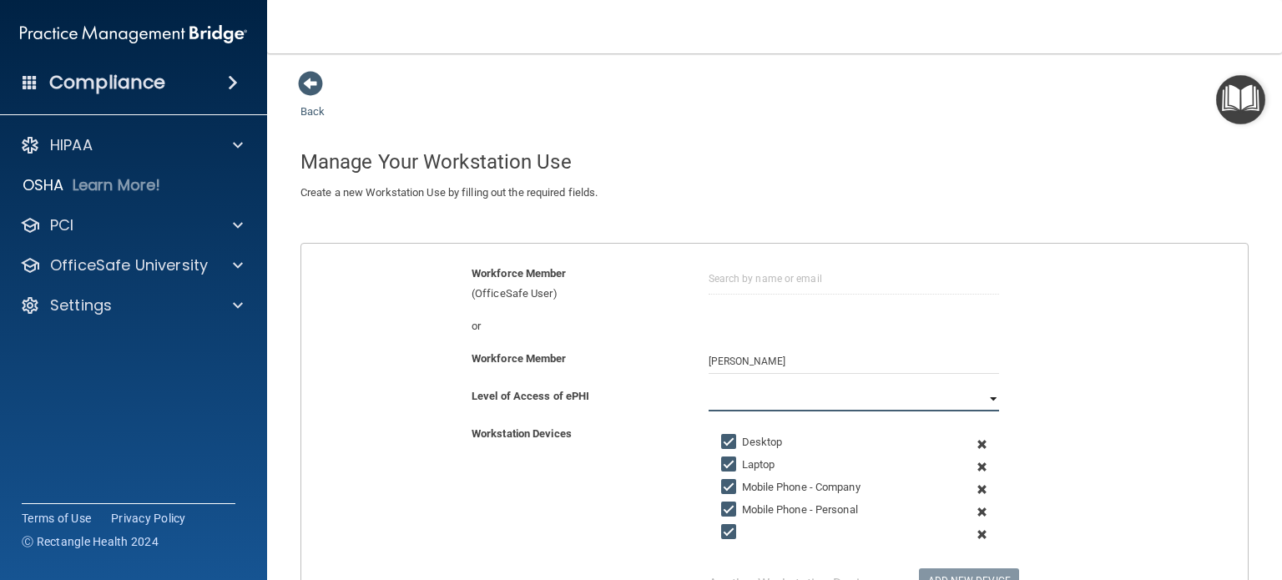
click at [984, 406] on select "Full Limited None" at bounding box center [854, 398] width 290 height 25
click at [724, 490] on input "Mobile Phone - Company" at bounding box center [730, 487] width 19 height 13
checkbox input "false"
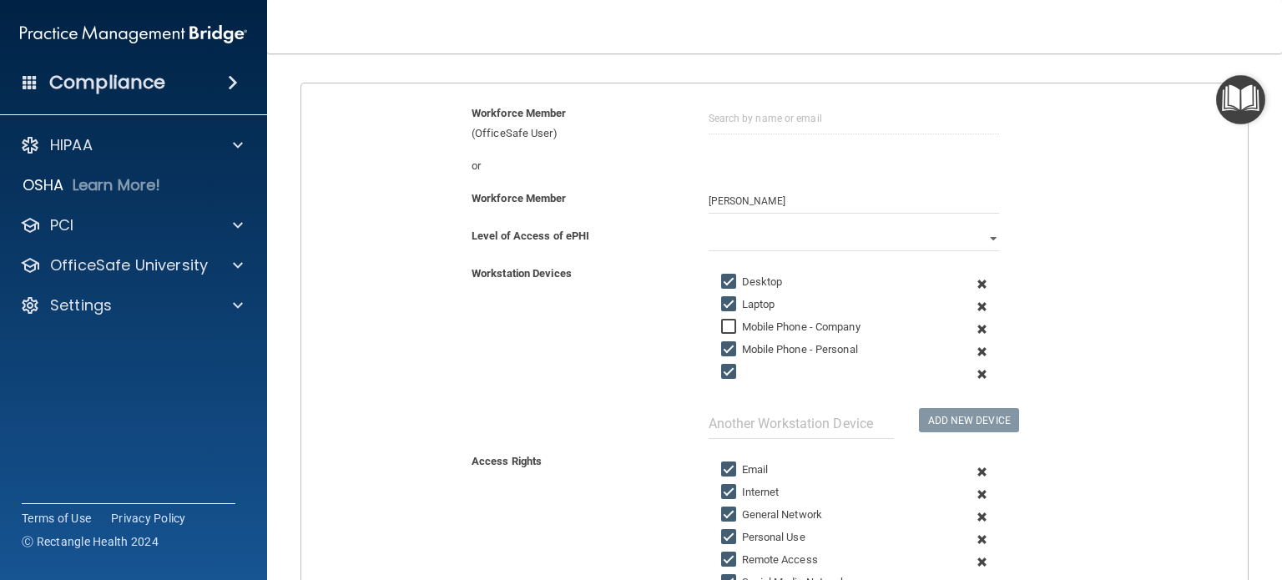
scroll to position [167, 0]
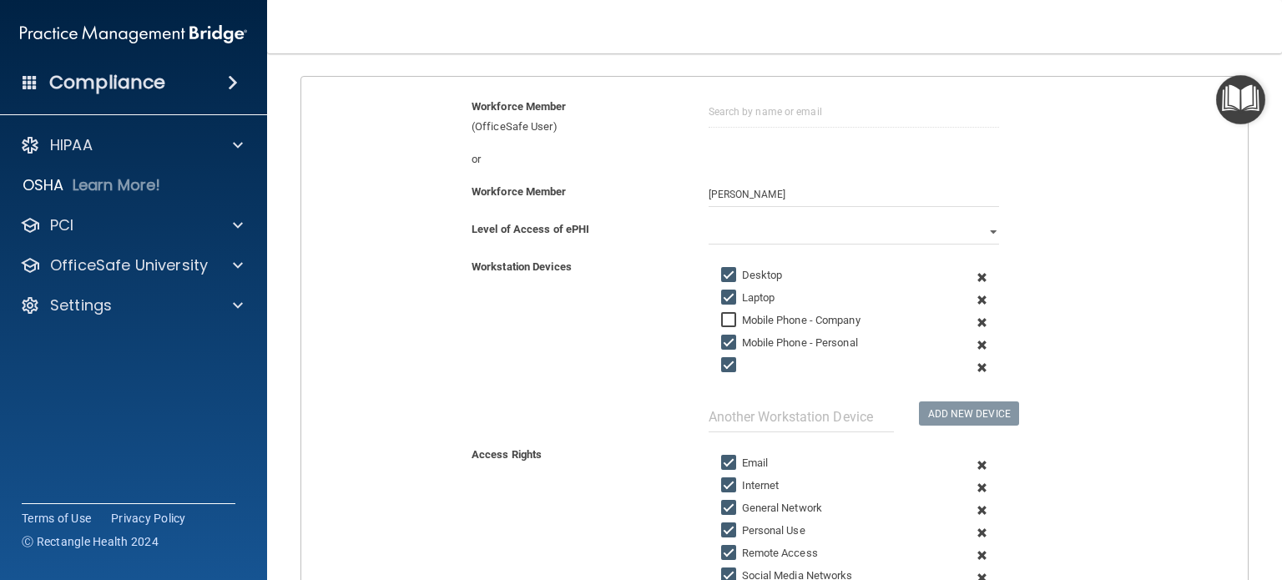
click at [754, 367] on div at bounding box center [830, 369] width 242 height 26
click at [967, 364] on span at bounding box center [982, 367] width 38 height 23
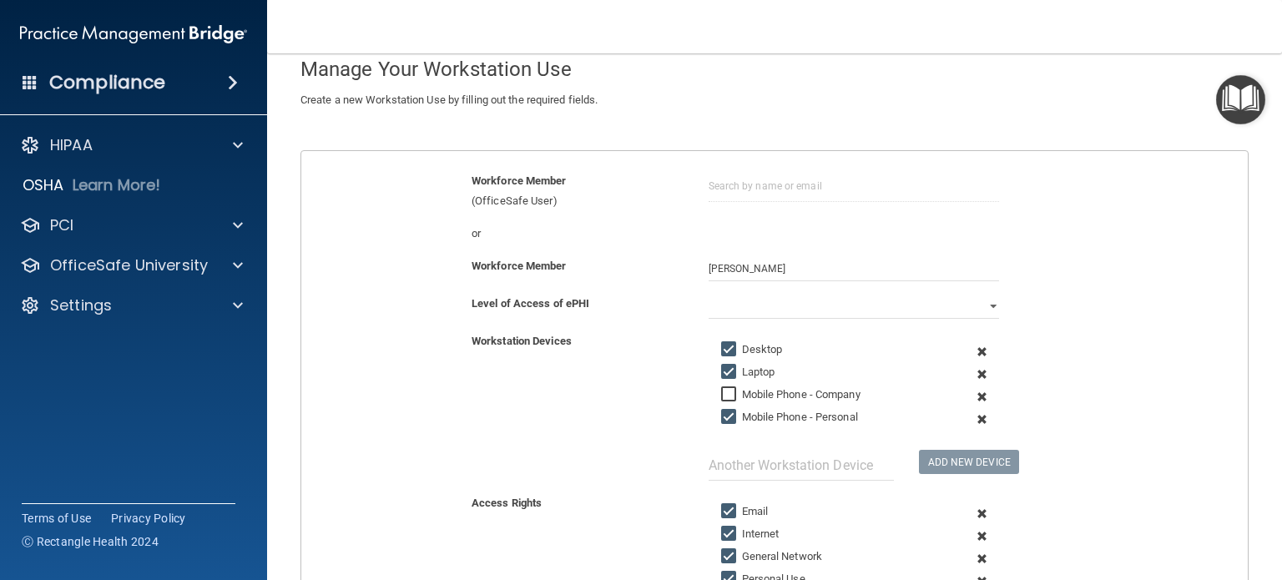
scroll to position [26, 0]
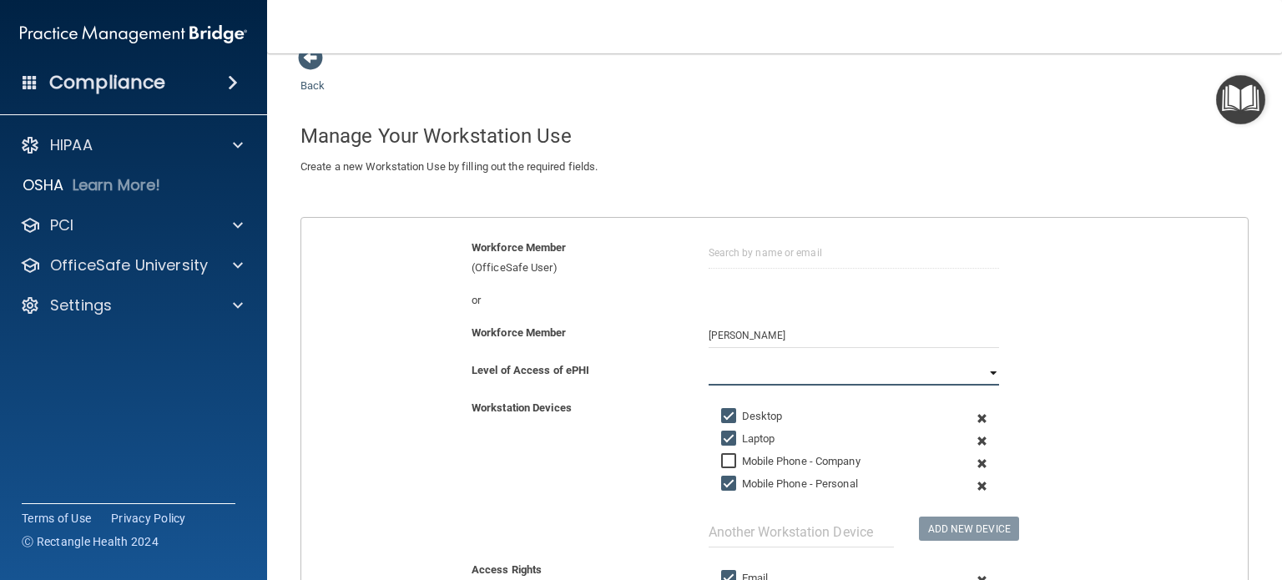
click at [985, 370] on select "Full Limited None" at bounding box center [854, 373] width 290 height 25
click at [709, 361] on select "Full Limited None" at bounding box center [854, 373] width 290 height 25
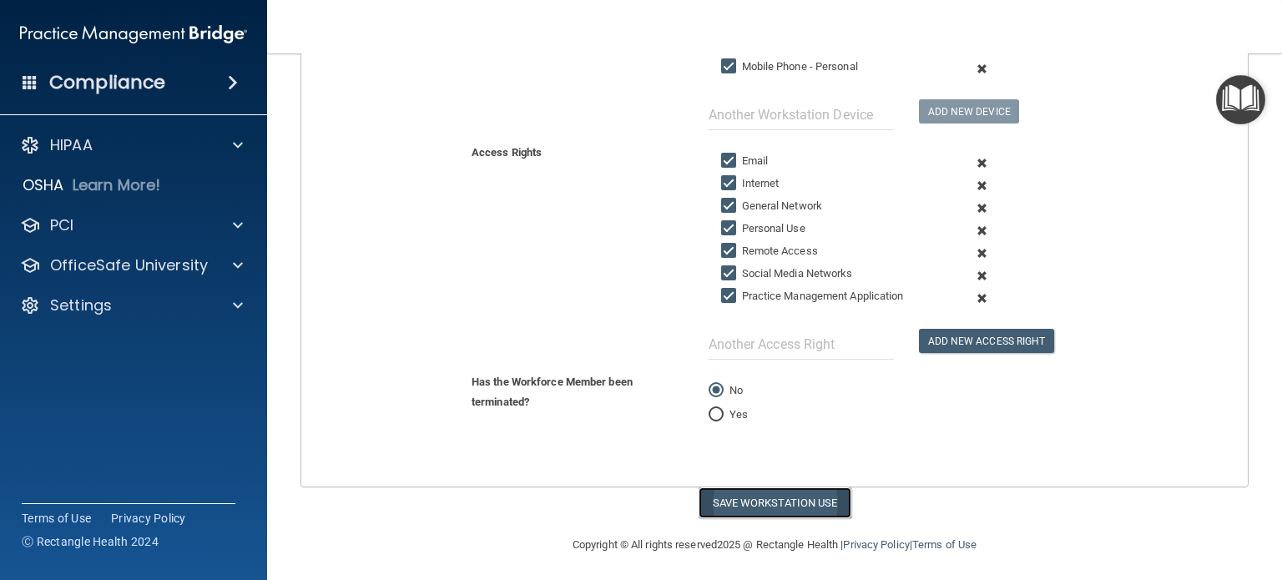
click at [798, 487] on button "Save Workstation Use" at bounding box center [775, 502] width 153 height 31
select select "? string:Full ?"
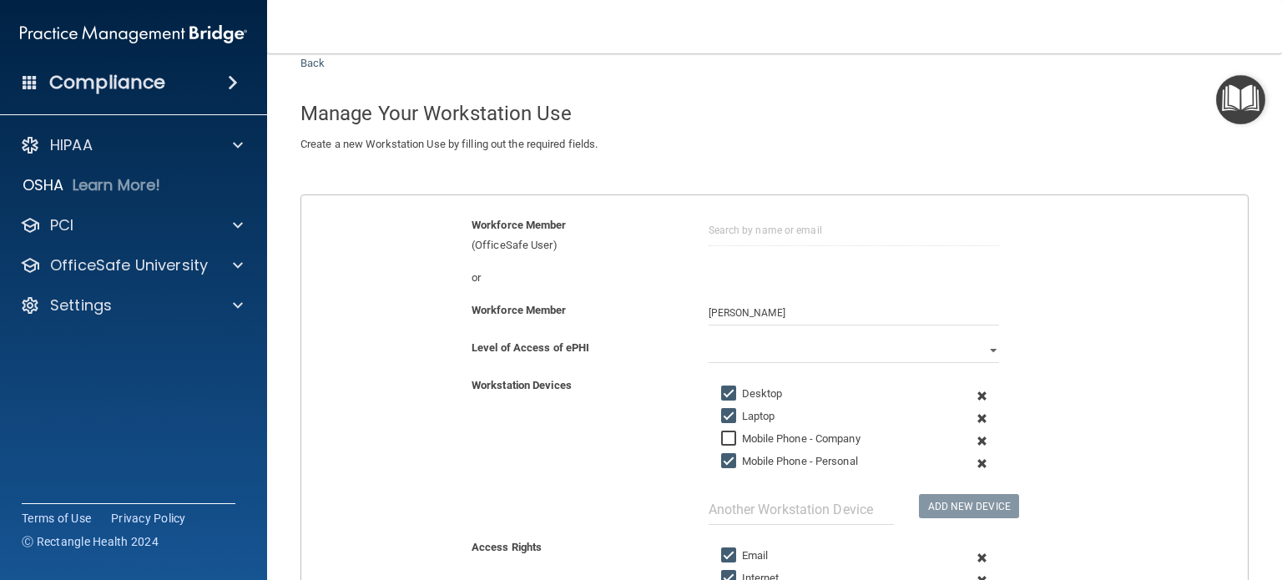
scroll to position [0, 0]
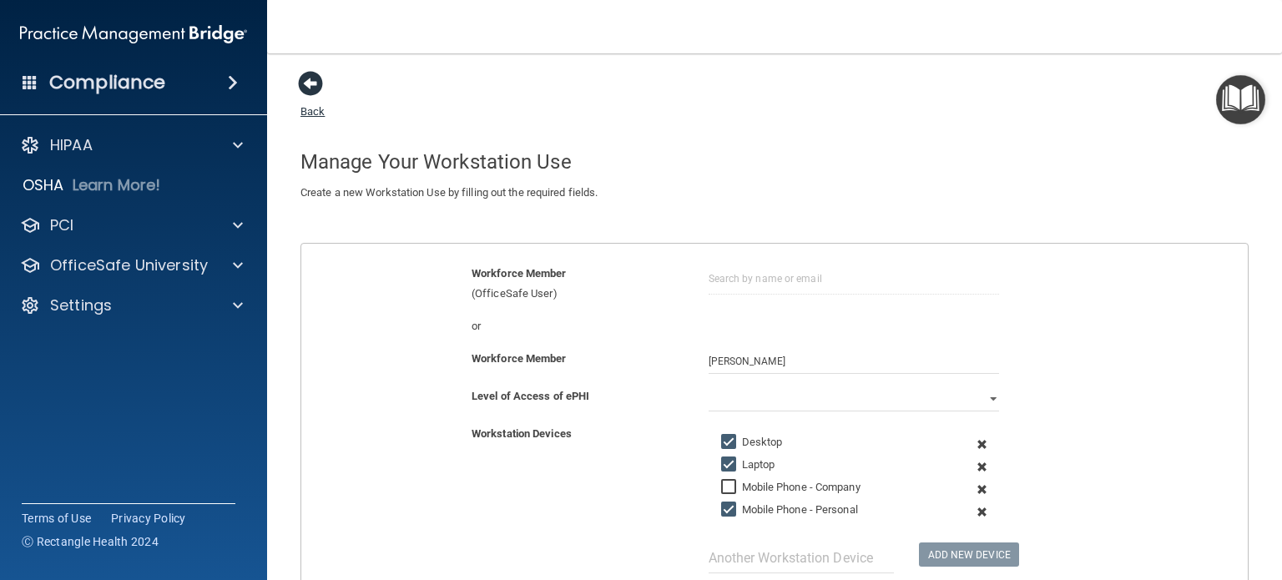
click at [309, 81] on span at bounding box center [310, 83] width 25 height 25
click at [711, 275] on input "text" at bounding box center [854, 279] width 290 height 31
type input "t"
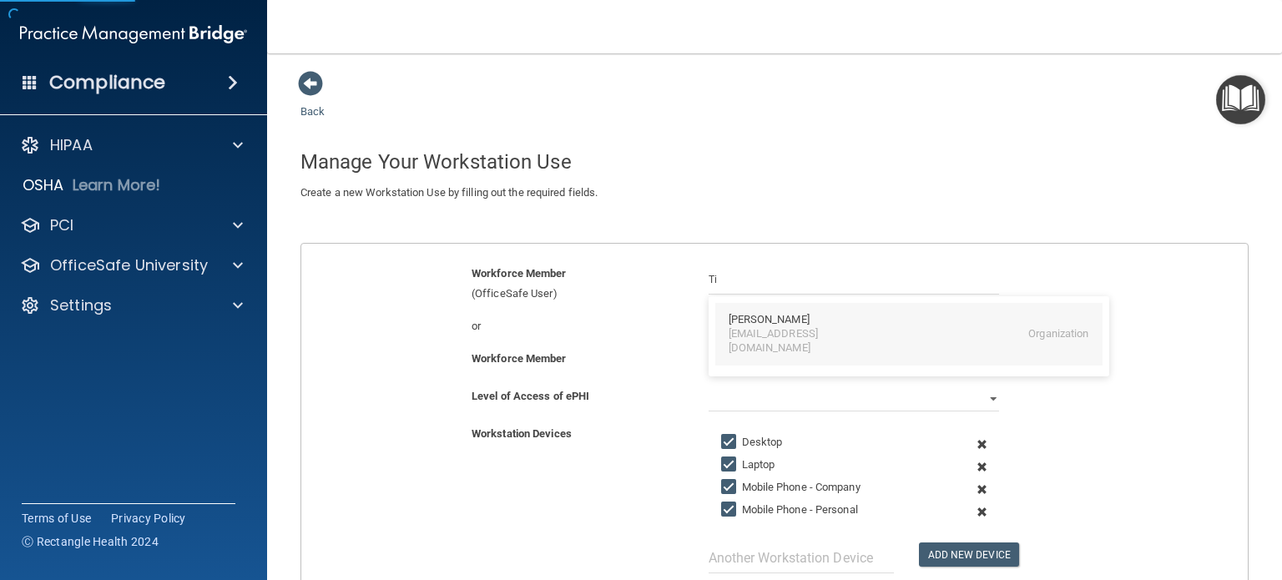
click at [758, 323] on div "Tiffany Smith" at bounding box center [769, 320] width 81 height 14
type input "Tiffany Smith"
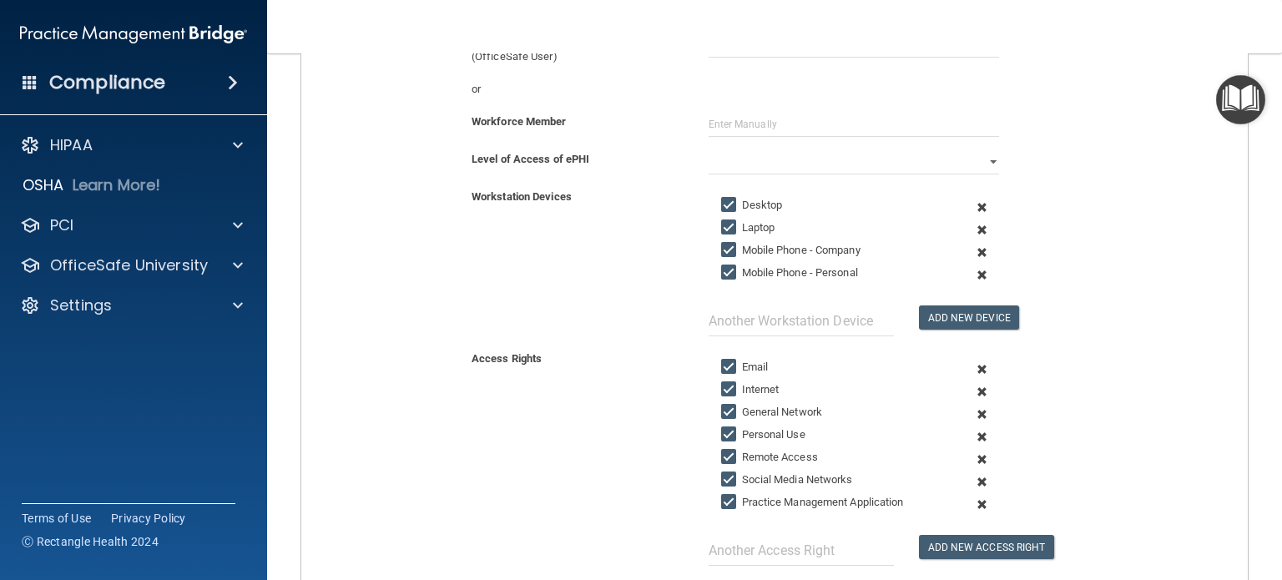
scroll to position [250, 0]
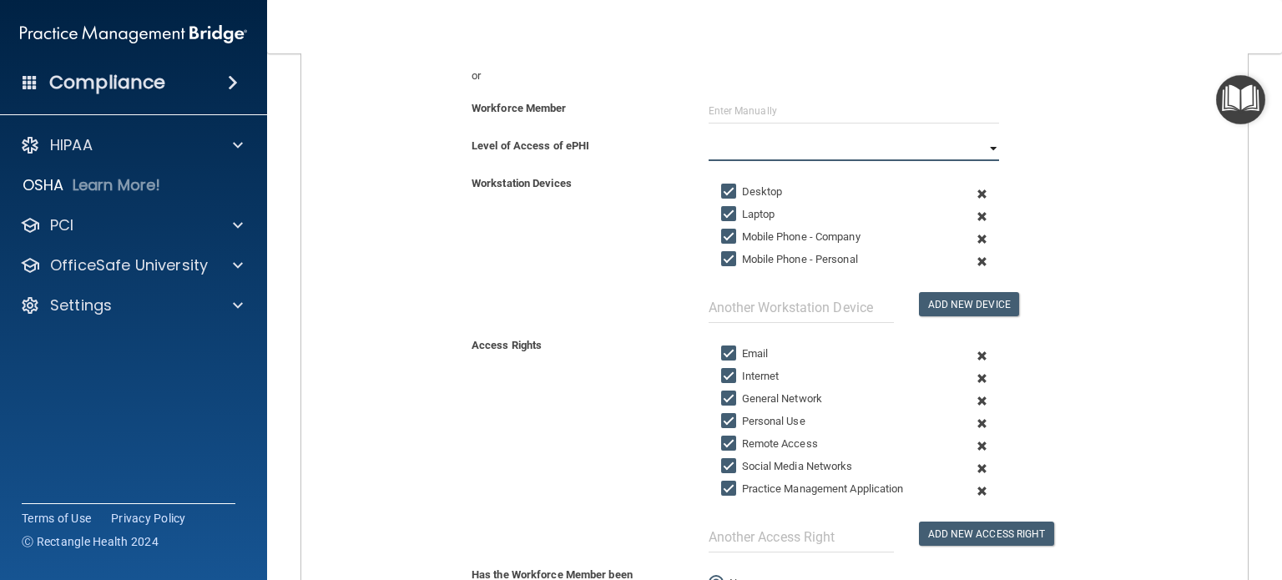
click at [976, 145] on select "Full Limited None" at bounding box center [854, 148] width 290 height 25
select select "0"
click at [709, 136] on select "Full Limited None" at bounding box center [854, 148] width 290 height 25
click at [721, 240] on input "Mobile Phone - Company" at bounding box center [730, 236] width 19 height 13
checkbox input "false"
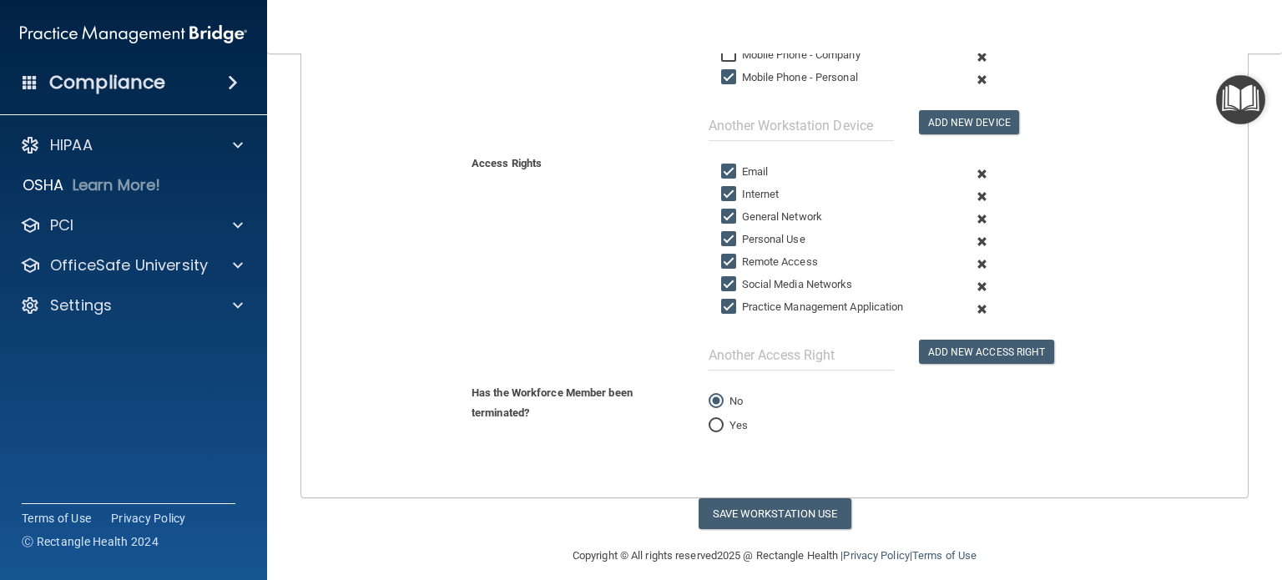
scroll to position [443, 0]
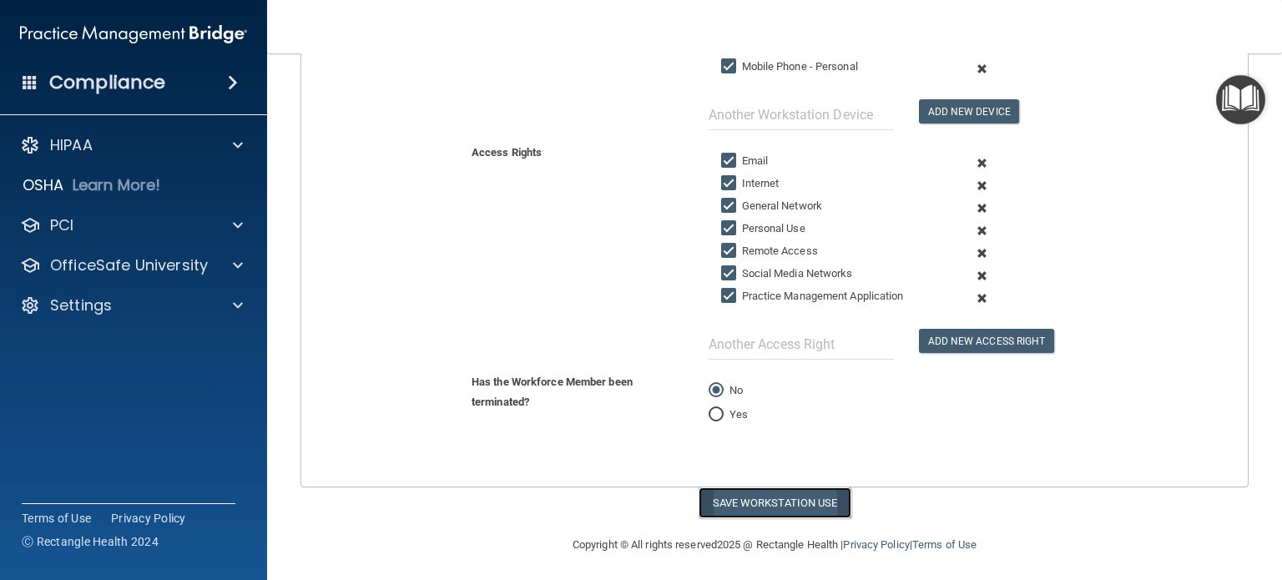
click at [795, 497] on button "Save Workstation Use" at bounding box center [775, 502] width 153 height 31
select select "? string:Full ?"
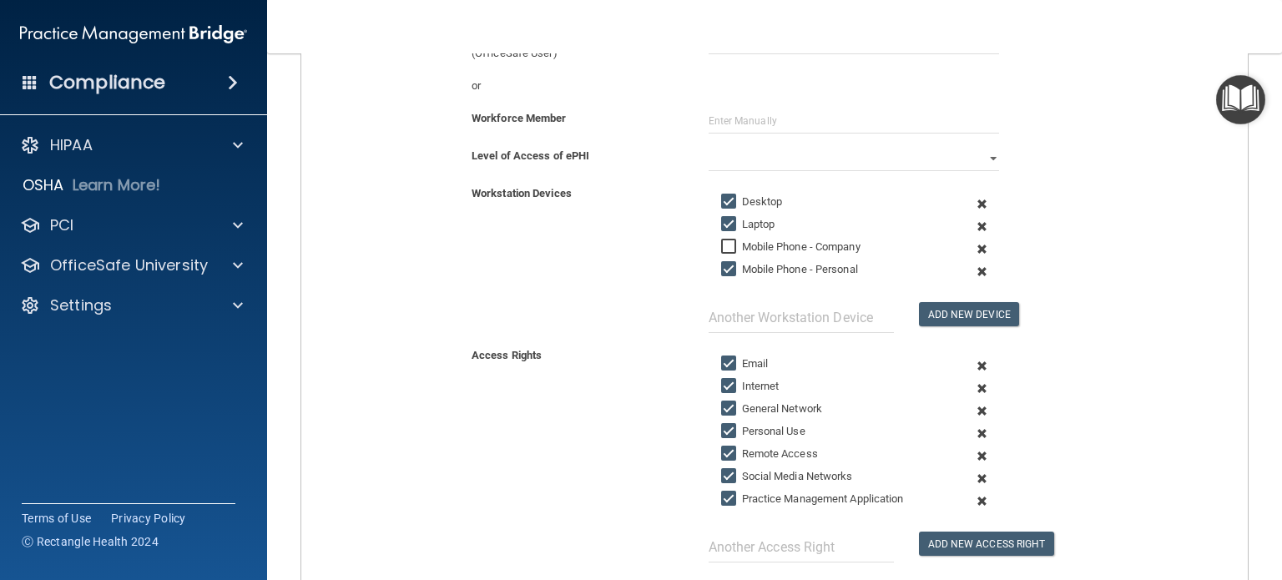
scroll to position [0, 0]
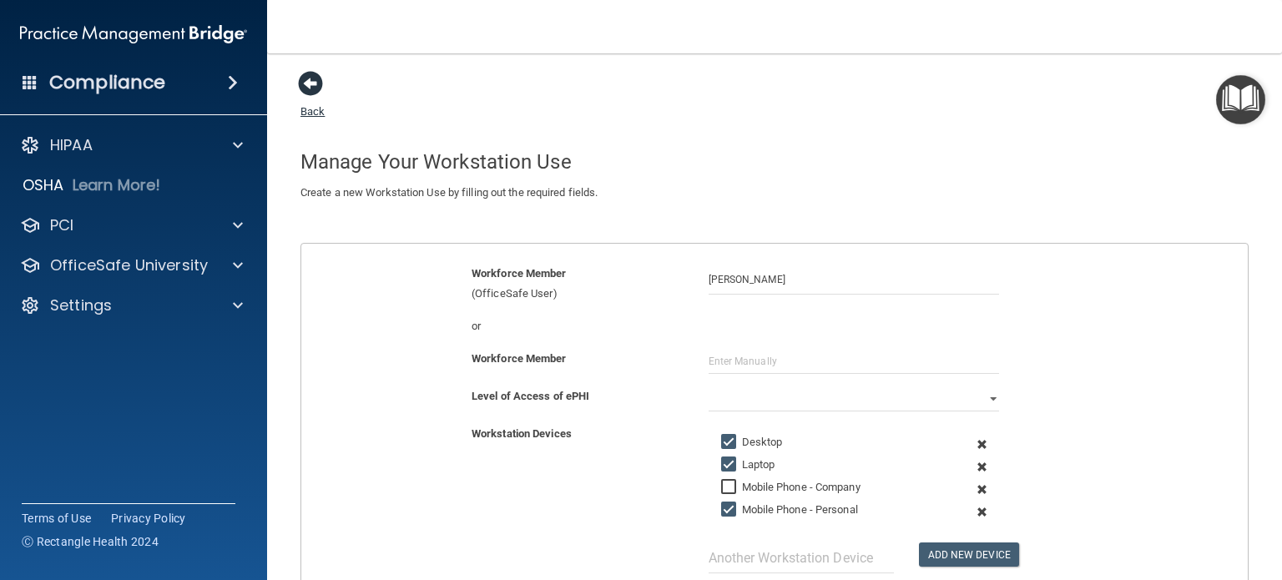
click at [306, 78] on span at bounding box center [310, 83] width 25 height 25
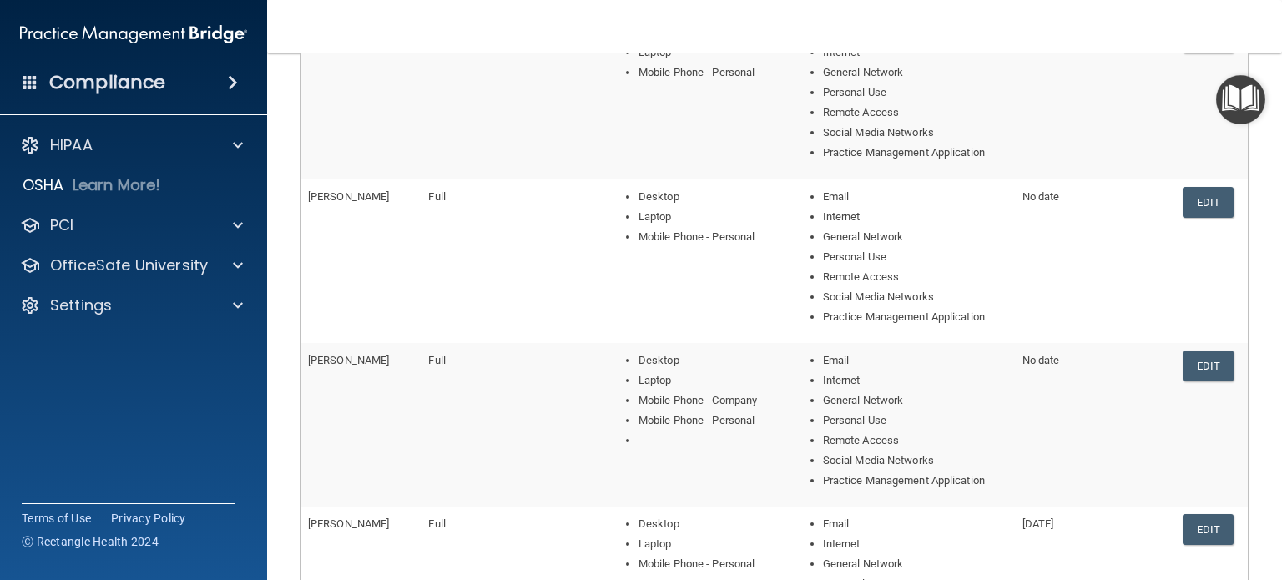
scroll to position [334, 0]
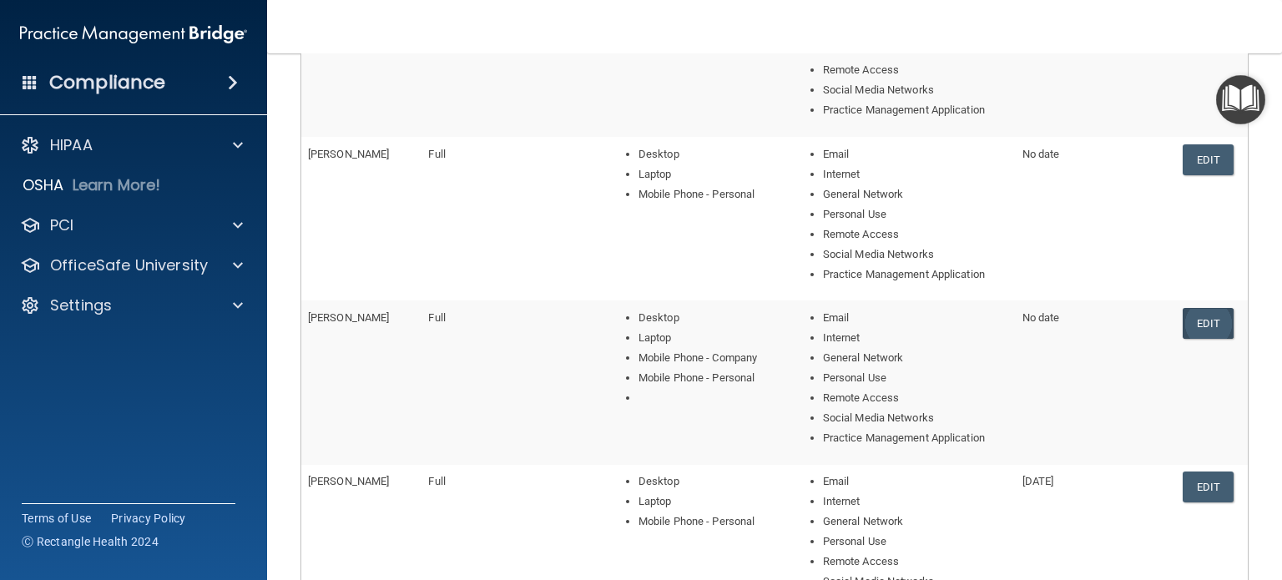
click at [1195, 320] on link "Edit" at bounding box center [1208, 323] width 51 height 31
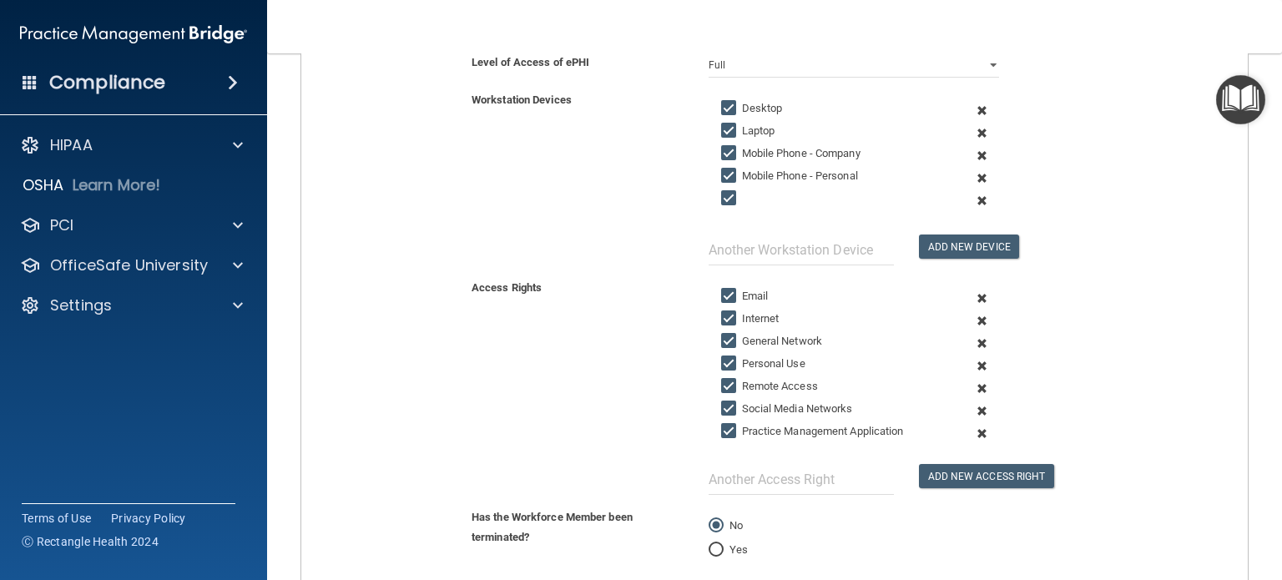
click at [971, 196] on span at bounding box center [982, 200] width 38 height 23
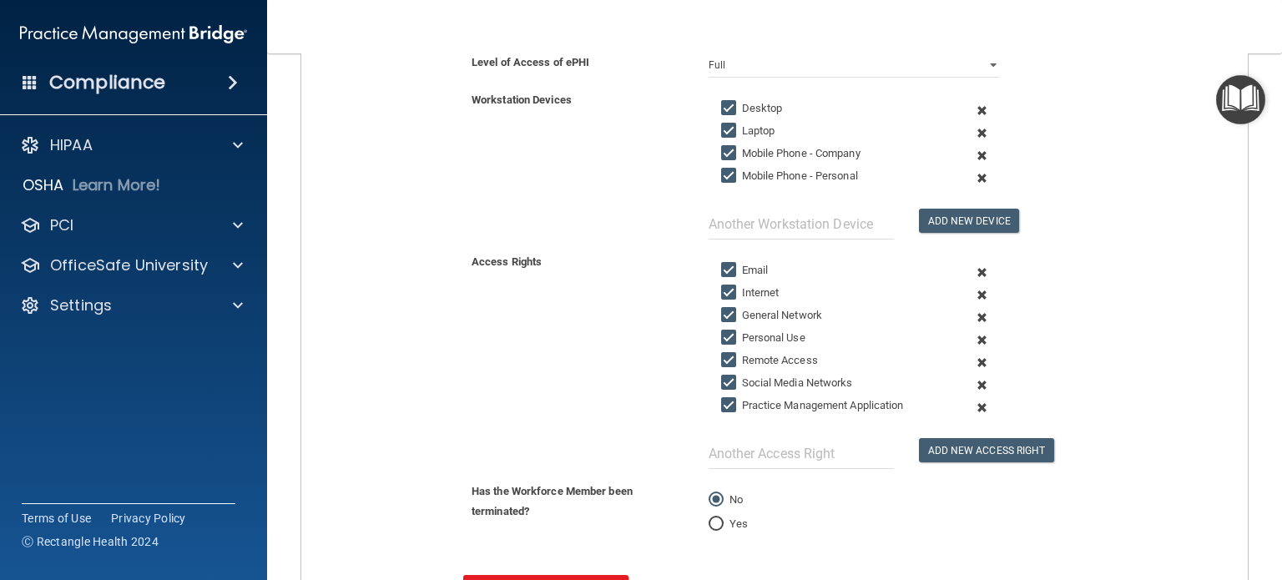
click at [724, 158] on input "Mobile Phone - Company" at bounding box center [730, 153] width 19 height 13
checkbox input "false"
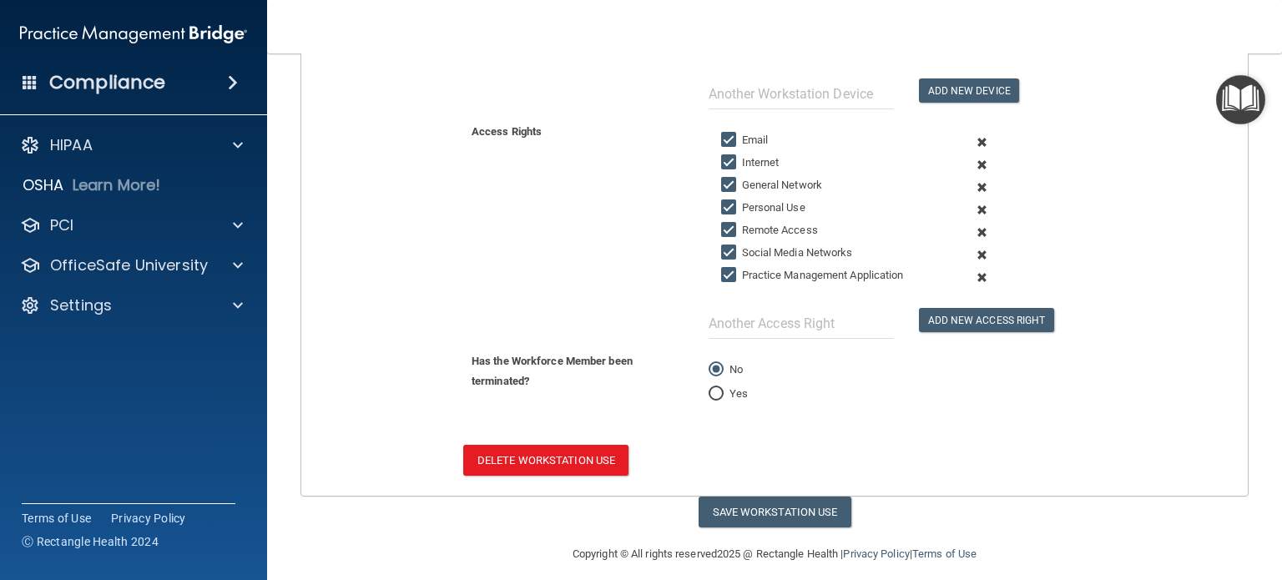
scroll to position [473, 0]
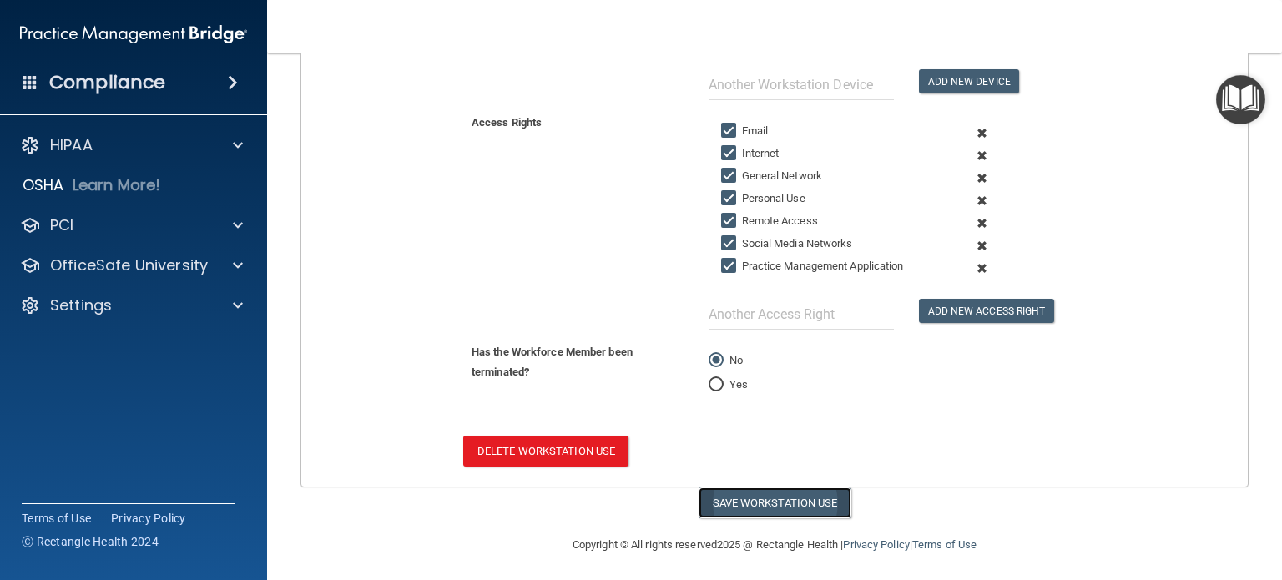
click at [739, 501] on button "Save Workstation Use" at bounding box center [775, 502] width 153 height 31
select select "? string:Full ?"
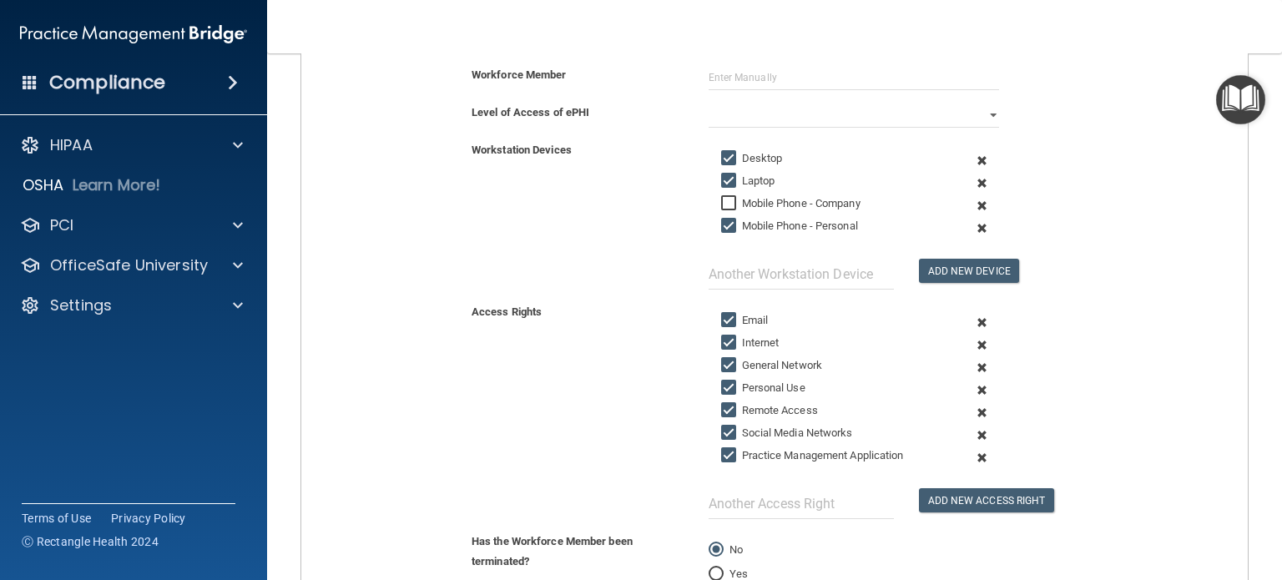
scroll to position [0, 0]
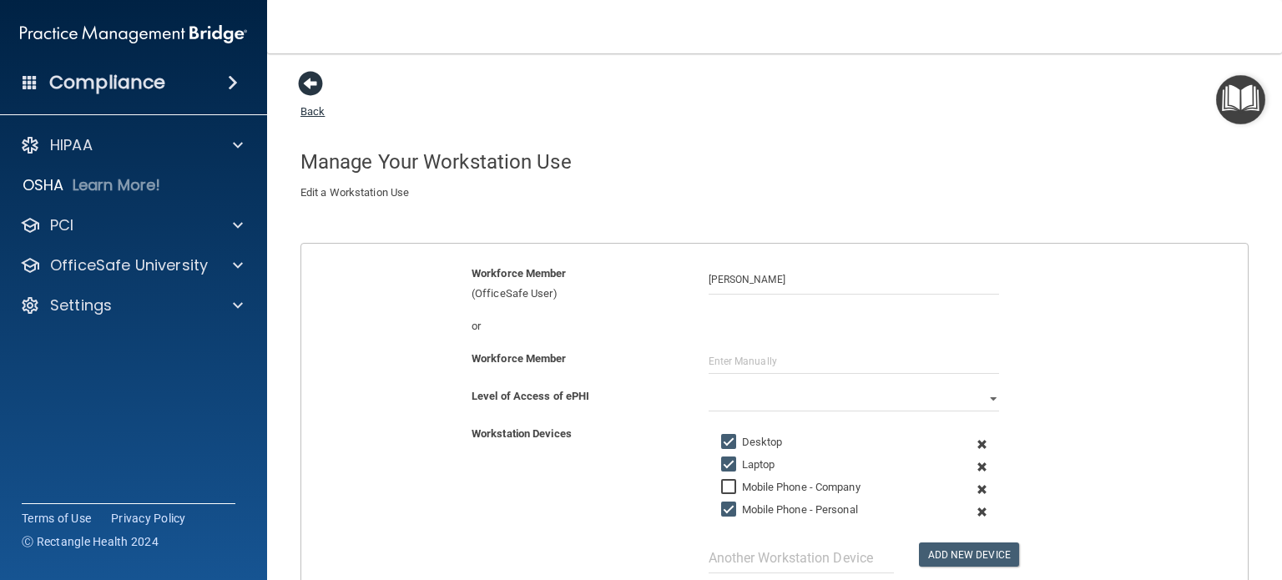
click at [311, 86] on span at bounding box center [310, 83] width 25 height 25
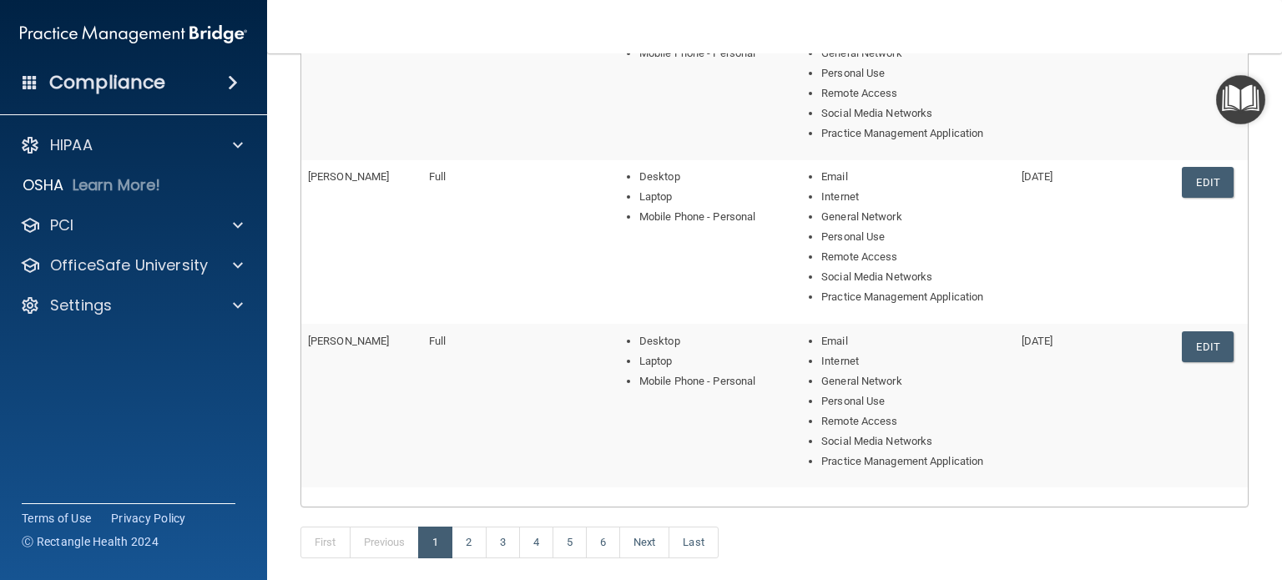
scroll to position [668, 0]
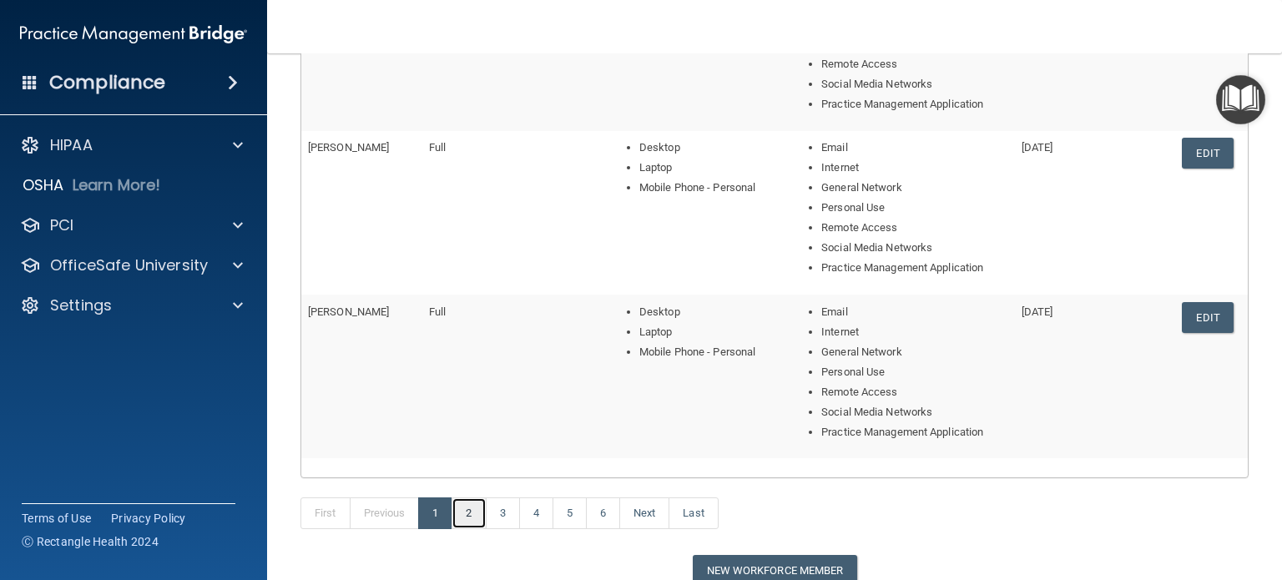
click at [467, 504] on link "2" at bounding box center [469, 513] width 34 height 32
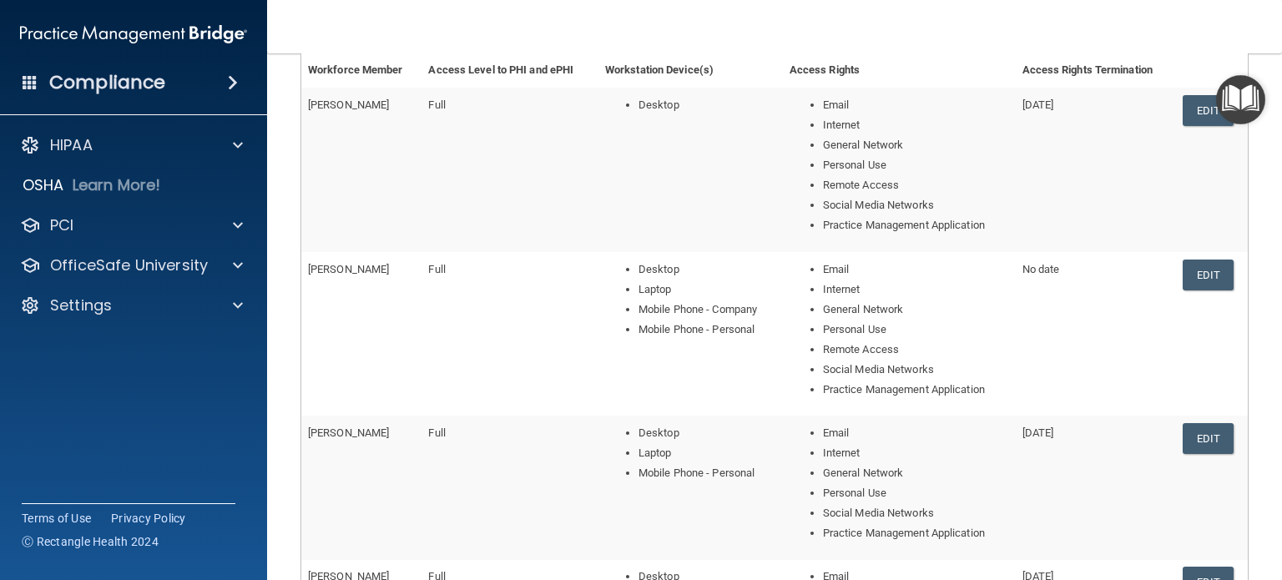
scroll to position [250, 0]
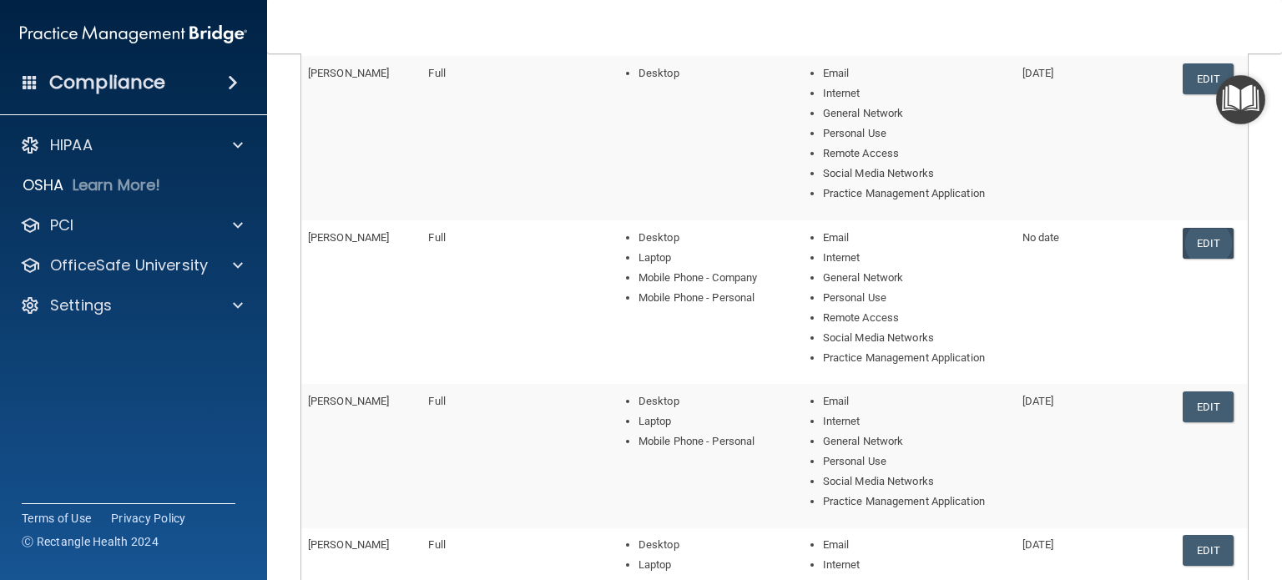
click at [1192, 243] on link "Edit" at bounding box center [1208, 243] width 51 height 31
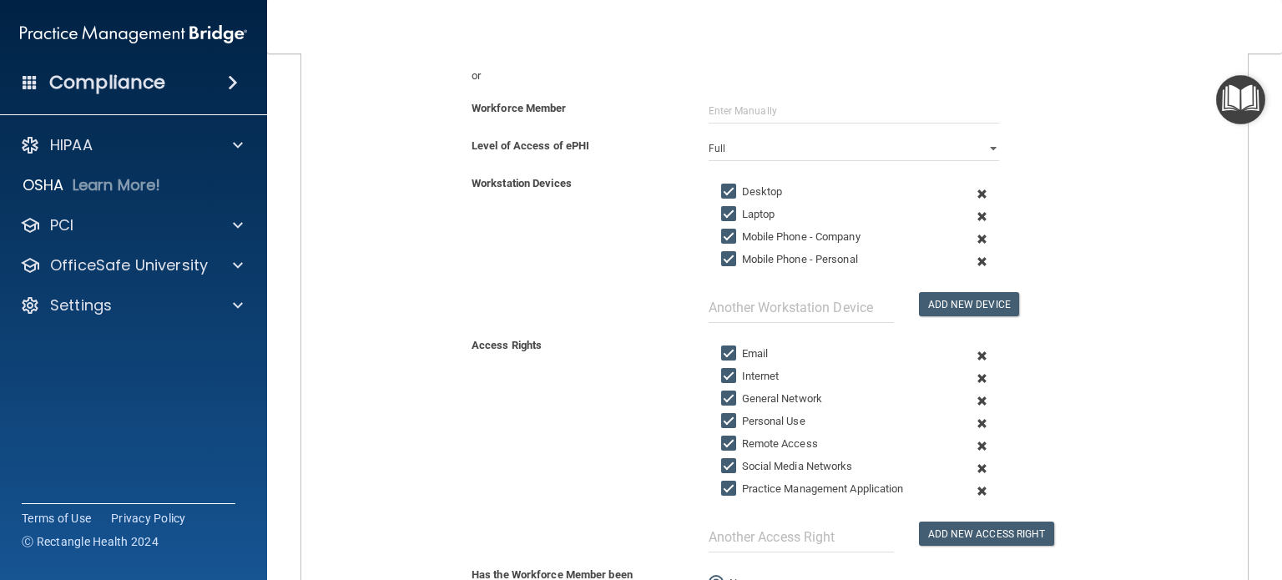
click at [723, 236] on input "Mobile Phone - Company" at bounding box center [730, 236] width 19 height 13
checkbox input "false"
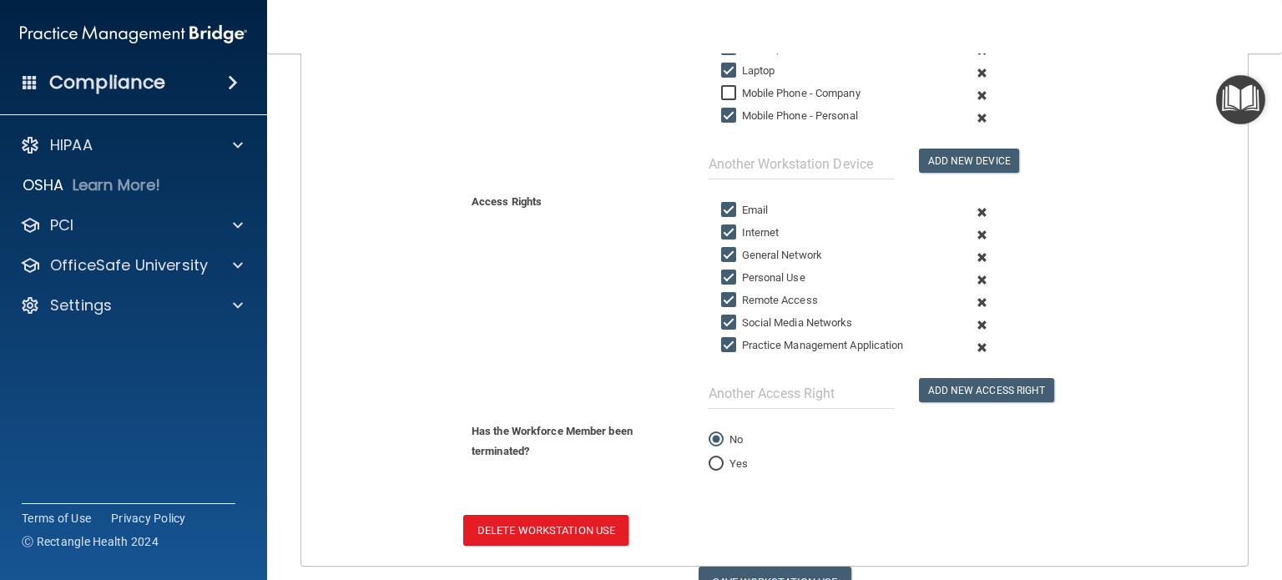
scroll to position [473, 0]
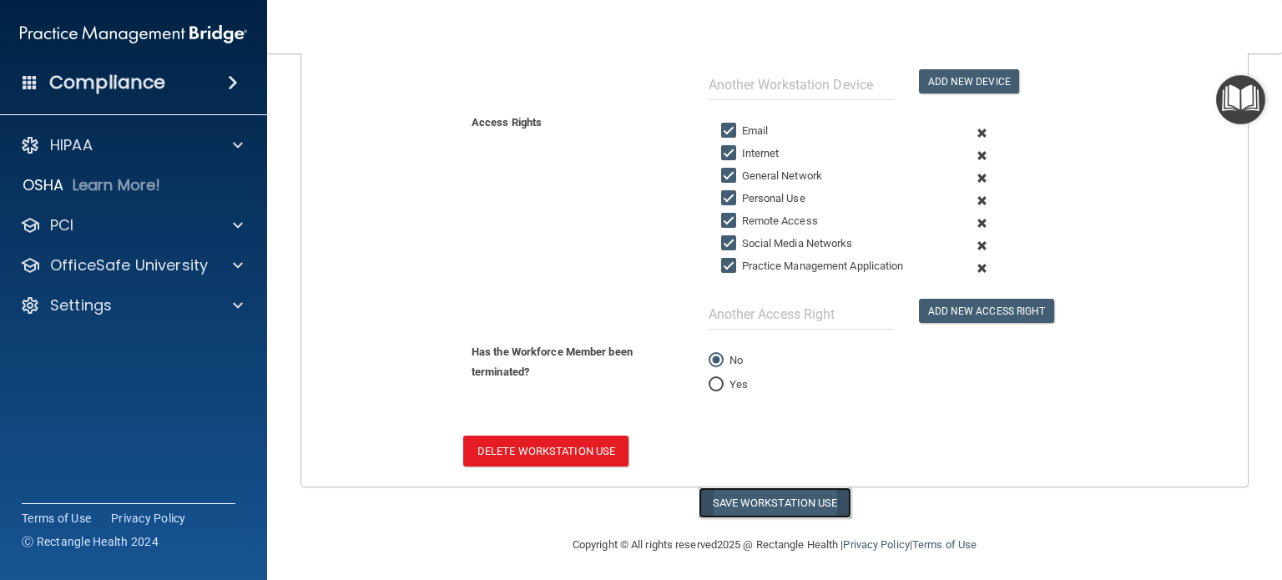
click at [783, 490] on button "Save Workstation Use" at bounding box center [775, 502] width 153 height 31
select select "? string:Full ?"
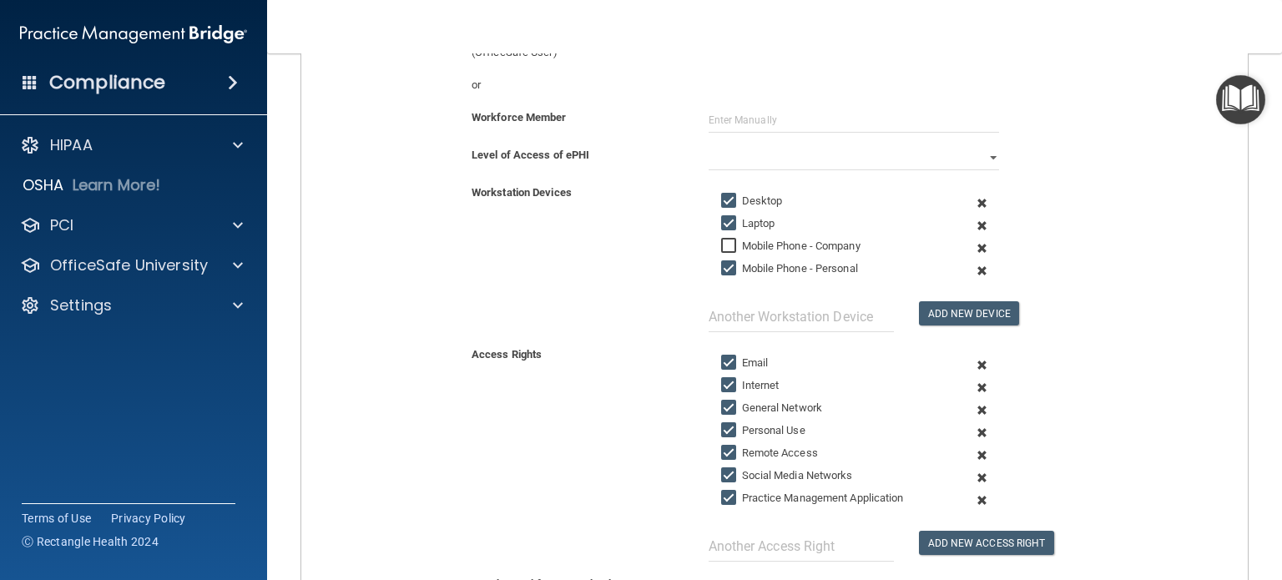
scroll to position [0, 0]
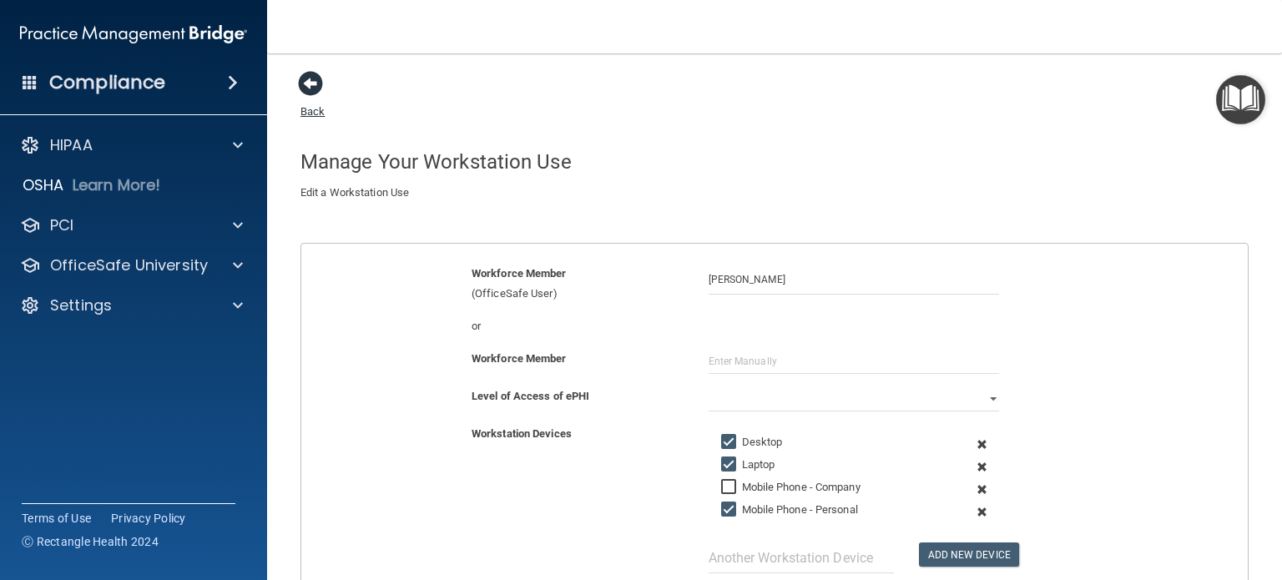
click at [308, 83] on span at bounding box center [310, 83] width 25 height 25
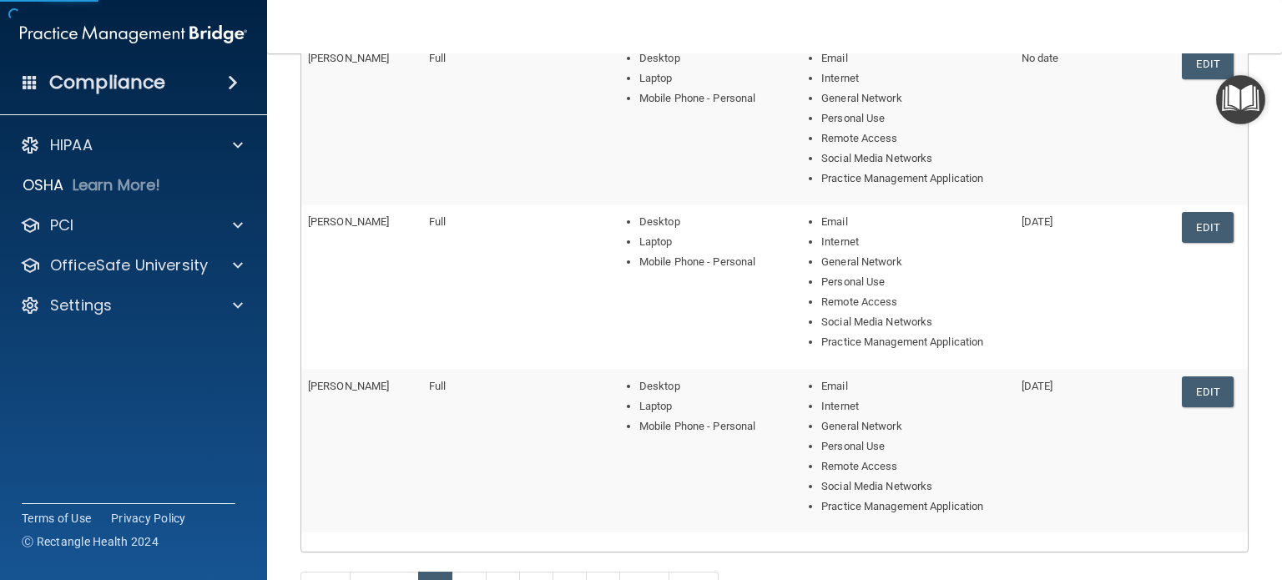
scroll to position [751, 0]
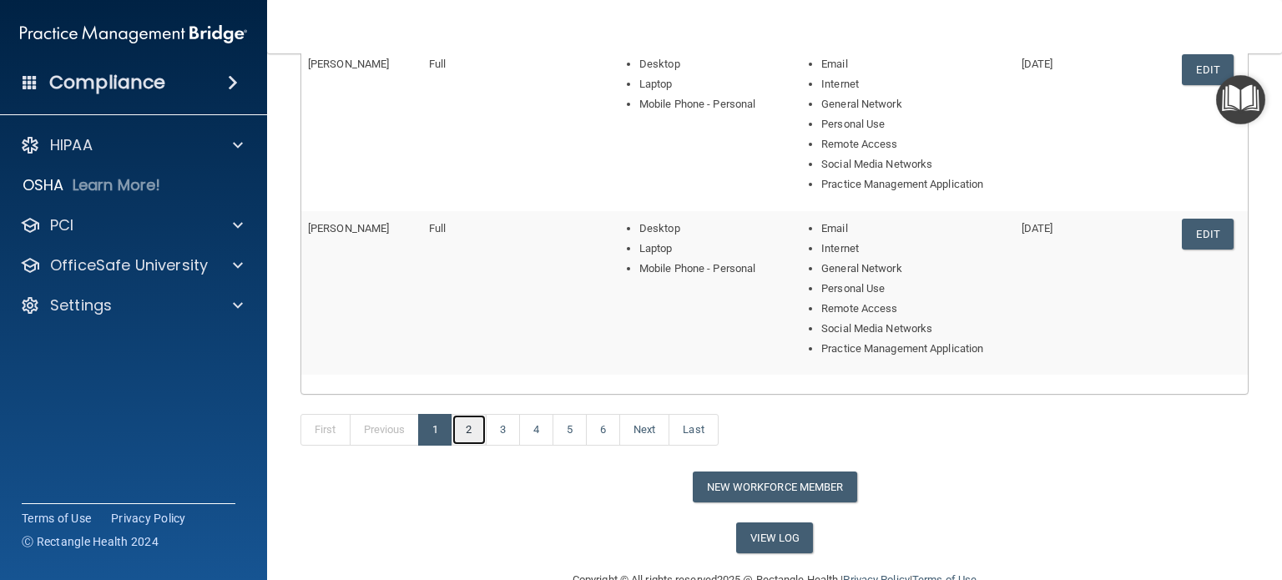
drag, startPoint x: 465, startPoint y: 422, endPoint x: 890, endPoint y: 472, distance: 427.7
click at [465, 422] on link "2" at bounding box center [469, 430] width 34 height 32
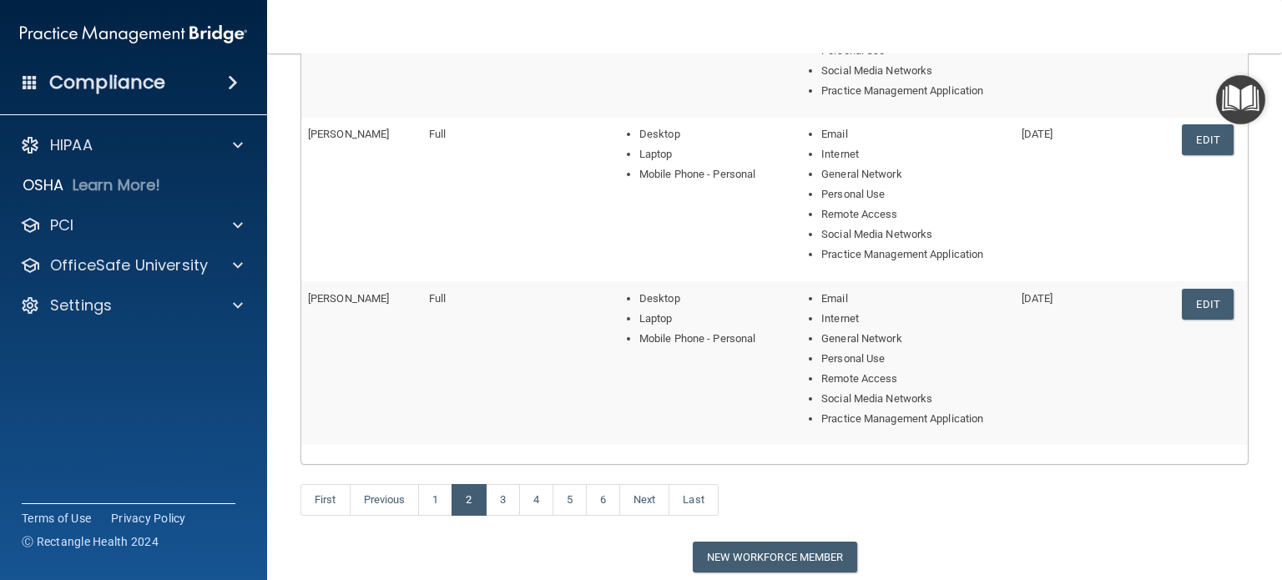
scroll to position [668, 0]
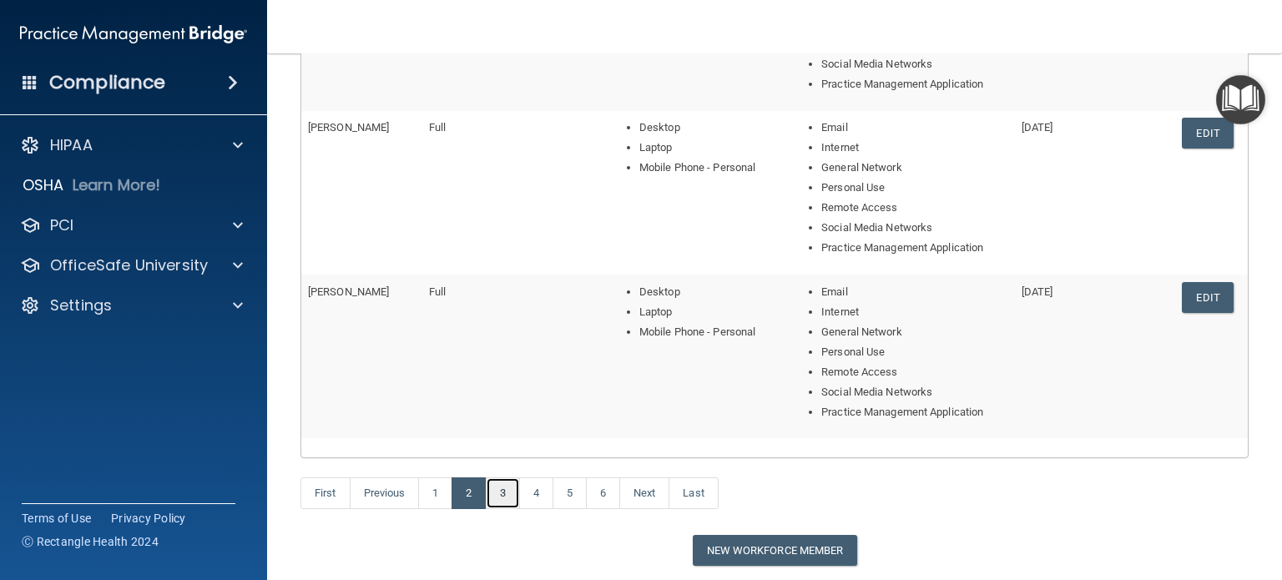
click at [496, 493] on link "3" at bounding box center [503, 493] width 34 height 32
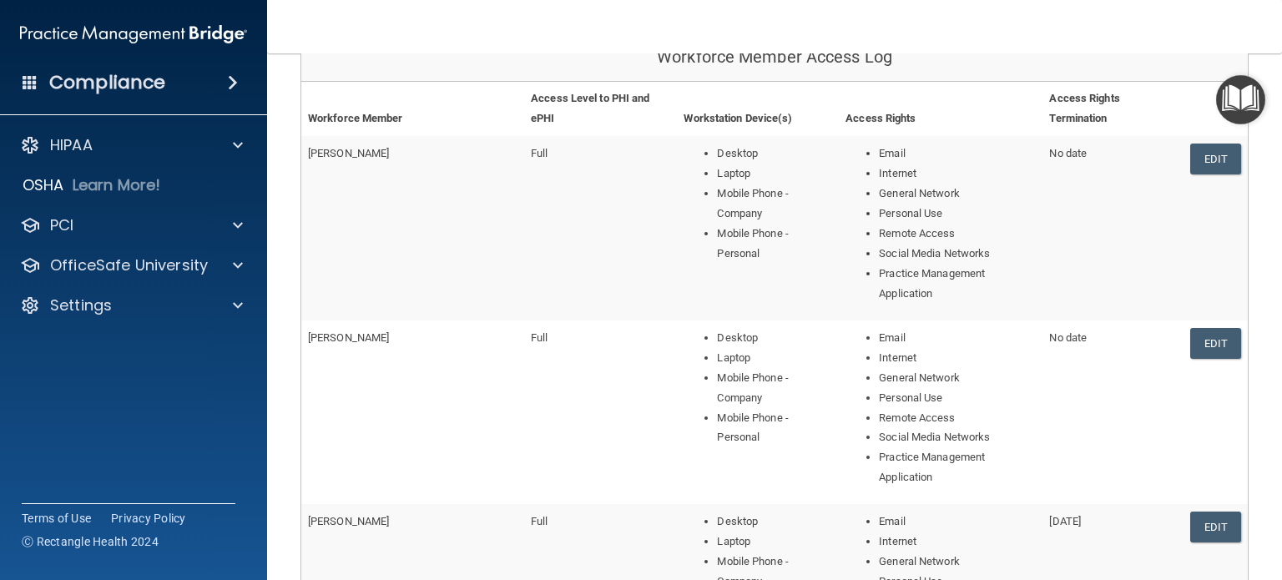
scroll to position [167, 0]
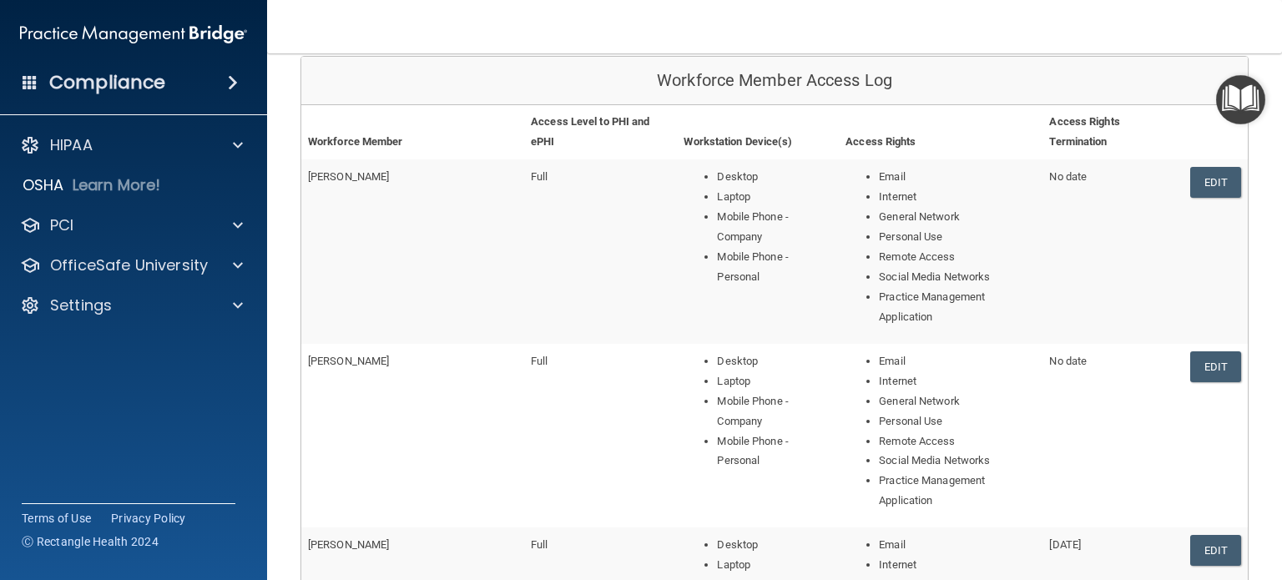
drag, startPoint x: 1212, startPoint y: 153, endPoint x: 1118, endPoint y: 169, distance: 95.0
click at [1211, 167] on link "Edit" at bounding box center [1215, 182] width 51 height 31
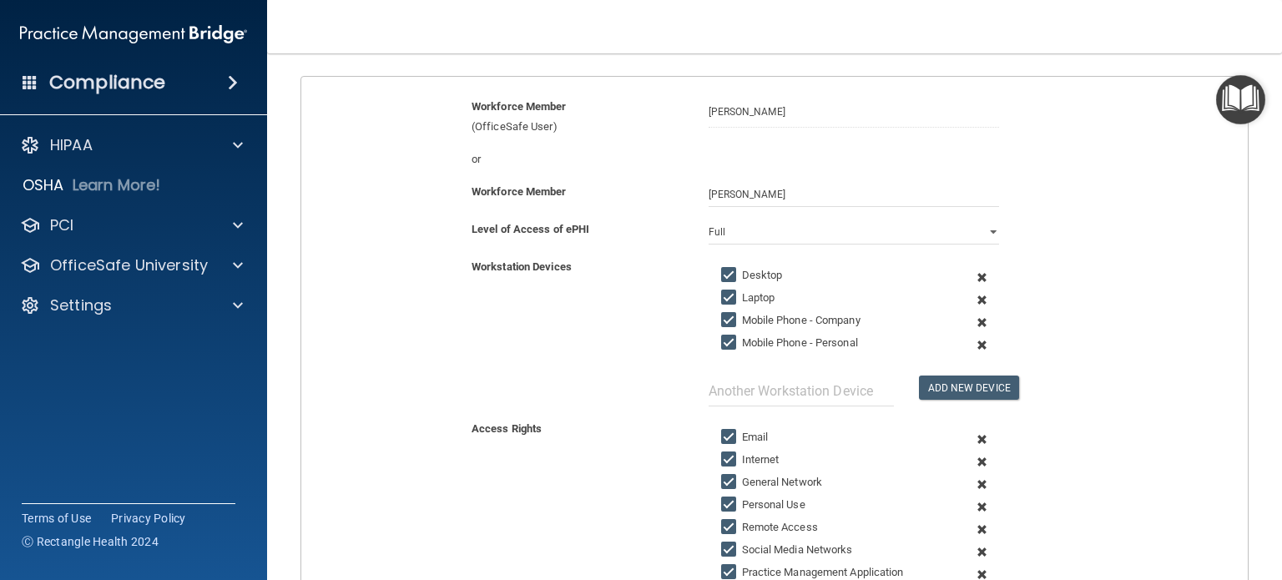
click at [728, 319] on input "Mobile Phone - Company" at bounding box center [730, 320] width 19 height 13
checkbox input "false"
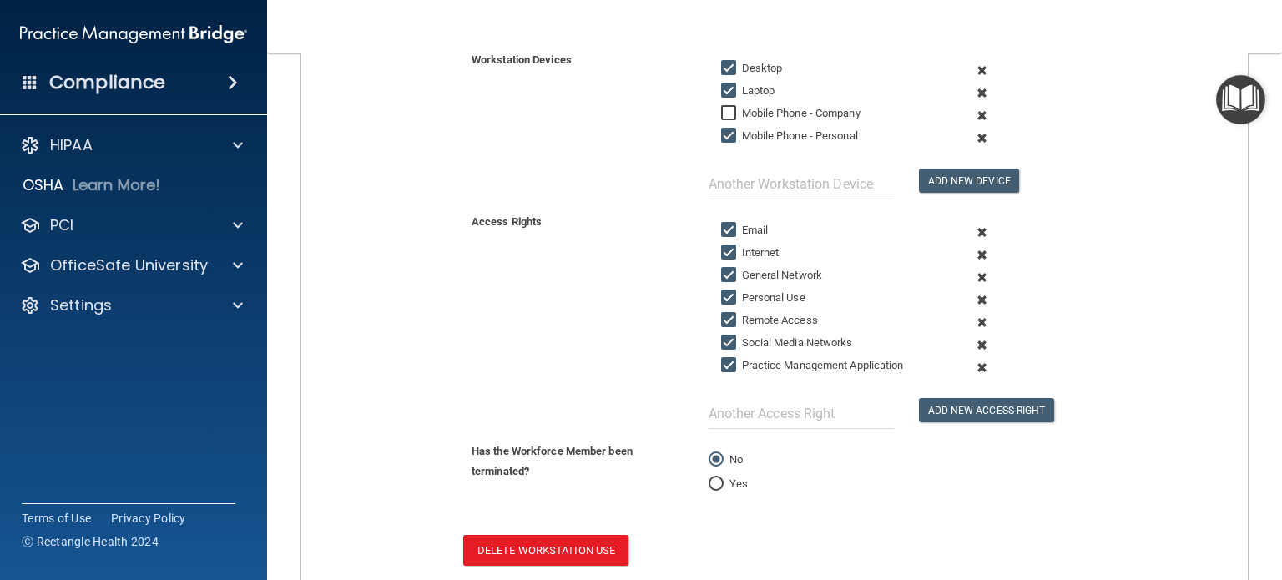
scroll to position [473, 0]
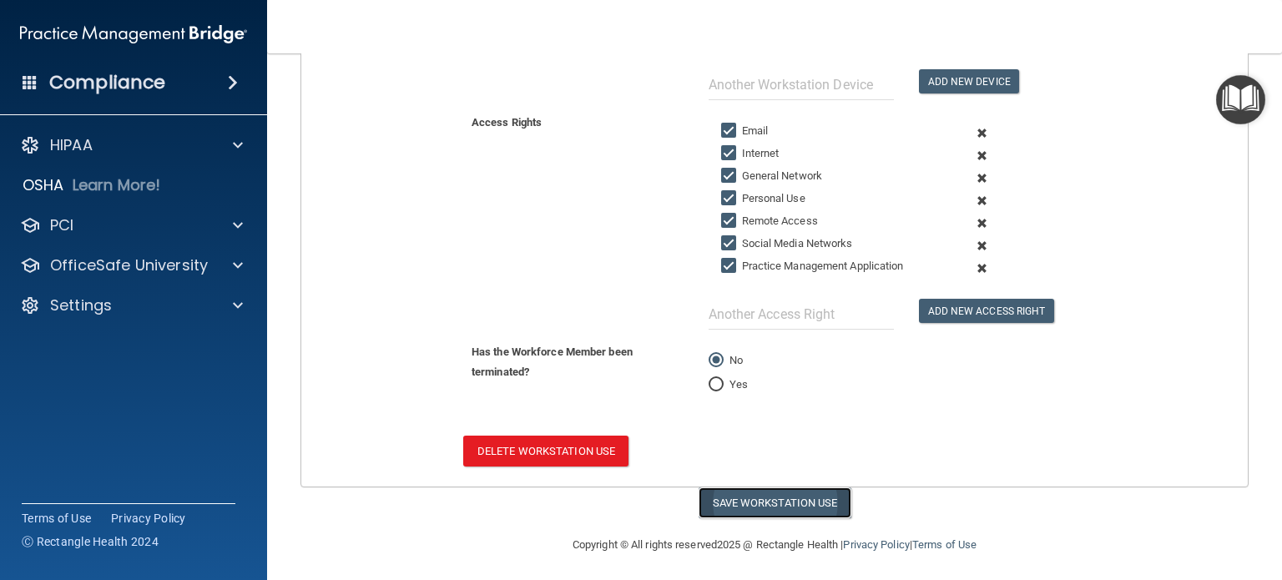
click at [748, 500] on button "Save Workstation Use" at bounding box center [775, 502] width 153 height 31
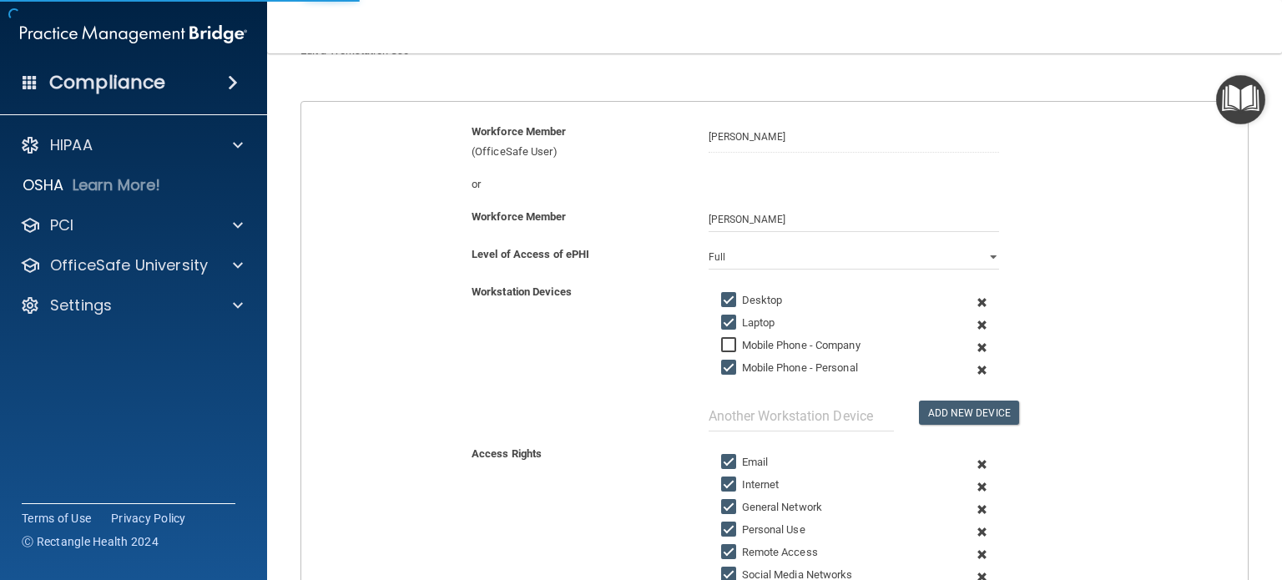
scroll to position [0, 0]
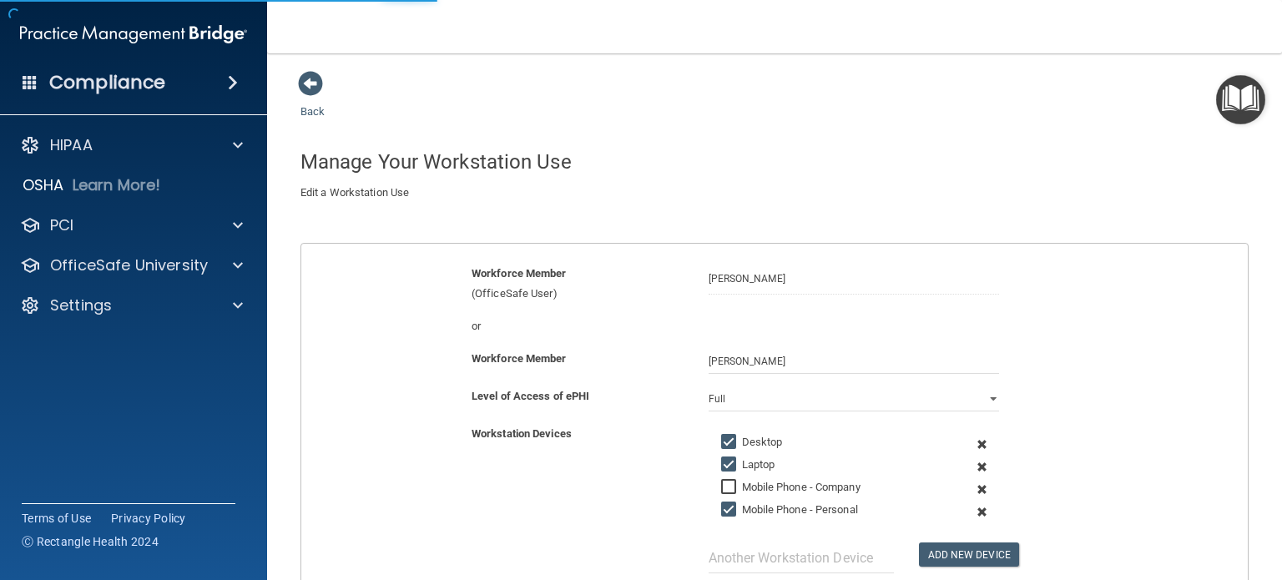
select select "? string:Full ?"
click at [302, 85] on span at bounding box center [310, 83] width 25 height 25
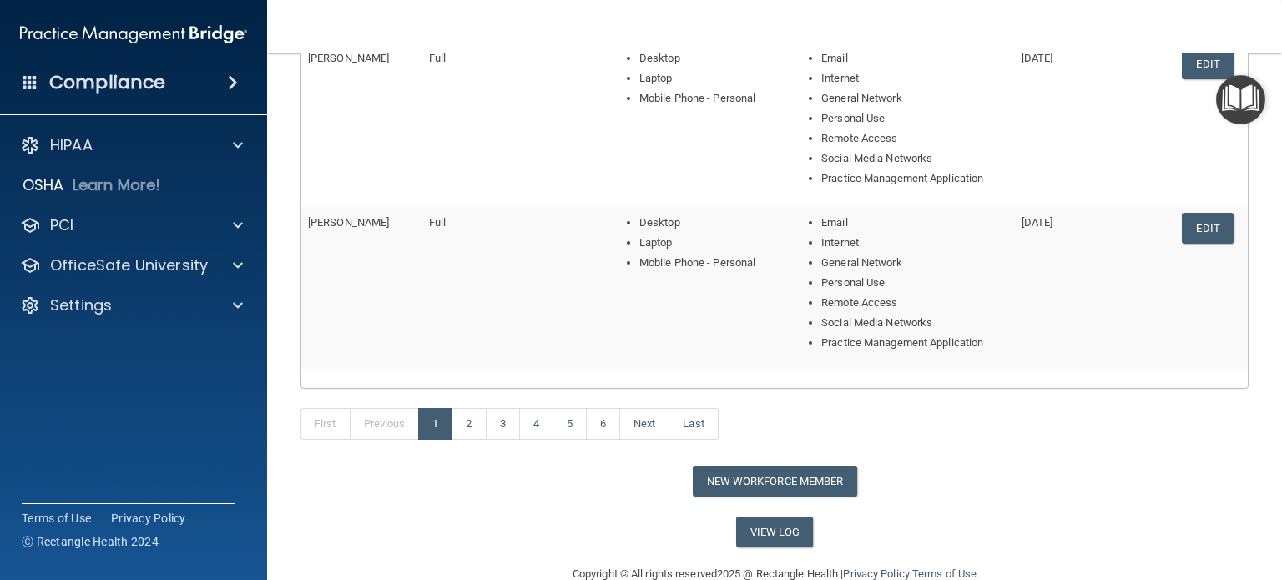
scroll to position [788, 0]
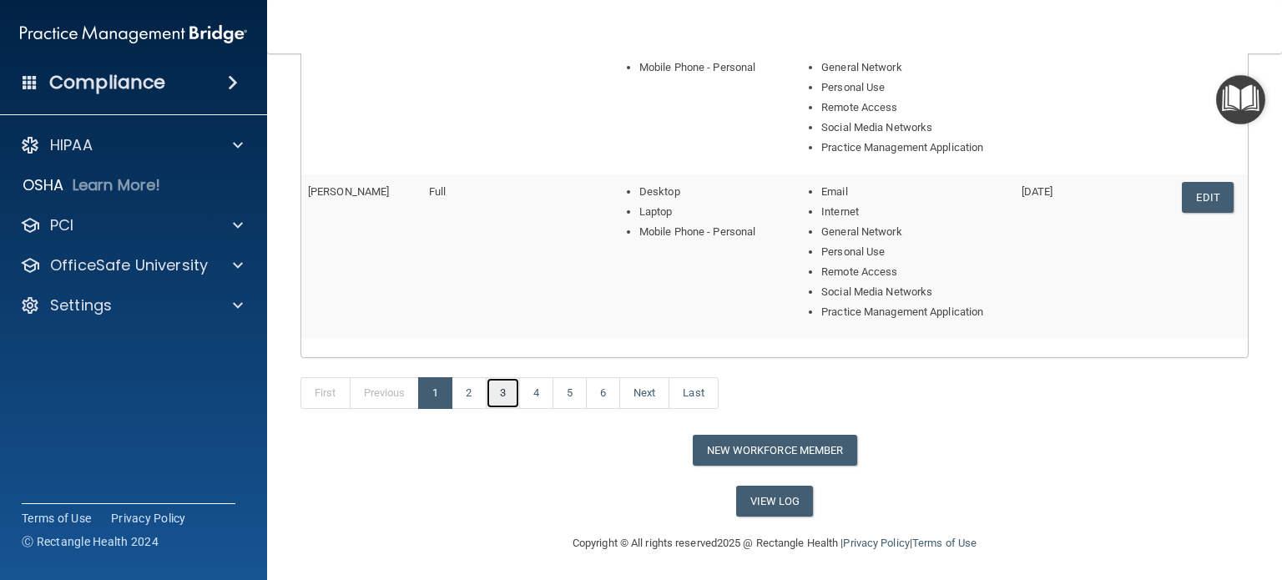
drag, startPoint x: 502, startPoint y: 390, endPoint x: 1048, endPoint y: 497, distance: 556.2
click at [502, 390] on link "3" at bounding box center [503, 393] width 34 height 32
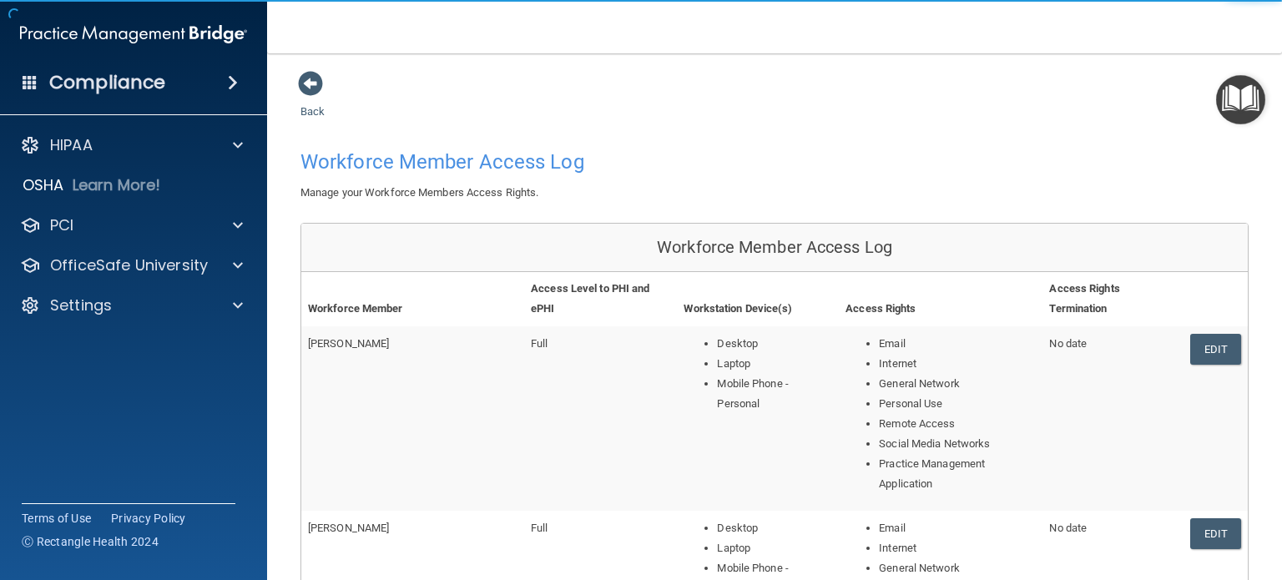
scroll to position [334, 0]
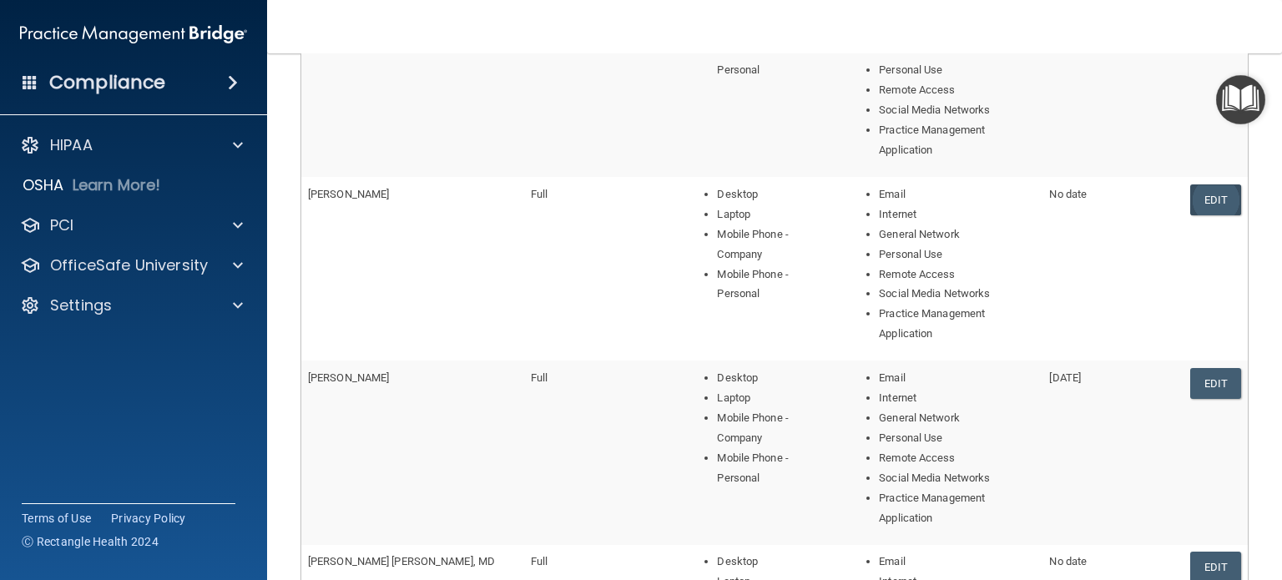
click at [1201, 184] on link "Edit" at bounding box center [1215, 199] width 51 height 31
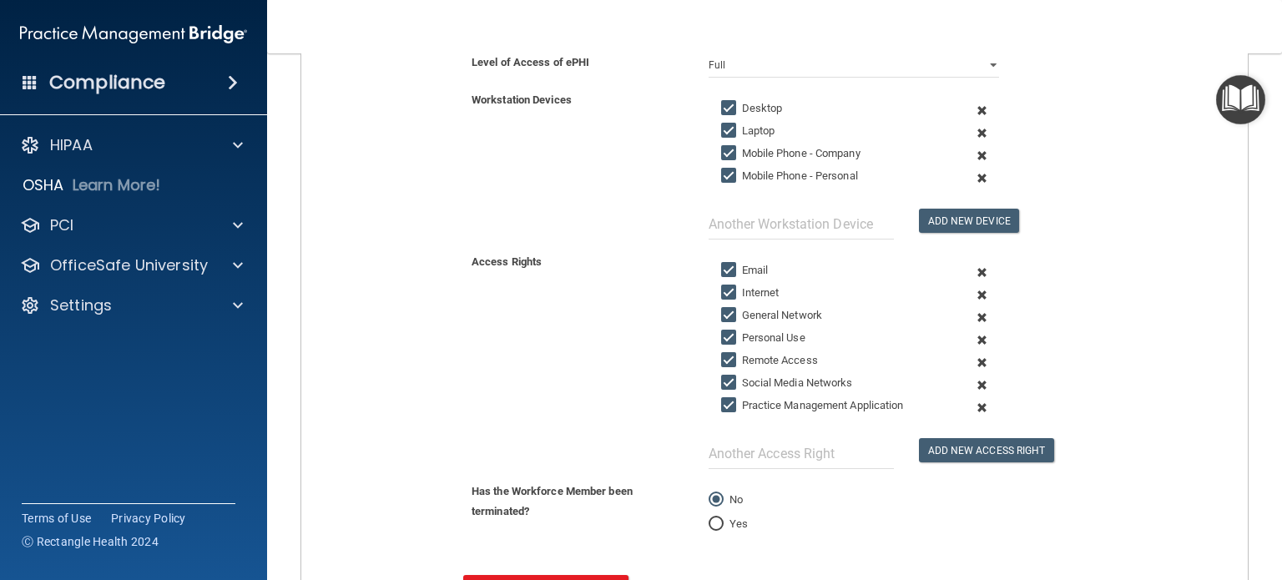
click at [730, 154] on input "Mobile Phone - Company" at bounding box center [730, 153] width 19 height 13
checkbox input "false"
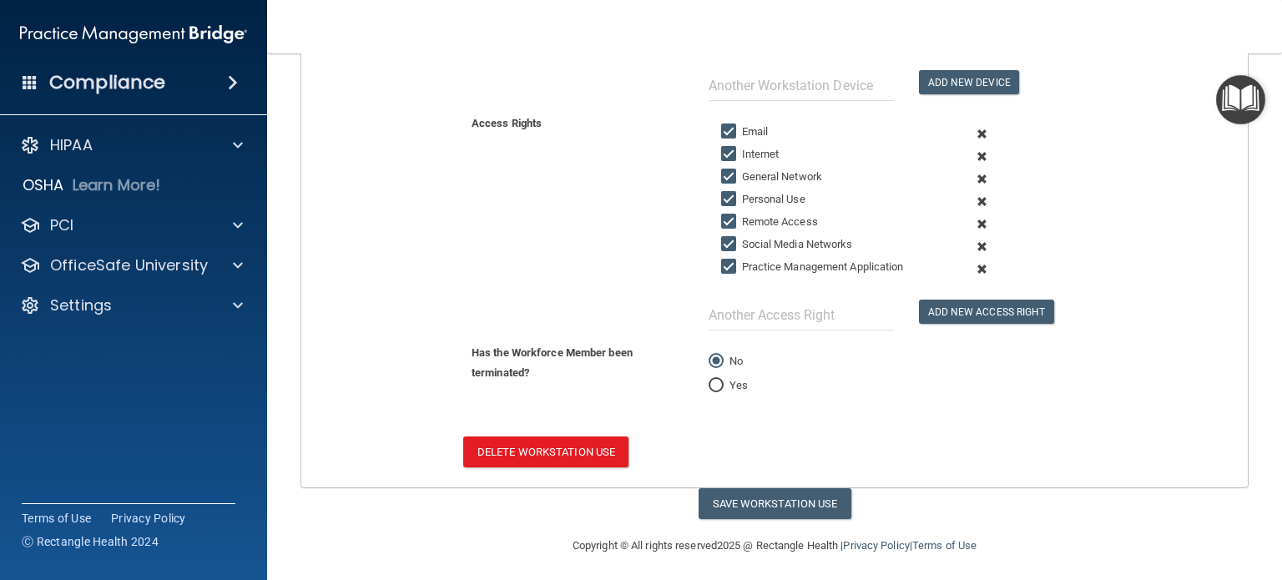
scroll to position [473, 0]
click at [741, 503] on button "Save Workstation Use" at bounding box center [775, 502] width 153 height 31
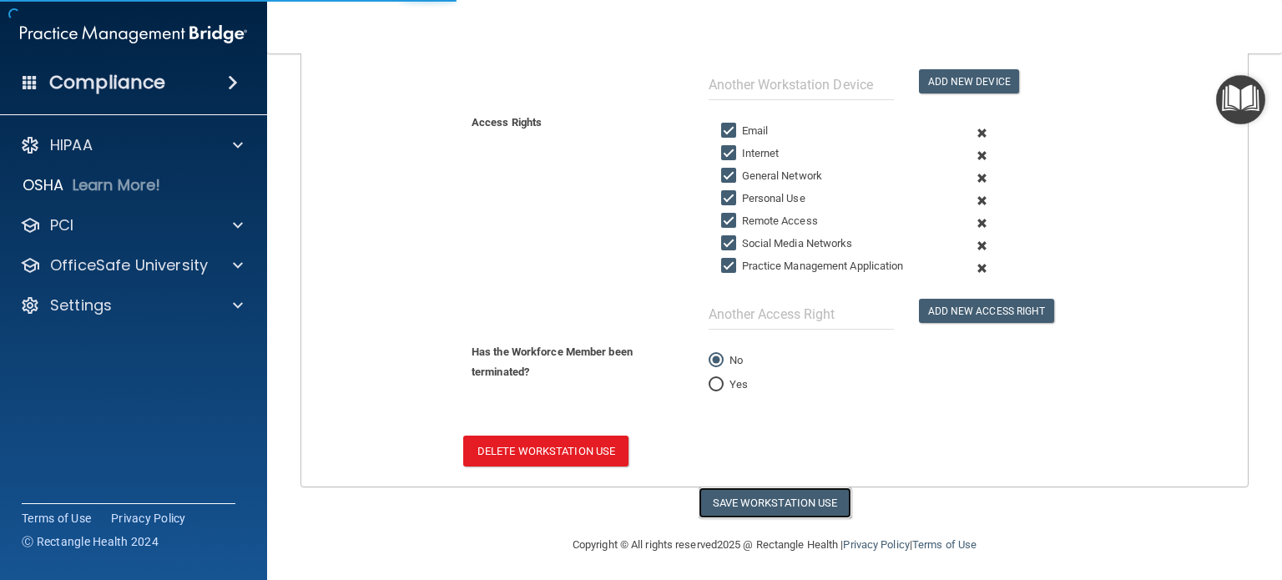
select select "? string:Full ?"
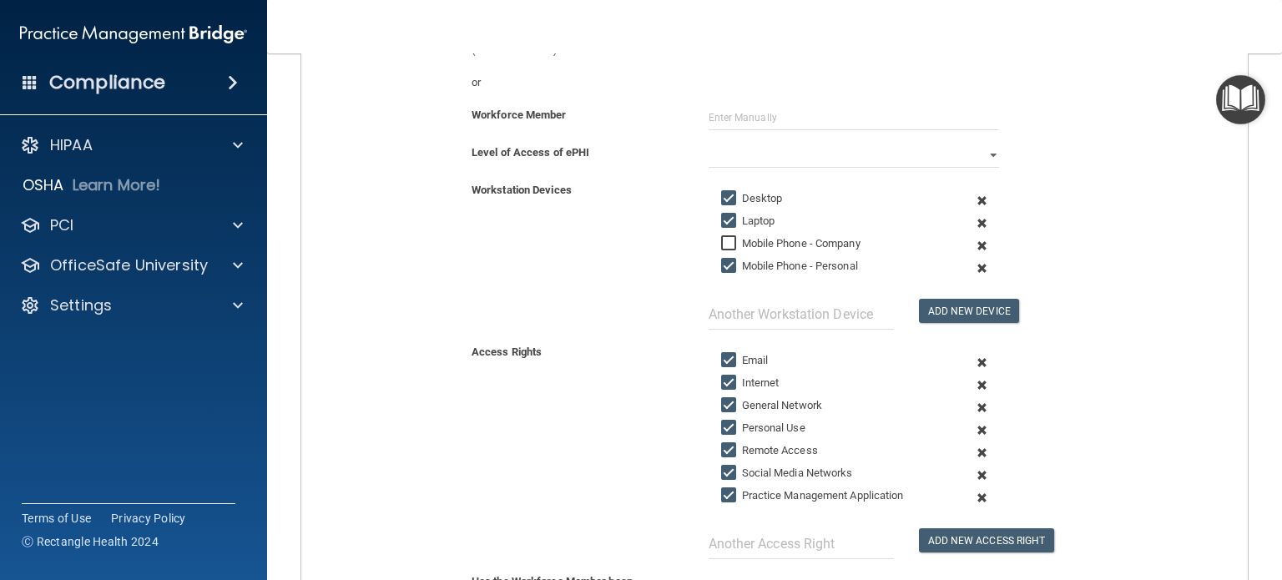
scroll to position [0, 0]
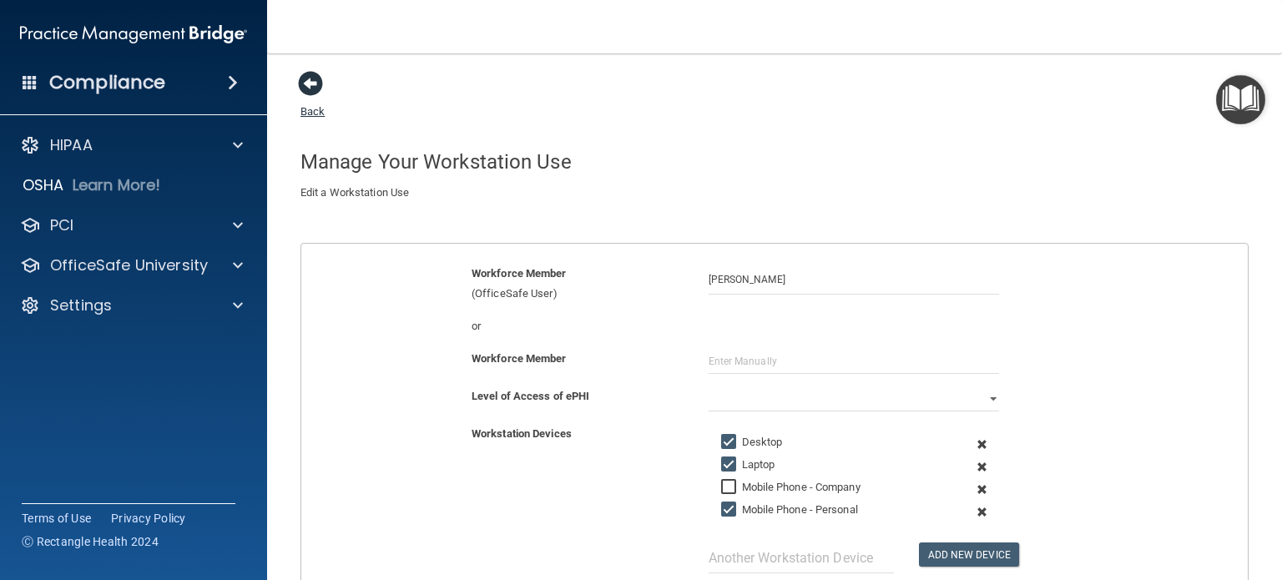
click at [313, 79] on span at bounding box center [310, 83] width 25 height 25
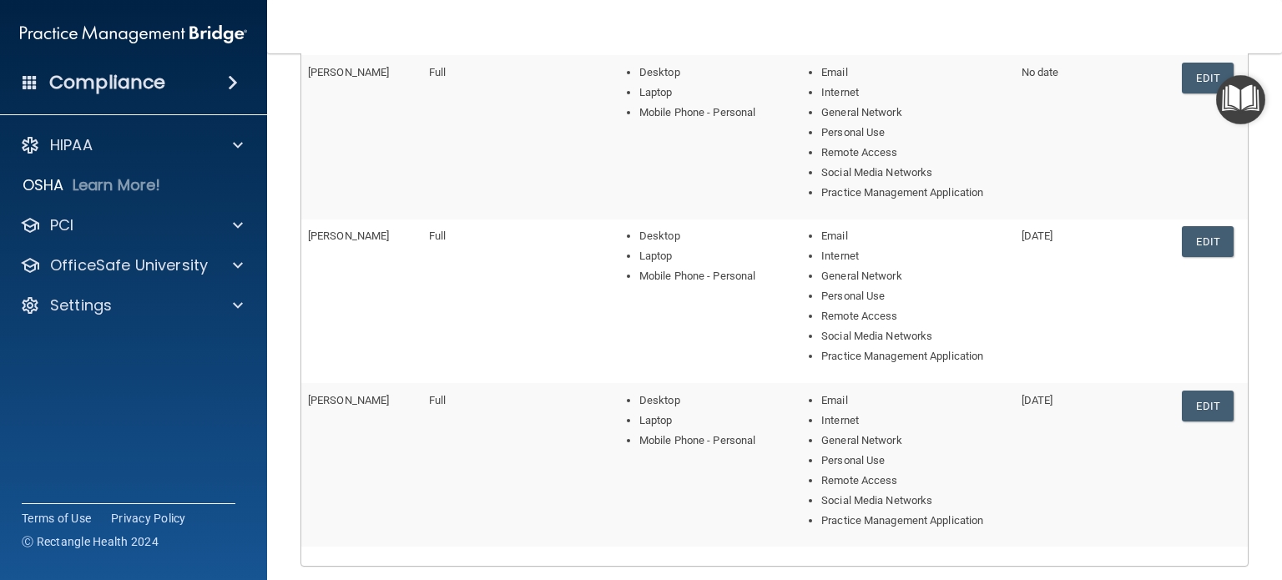
scroll to position [621, 0]
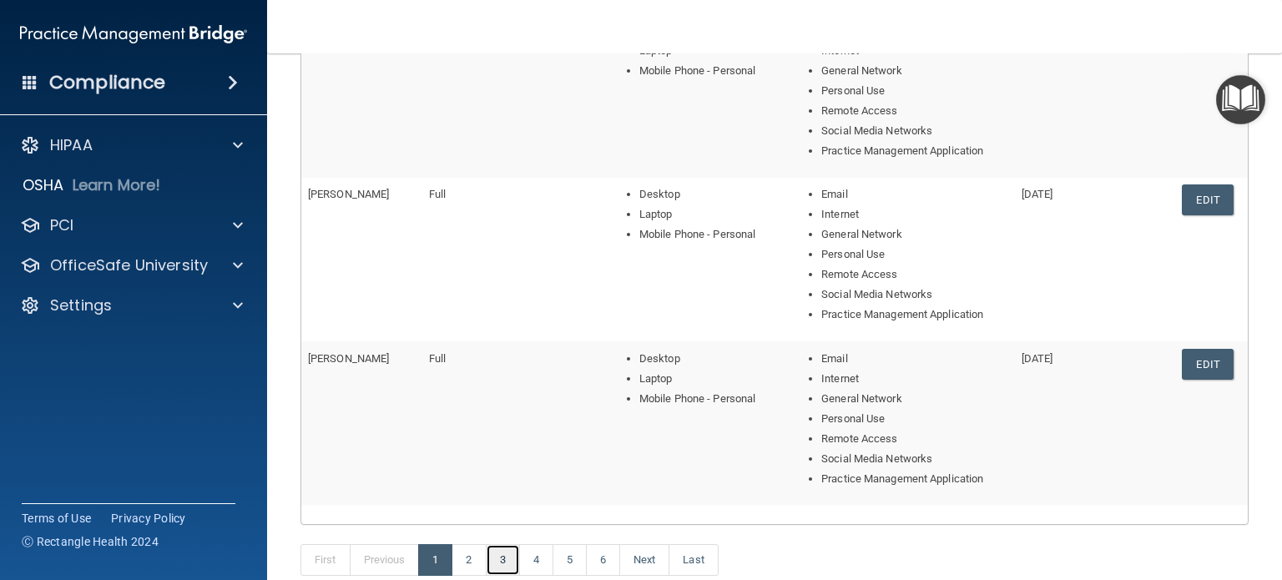
click at [504, 560] on link "3" at bounding box center [503, 560] width 34 height 32
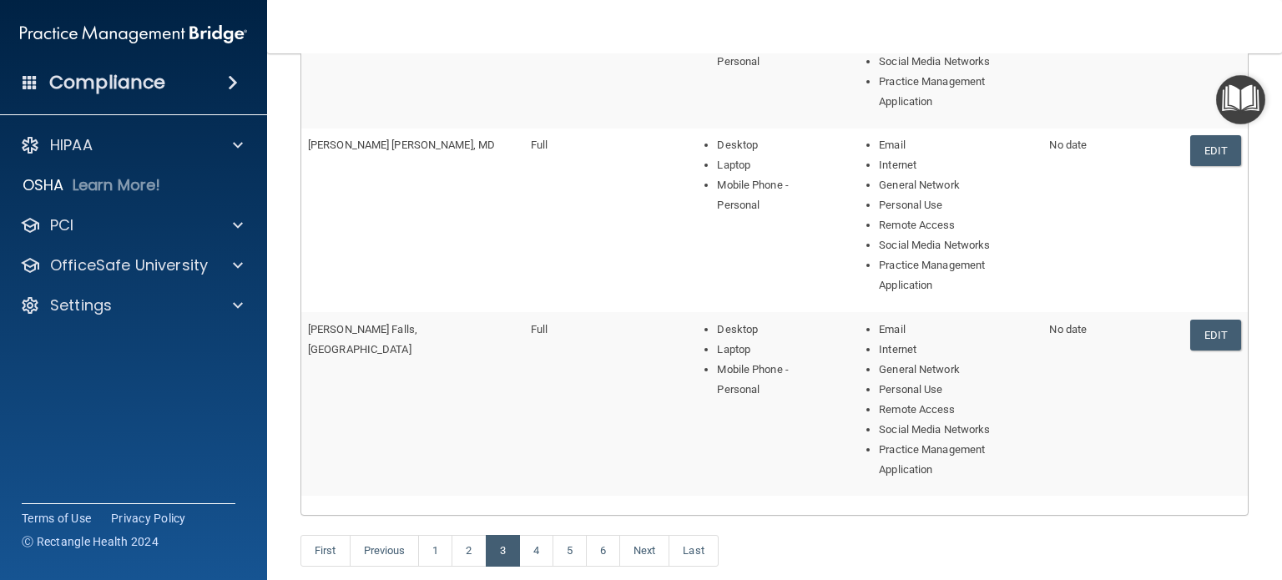
scroll to position [788, 0]
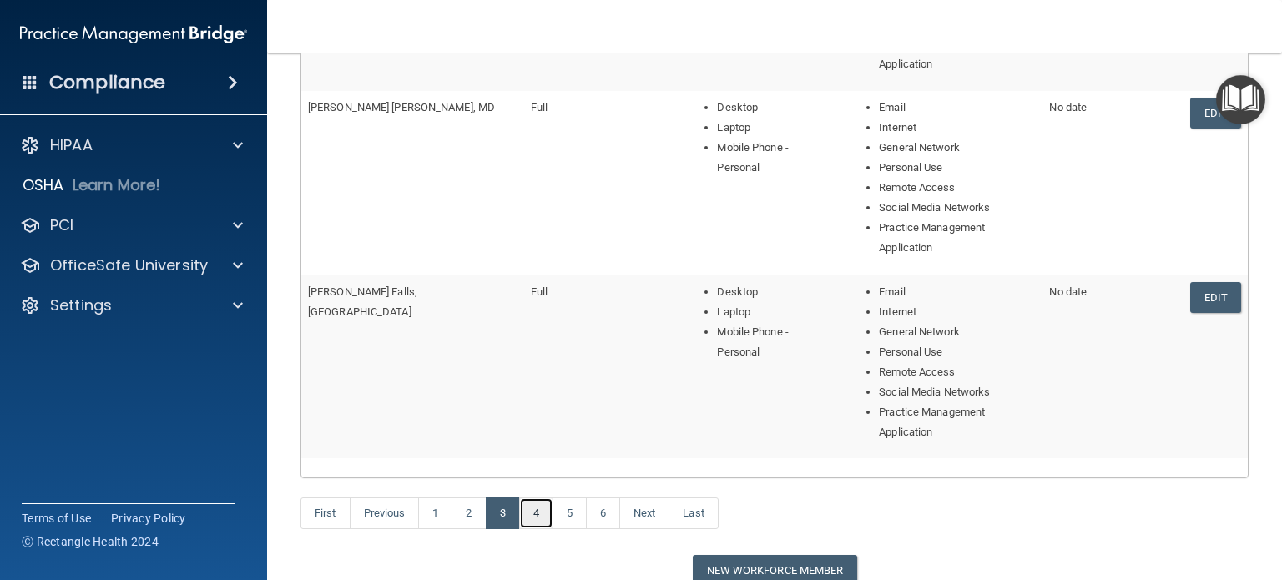
click at [541, 497] on link "4" at bounding box center [536, 513] width 34 height 32
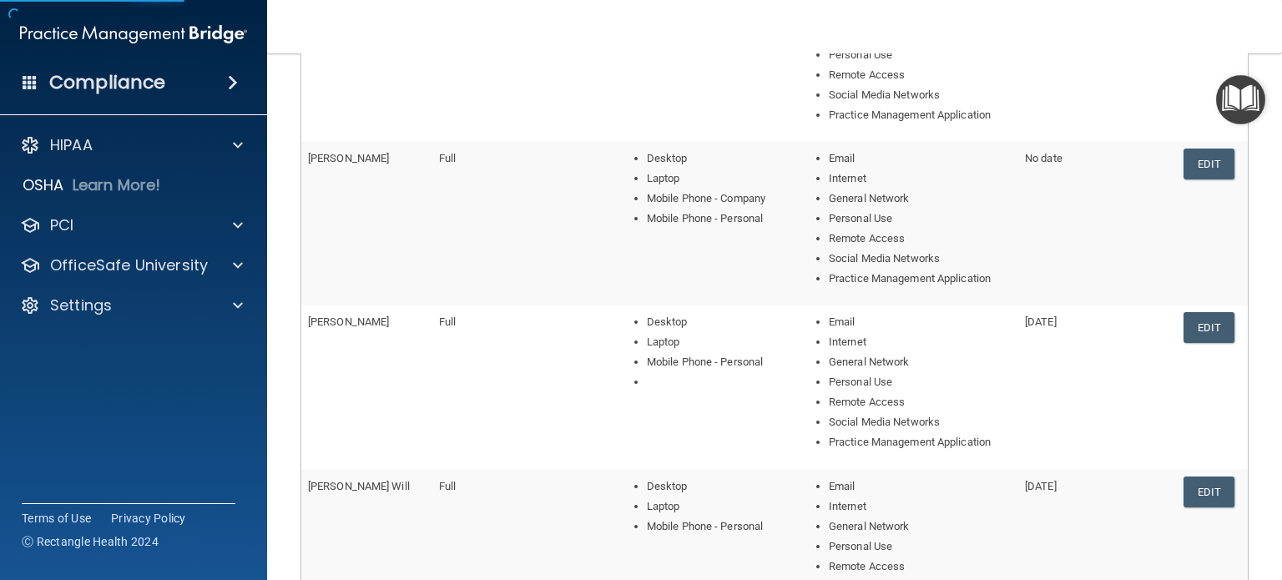
scroll to position [501, 0]
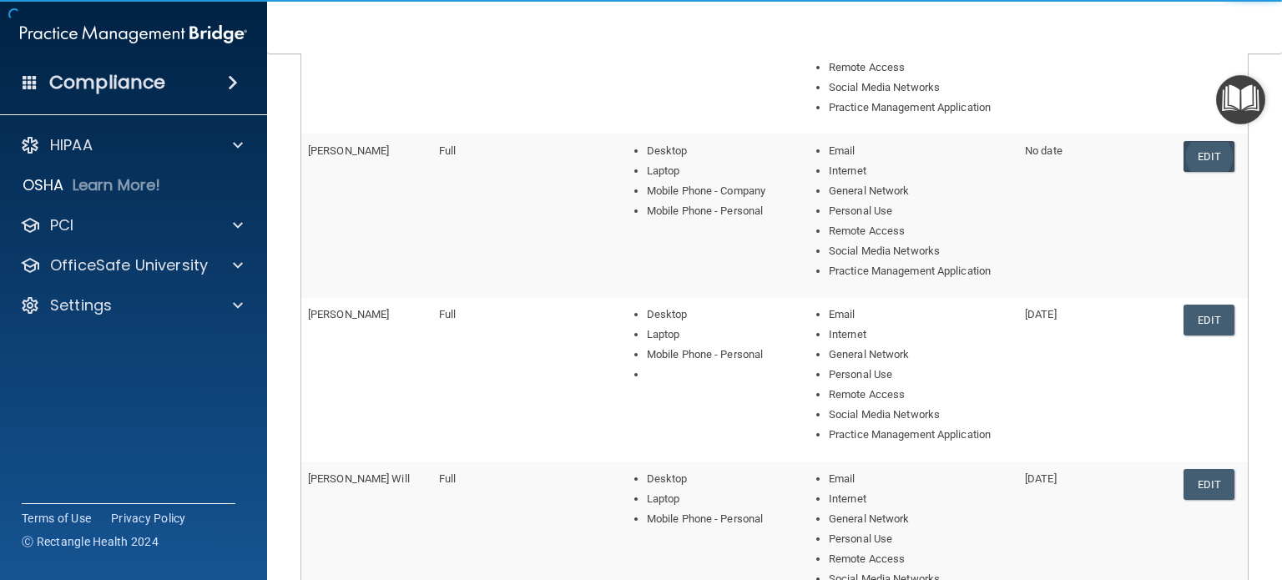
click at [1201, 149] on link "Edit" at bounding box center [1208, 156] width 51 height 31
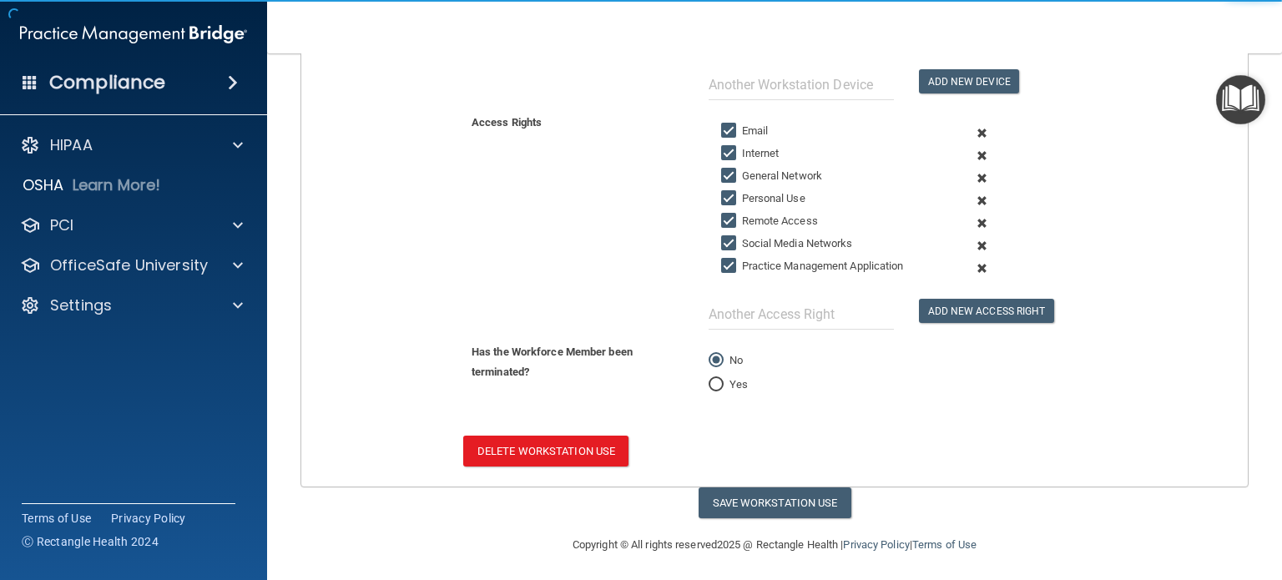
scroll to position [223, 0]
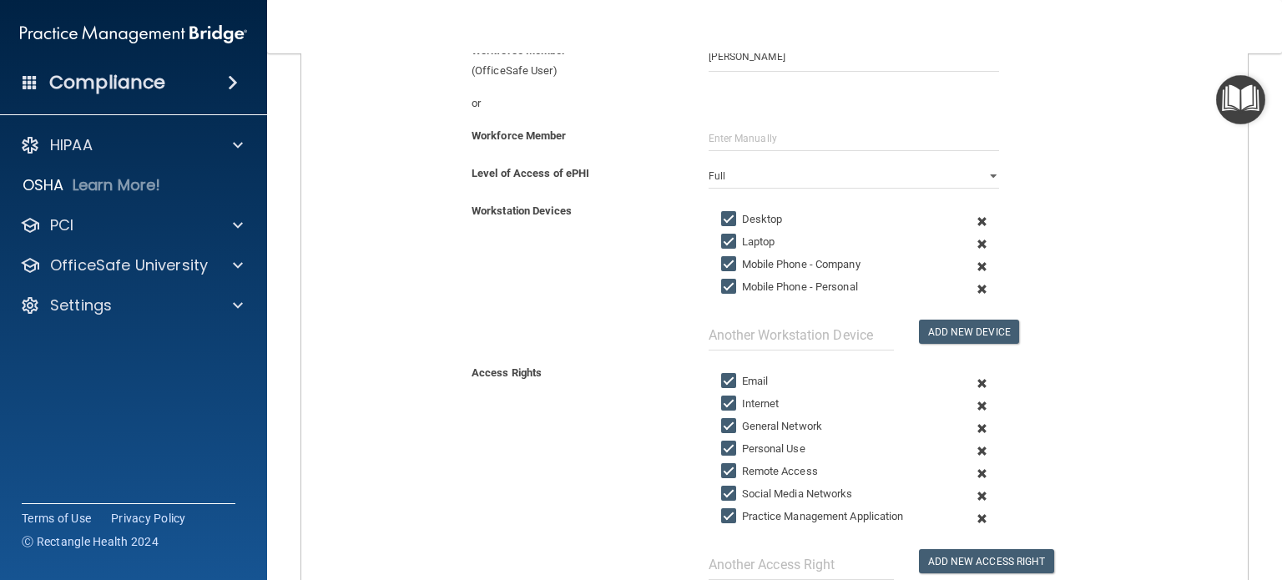
click at [726, 260] on input "Mobile Phone - Company" at bounding box center [730, 264] width 19 height 13
checkbox input "false"
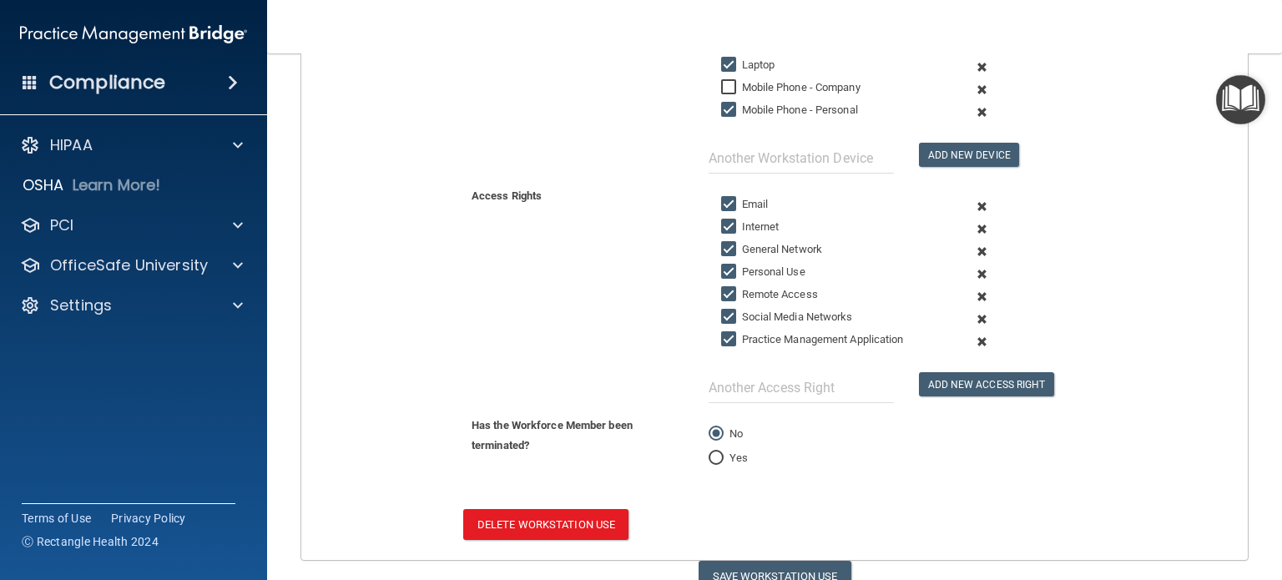
scroll to position [473, 0]
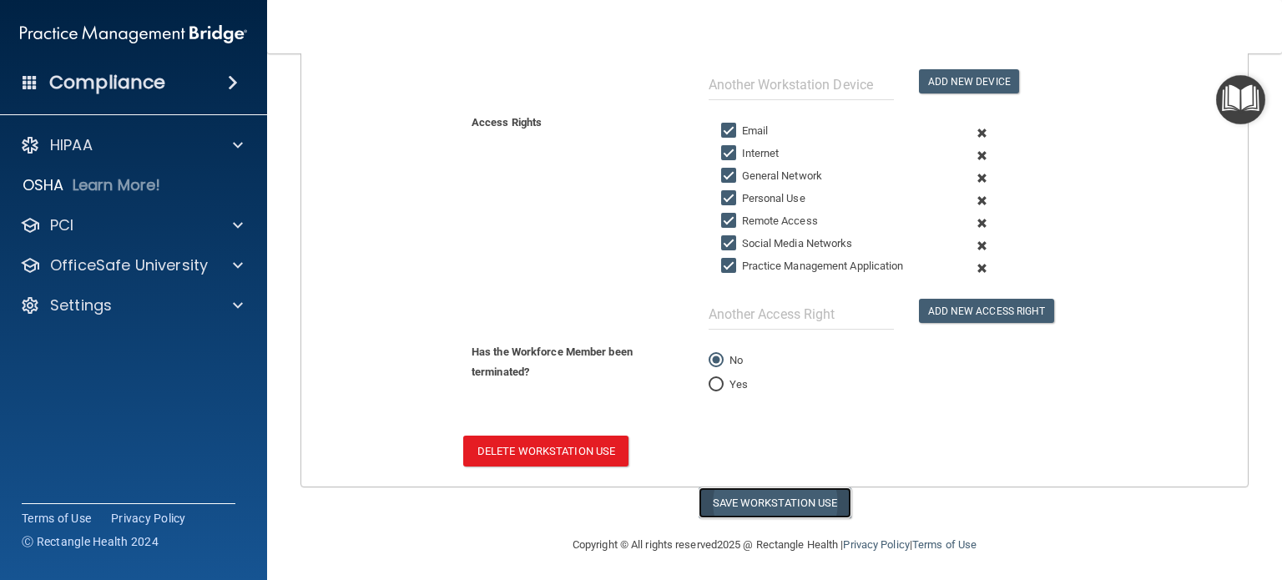
click at [802, 497] on button "Save Workstation Use" at bounding box center [775, 502] width 153 height 31
select select "? string:Full ?"
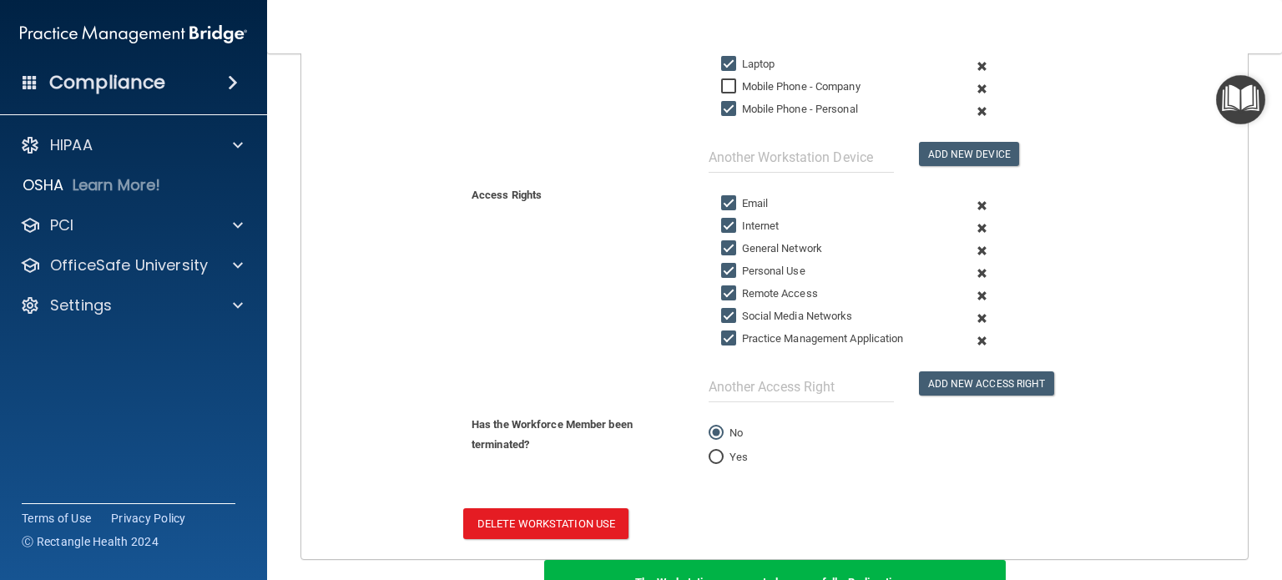
scroll to position [0, 0]
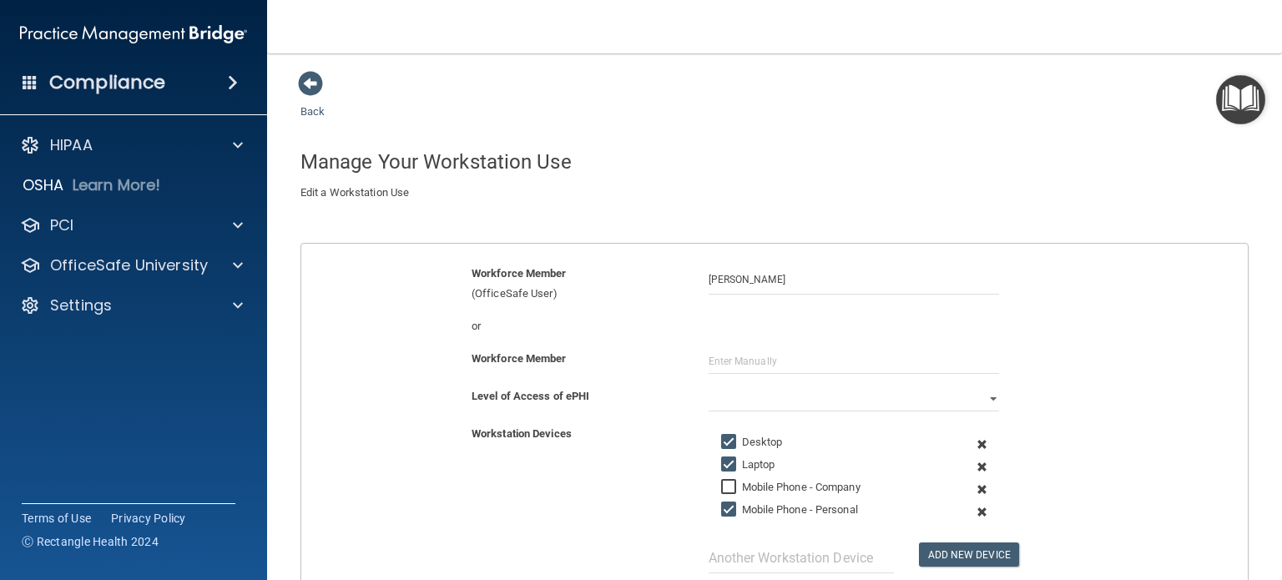
drag, startPoint x: 313, startPoint y: 76, endPoint x: 1252, endPoint y: 511, distance: 1034.7
click at [310, 76] on span at bounding box center [310, 83] width 25 height 25
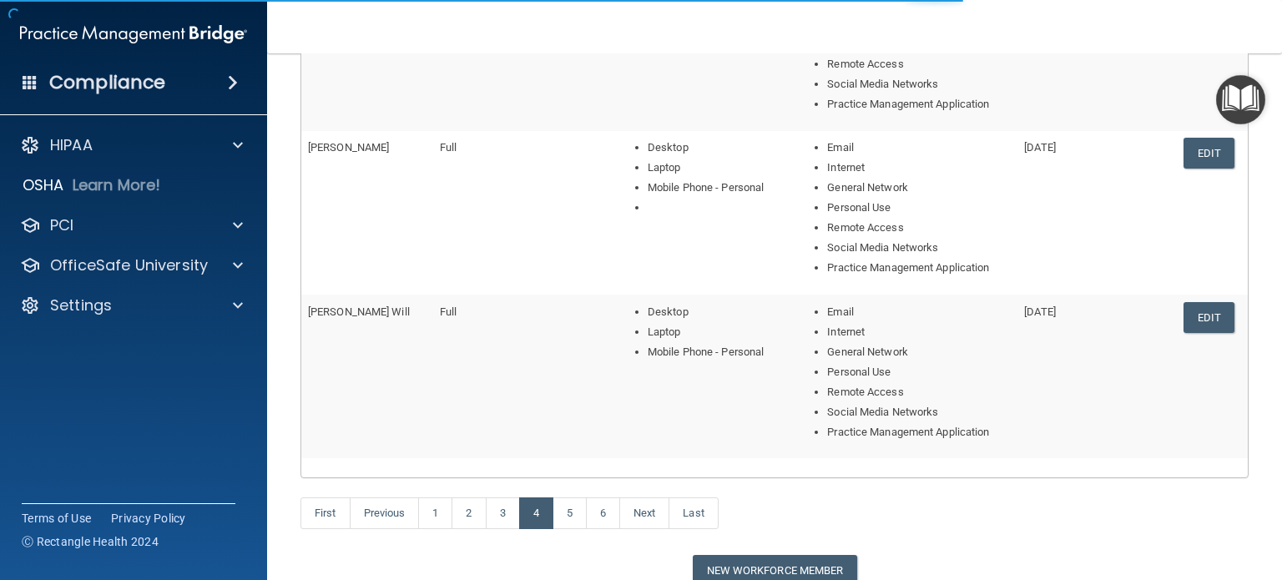
scroll to position [751, 0]
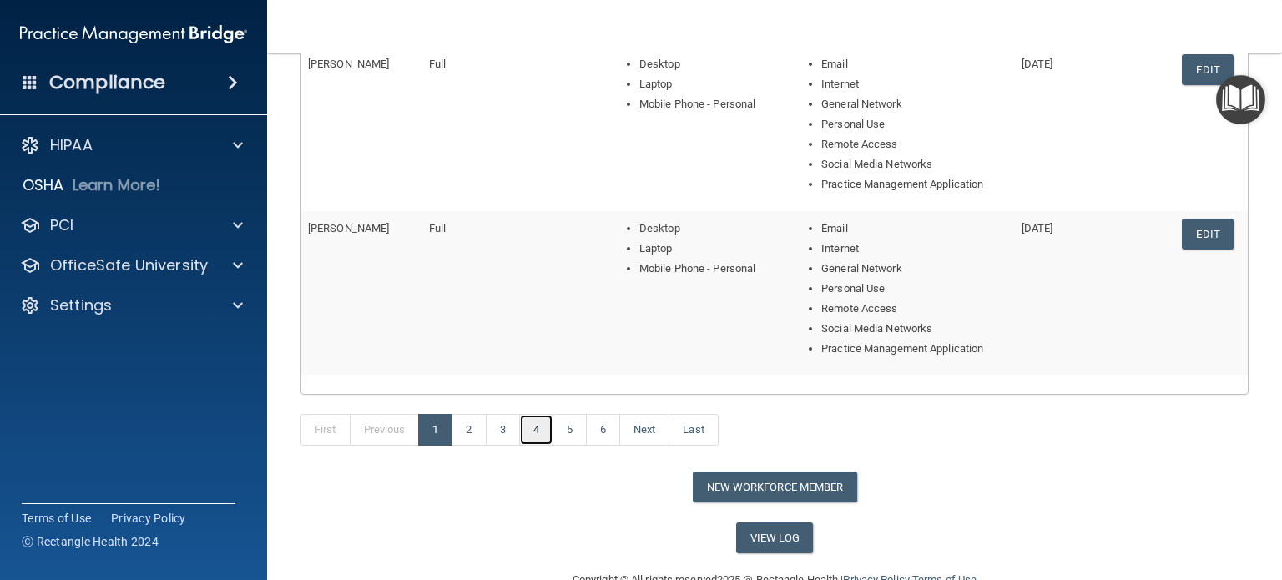
click at [549, 430] on link "4" at bounding box center [536, 430] width 34 height 32
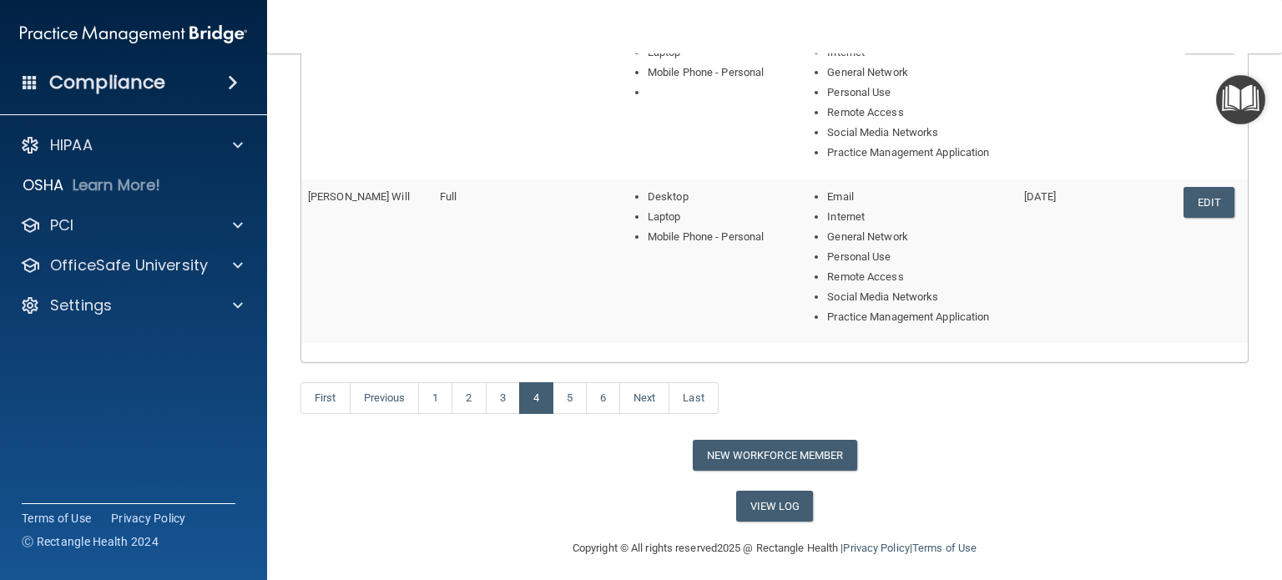
scroll to position [788, 0]
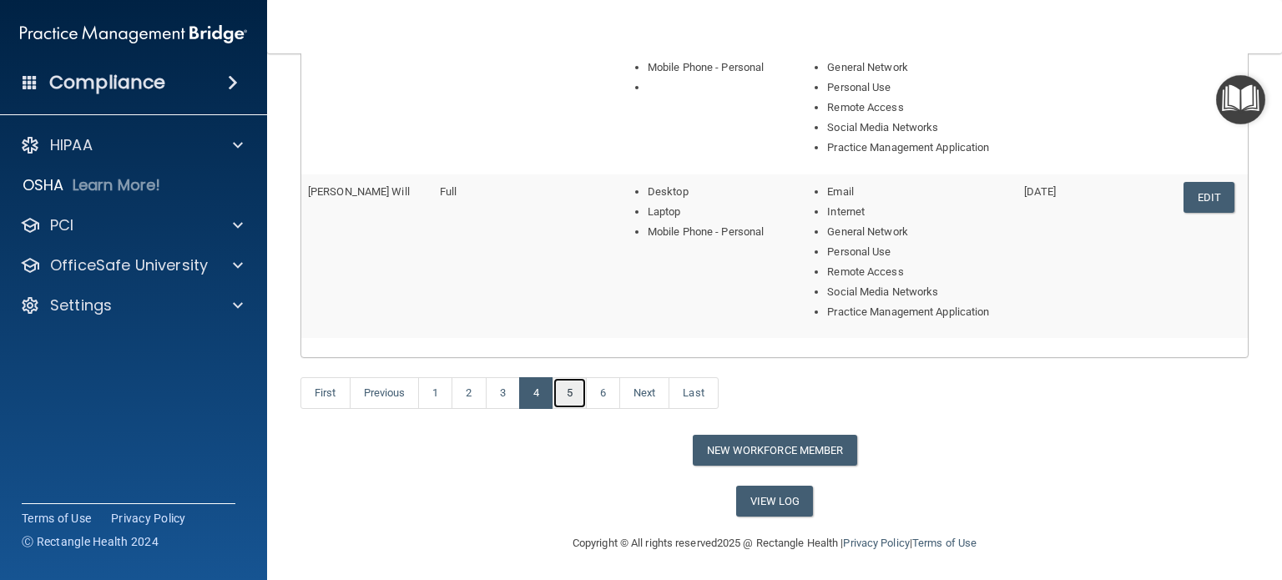
drag, startPoint x: 573, startPoint y: 389, endPoint x: 1165, endPoint y: 500, distance: 602.9
click at [572, 390] on link "5" at bounding box center [569, 393] width 34 height 32
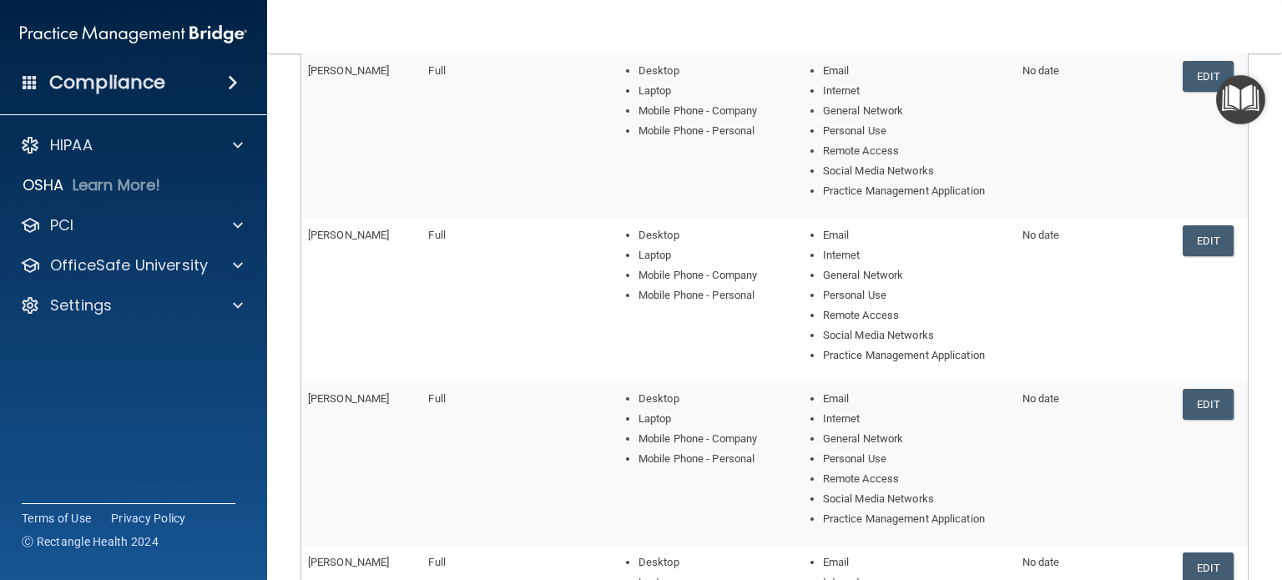
scroll to position [250, 0]
click at [1183, 79] on link "Edit" at bounding box center [1208, 78] width 51 height 31
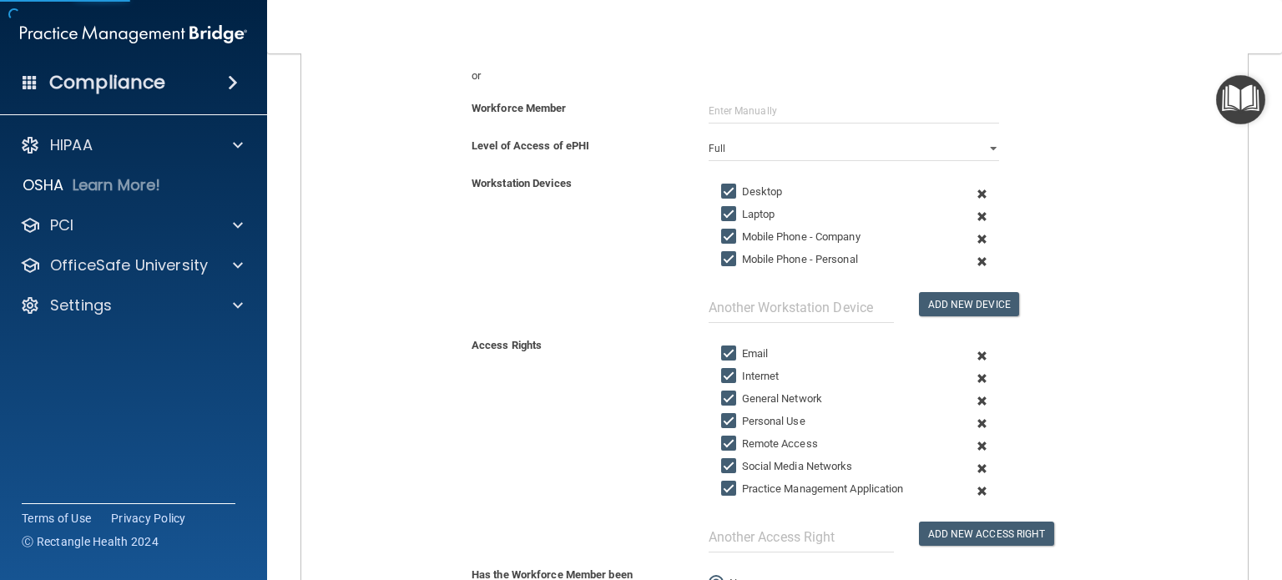
click at [722, 235] on input "Mobile Phone - Company" at bounding box center [730, 236] width 19 height 13
checkbox input "false"
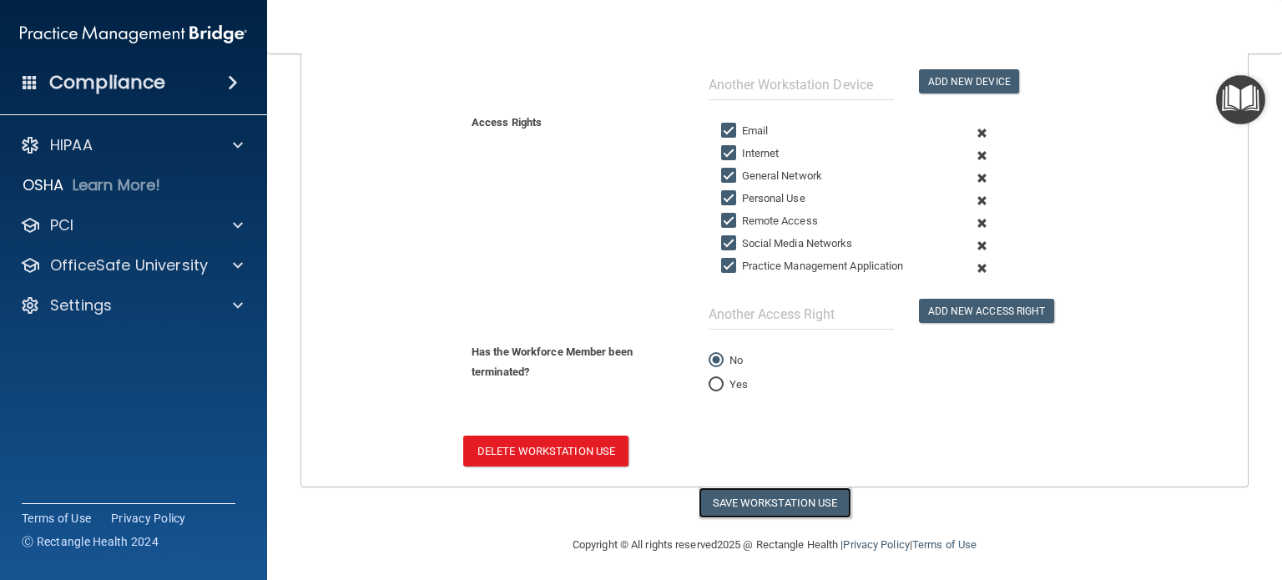
drag, startPoint x: 801, startPoint y: 493, endPoint x: 1075, endPoint y: 502, distance: 273.9
click at [801, 492] on button "Save Workstation Use" at bounding box center [775, 502] width 153 height 31
select select "? string:Full ?"
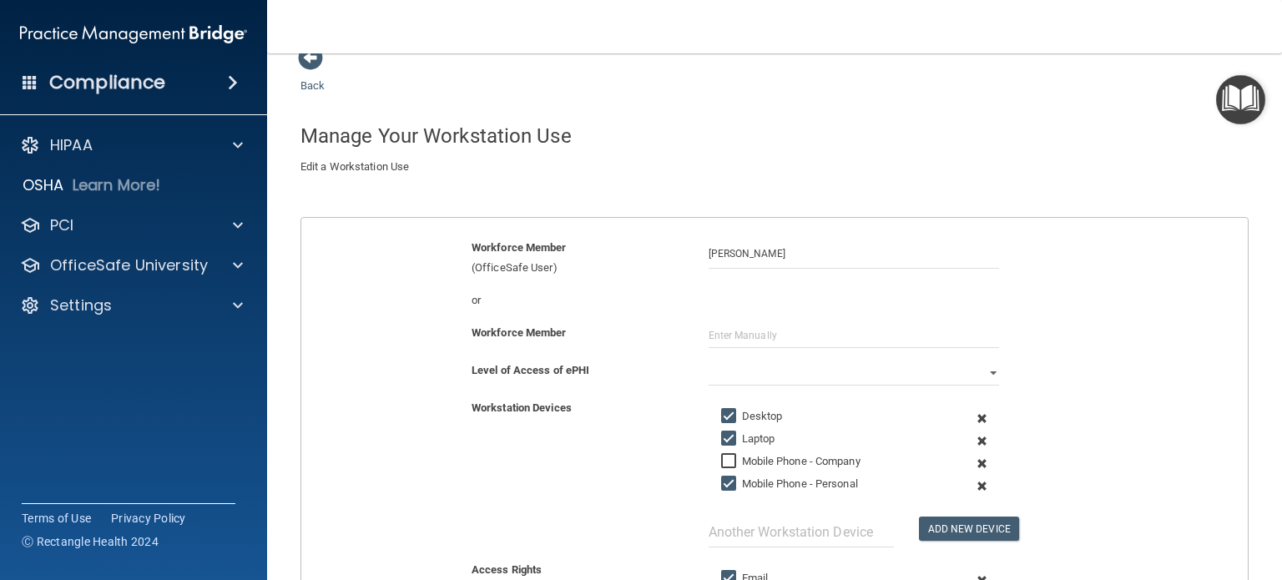
scroll to position [0, 0]
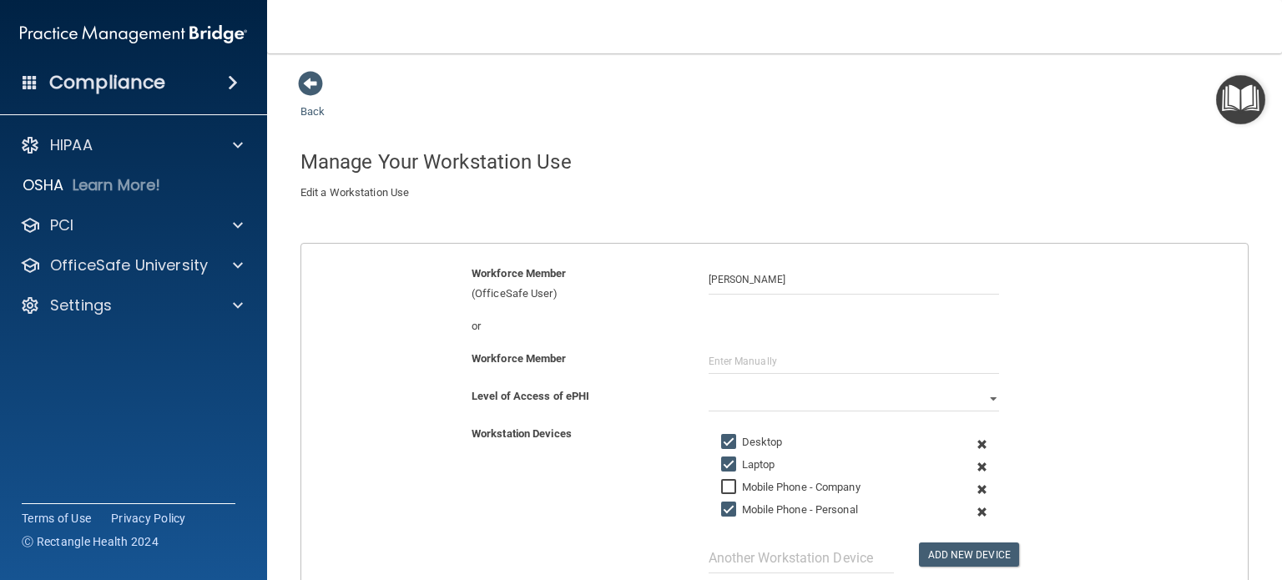
drag, startPoint x: 299, startPoint y: 81, endPoint x: 1005, endPoint y: 373, distance: 764.1
click at [299, 81] on span at bounding box center [310, 83] width 25 height 25
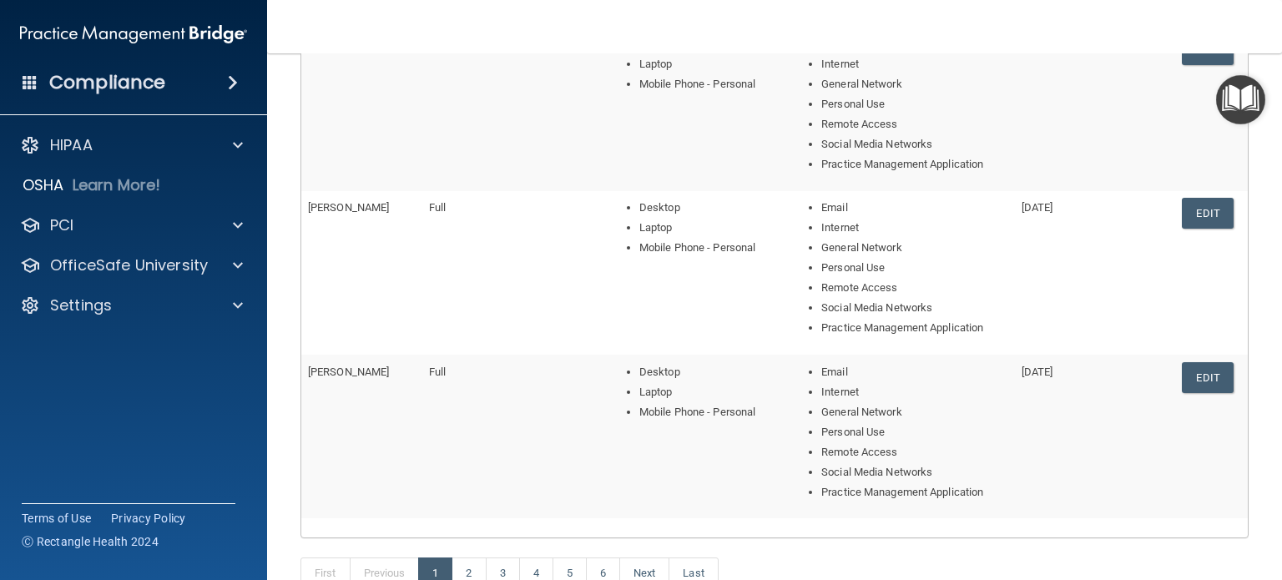
scroll to position [668, 0]
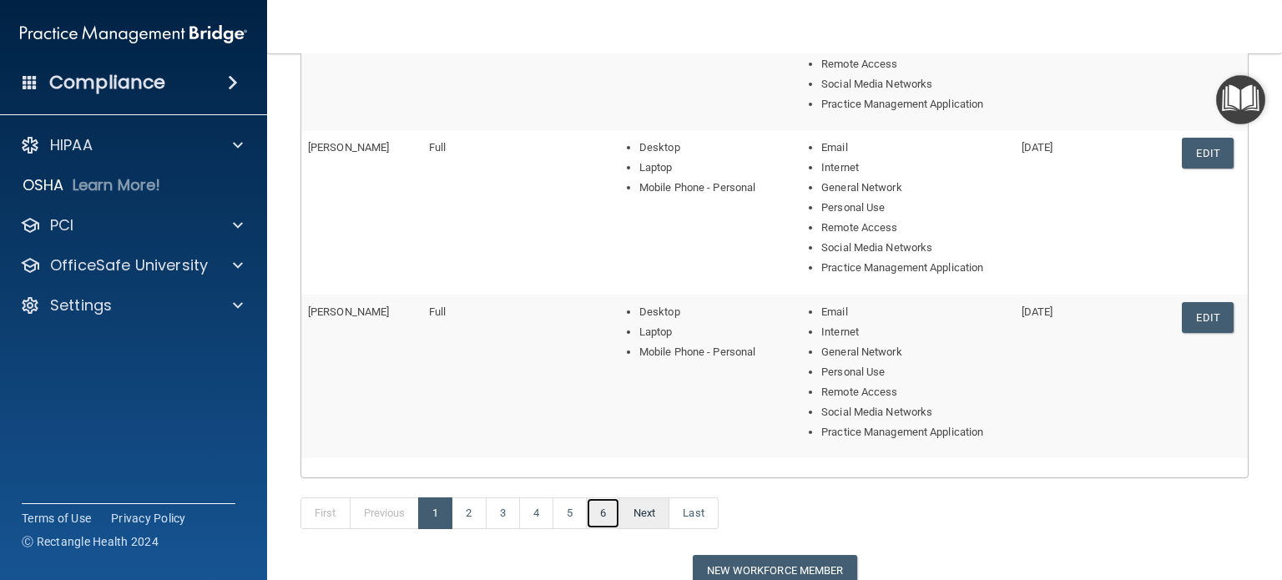
drag, startPoint x: 615, startPoint y: 516, endPoint x: 636, endPoint y: 503, distance: 24.3
click at [615, 516] on link "6" at bounding box center [603, 513] width 34 height 32
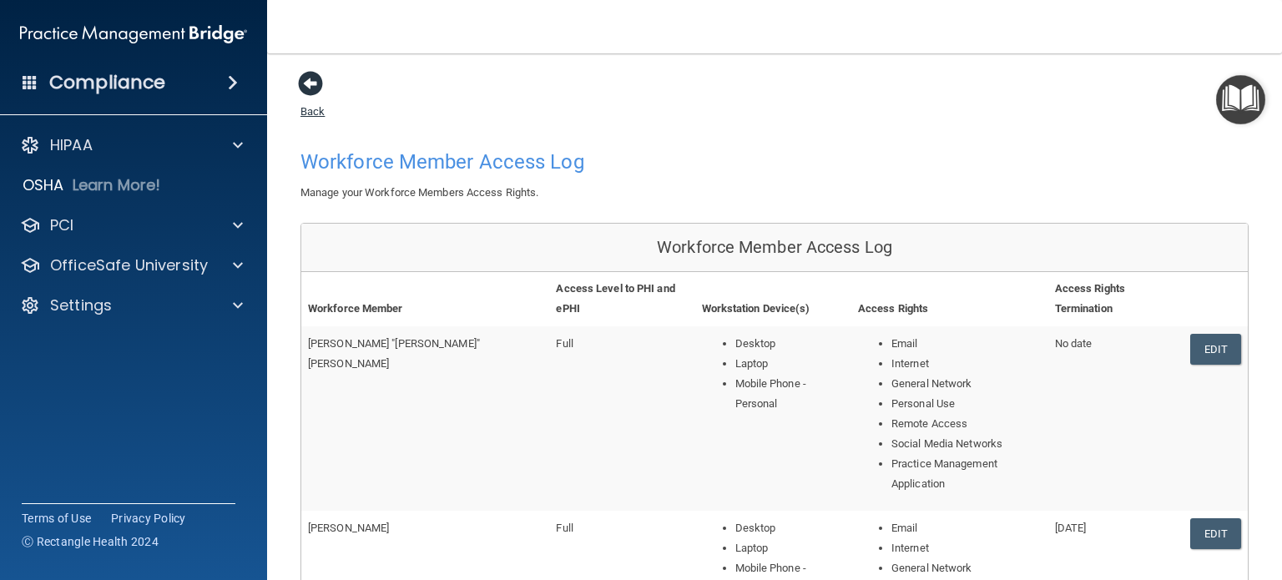
click at [306, 76] on span at bounding box center [310, 83] width 25 height 25
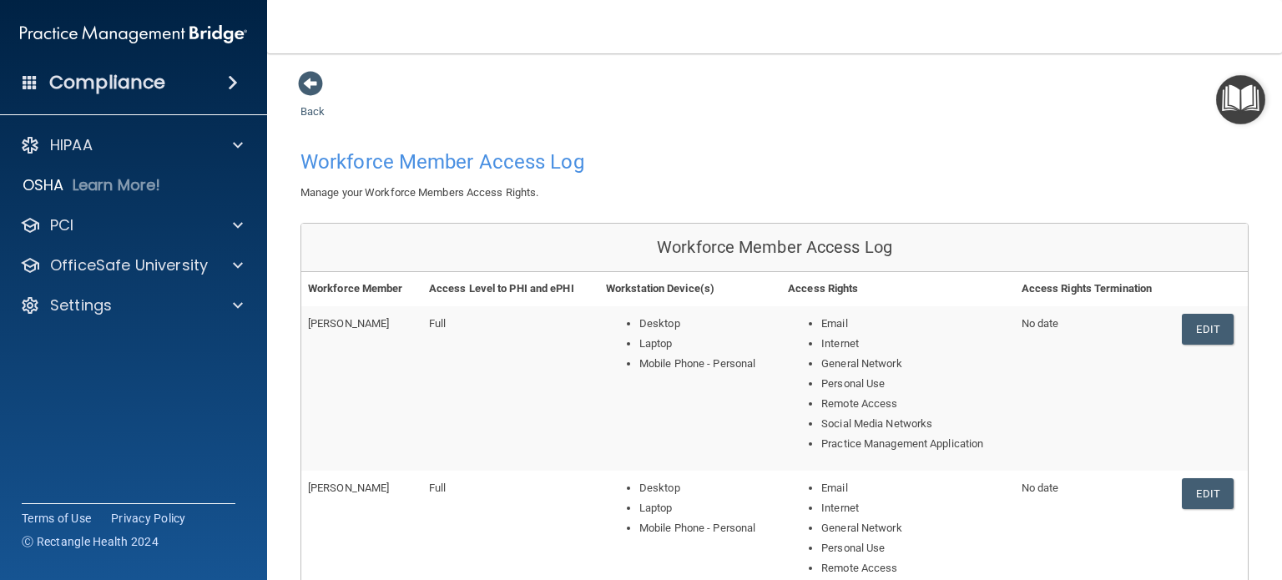
click at [298, 79] on span at bounding box center [310, 83] width 25 height 25
click at [317, 83] on span at bounding box center [310, 83] width 25 height 25
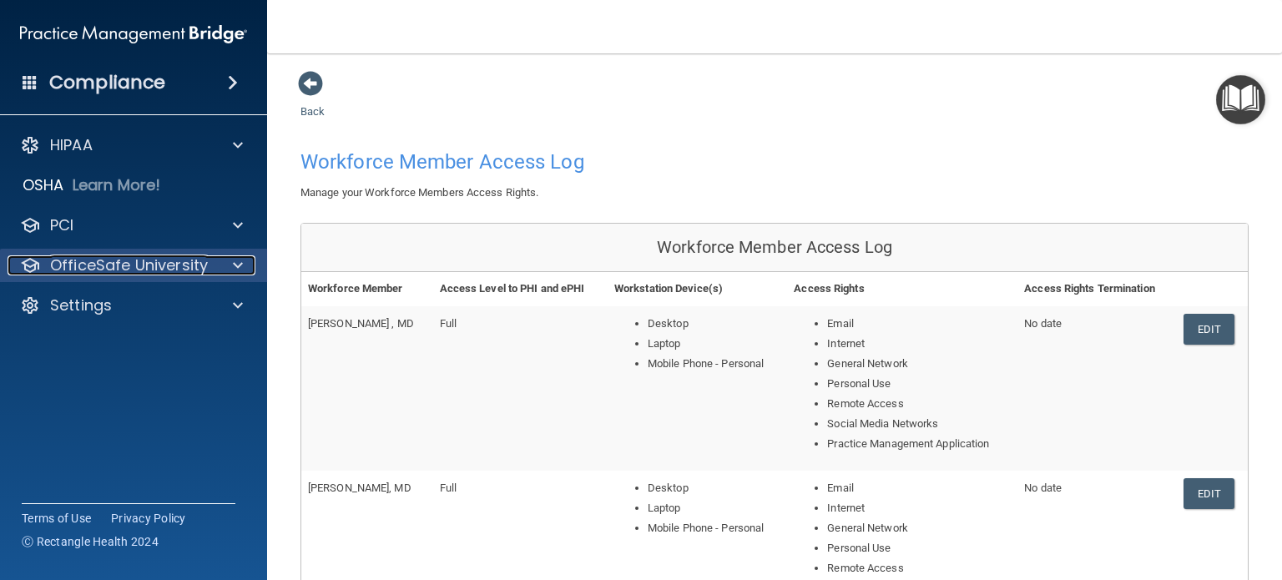
click at [243, 263] on div at bounding box center [235, 265] width 42 height 20
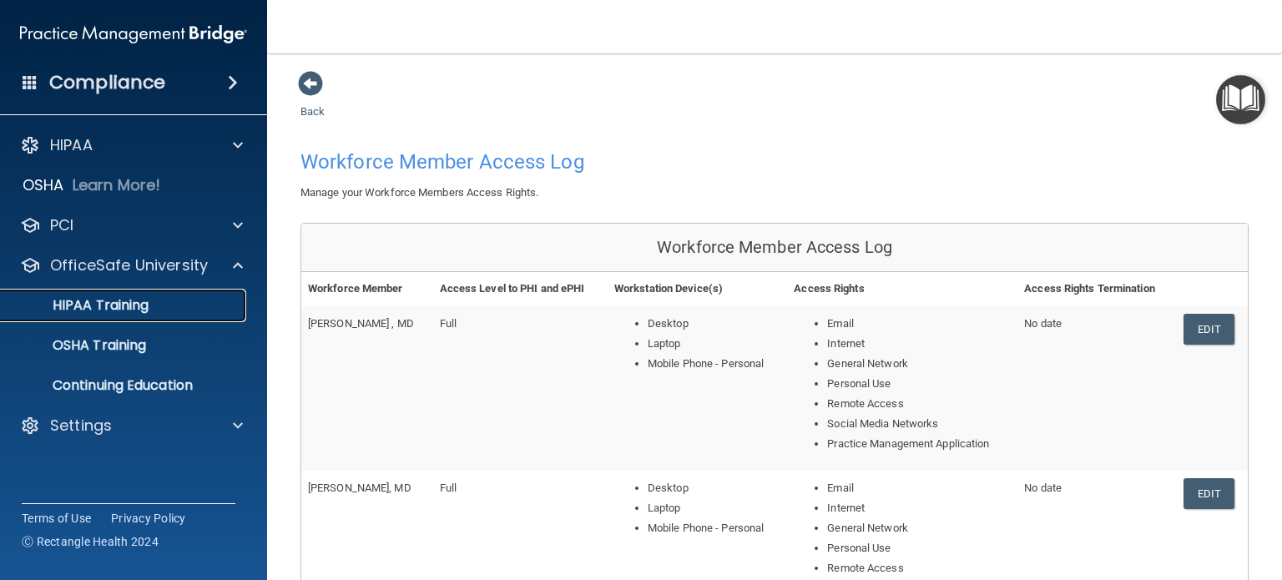
click at [119, 311] on p "HIPAA Training" at bounding box center [80, 305] width 138 height 17
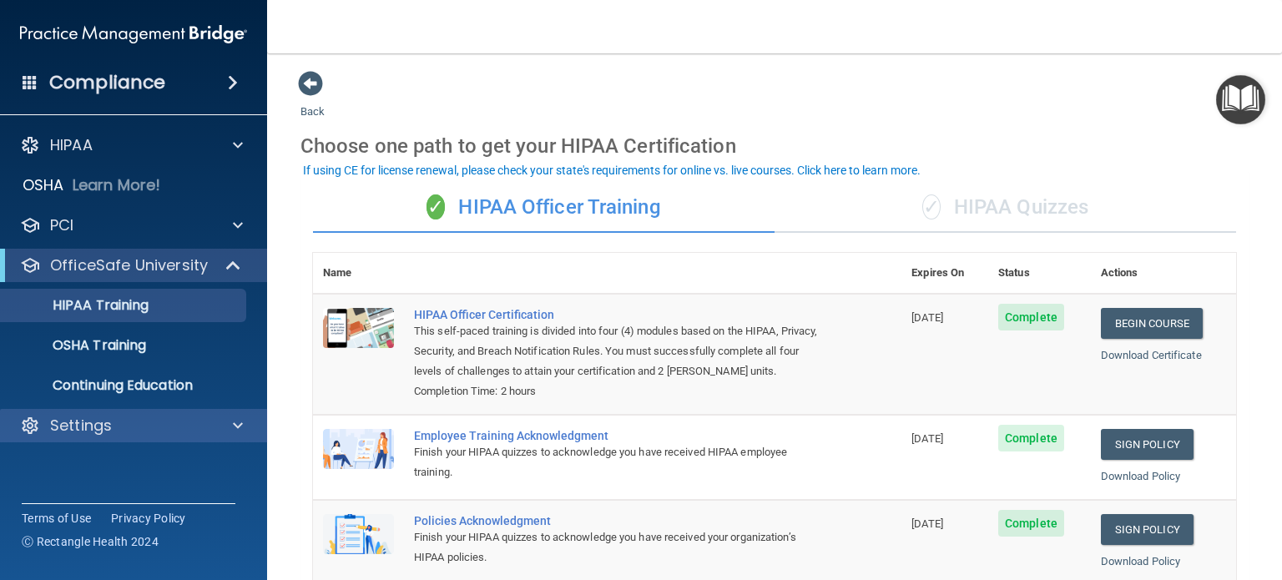
click at [212, 436] on div "Settings" at bounding box center [134, 425] width 268 height 33
click at [234, 410] on div "Settings" at bounding box center [134, 425] width 268 height 33
click at [230, 422] on div at bounding box center [235, 426] width 42 height 20
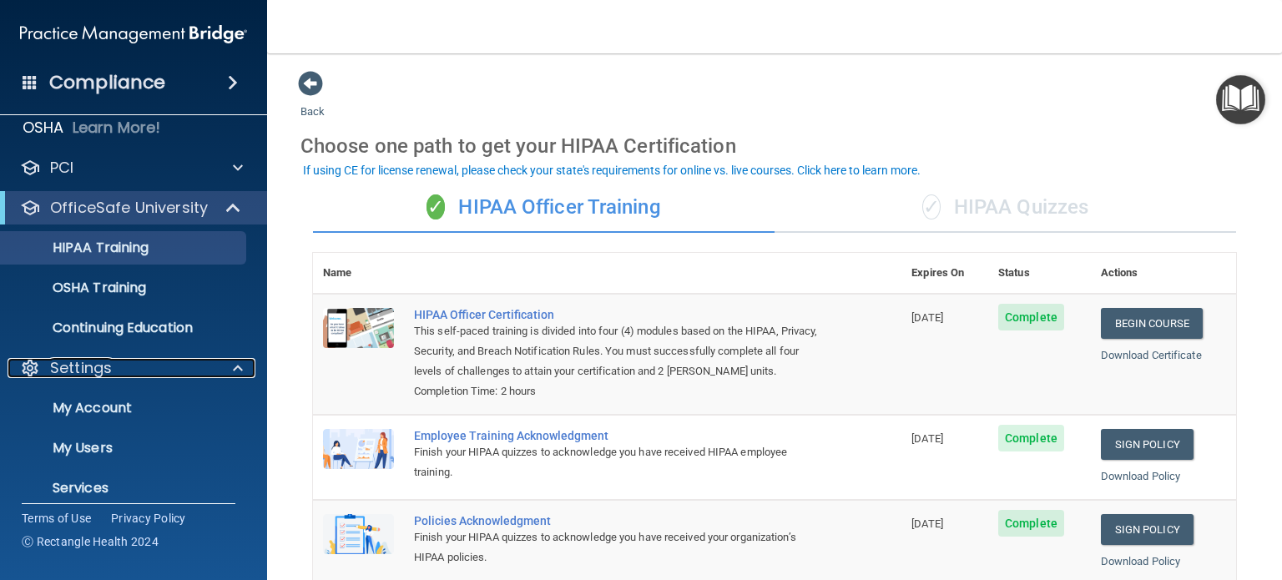
scroll to position [112, 0]
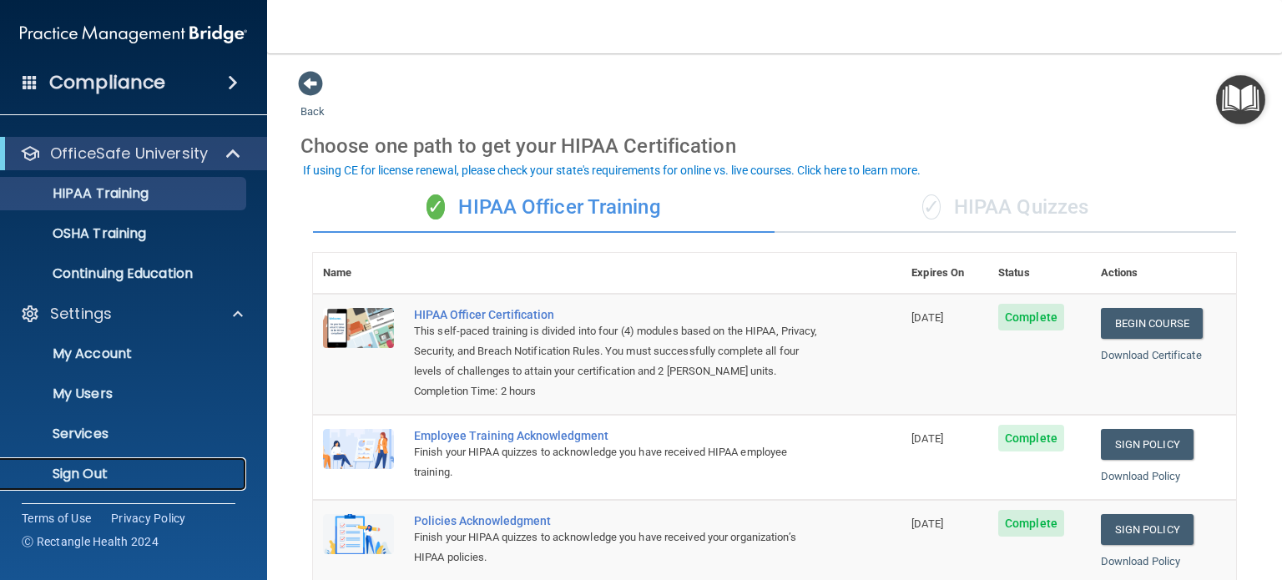
click at [92, 475] on p "Sign Out" at bounding box center [125, 474] width 228 height 17
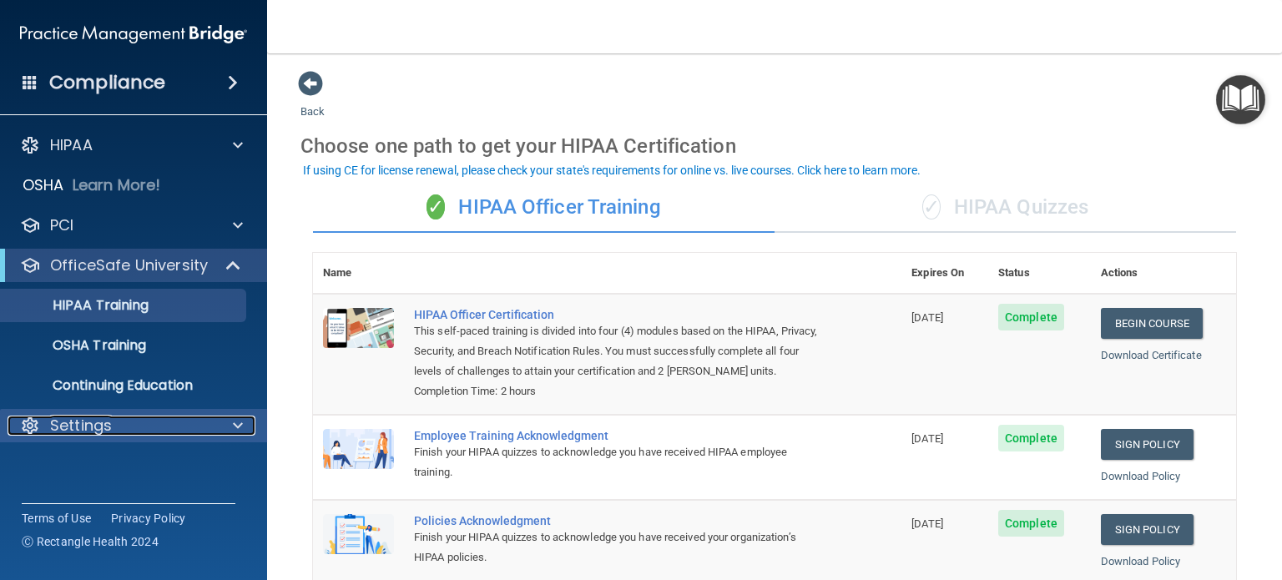
click at [204, 422] on div "Settings" at bounding box center [111, 426] width 207 height 20
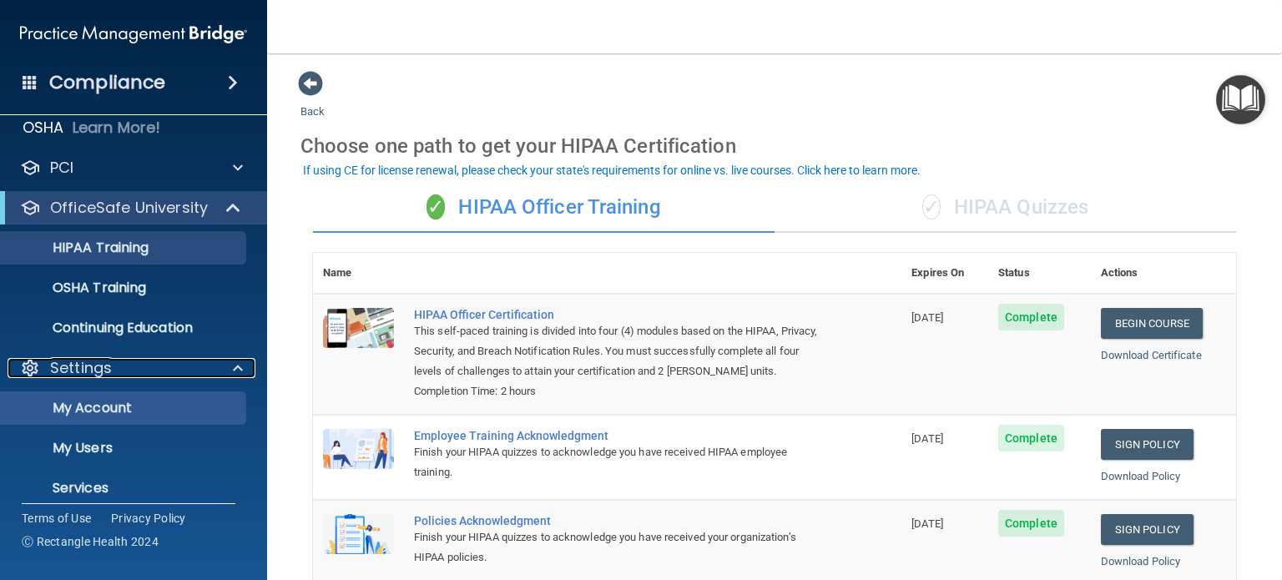
scroll to position [112, 0]
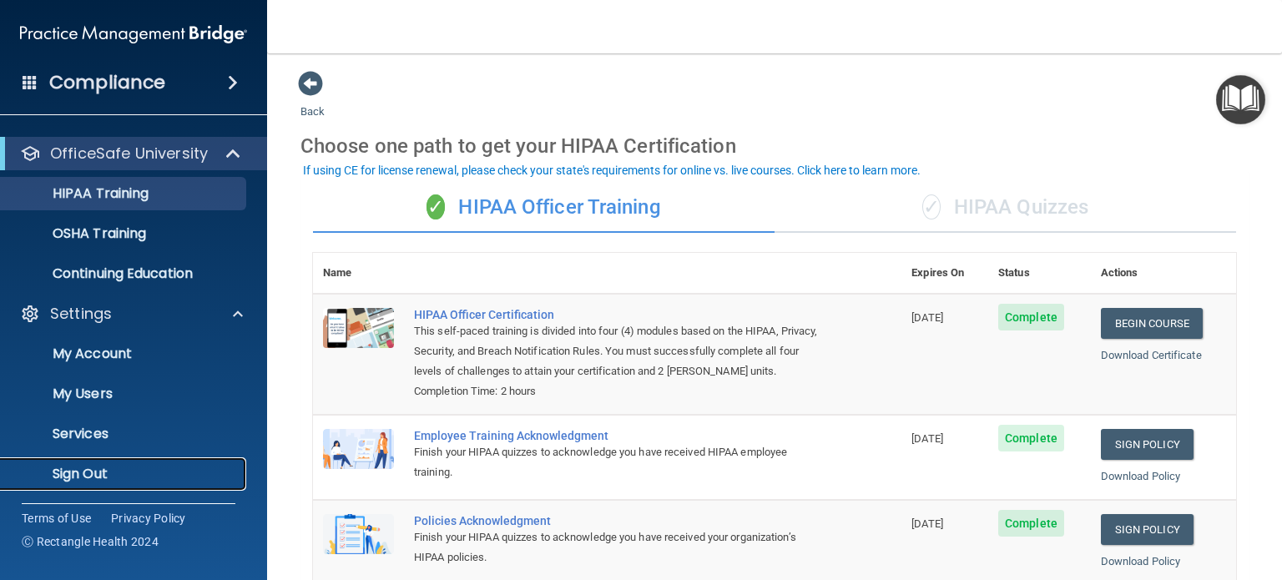
click at [92, 467] on p "Sign Out" at bounding box center [125, 474] width 228 height 17
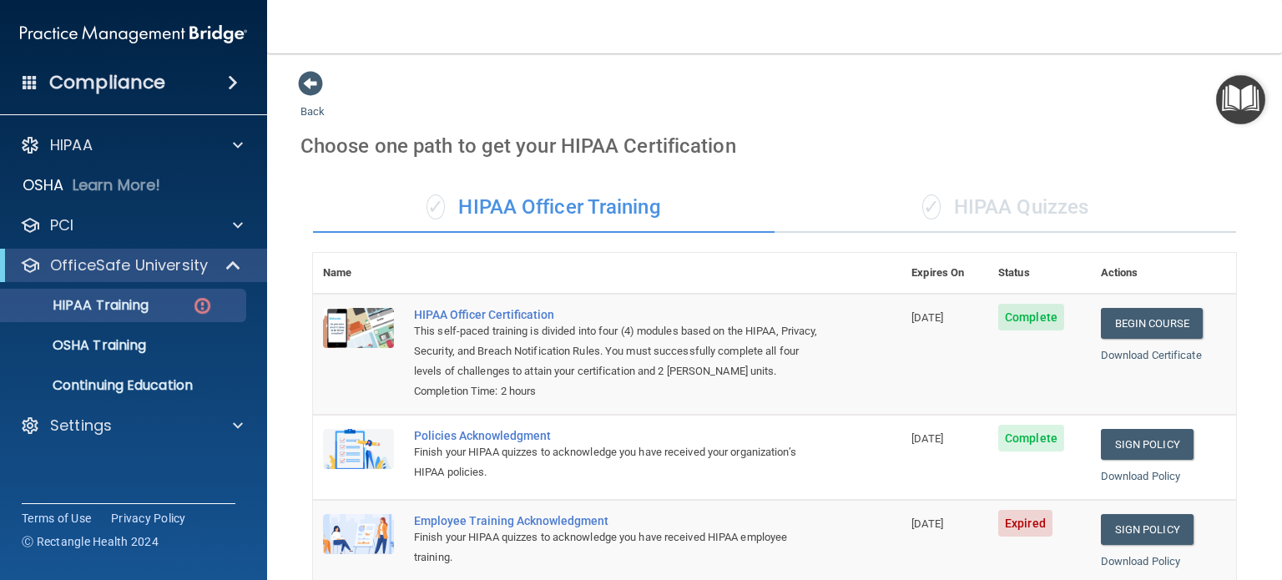
scroll to position [310, 0]
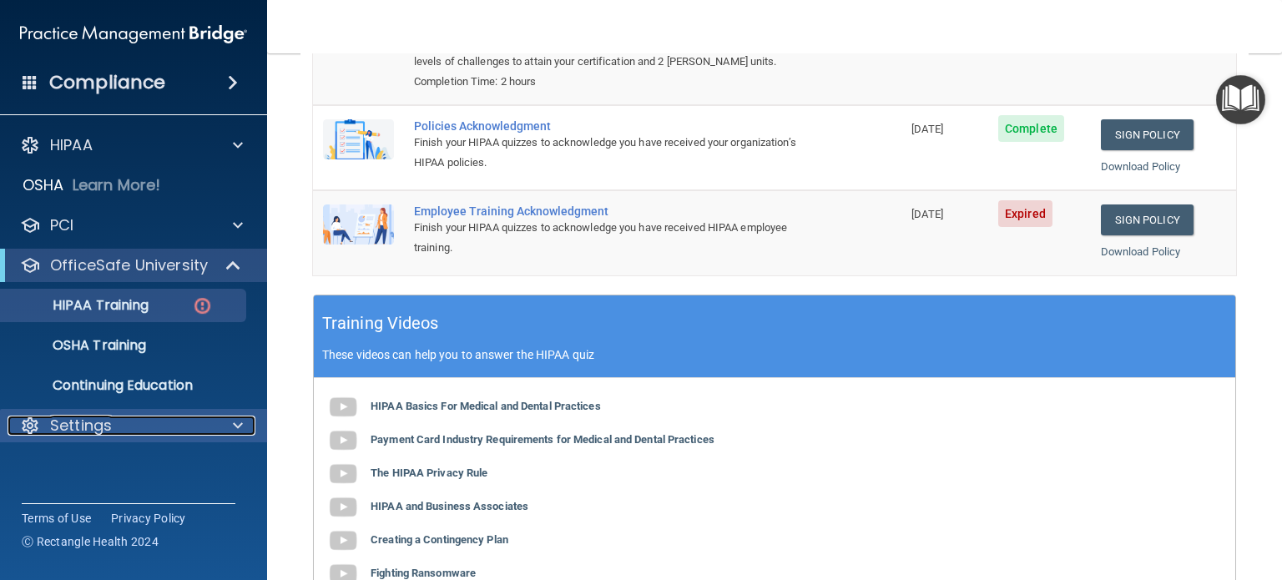
click at [237, 421] on span at bounding box center [238, 426] width 10 height 20
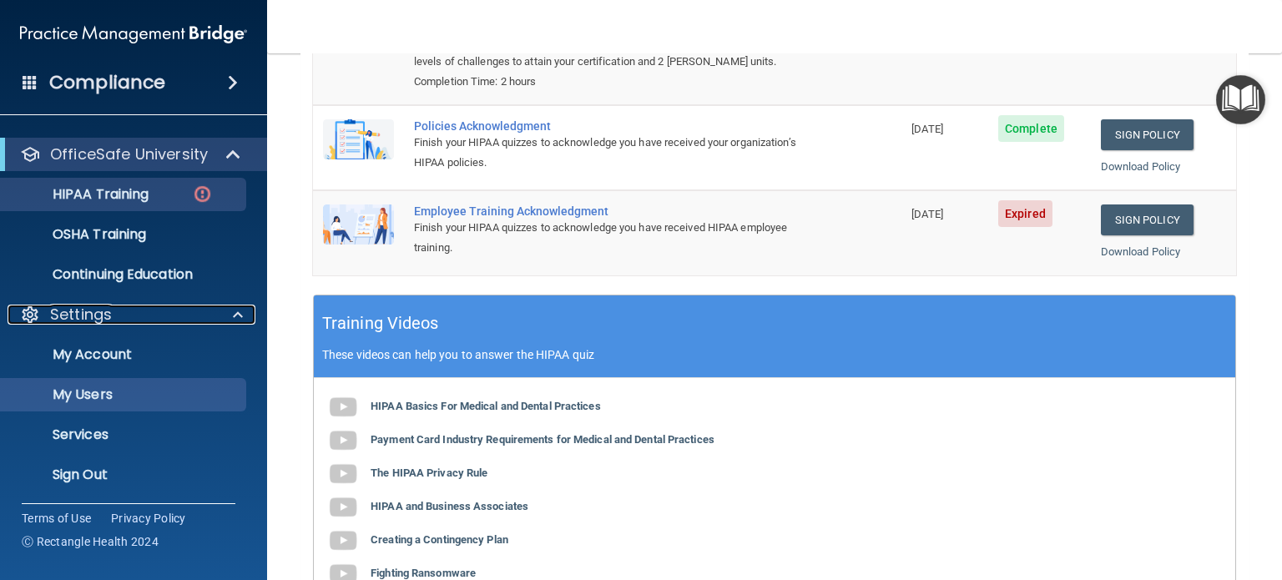
scroll to position [112, 0]
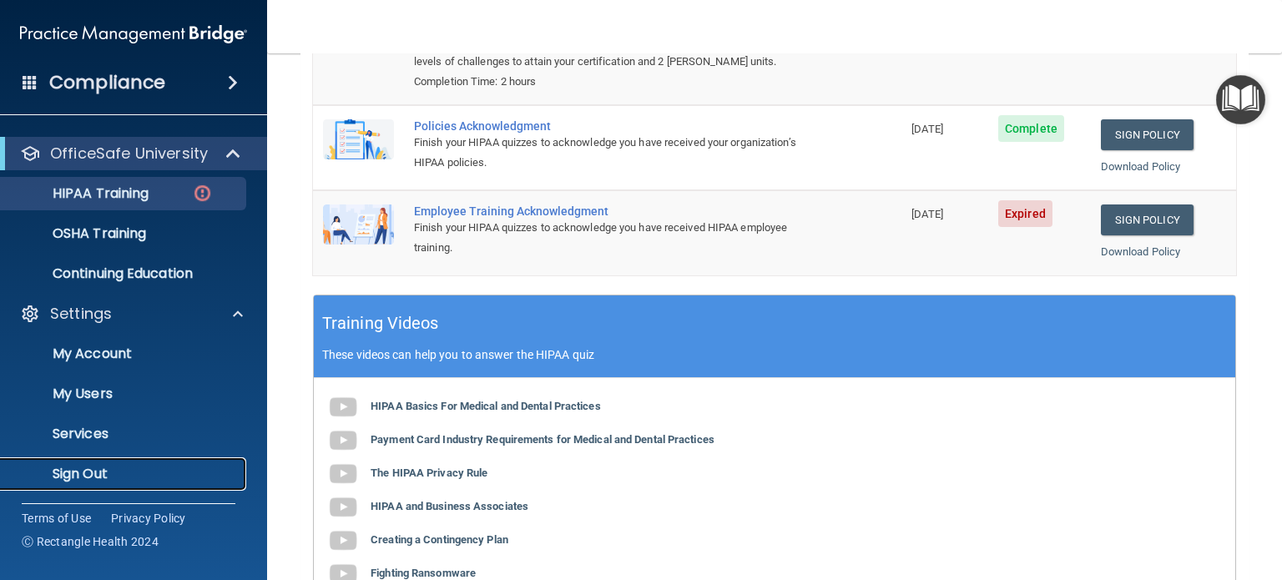
click at [81, 477] on p "Sign Out" at bounding box center [125, 474] width 228 height 17
